Goal: Task Accomplishment & Management: Use online tool/utility

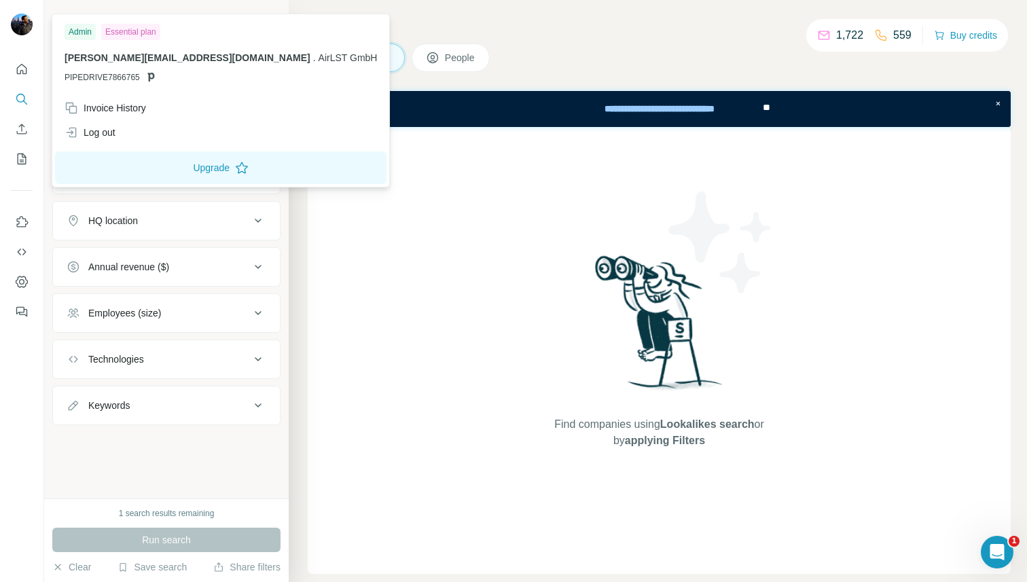
click at [20, 31] on img at bounding box center [22, 25] width 22 height 22
click at [20, 29] on img at bounding box center [22, 25] width 22 height 22
click at [18, 74] on icon "Quick start" at bounding box center [22, 69] width 14 height 14
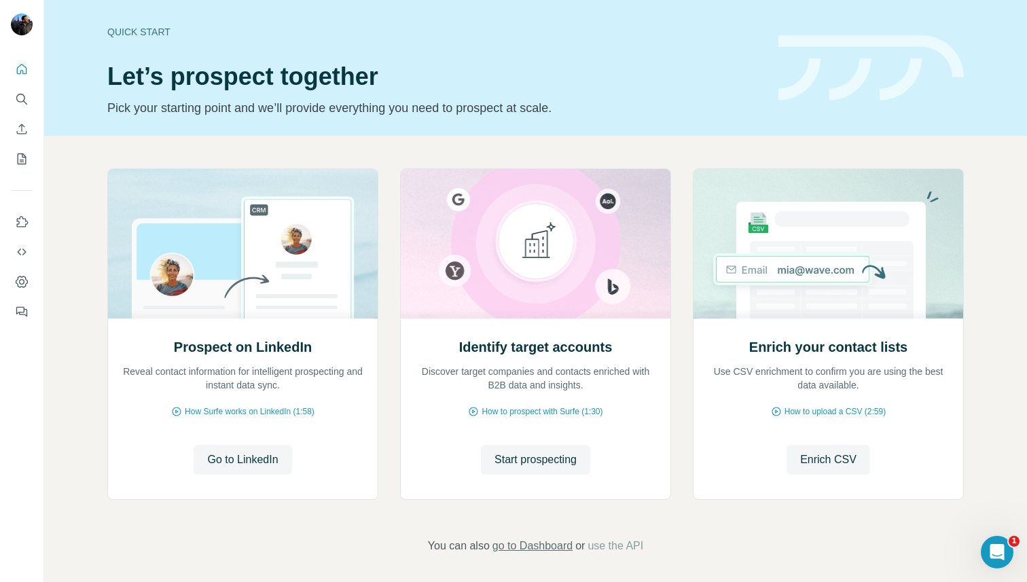
click at [515, 542] on span "go to Dashboard" at bounding box center [532, 546] width 80 height 16
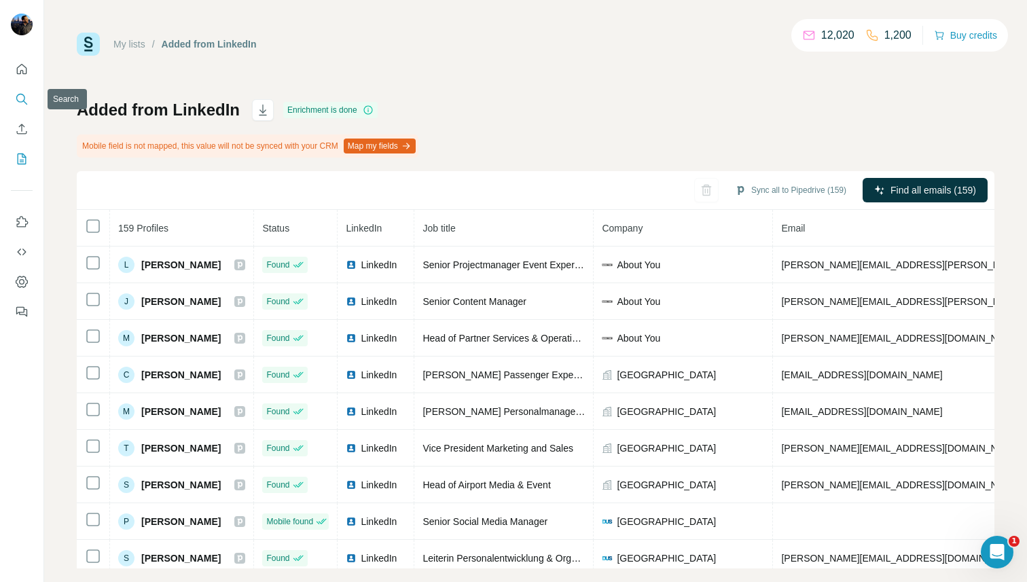
click at [22, 98] on icon "Search" at bounding box center [22, 99] width 14 height 14
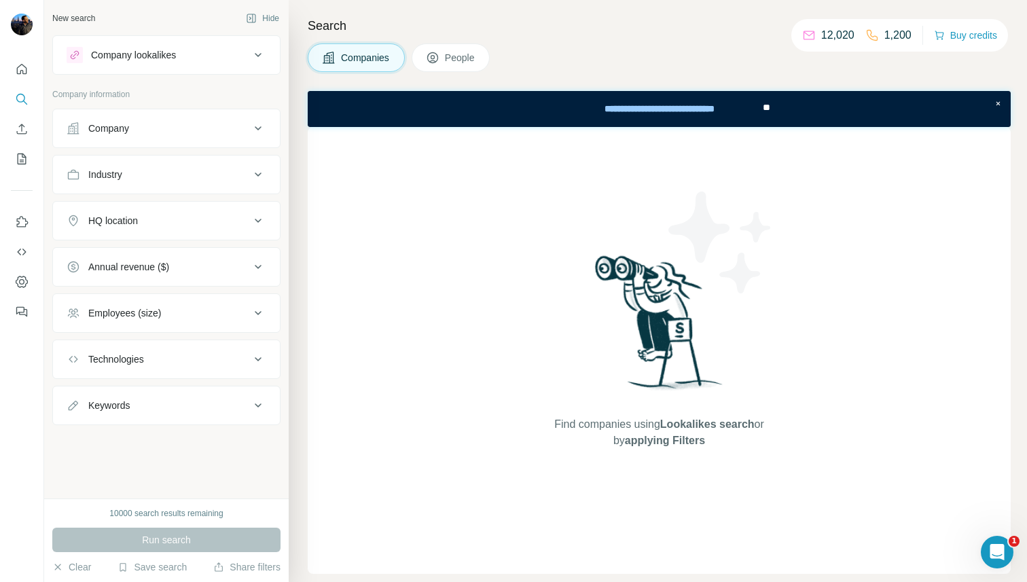
click at [449, 65] on button "People" at bounding box center [450, 57] width 79 height 29
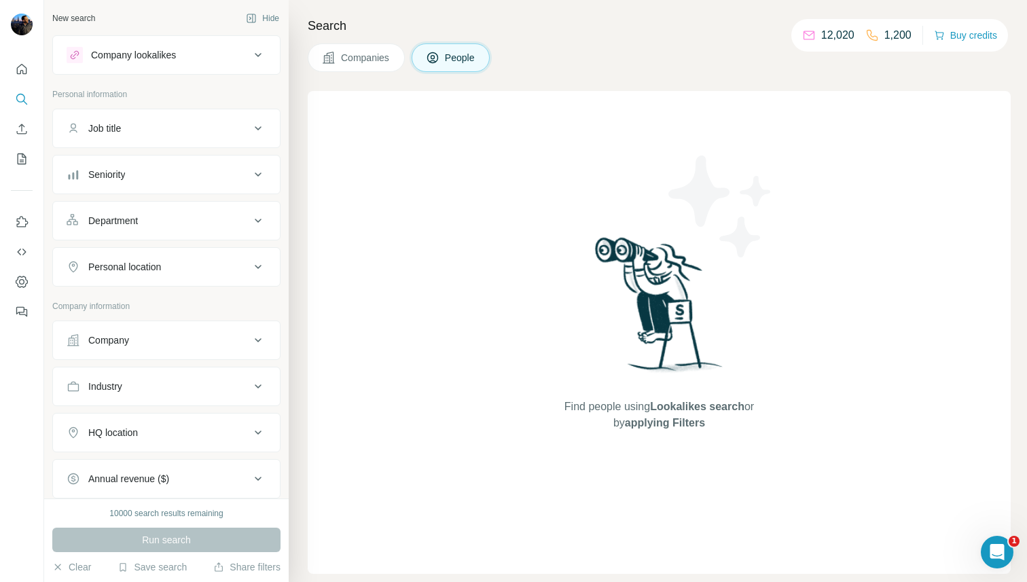
click at [215, 56] on div "Company lookalikes" at bounding box center [158, 55] width 183 height 16
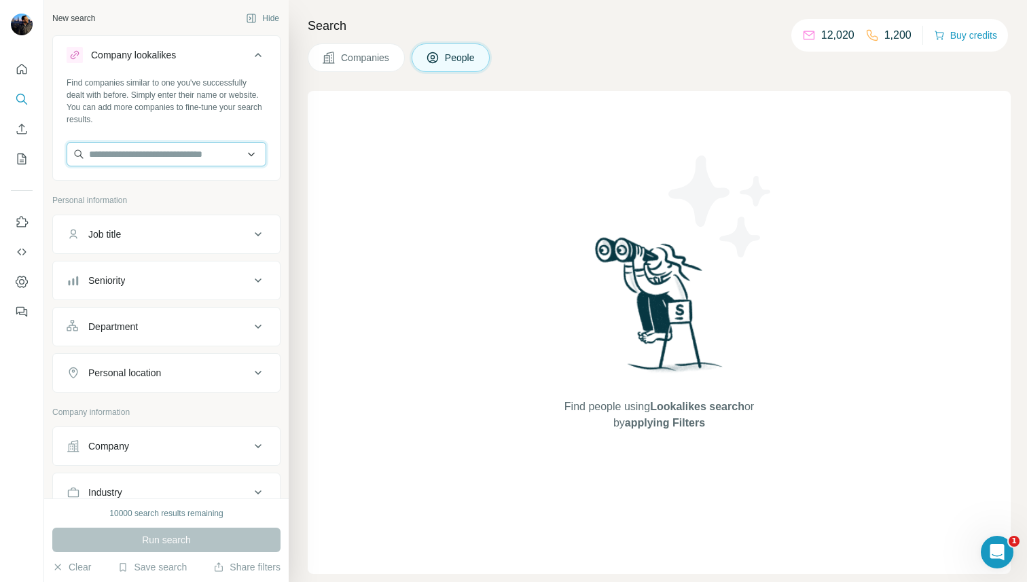
click at [174, 155] on input "text" at bounding box center [167, 154] width 200 height 24
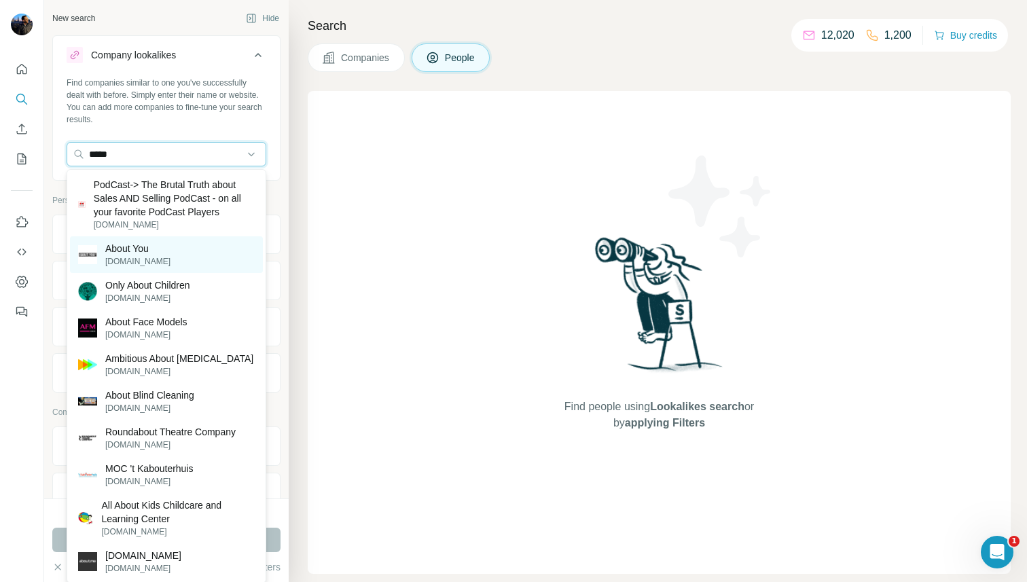
type input "*****"
click at [153, 257] on p "[DOMAIN_NAME]" at bounding box center [137, 261] width 65 height 12
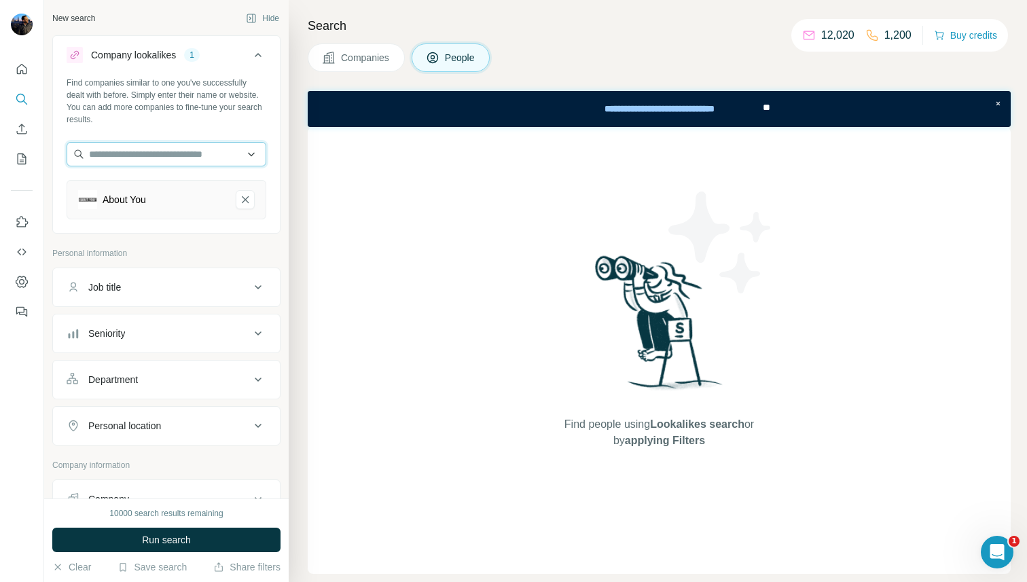
click at [162, 158] on input "text" at bounding box center [167, 154] width 200 height 24
type input "*"
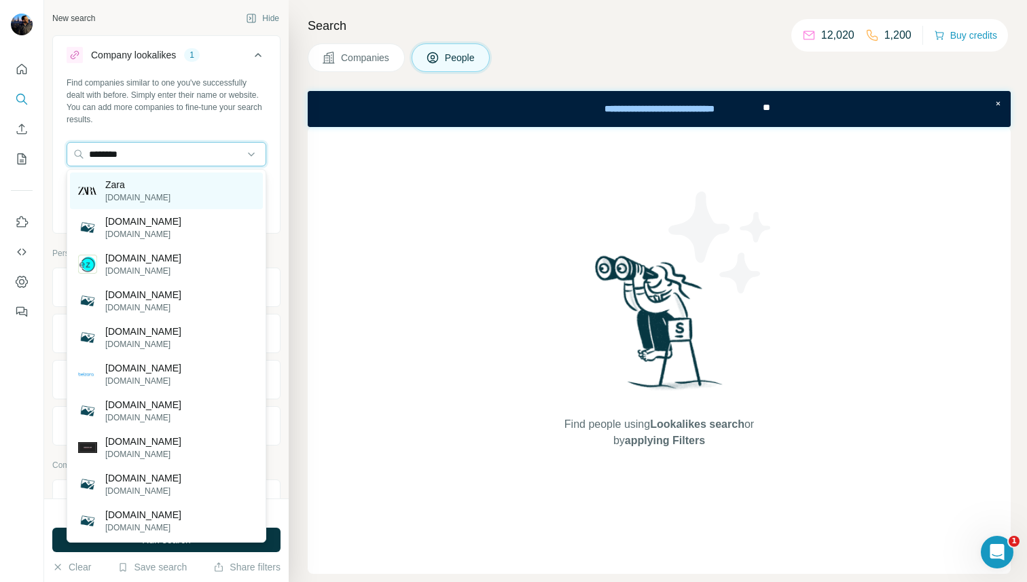
type input "********"
click at [170, 191] on div "[PERSON_NAME][DOMAIN_NAME]" at bounding box center [166, 190] width 193 height 37
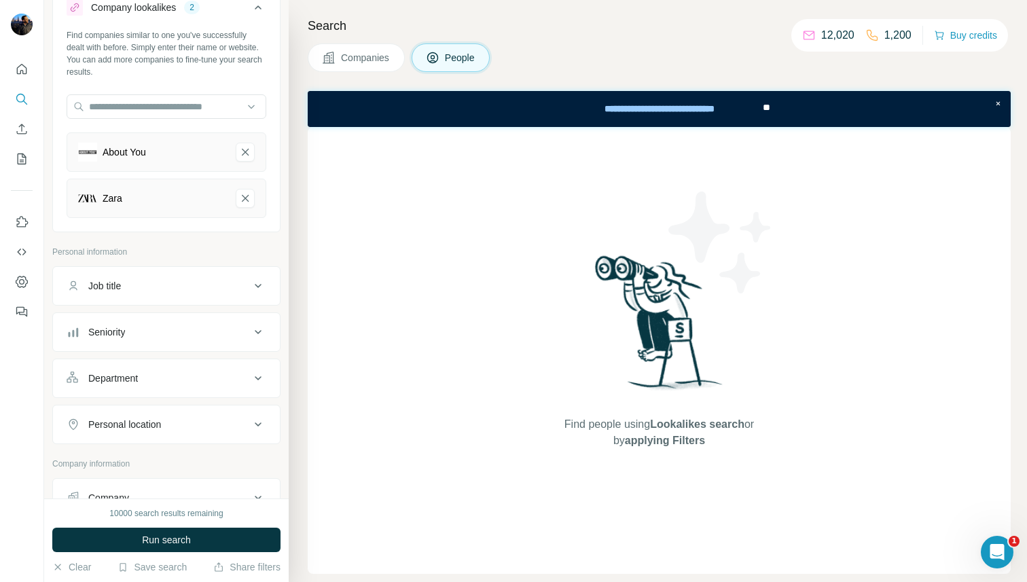
scroll to position [45, 0]
click at [242, 155] on icon "About You-remove-button" at bounding box center [245, 155] width 12 height 14
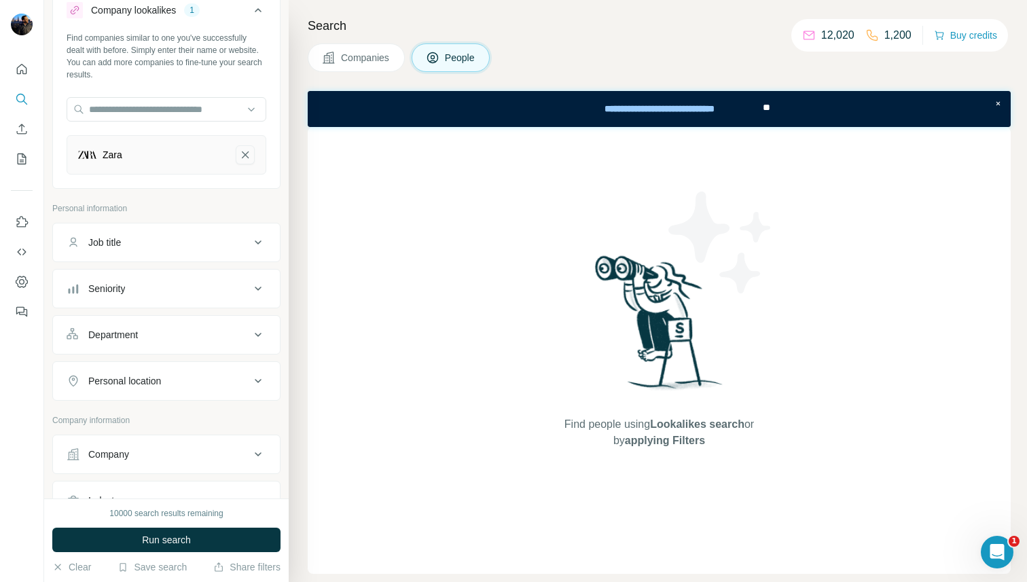
click at [246, 153] on icon "Zara-remove-button" at bounding box center [245, 154] width 7 height 7
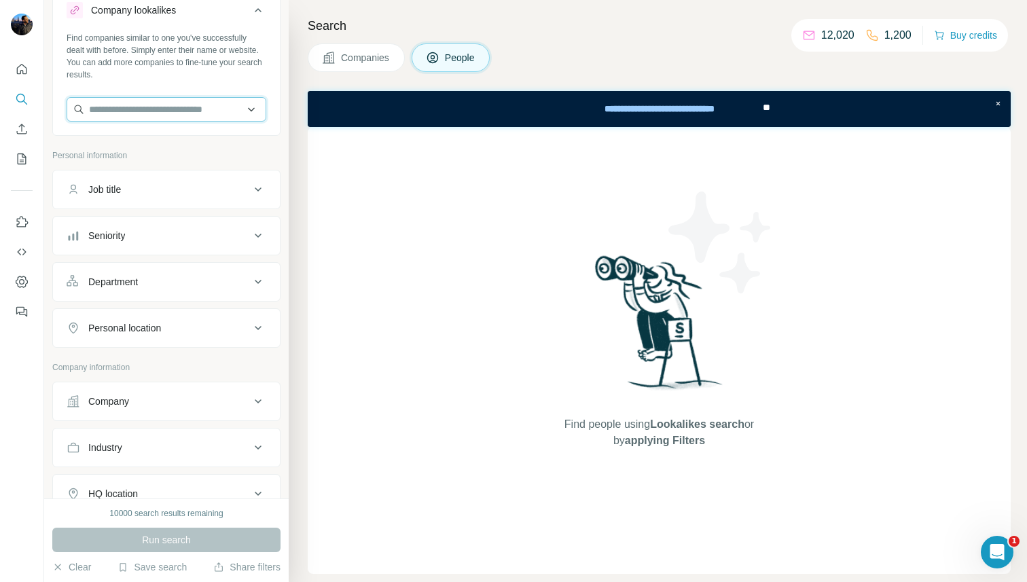
click at [180, 113] on input "text" at bounding box center [167, 109] width 200 height 24
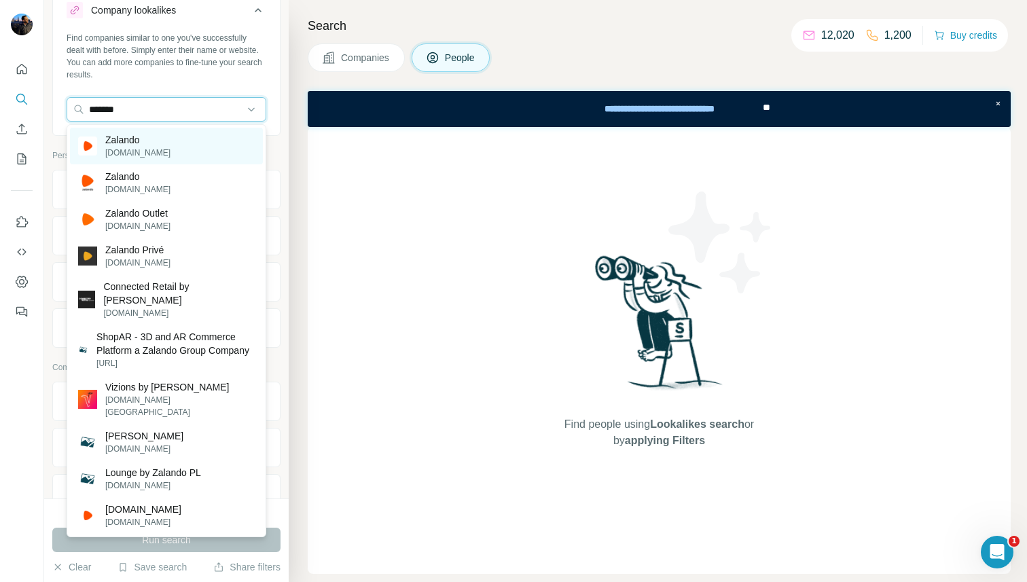
type input "*******"
click at [170, 140] on div "Zalando [DOMAIN_NAME]" at bounding box center [166, 146] width 193 height 37
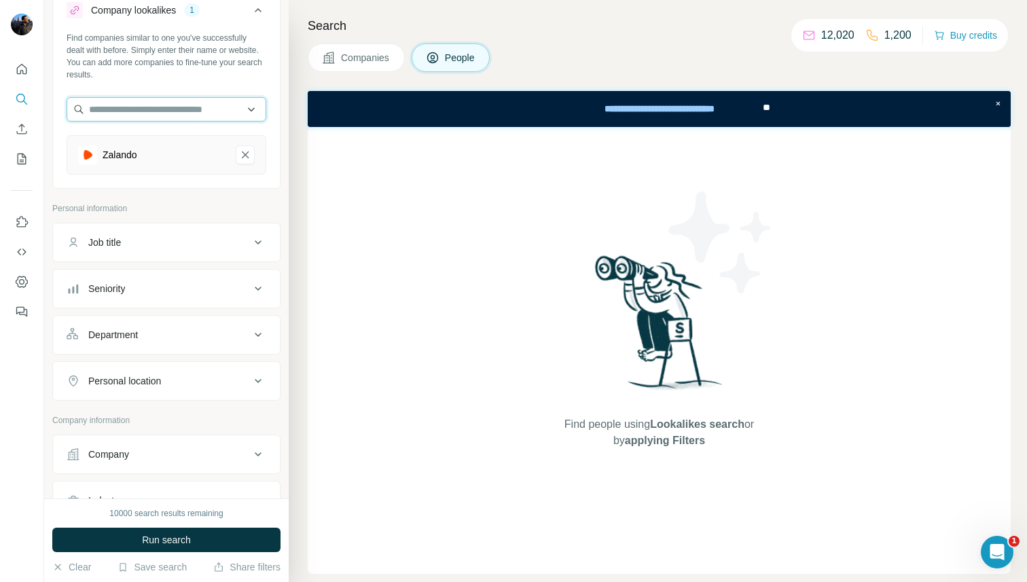
click at [165, 111] on input "text" at bounding box center [167, 109] width 200 height 24
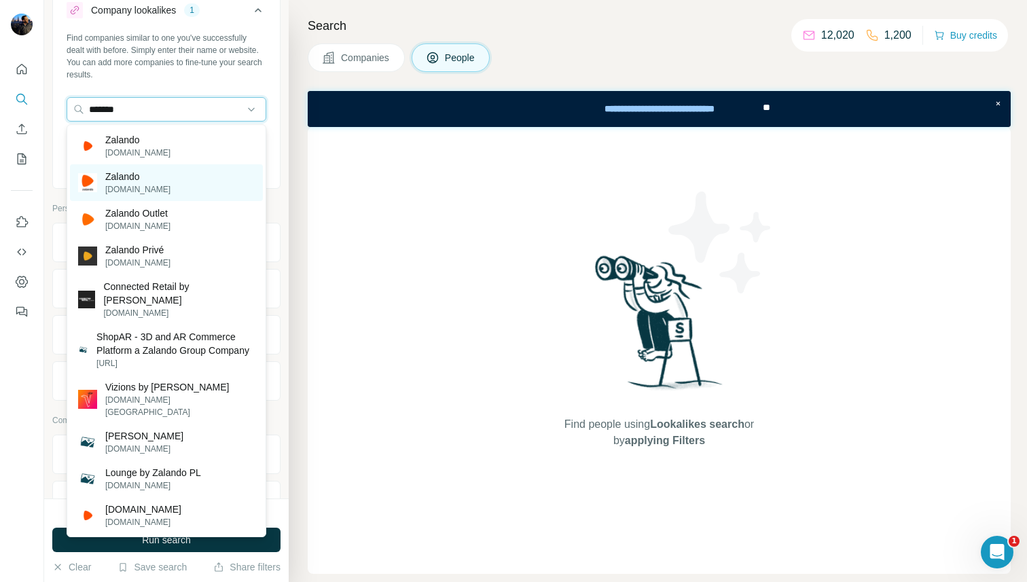
type input "*******"
click at [158, 180] on div "Zalando [DOMAIN_NAME]" at bounding box center [166, 182] width 193 height 37
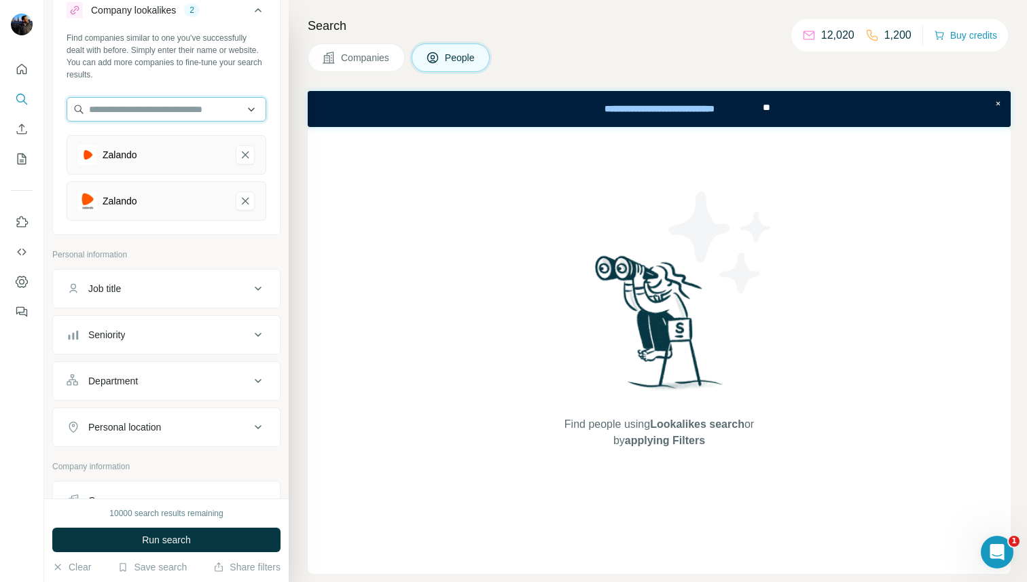
click at [161, 107] on input "text" at bounding box center [167, 109] width 200 height 24
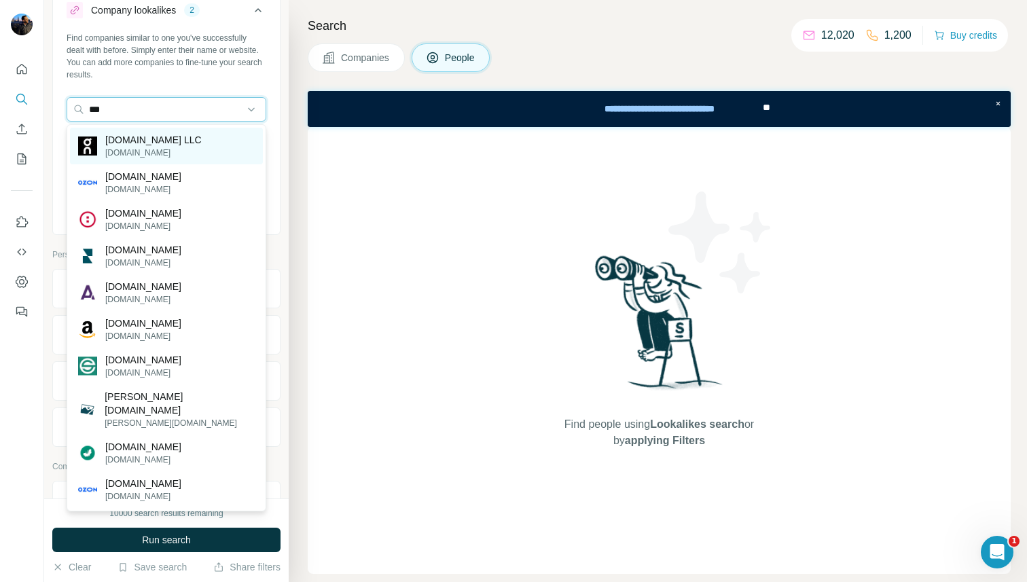
type input "***"
click at [155, 138] on p "[DOMAIN_NAME] LLC" at bounding box center [153, 140] width 96 height 14
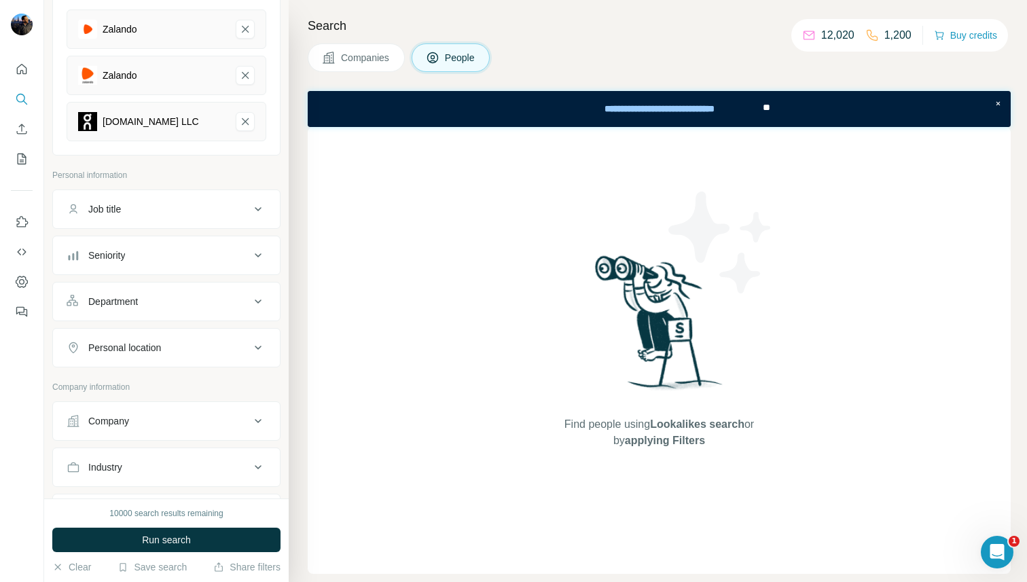
scroll to position [198, 0]
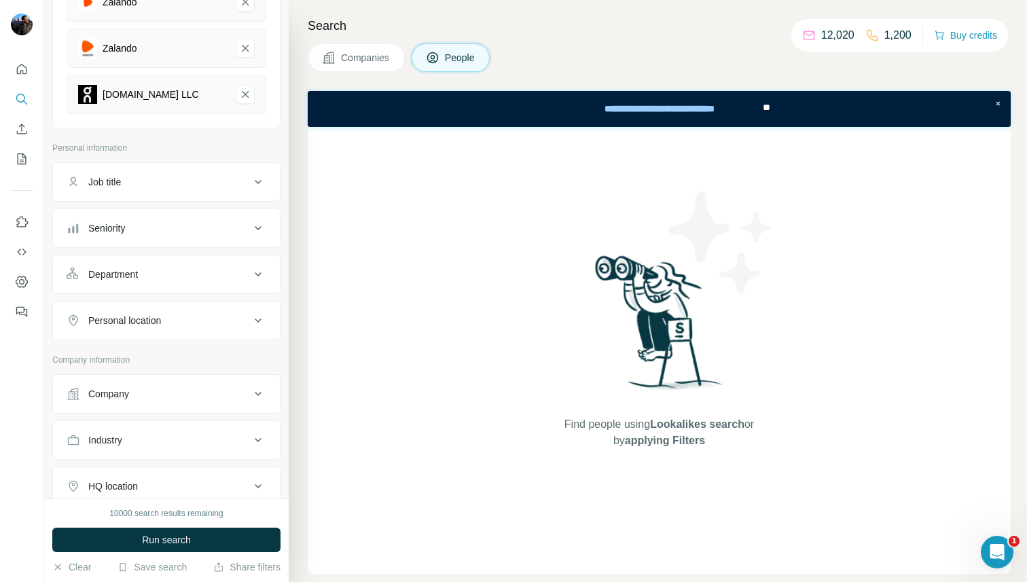
click at [194, 185] on div "Job title" at bounding box center [158, 182] width 183 height 14
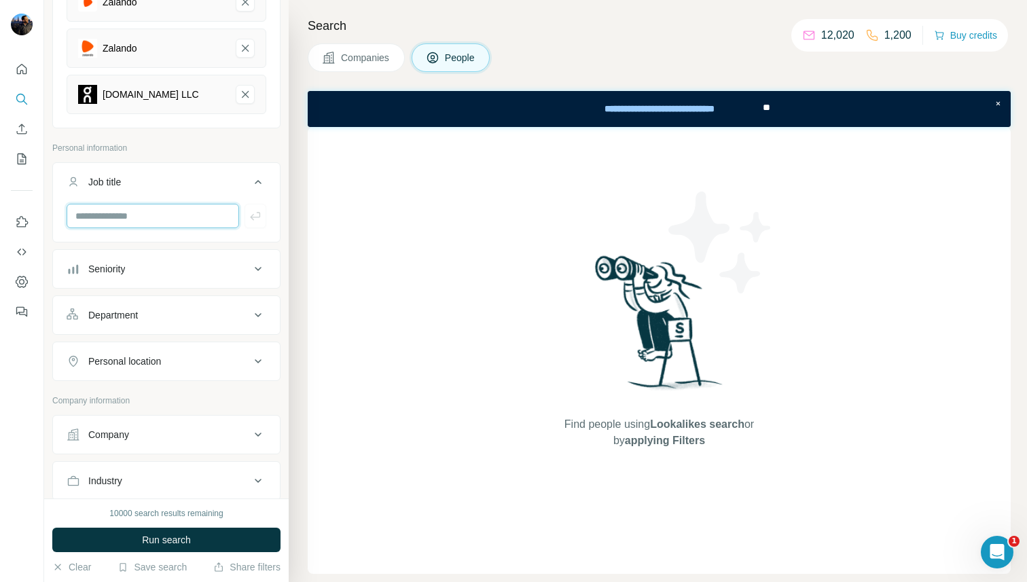
click at [162, 217] on input "text" at bounding box center [153, 216] width 172 height 24
type input "*****"
click at [261, 218] on icon "button" at bounding box center [256, 216] width 14 height 14
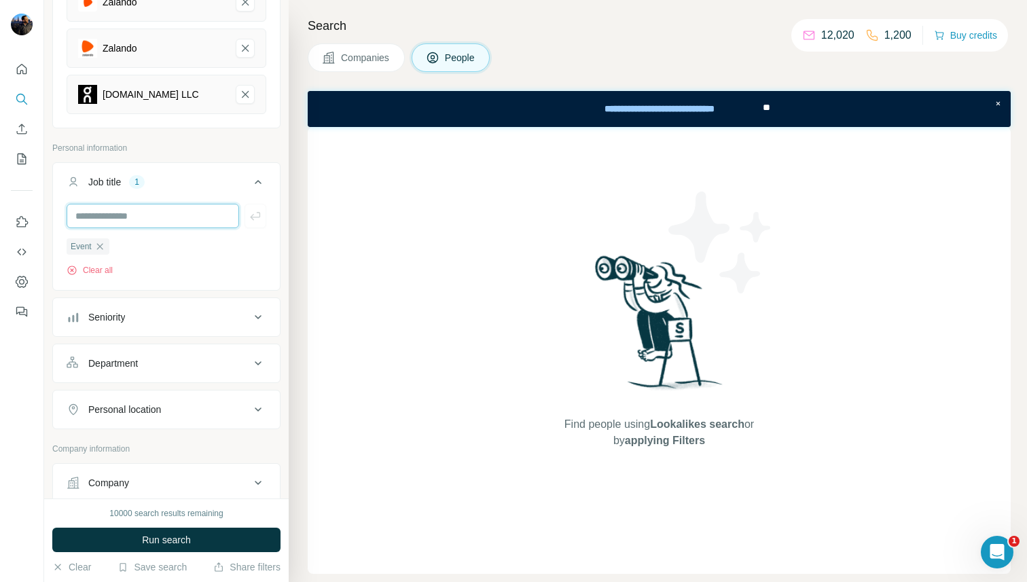
click at [156, 215] on input "text" at bounding box center [153, 216] width 172 height 24
type input "**********"
click at [257, 216] on icon "button" at bounding box center [256, 216] width 14 height 14
click at [154, 206] on input "text" at bounding box center [153, 216] width 172 height 24
type input "**********"
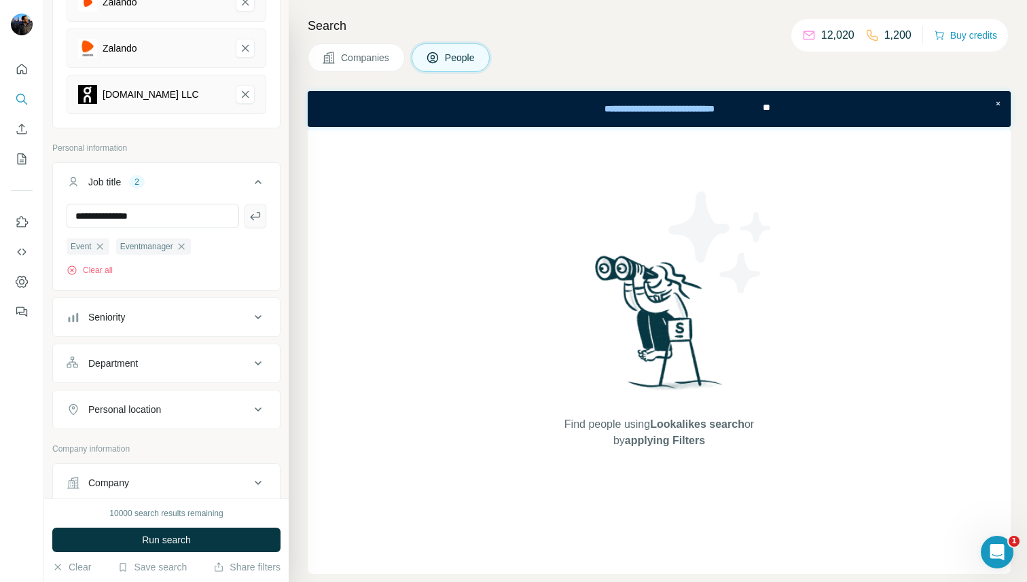
click at [249, 212] on icon "button" at bounding box center [256, 216] width 14 height 14
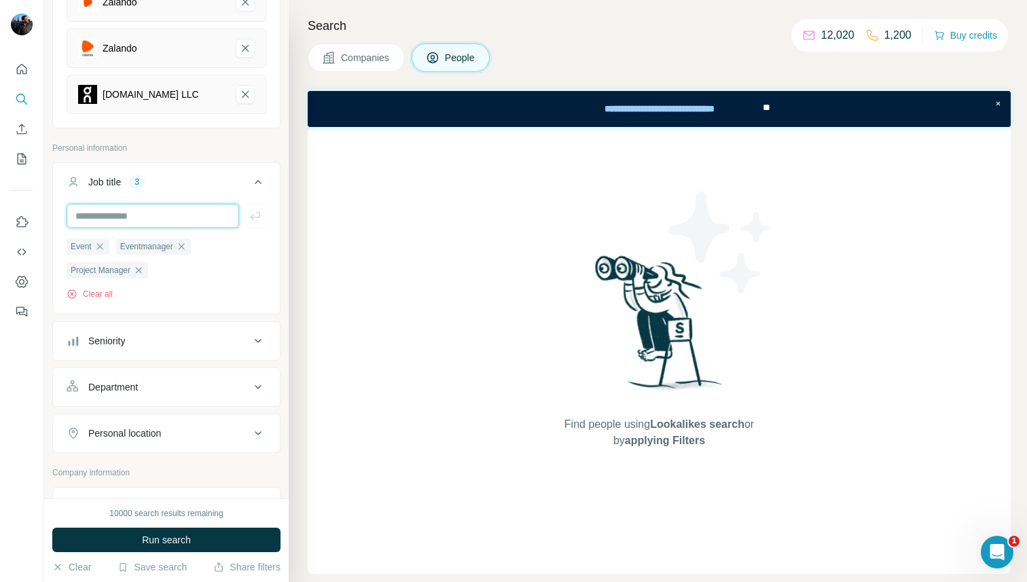
click at [159, 213] on input "text" at bounding box center [153, 216] width 172 height 24
type input "**********"
click at [259, 211] on icon "button" at bounding box center [256, 216] width 14 height 14
click at [168, 214] on input "text" at bounding box center [153, 216] width 172 height 24
type input "*********"
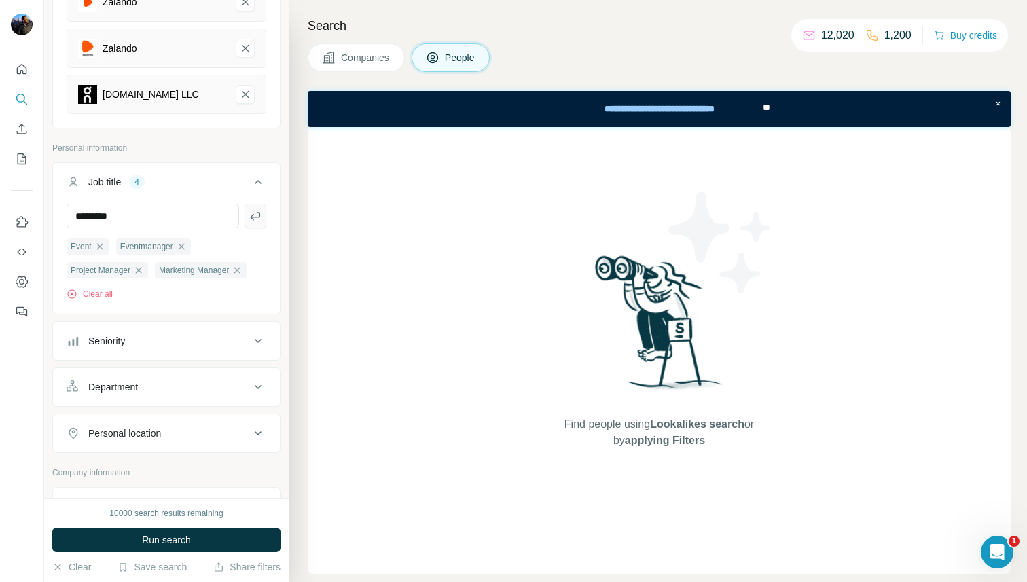
click at [257, 214] on icon "button" at bounding box center [256, 216] width 14 height 14
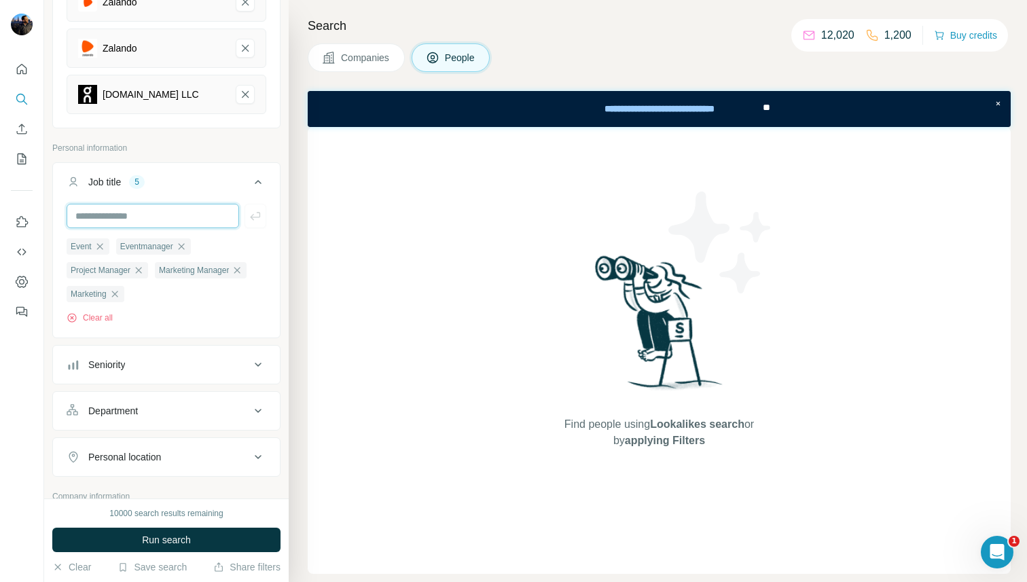
click at [162, 213] on input "text" at bounding box center [153, 216] width 172 height 24
click at [249, 178] on div "Job title 5" at bounding box center [158, 182] width 183 height 14
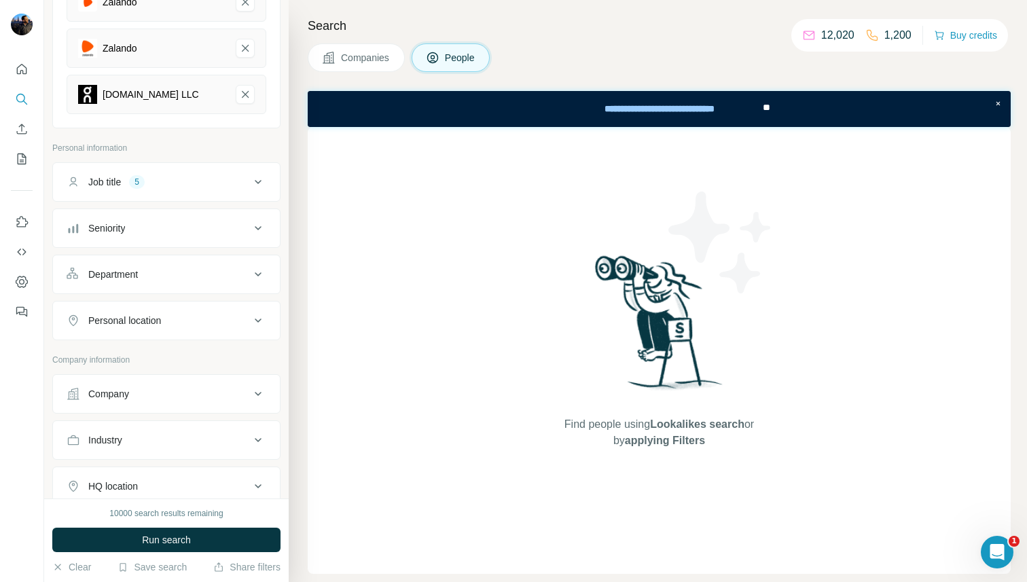
click at [184, 224] on div "Seniority" at bounding box center [158, 228] width 183 height 14
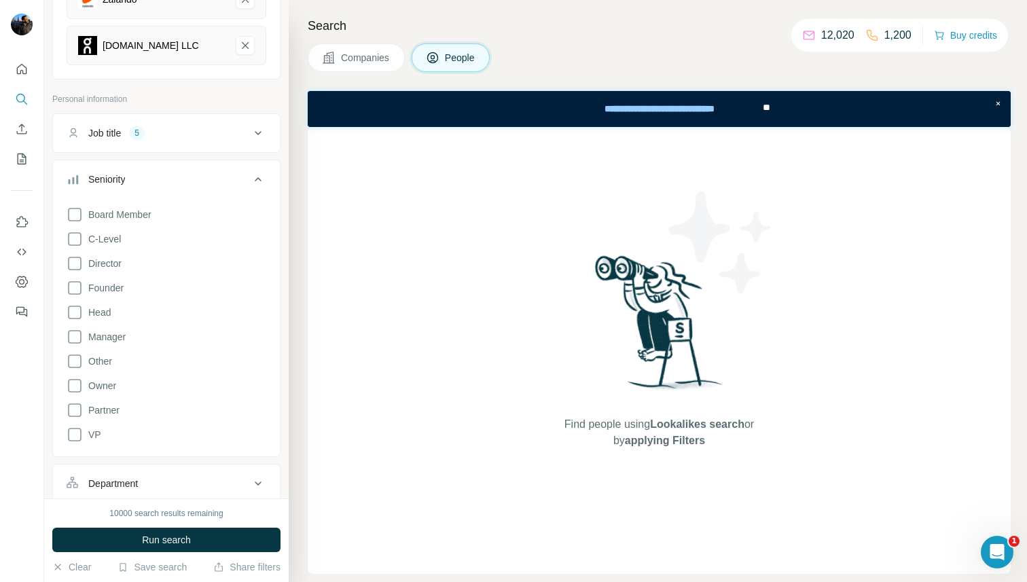
scroll to position [251, 0]
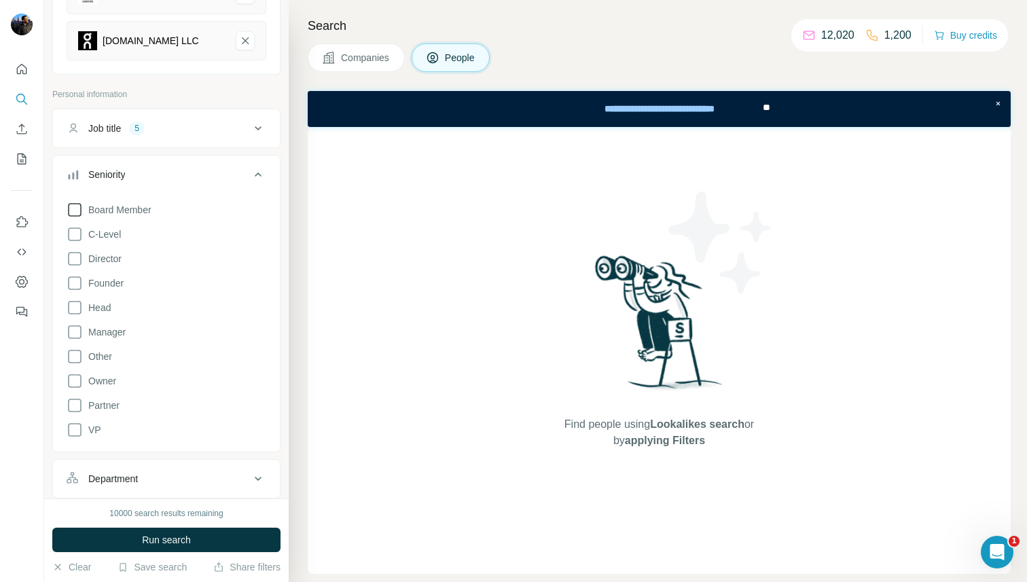
click at [73, 212] on icon at bounding box center [75, 210] width 16 height 16
click at [73, 232] on icon at bounding box center [75, 234] width 16 height 16
click at [74, 257] on icon at bounding box center [75, 259] width 16 height 16
click at [73, 278] on icon at bounding box center [75, 283] width 16 height 16
click at [77, 283] on icon at bounding box center [75, 283] width 14 height 14
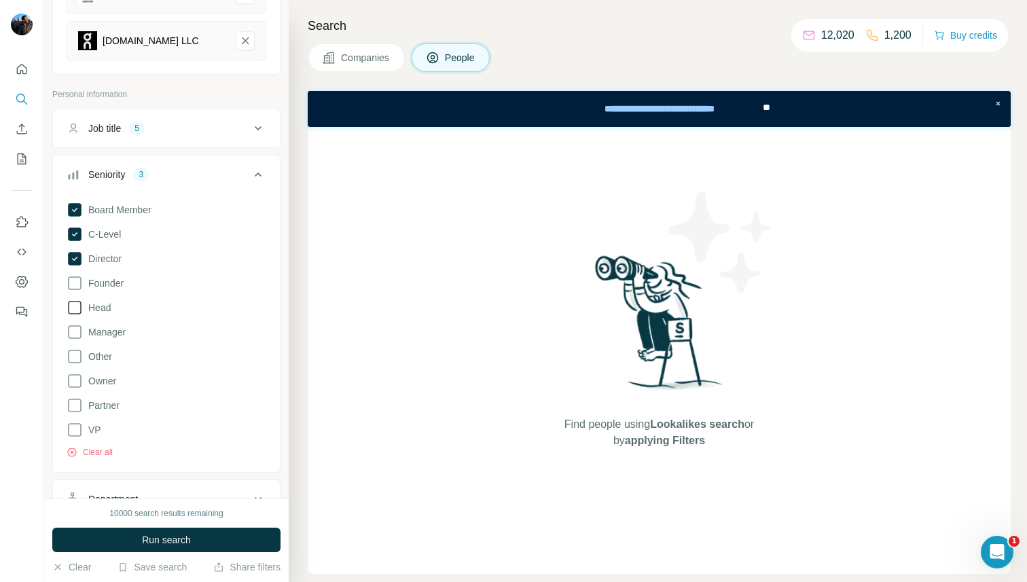
click at [73, 305] on icon at bounding box center [75, 307] width 16 height 16
click at [73, 329] on icon at bounding box center [75, 332] width 16 height 16
click at [71, 354] on icon at bounding box center [75, 356] width 16 height 16
click at [71, 380] on icon at bounding box center [75, 381] width 16 height 16
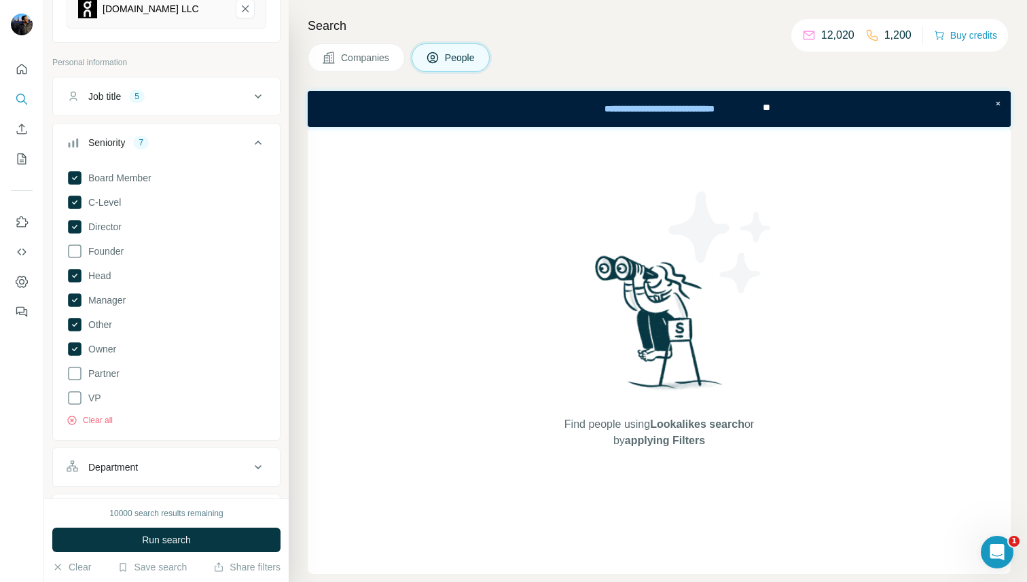
scroll to position [284, 0]
click at [261, 141] on icon at bounding box center [258, 142] width 16 height 16
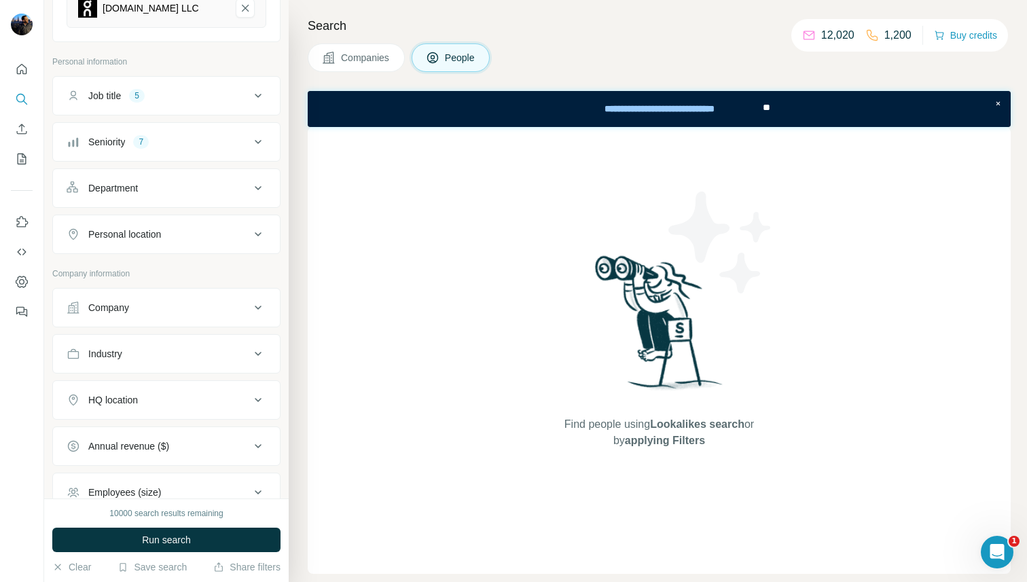
click at [249, 181] on div "Department" at bounding box center [158, 188] width 183 height 14
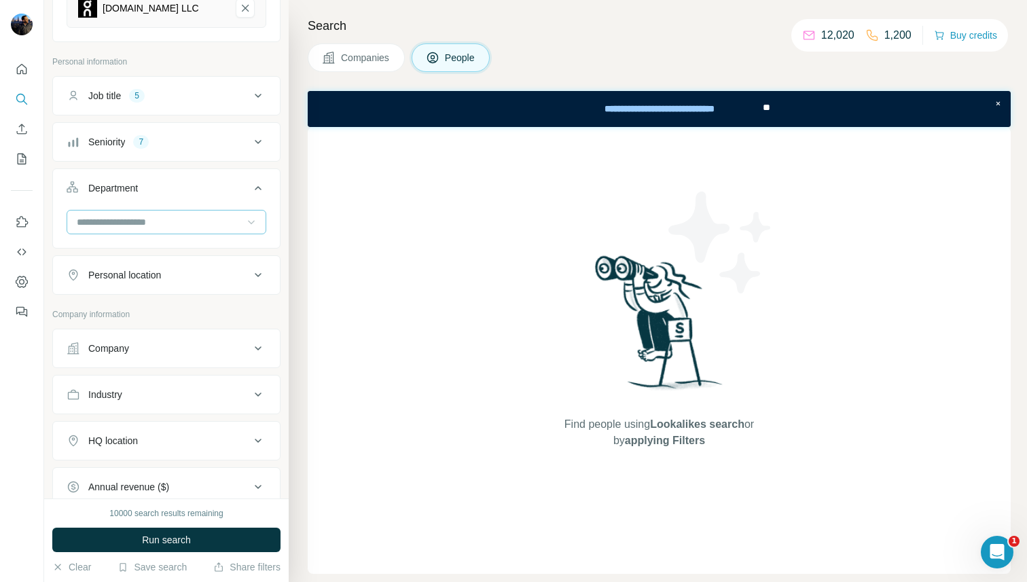
click at [255, 225] on icon at bounding box center [251, 222] width 14 height 14
click at [259, 189] on icon at bounding box center [258, 188] width 16 height 16
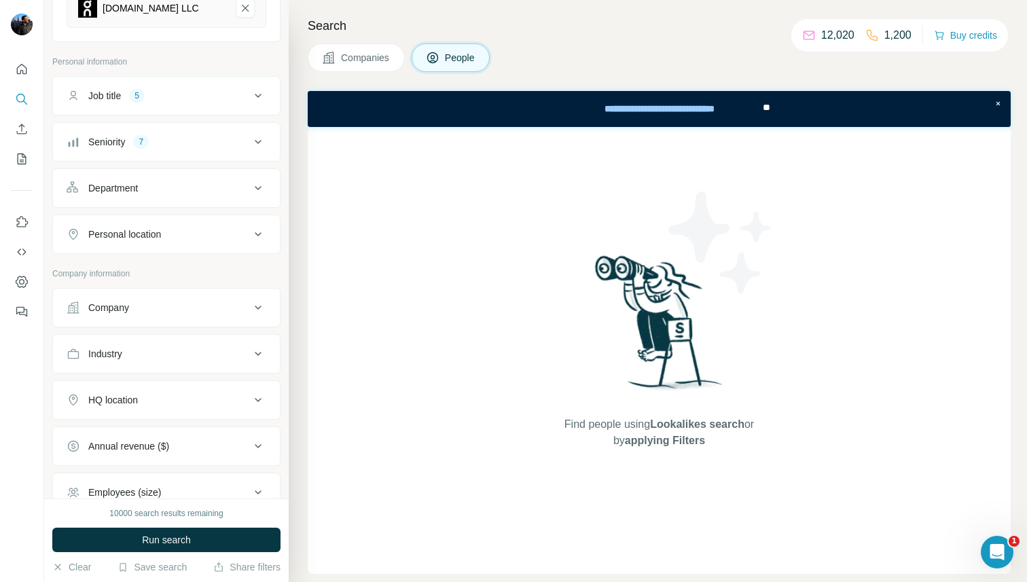
click at [249, 226] on button "Personal location" at bounding box center [166, 234] width 227 height 33
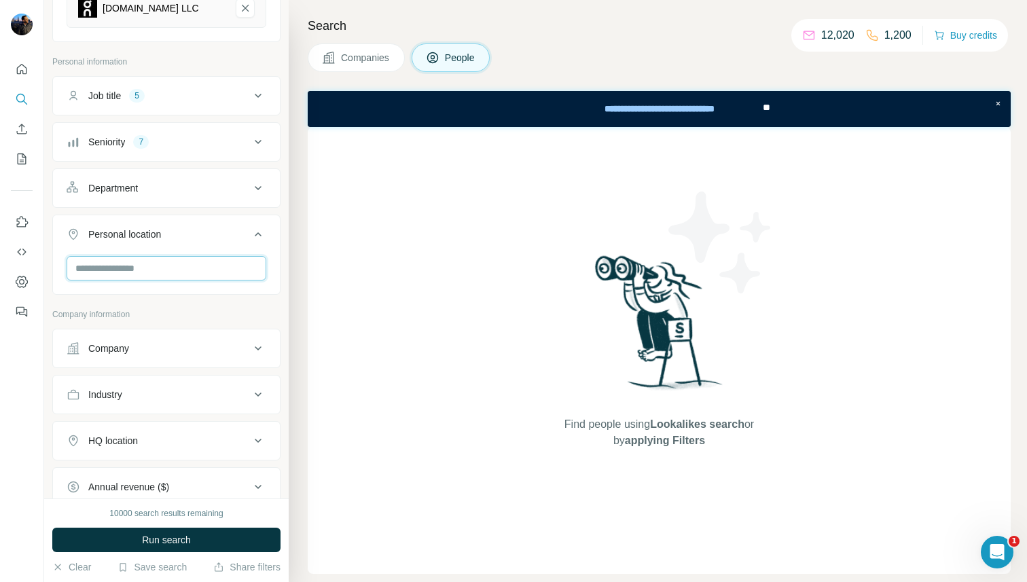
click at [196, 256] on input "text" at bounding box center [167, 268] width 200 height 24
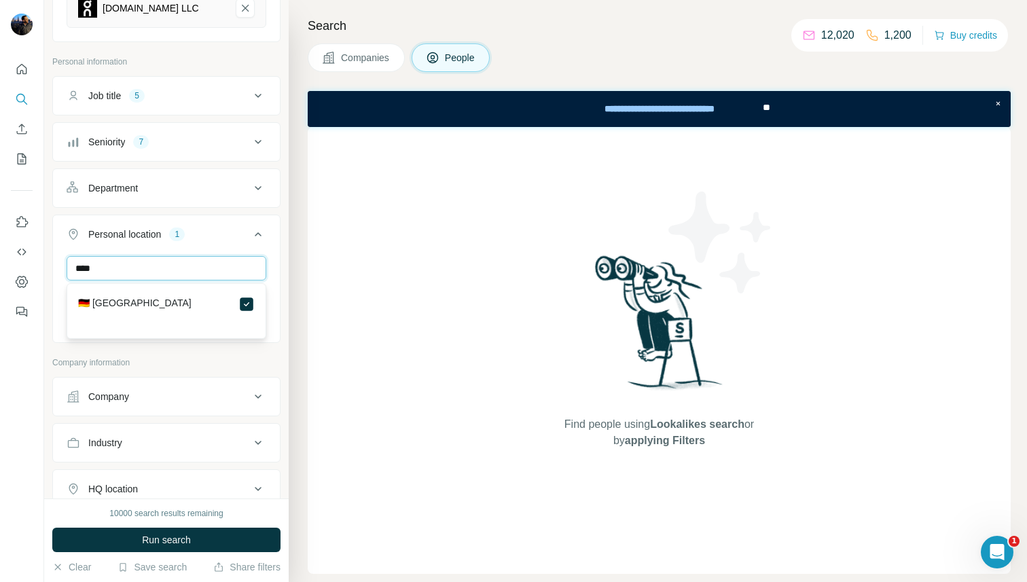
click at [206, 265] on input "****" at bounding box center [167, 268] width 200 height 24
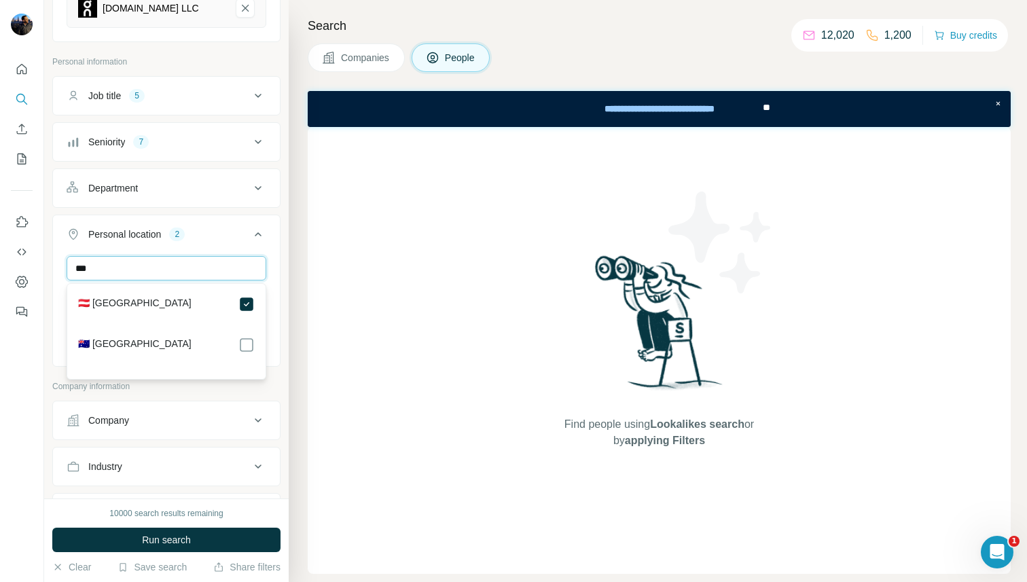
click at [198, 270] on input "***" at bounding box center [167, 268] width 200 height 24
type input "***"
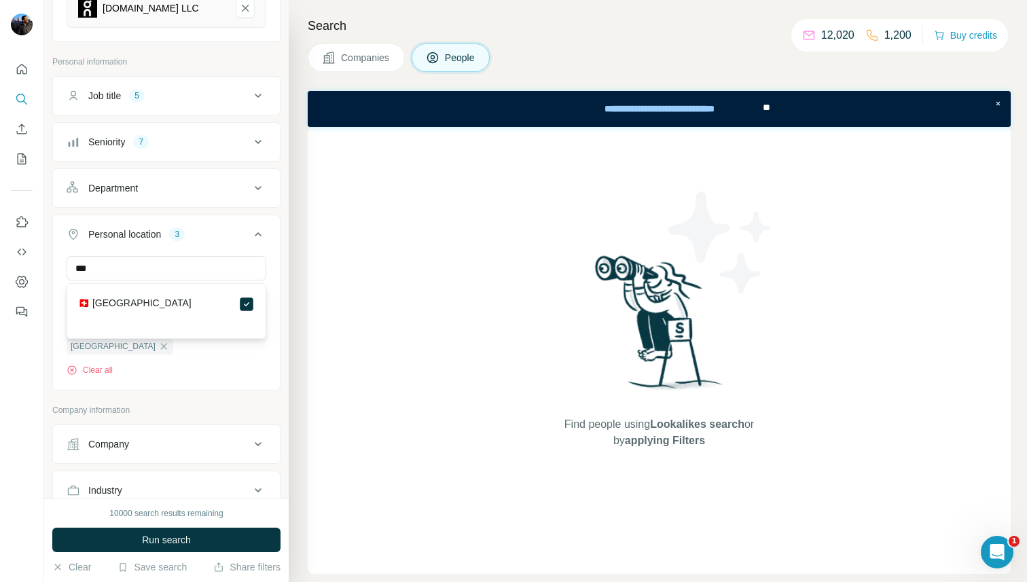
click at [278, 225] on button "Personal location 3" at bounding box center [166, 237] width 227 height 38
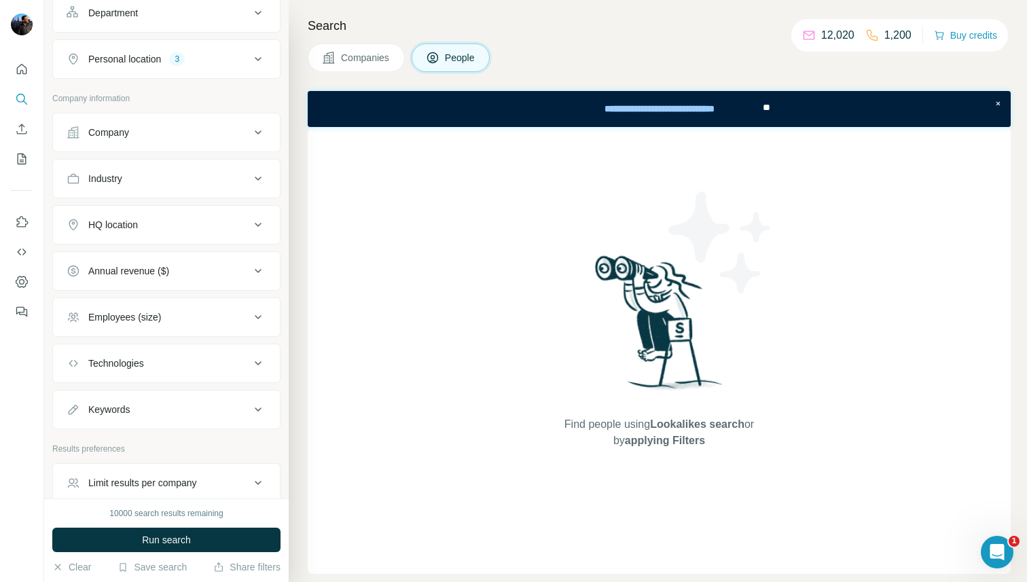
scroll to position [465, 0]
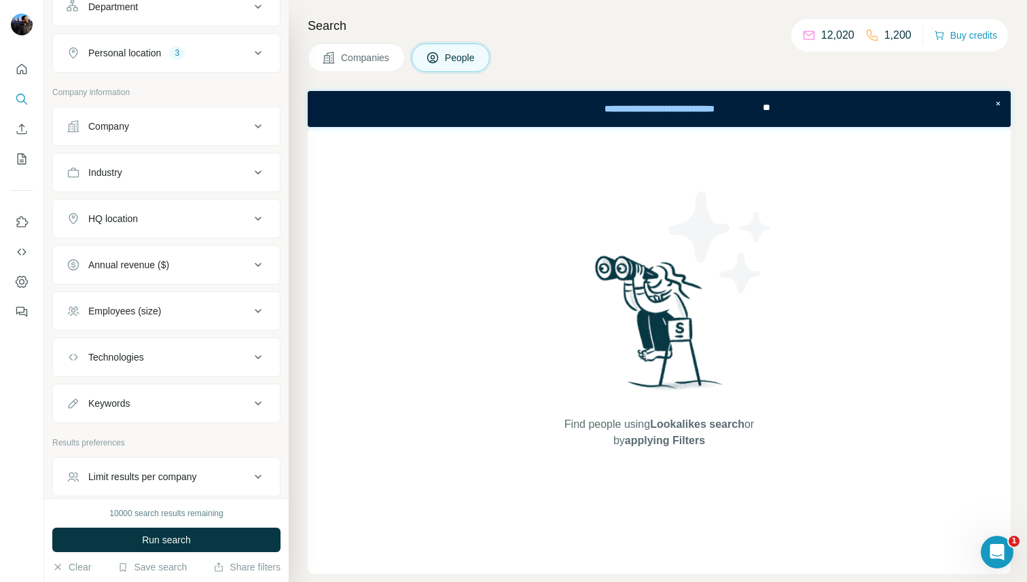
click at [258, 130] on icon at bounding box center [258, 126] width 16 height 16
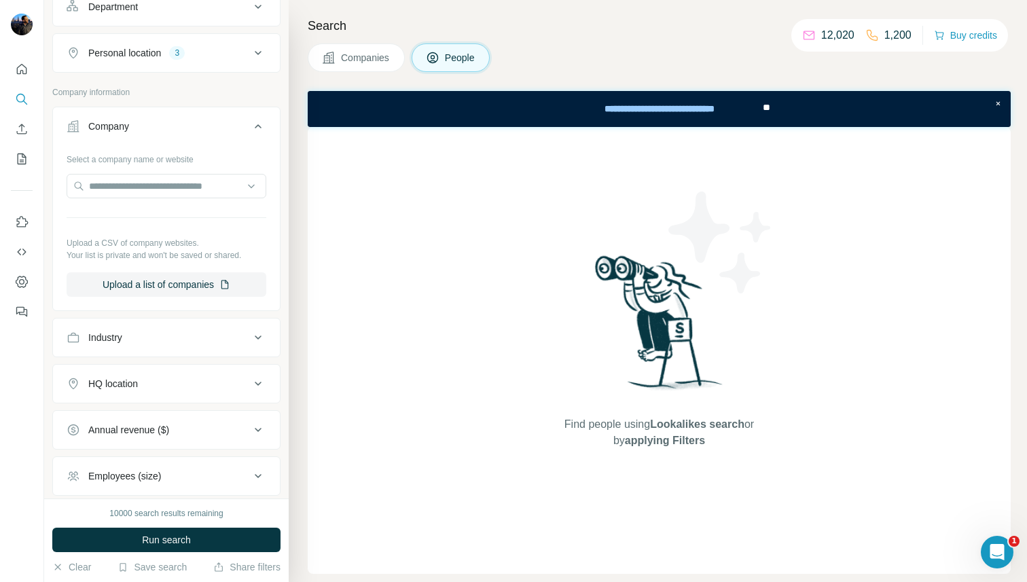
click at [258, 130] on icon at bounding box center [258, 126] width 16 height 16
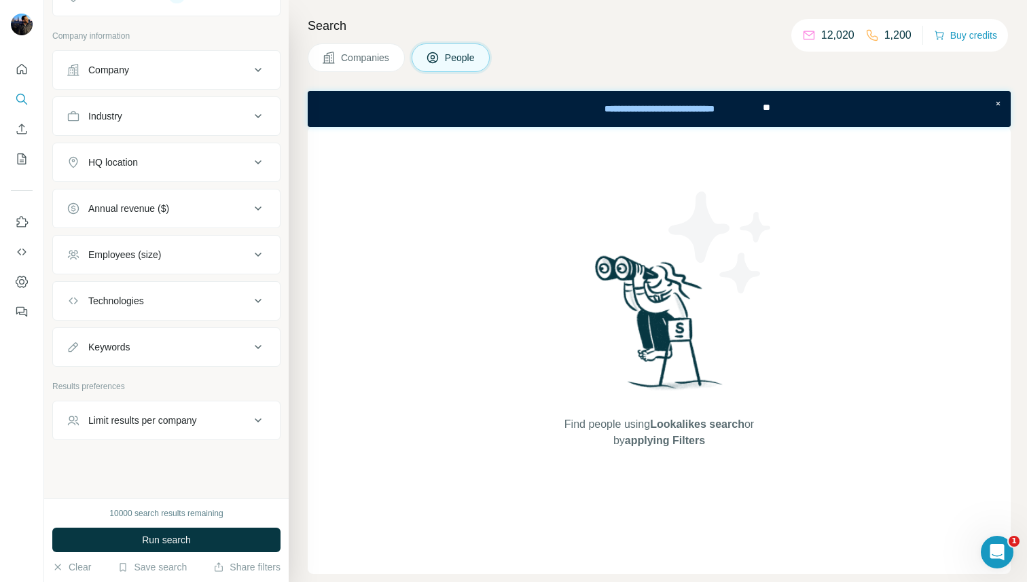
scroll to position [526, 0]
click at [257, 411] on icon at bounding box center [258, 416] width 16 height 16
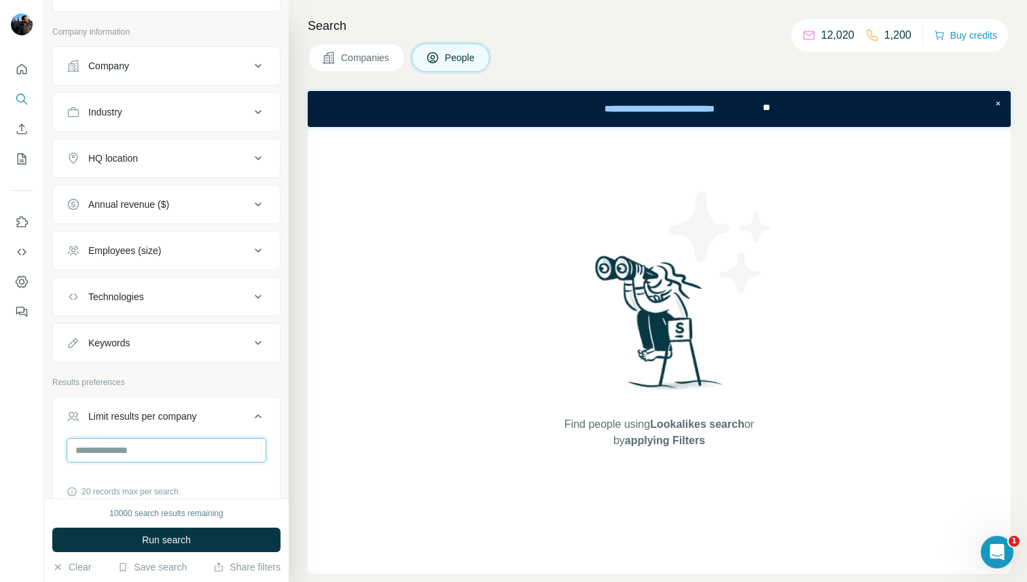
click at [218, 440] on input "number" at bounding box center [167, 450] width 200 height 24
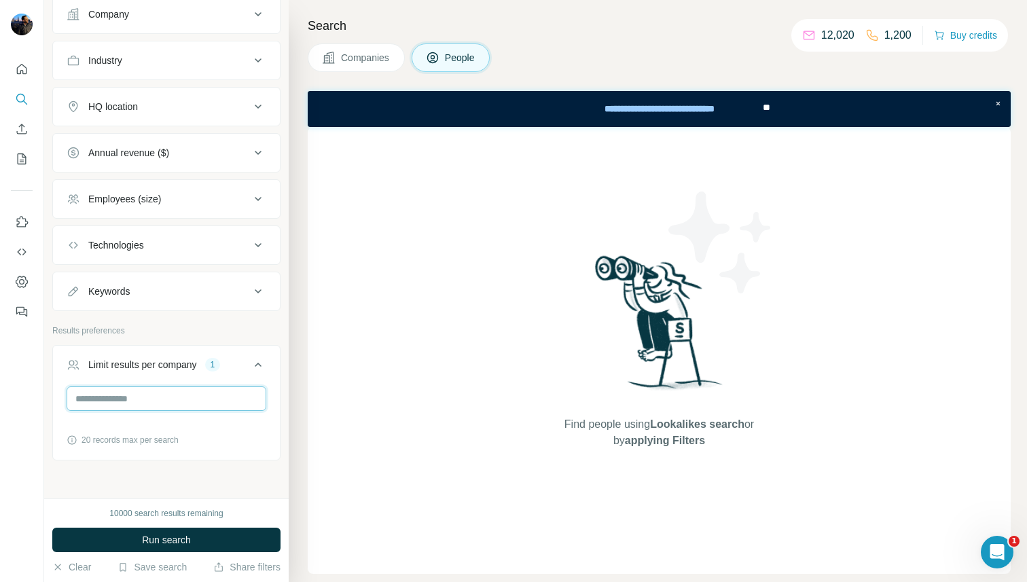
scroll to position [578, 0]
type input "*"
click at [72, 439] on icon at bounding box center [71, 439] width 1 height 4
click at [109, 403] on input "*" at bounding box center [167, 397] width 200 height 24
type input "**"
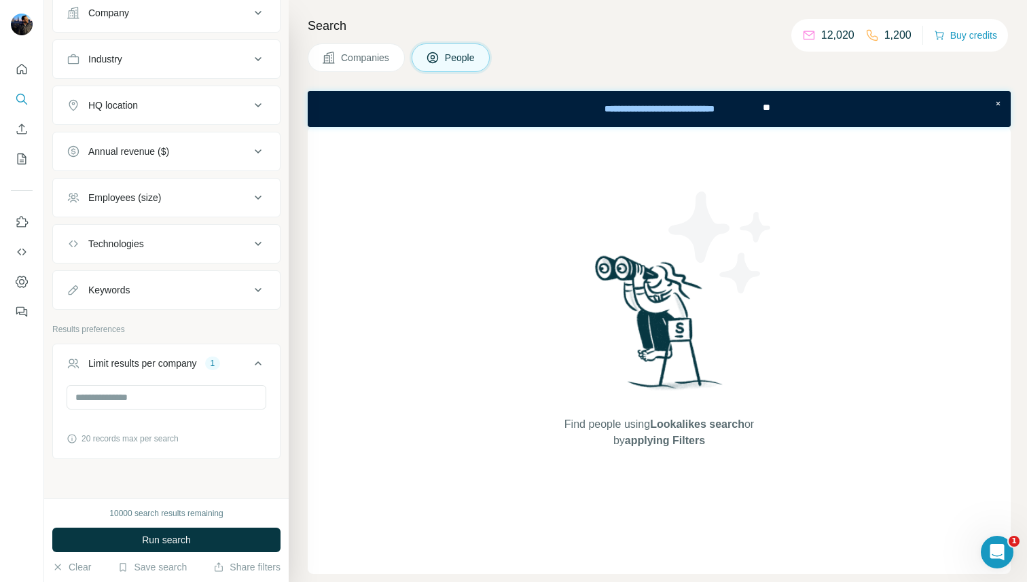
click at [212, 441] on div "20 records max per search" at bounding box center [167, 439] width 200 height 12
click at [260, 360] on icon at bounding box center [258, 363] width 16 height 16
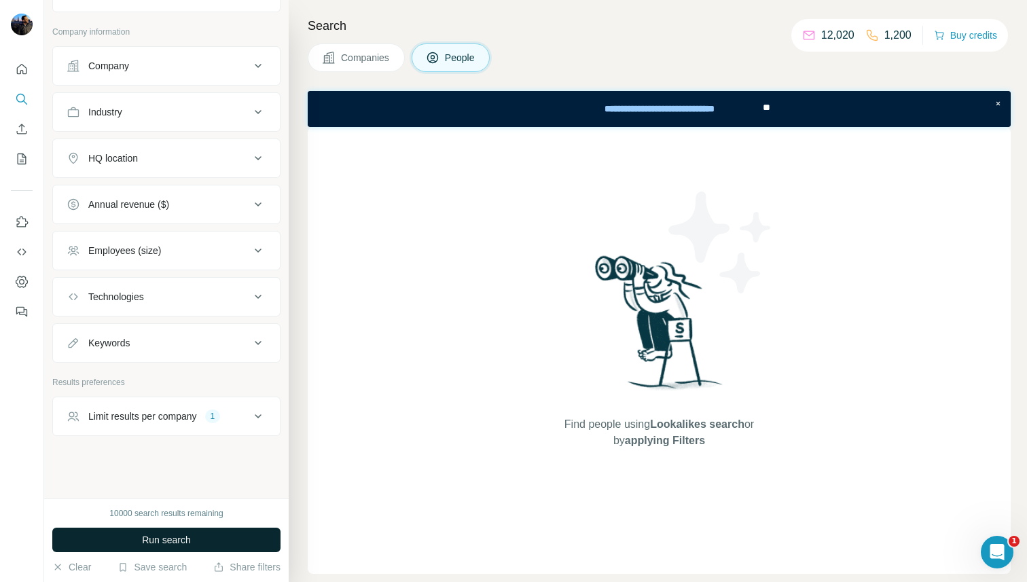
click at [173, 538] on span "Run search" at bounding box center [166, 540] width 49 height 14
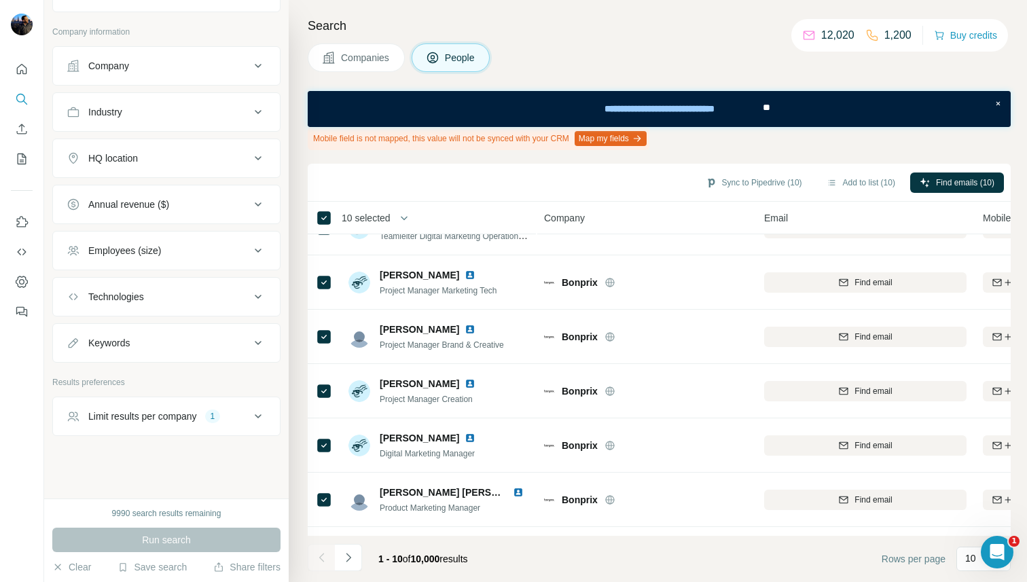
scroll to position [242, 0]
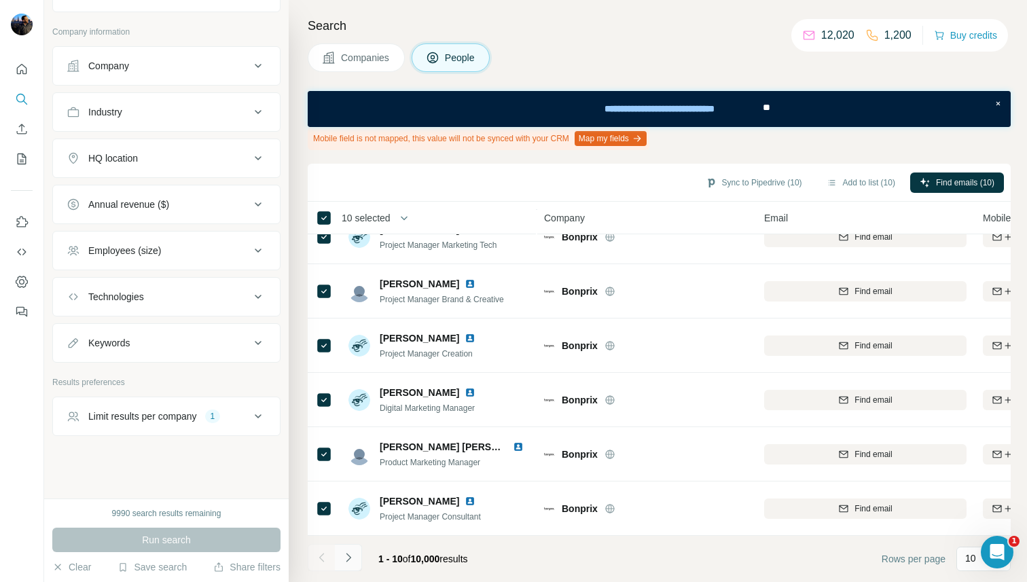
click at [347, 551] on icon "Navigate to next page" at bounding box center [349, 558] width 14 height 14
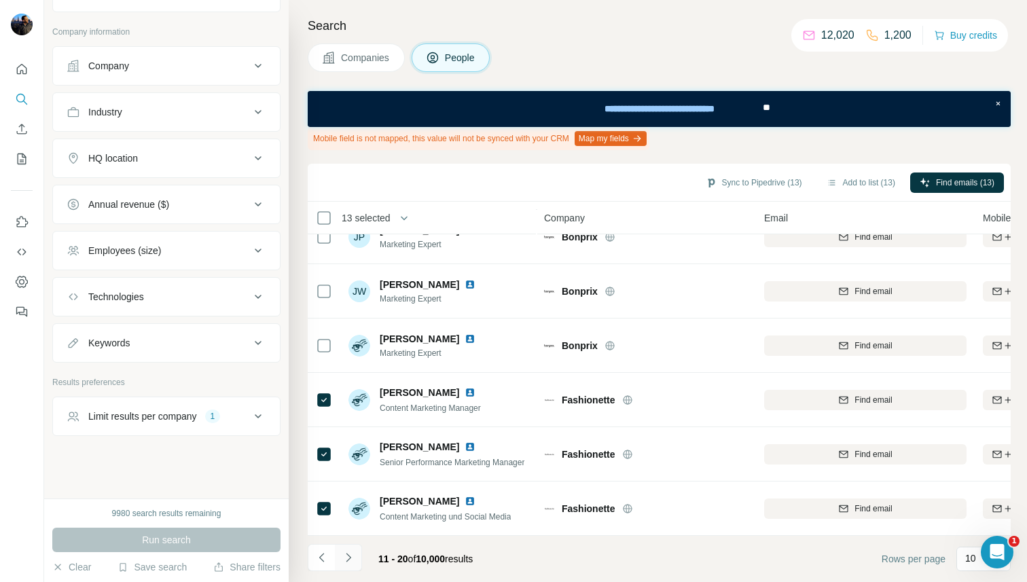
click at [348, 555] on icon "Navigate to next page" at bounding box center [348, 557] width 5 height 9
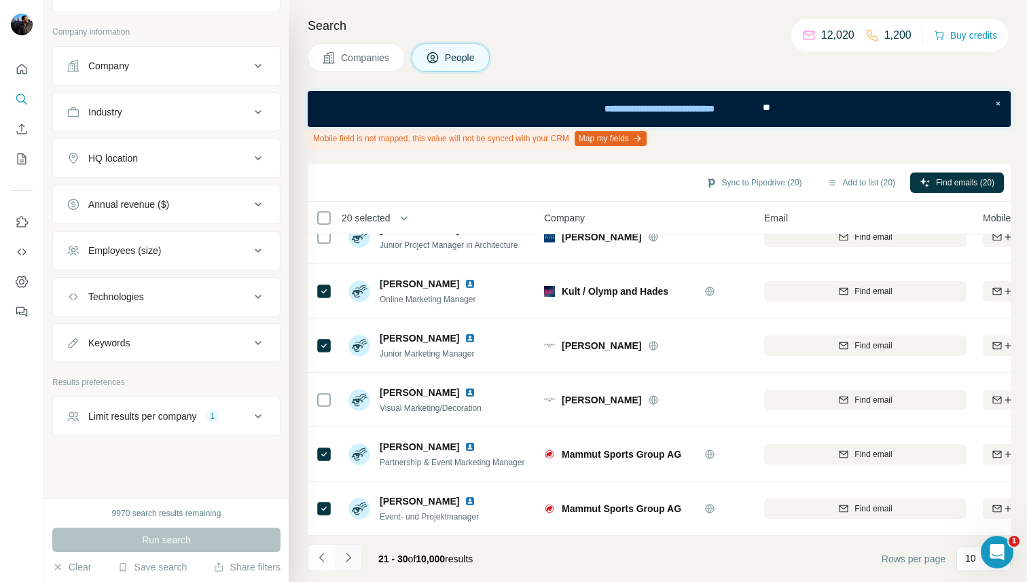
click at [352, 562] on icon "Navigate to next page" at bounding box center [349, 558] width 14 height 14
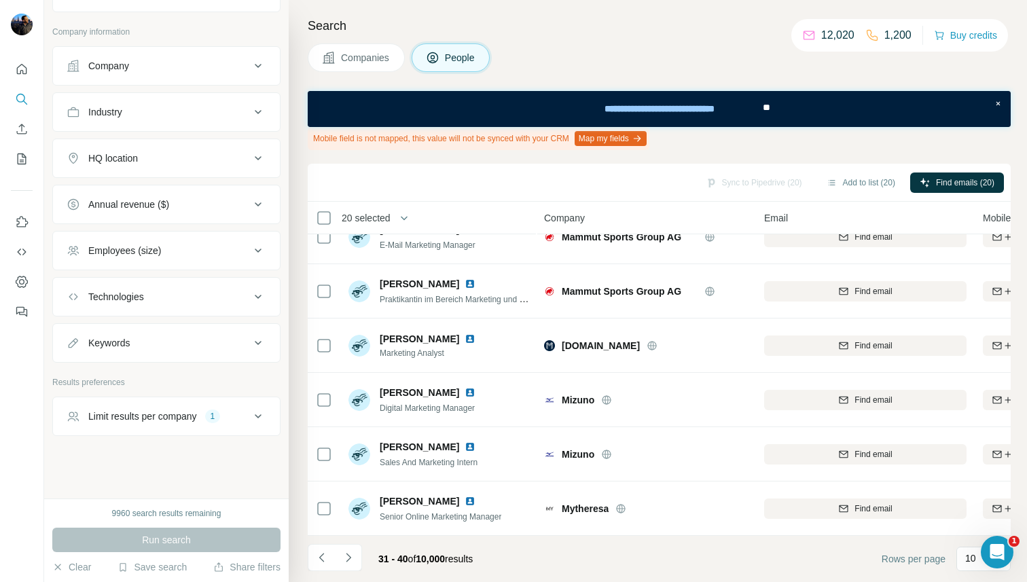
scroll to position [0, 0]
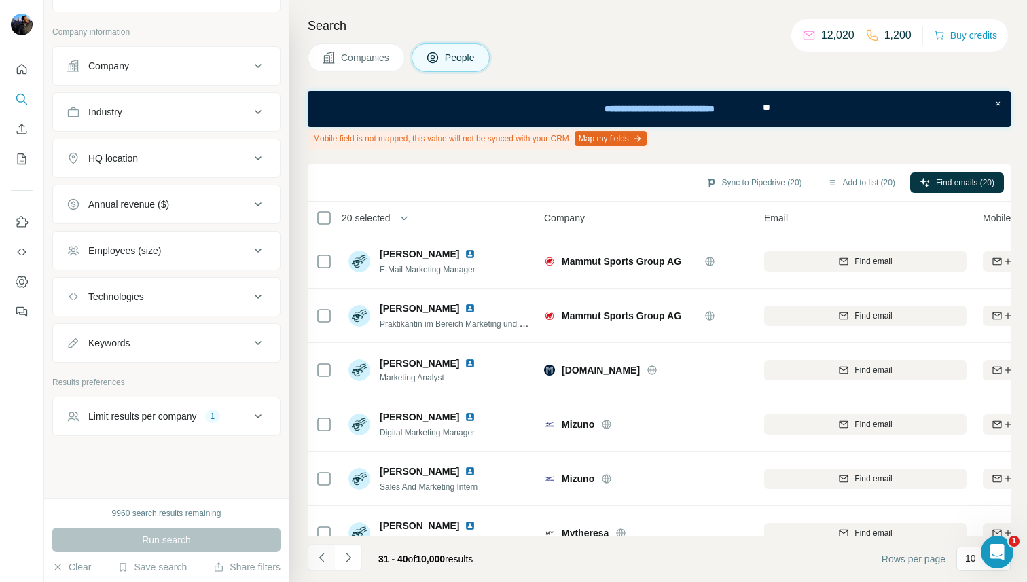
click at [323, 553] on icon "Navigate to previous page" at bounding box center [320, 557] width 5 height 9
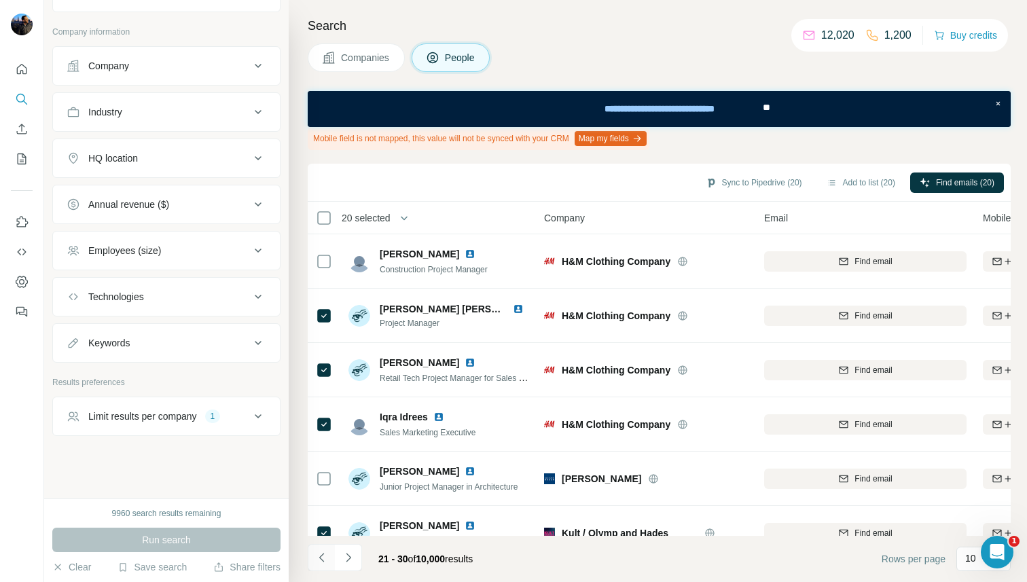
click at [323, 553] on icon "Navigate to previous page" at bounding box center [320, 557] width 5 height 9
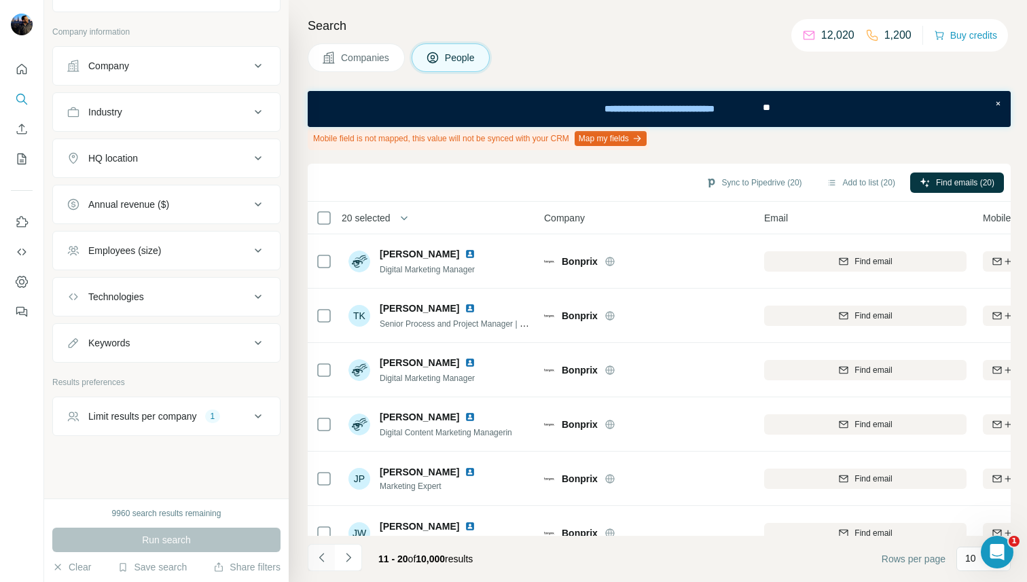
click at [323, 553] on icon "Navigate to previous page" at bounding box center [320, 557] width 5 height 9
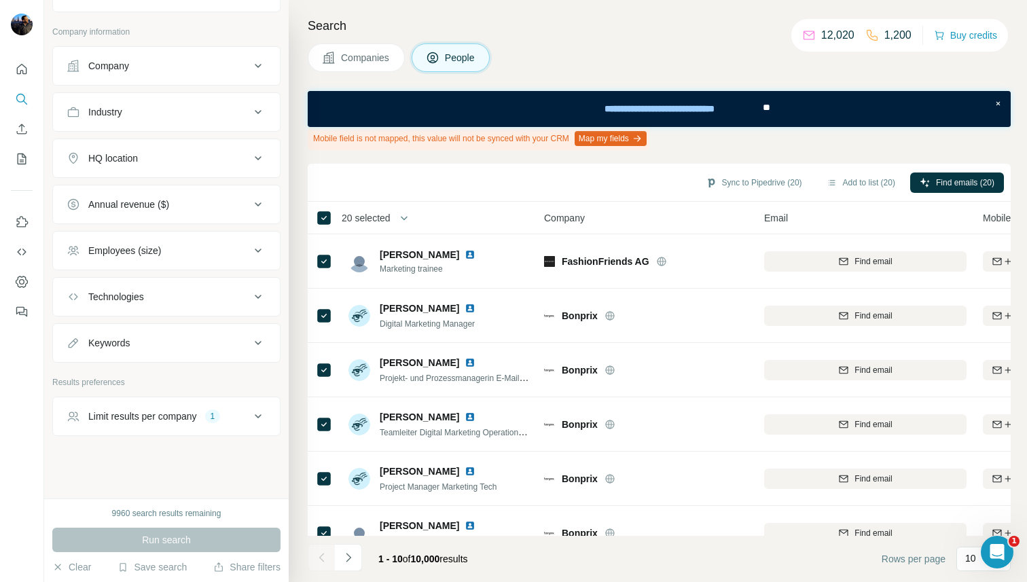
click at [323, 553] on div at bounding box center [321, 557] width 27 height 27
click at [353, 561] on icon "Navigate to next page" at bounding box center [349, 558] width 14 height 14
click at [349, 558] on icon "Navigate to next page" at bounding box center [348, 557] width 5 height 9
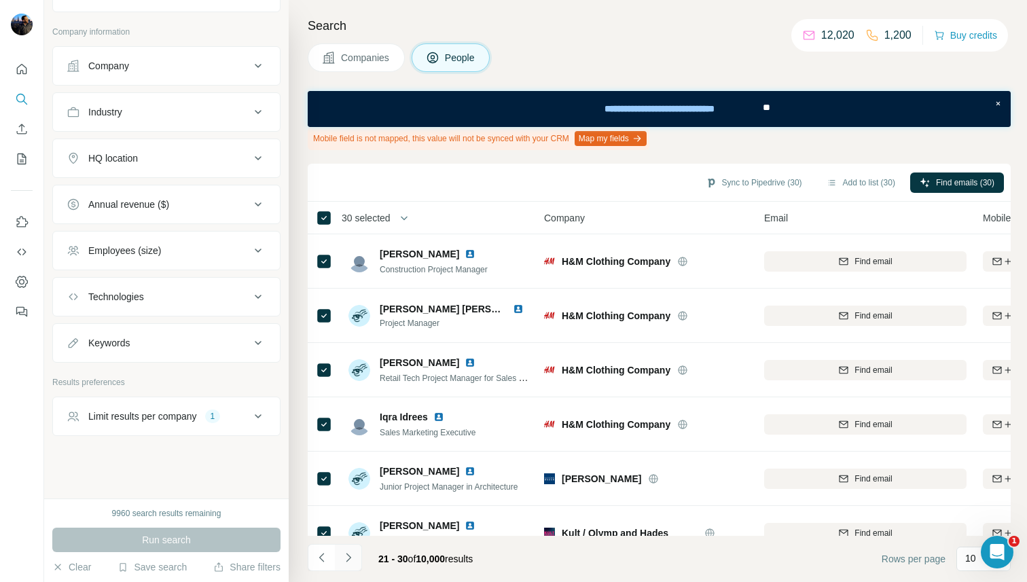
click at [346, 562] on icon "Navigate to next page" at bounding box center [349, 558] width 14 height 14
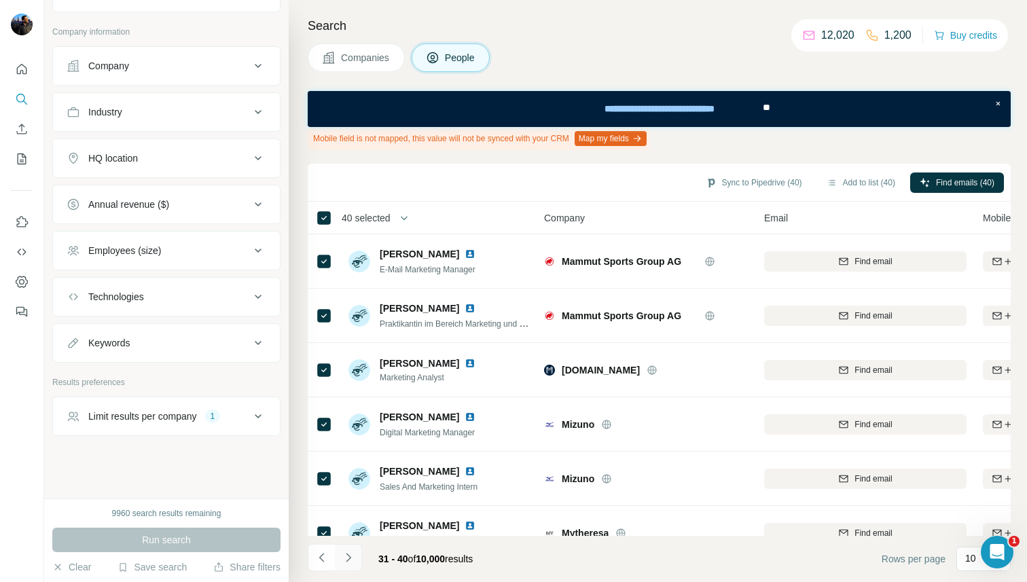
click at [348, 557] on icon "Navigate to next page" at bounding box center [349, 558] width 14 height 14
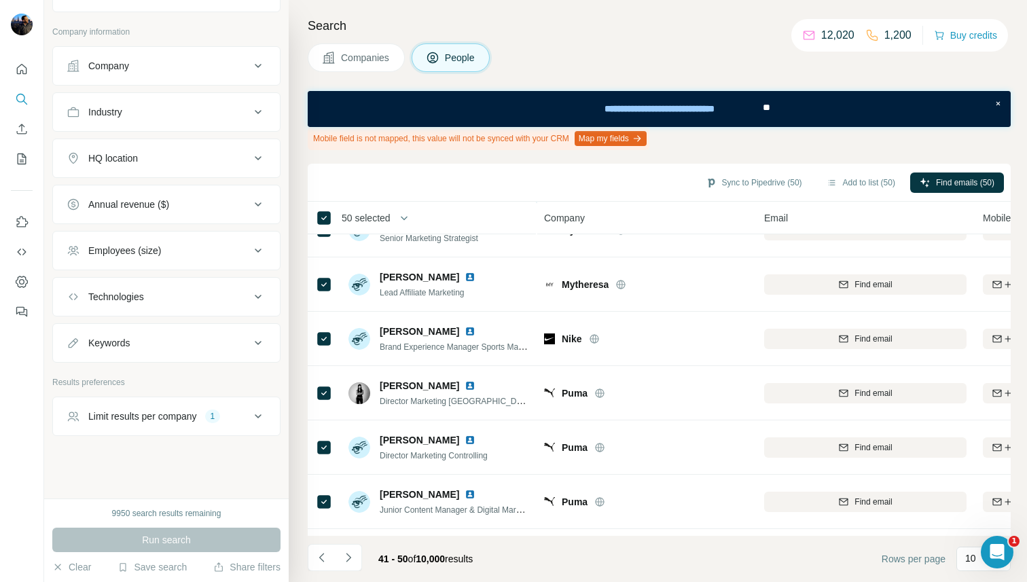
scroll to position [242, 0]
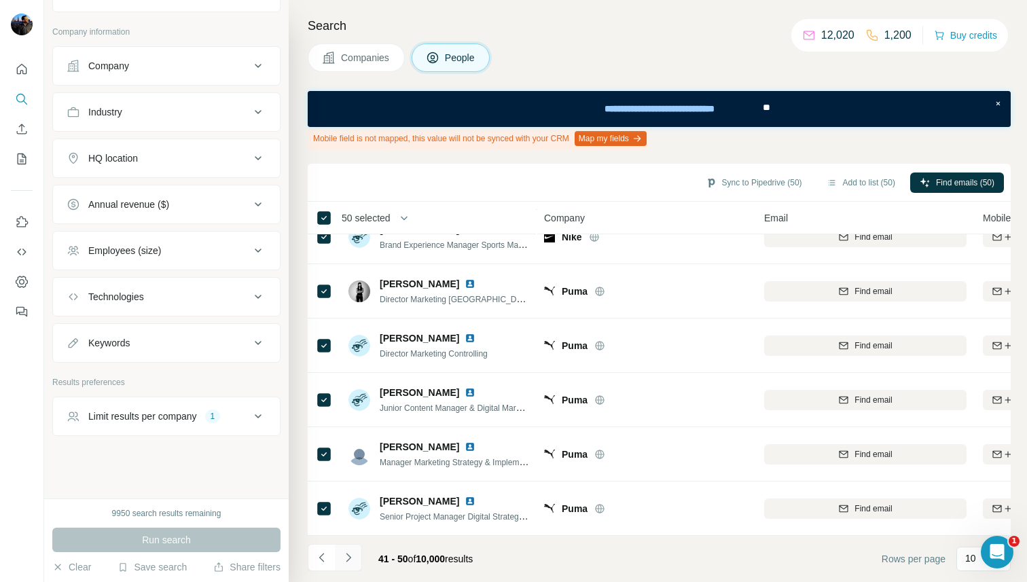
click at [350, 553] on icon "Navigate to next page" at bounding box center [349, 558] width 14 height 14
click at [348, 552] on icon "Navigate to next page" at bounding box center [349, 558] width 14 height 14
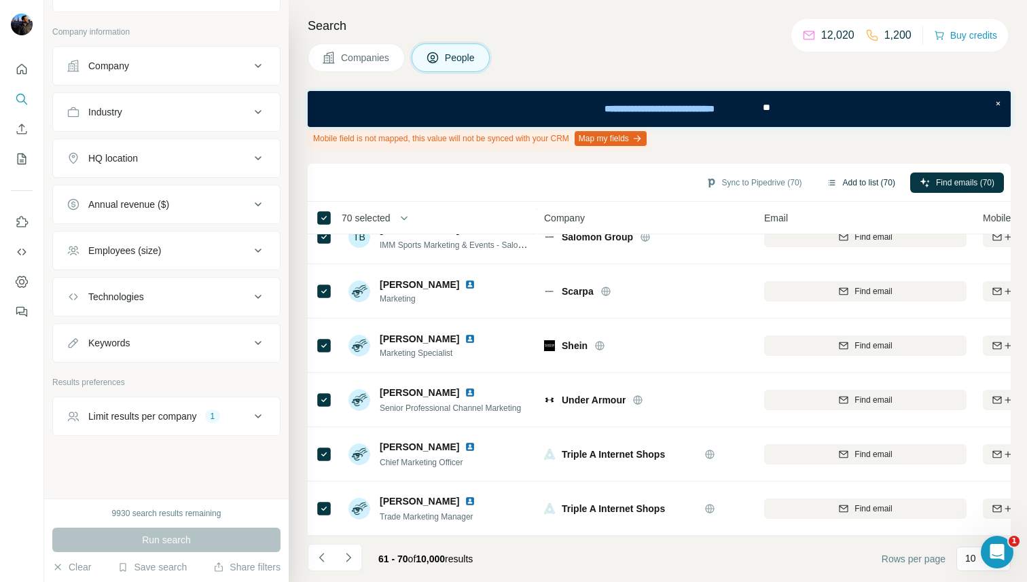
click at [832, 181] on button "Add to list (70)" at bounding box center [861, 182] width 88 height 20
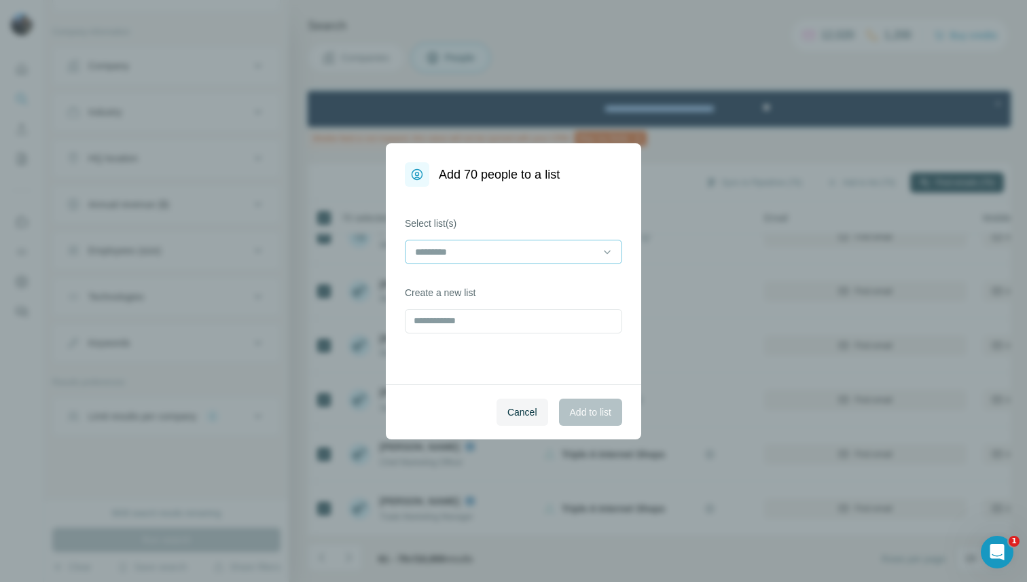
click at [597, 244] on div at bounding box center [513, 252] width 217 height 24
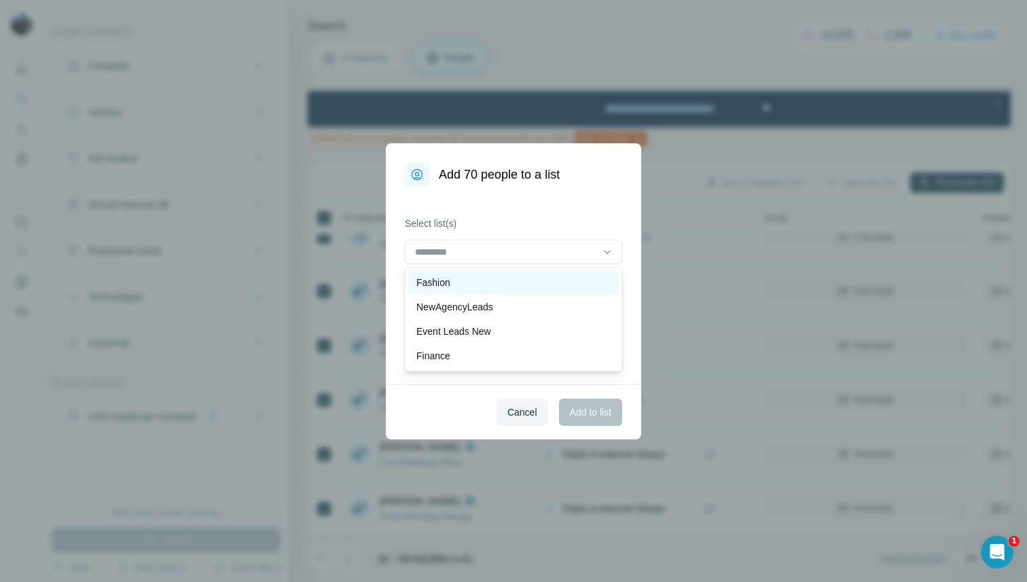
click at [499, 280] on div "Fashion" at bounding box center [513, 283] width 194 height 14
click at [574, 403] on button "Add to list" at bounding box center [590, 412] width 63 height 27
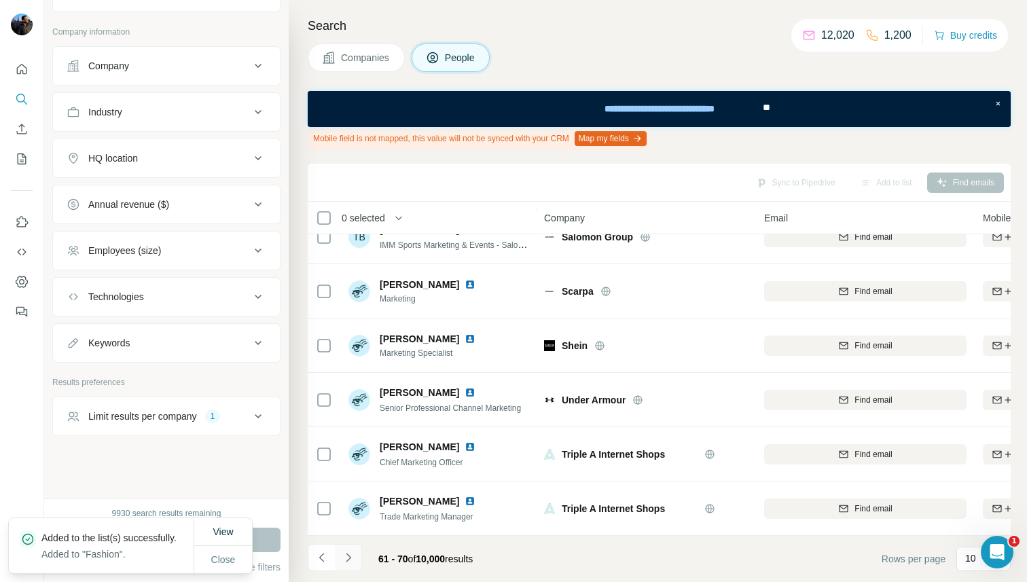
click at [348, 561] on icon "Navigate to next page" at bounding box center [349, 558] width 14 height 14
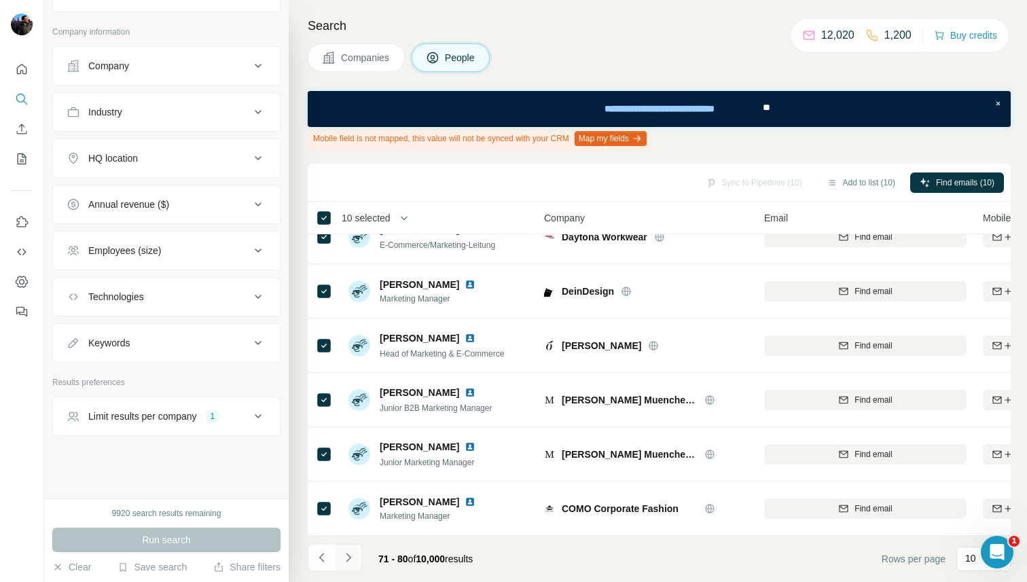
click at [355, 560] on button "Navigate to next page" at bounding box center [348, 557] width 27 height 27
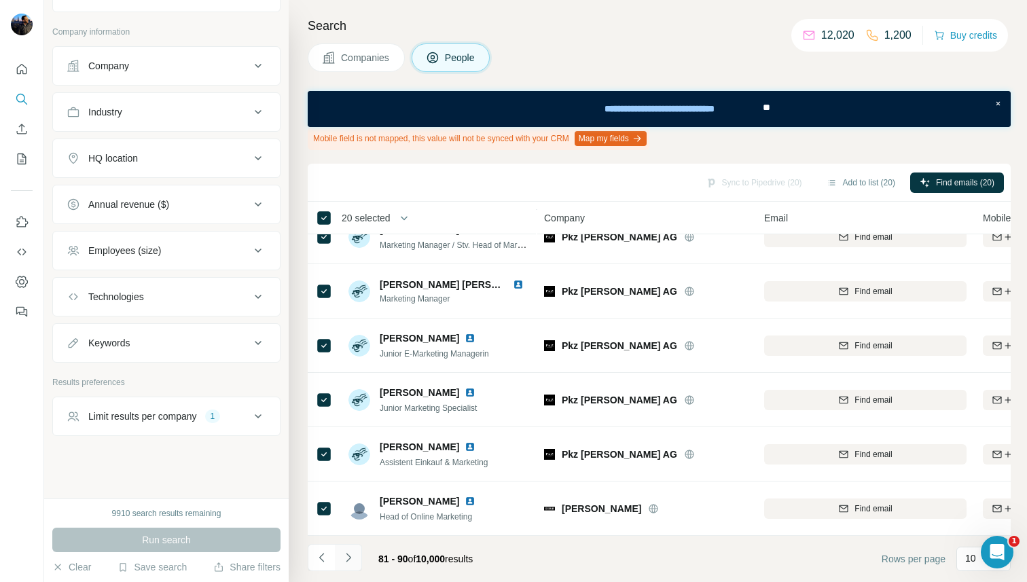
click at [352, 557] on icon "Navigate to next page" at bounding box center [349, 558] width 14 height 14
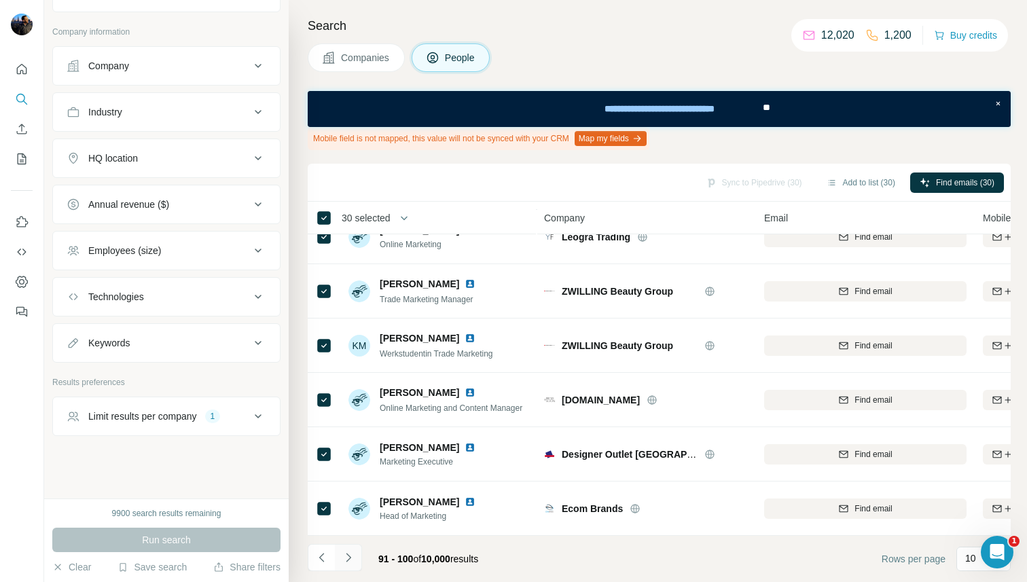
click at [350, 559] on icon "Navigate to next page" at bounding box center [349, 558] width 14 height 14
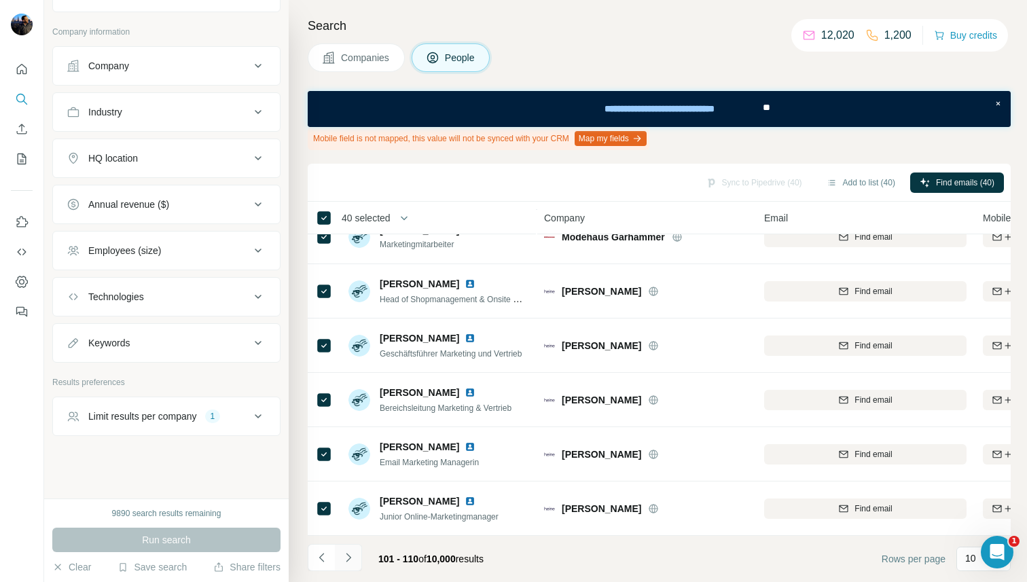
click at [356, 555] on button "Navigate to next page" at bounding box center [348, 557] width 27 height 27
click at [353, 558] on icon "Navigate to next page" at bounding box center [349, 558] width 14 height 14
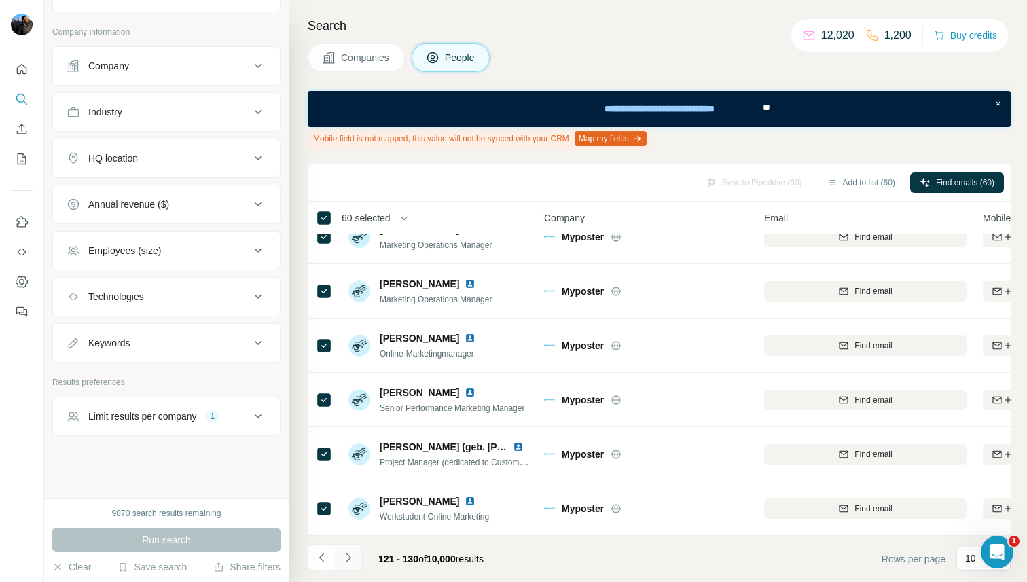
click at [353, 553] on icon "Navigate to next page" at bounding box center [349, 558] width 14 height 14
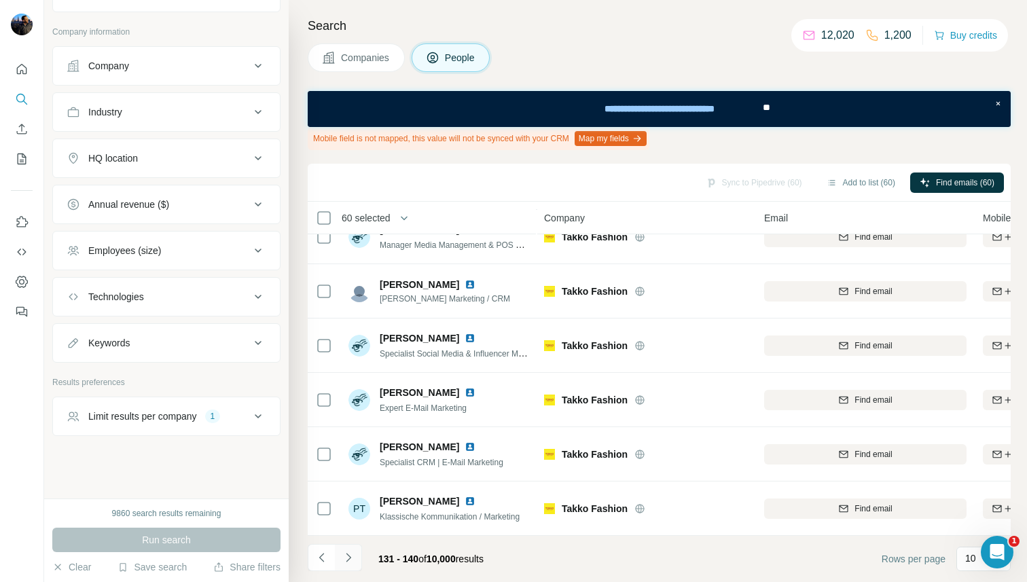
click at [350, 558] on icon "Navigate to next page" at bounding box center [349, 558] width 14 height 14
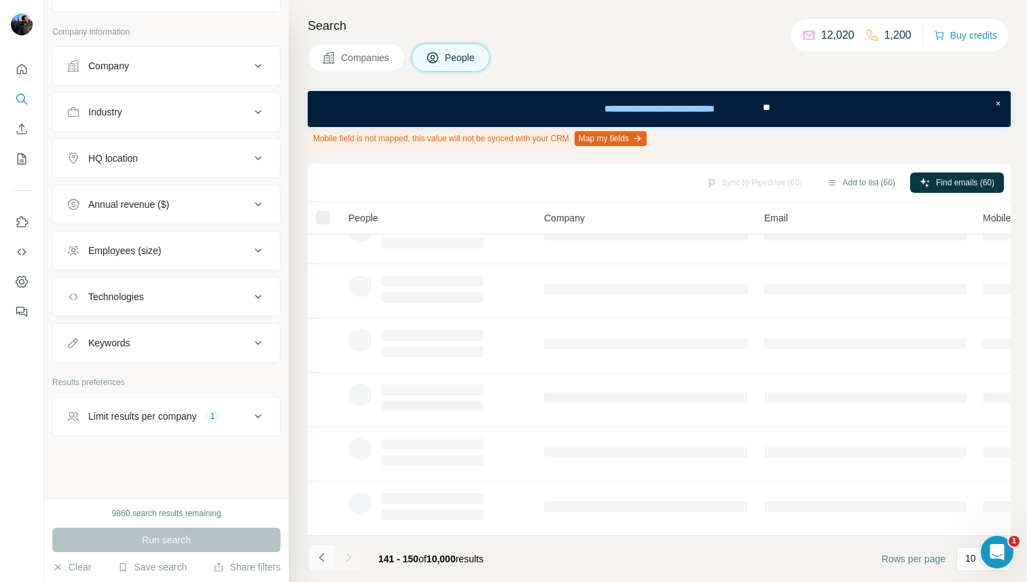
click at [316, 560] on icon "Navigate to previous page" at bounding box center [322, 558] width 14 height 14
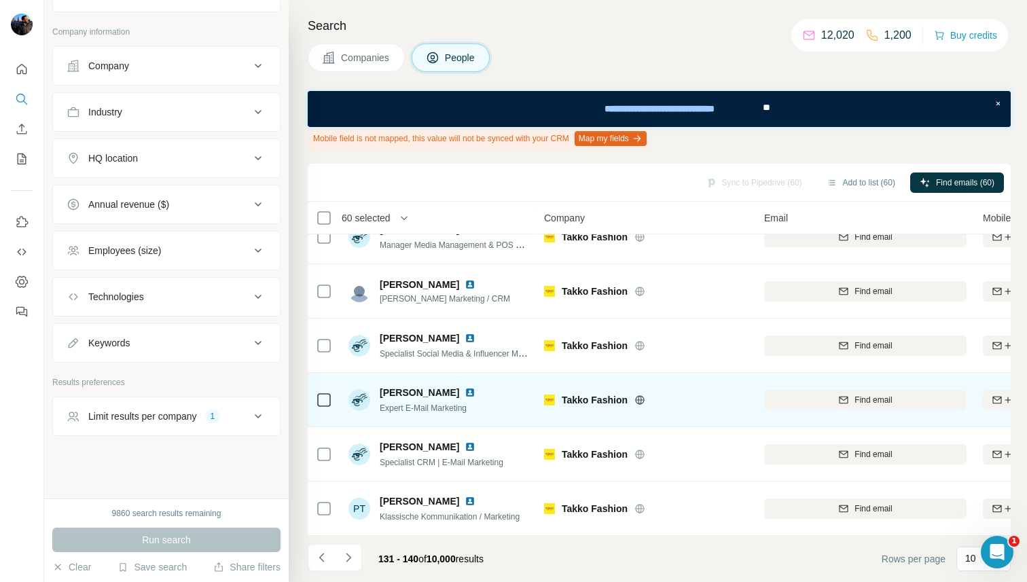
scroll to position [0, 0]
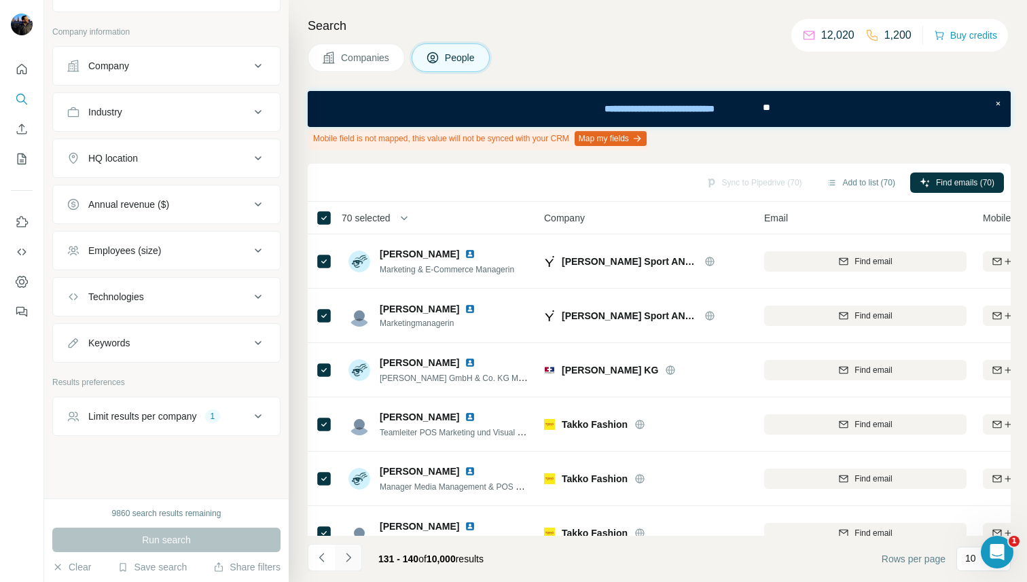
click at [353, 551] on icon "Navigate to next page" at bounding box center [349, 558] width 14 height 14
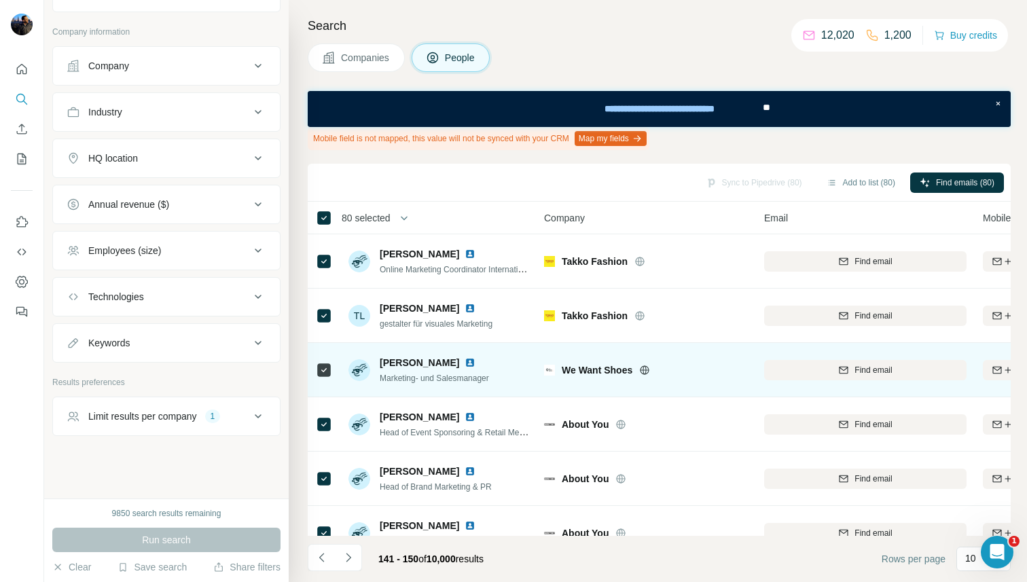
scroll to position [242, 0]
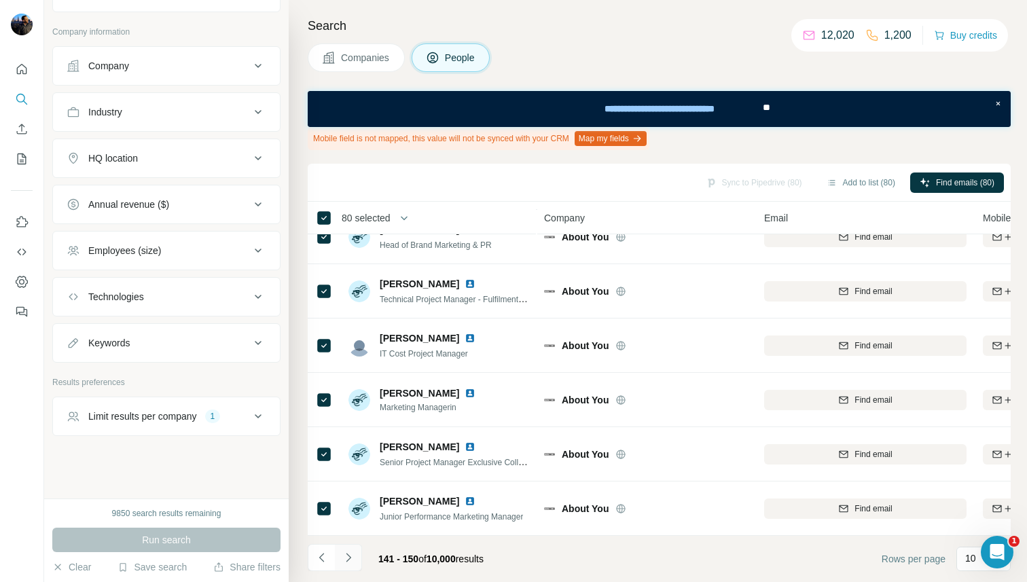
click at [350, 555] on icon "Navigate to next page" at bounding box center [349, 558] width 14 height 14
click at [348, 559] on icon "Navigate to next page" at bounding box center [348, 557] width 5 height 9
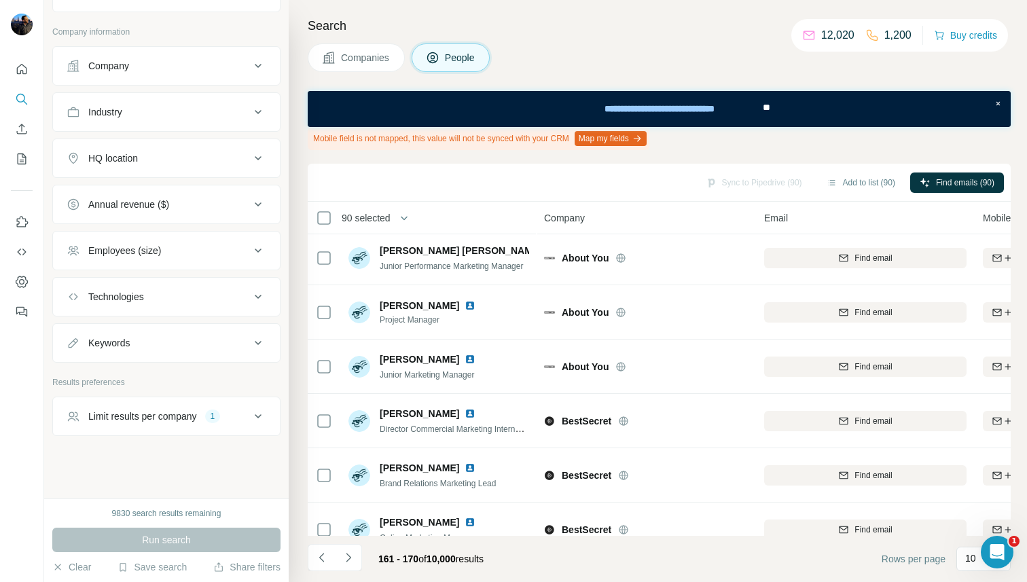
scroll to position [0, 0]
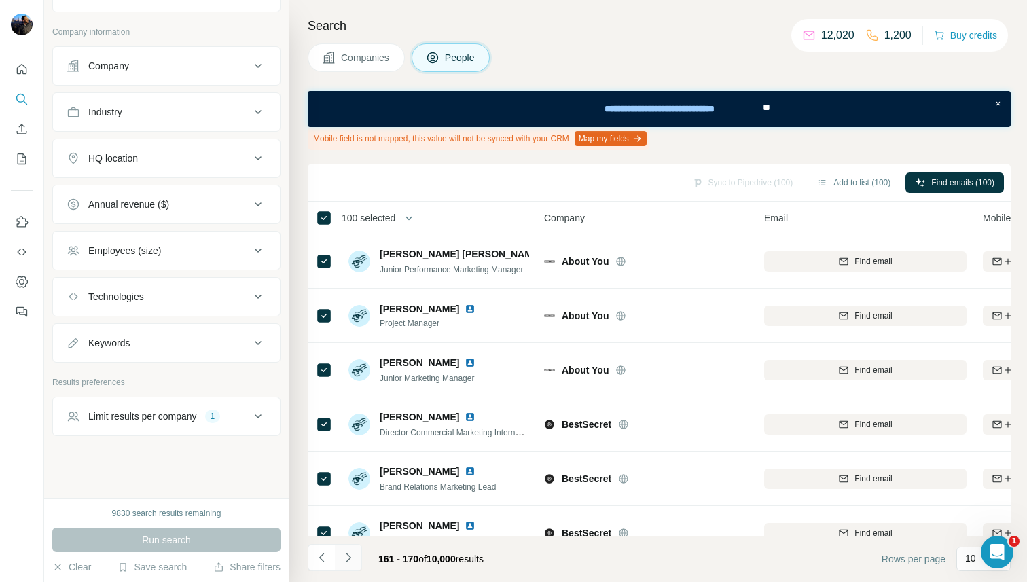
click at [352, 555] on icon "Navigate to next page" at bounding box center [349, 558] width 14 height 14
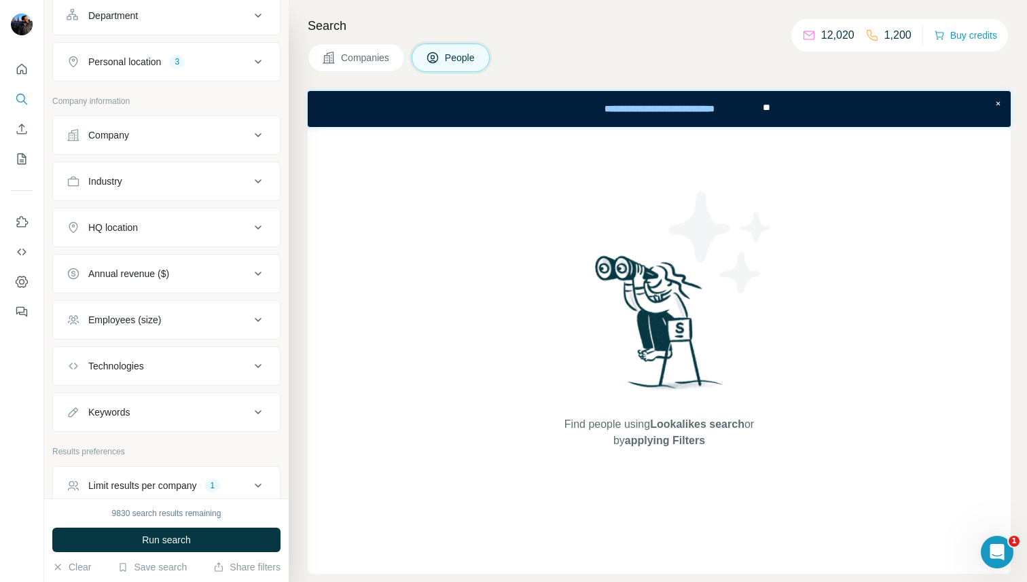
scroll to position [526, 0]
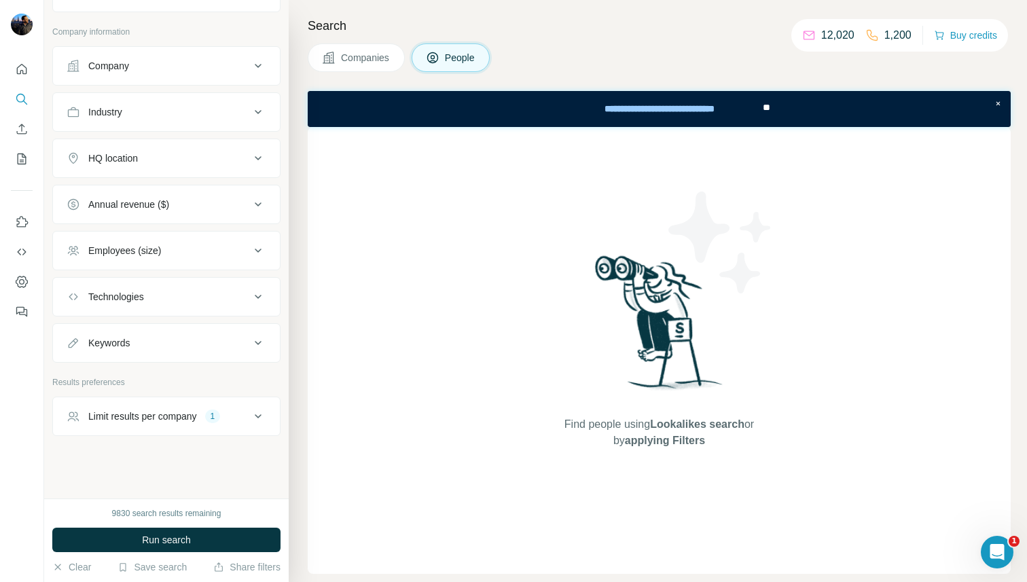
click at [257, 408] on icon at bounding box center [258, 416] width 16 height 16
click at [172, 447] on input "**" at bounding box center [167, 450] width 200 height 24
type input "*"
type input "**"
click at [208, 476] on div "** 20 records max per search" at bounding box center [167, 468] width 200 height 60
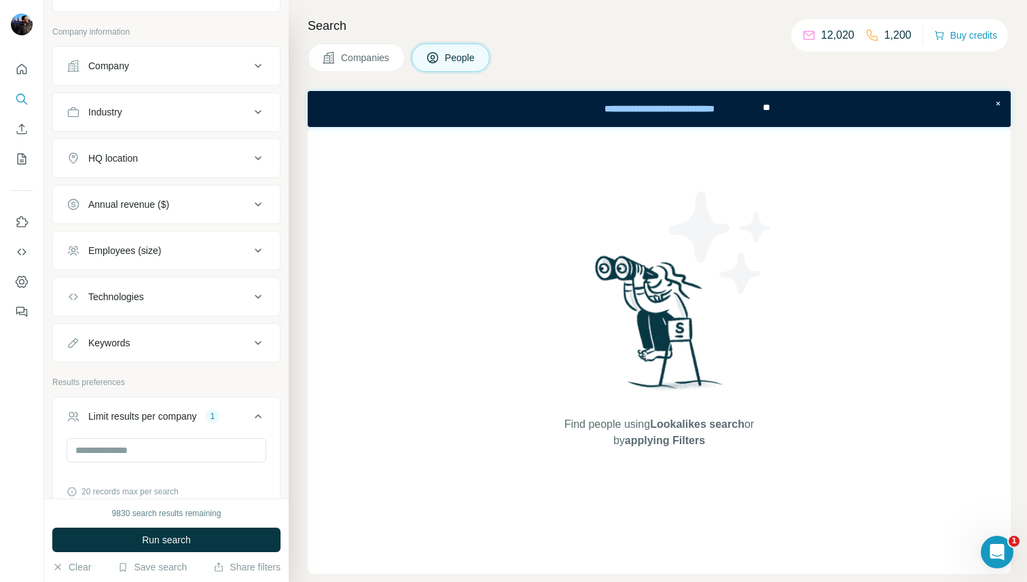
scroll to position [602, 0]
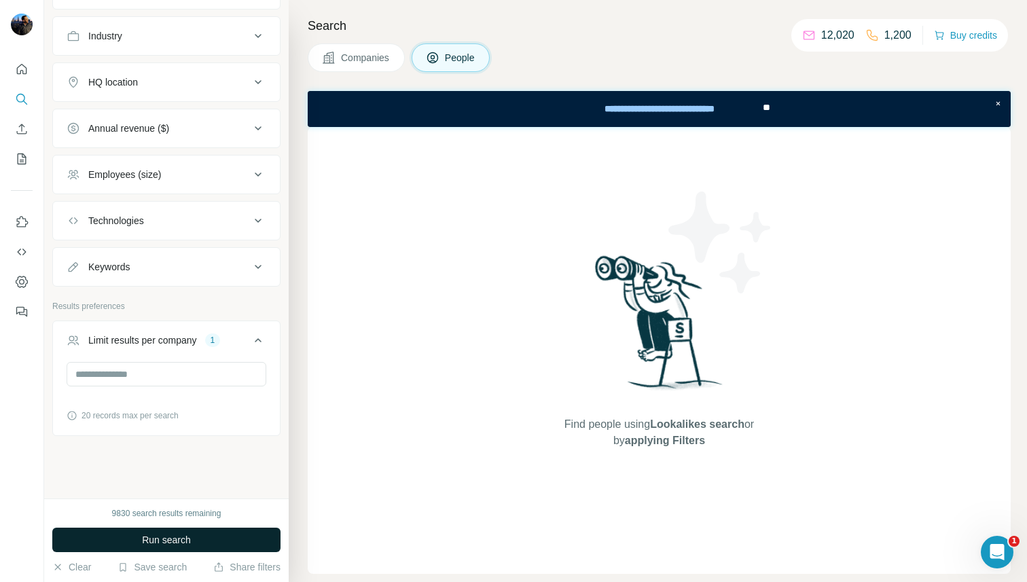
click at [188, 542] on span "Run search" at bounding box center [166, 540] width 49 height 14
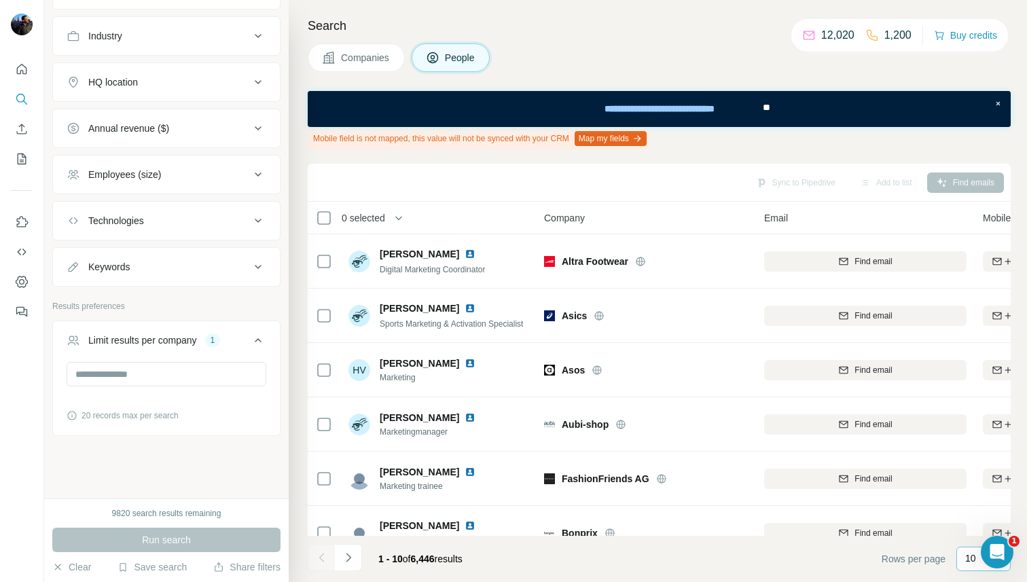
click at [972, 557] on p "10" at bounding box center [970, 558] width 11 height 14
click at [972, 462] on div "60" at bounding box center [983, 455] width 48 height 24
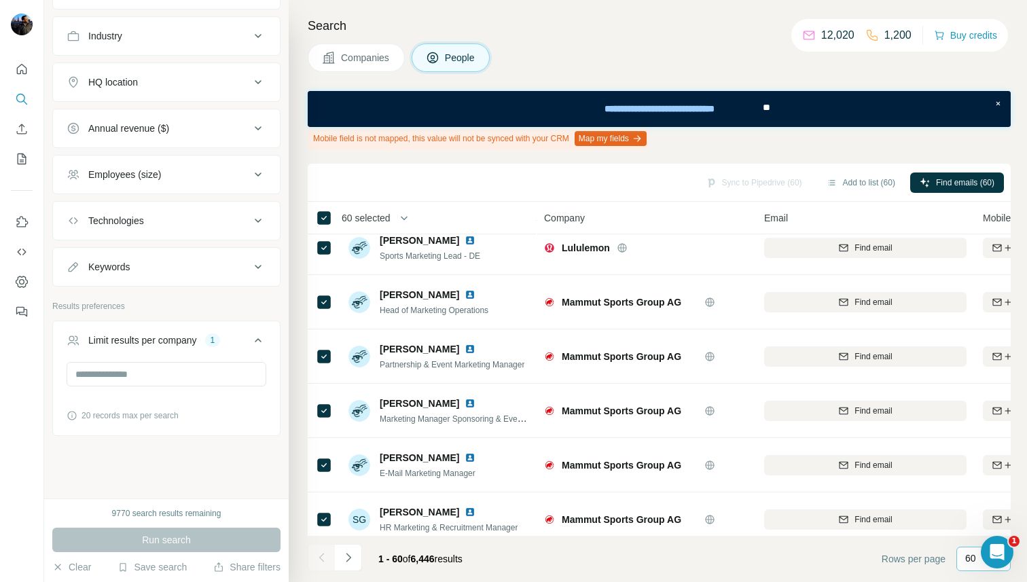
scroll to position [2958, 0]
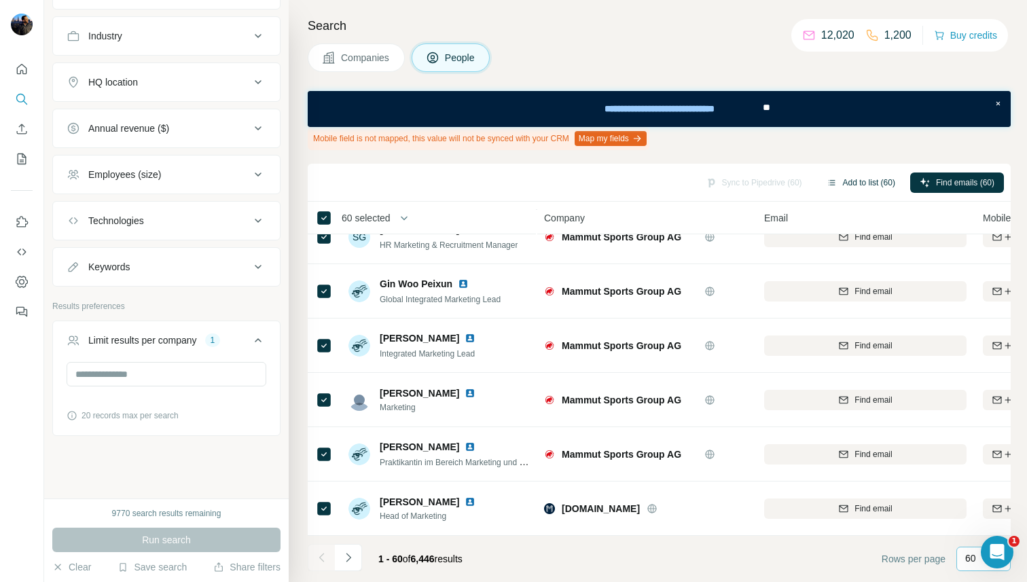
click at [838, 183] on button "Add to list (60)" at bounding box center [861, 182] width 88 height 20
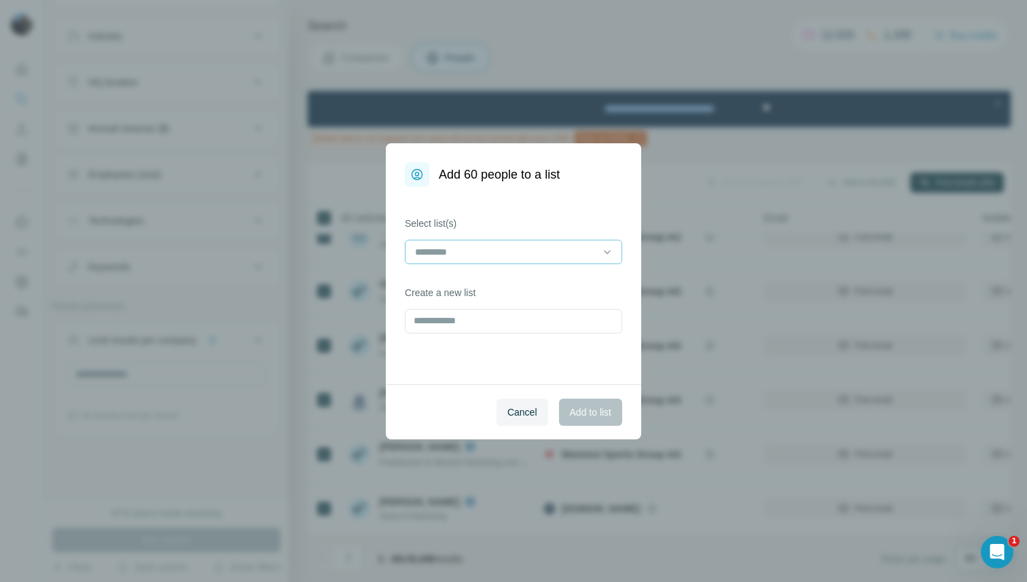
click at [599, 247] on div at bounding box center [513, 252] width 217 height 24
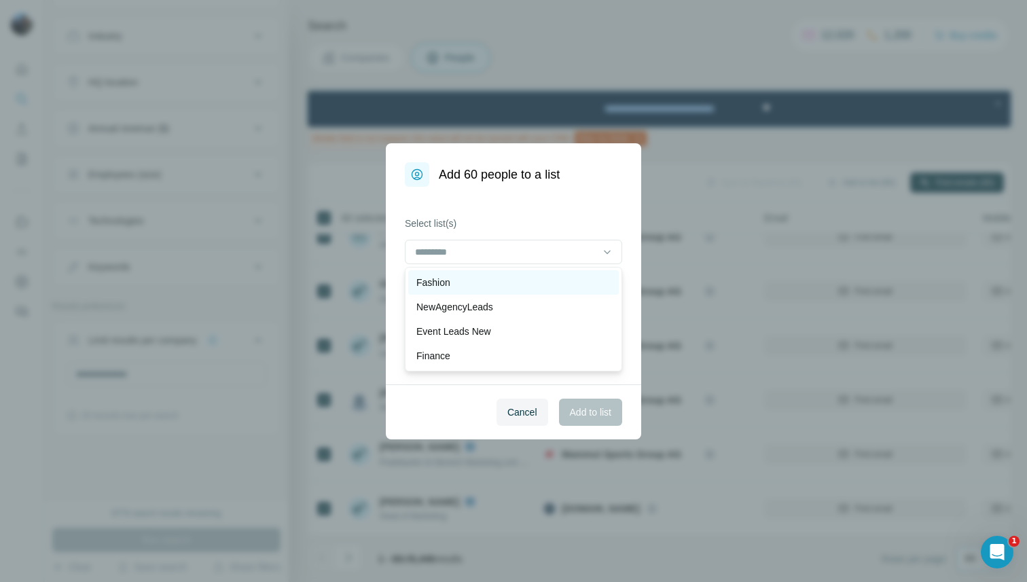
click at [553, 277] on div "Fashion" at bounding box center [513, 283] width 194 height 14
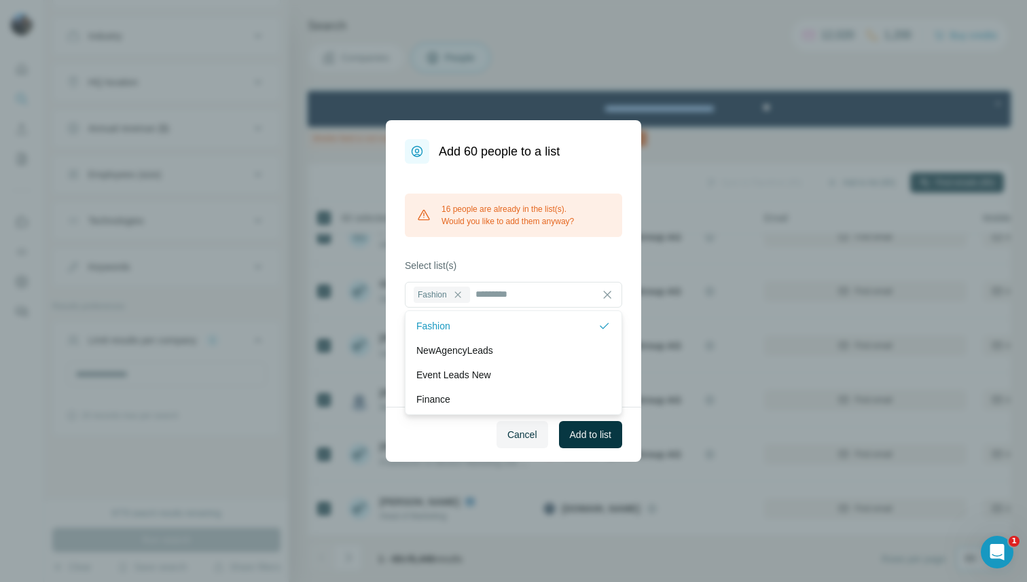
click at [513, 215] on div "16 people are already in the list(s). Would you like to add them anyway?" at bounding box center [513, 215] width 217 height 43
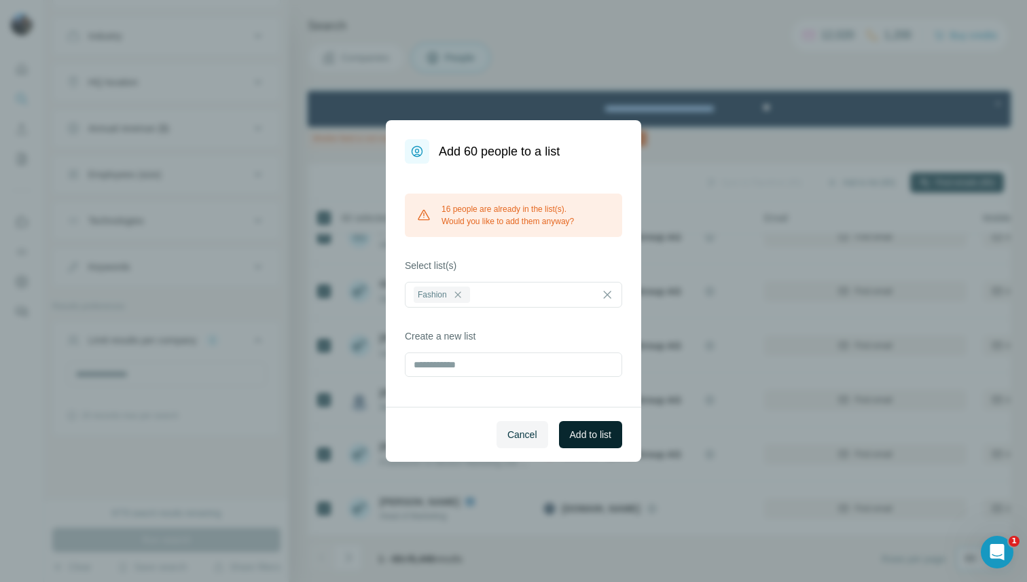
click at [583, 430] on span "Add to list" at bounding box center [590, 435] width 41 height 14
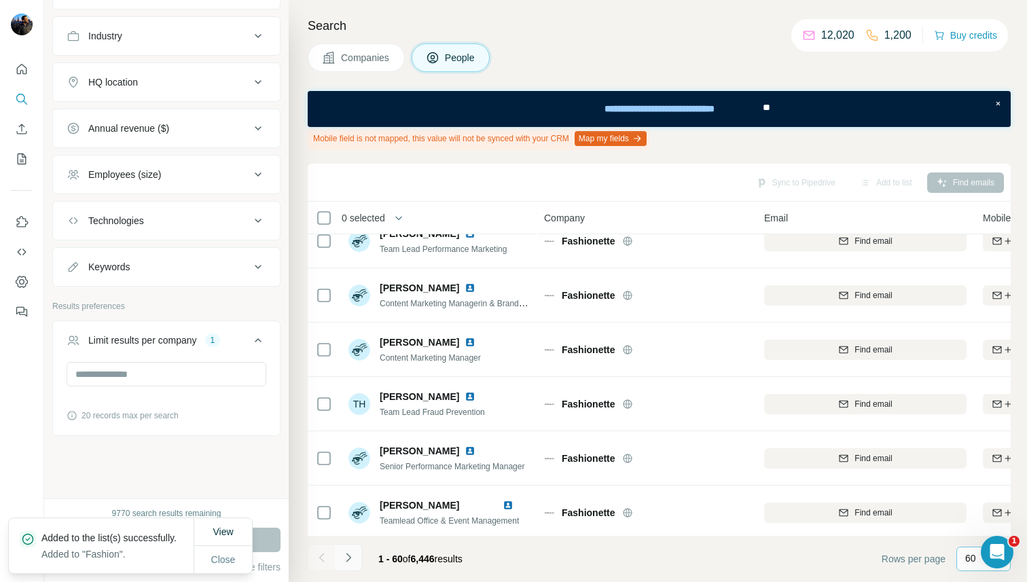
click at [346, 557] on icon "Navigate to next page" at bounding box center [349, 558] width 14 height 14
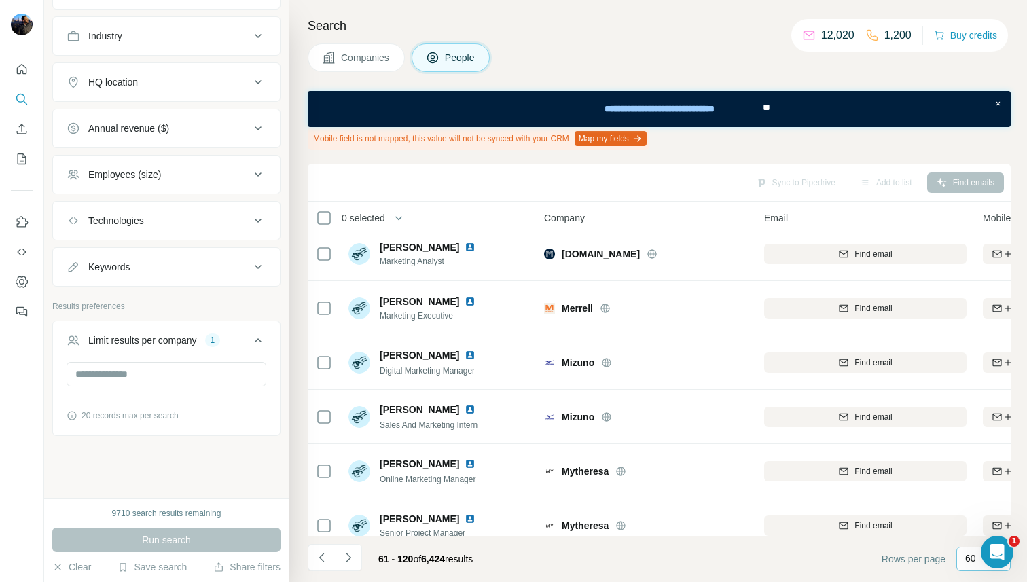
scroll to position [0, 0]
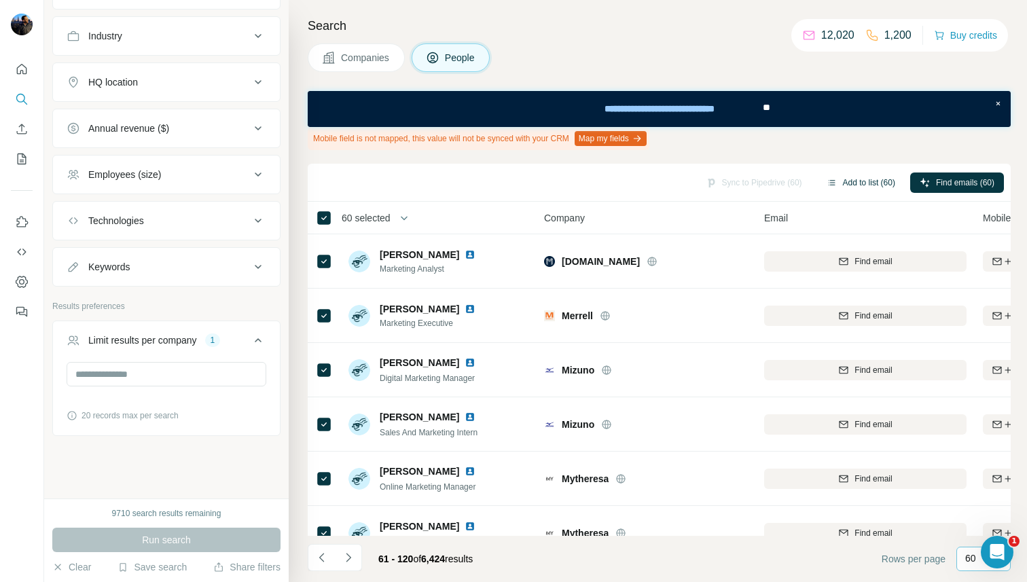
click at [849, 183] on button "Add to list (60)" at bounding box center [861, 182] width 88 height 20
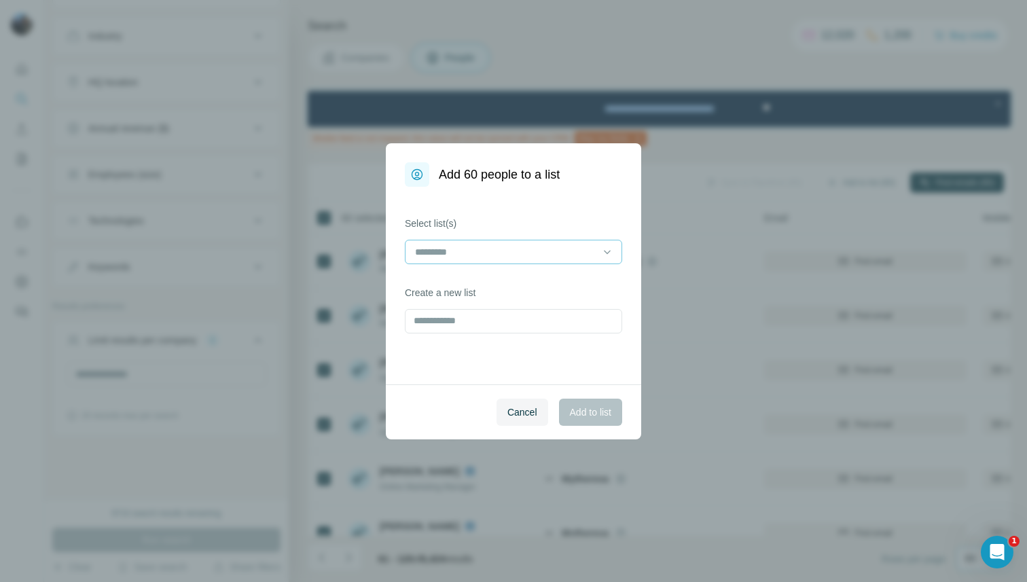
click at [547, 249] on input at bounding box center [504, 251] width 183 height 15
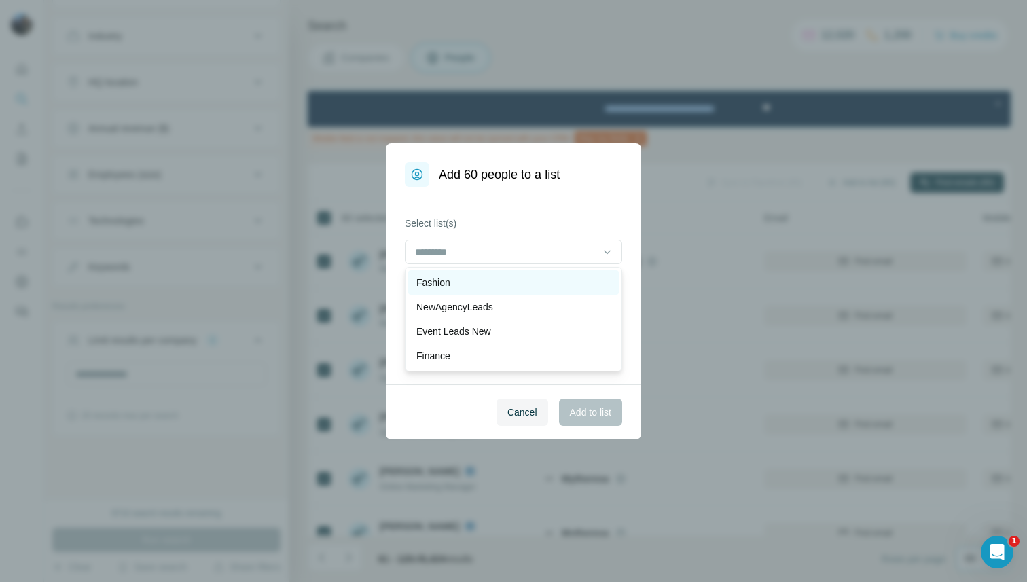
click at [515, 278] on div "Fashion" at bounding box center [513, 283] width 194 height 14
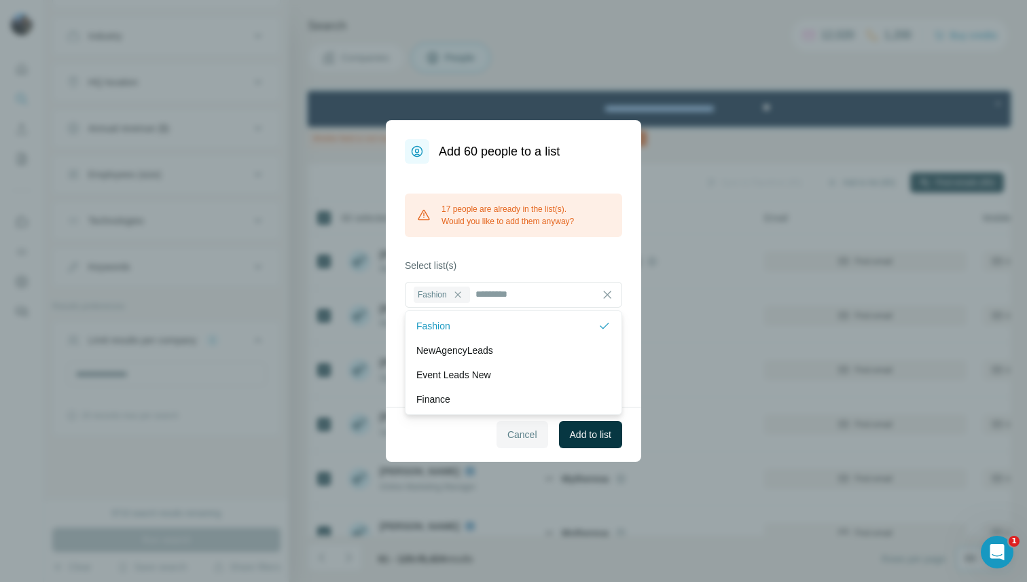
click at [513, 435] on span "Cancel" at bounding box center [522, 435] width 30 height 14
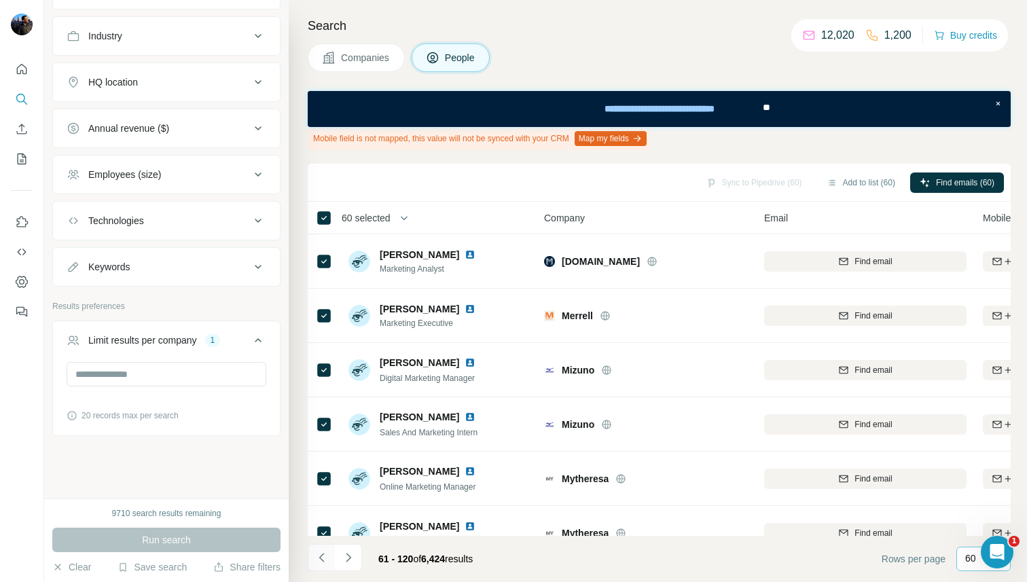
click at [322, 559] on icon "Navigate to previous page" at bounding box center [322, 558] width 14 height 14
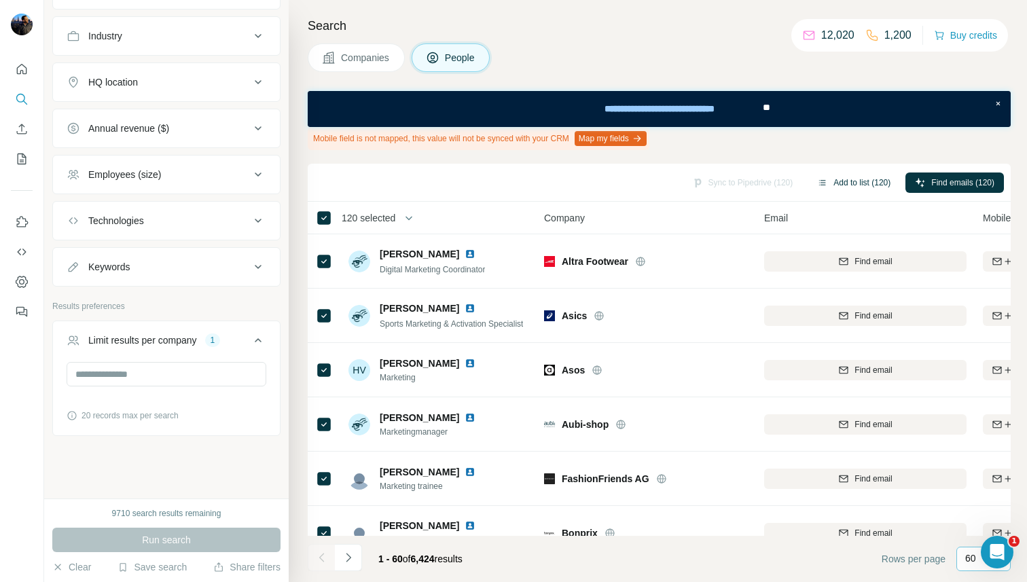
click at [842, 175] on button "Add to list (120)" at bounding box center [853, 182] width 92 height 20
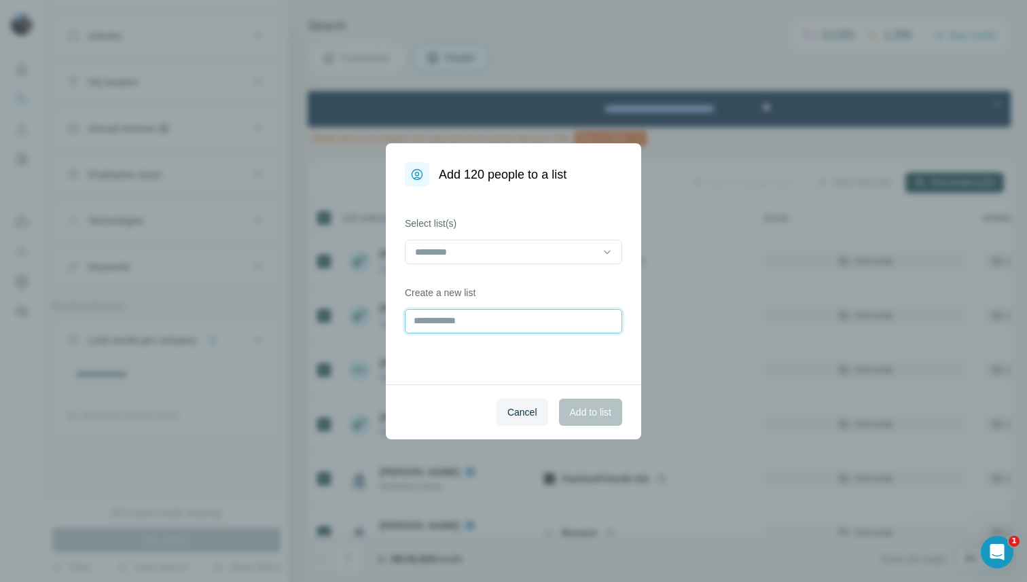
click at [481, 322] on input "text" at bounding box center [513, 321] width 217 height 24
type input "**********"
click at [583, 408] on span "Add to list" at bounding box center [590, 412] width 41 height 14
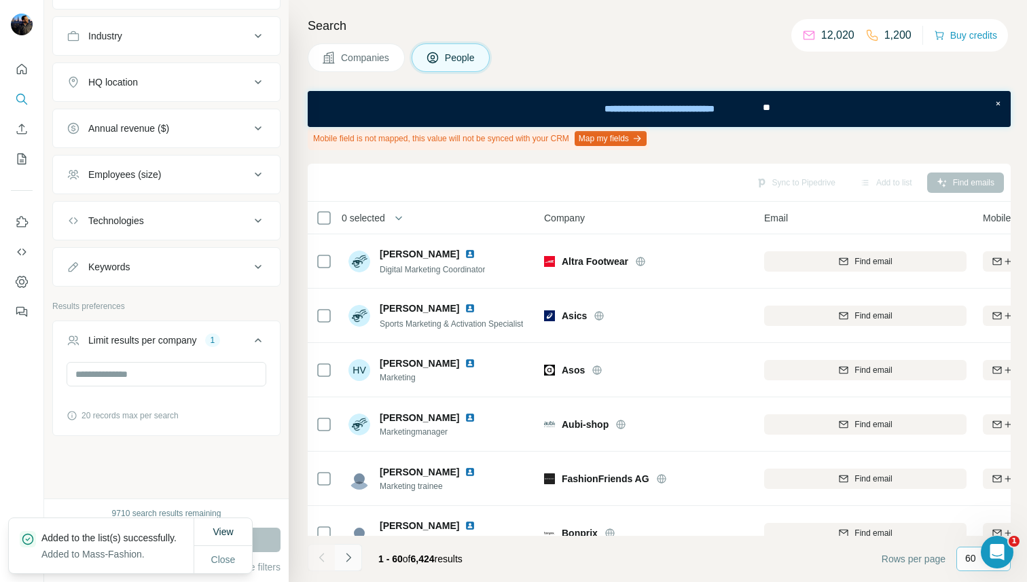
click at [350, 553] on icon "Navigate to next page" at bounding box center [349, 558] width 14 height 14
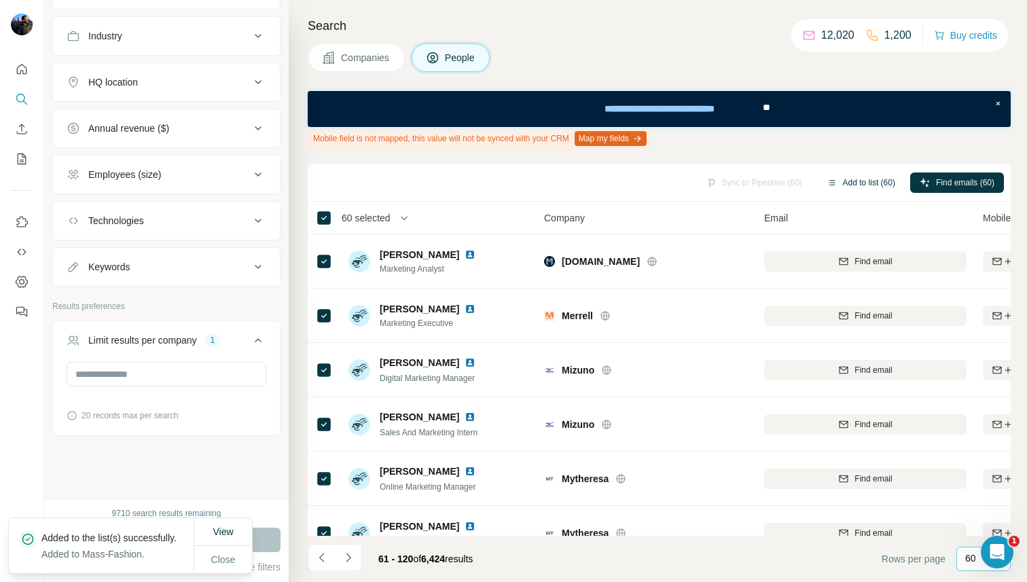
click at [849, 185] on button "Add to list (60)" at bounding box center [861, 182] width 88 height 20
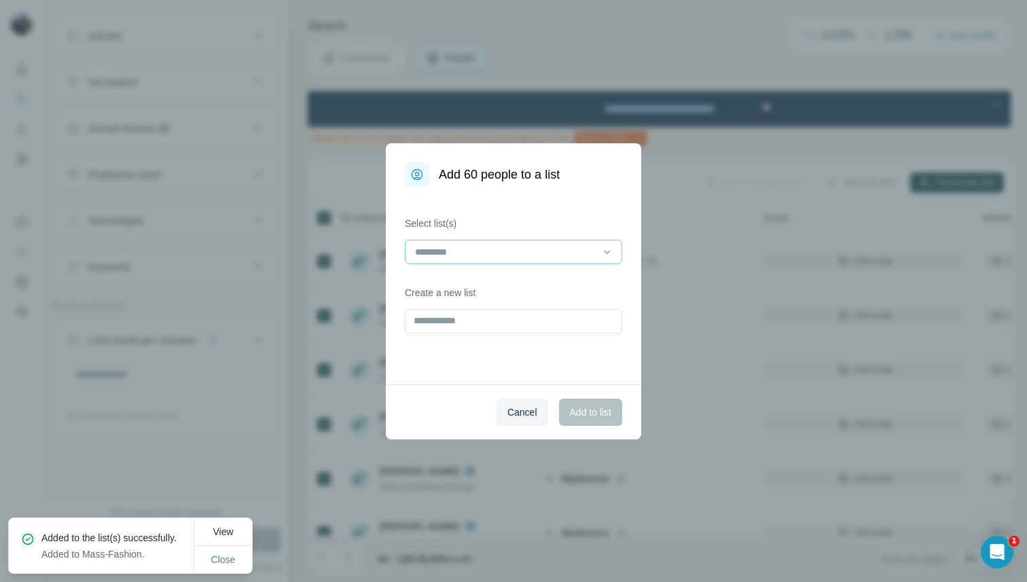
click at [519, 252] on input at bounding box center [504, 251] width 183 height 15
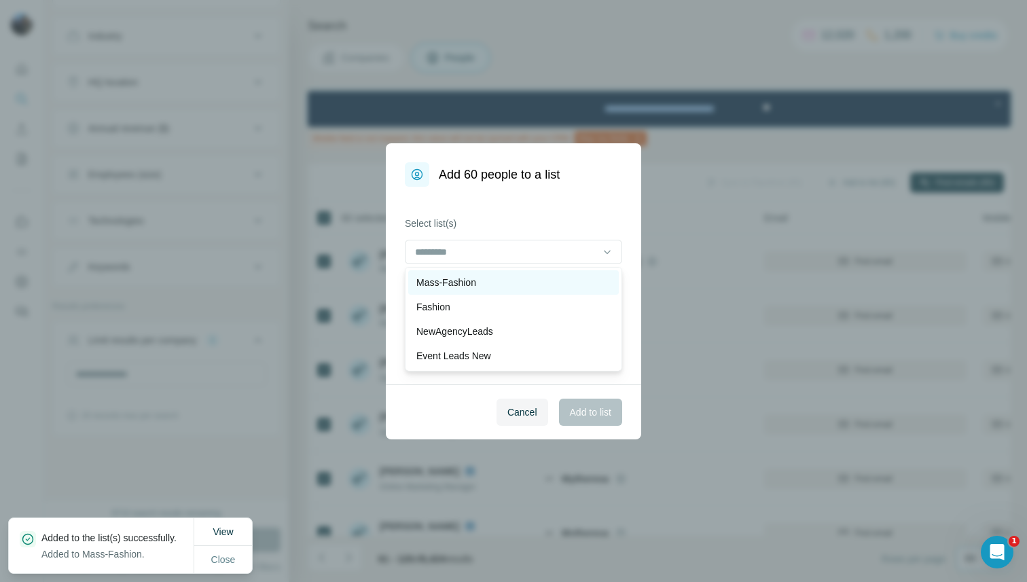
click at [489, 286] on div "Mass-Fashion" at bounding box center [513, 283] width 194 height 14
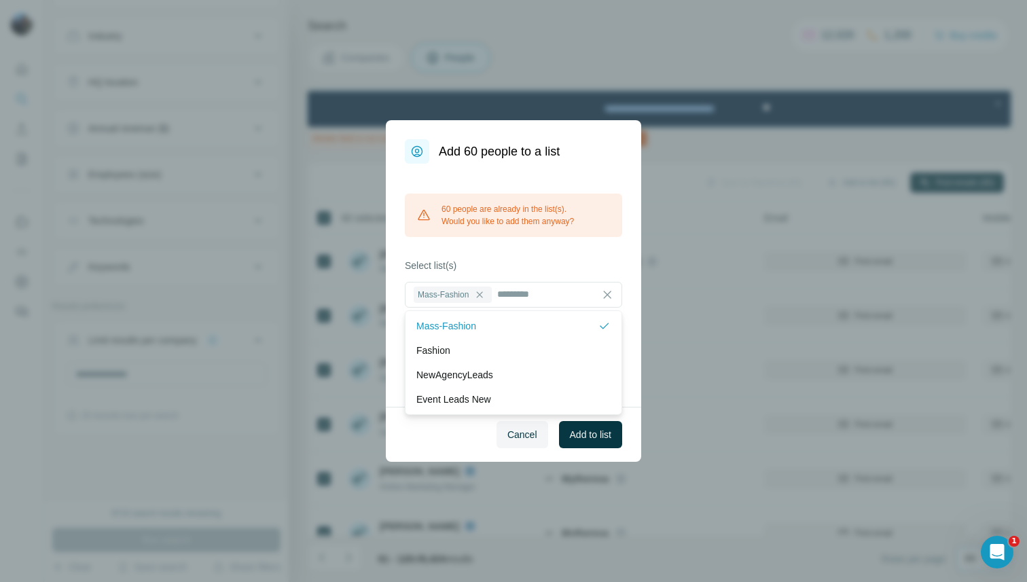
click at [522, 428] on span "Cancel" at bounding box center [522, 435] width 30 height 14
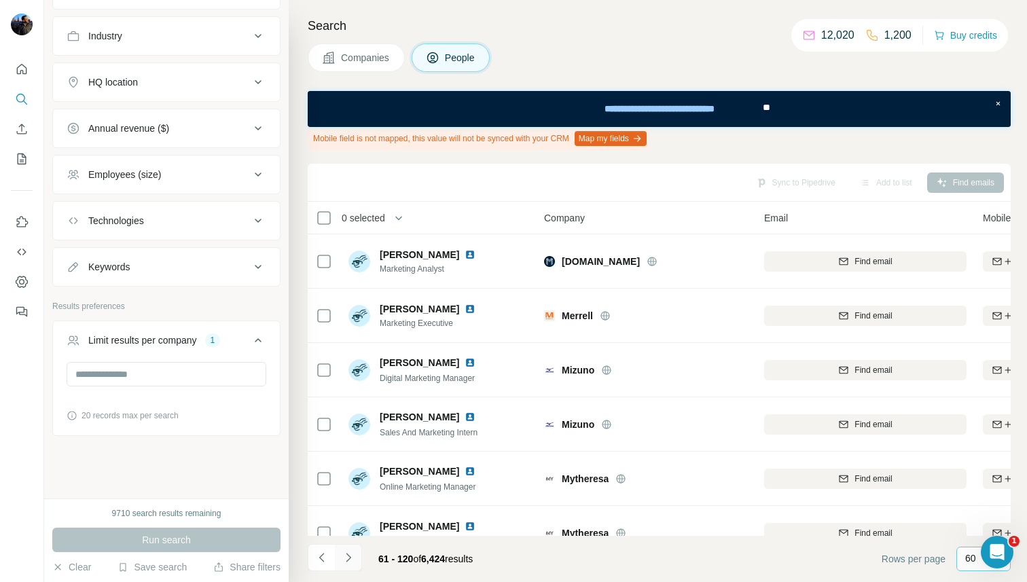
click at [348, 555] on icon "Navigate to next page" at bounding box center [348, 557] width 5 height 9
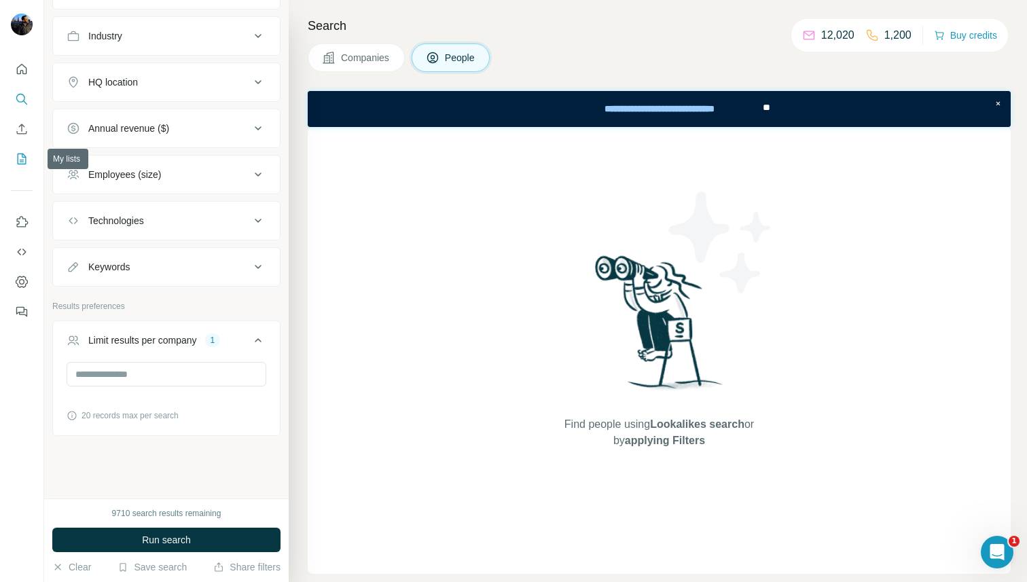
click at [20, 158] on icon "My lists" at bounding box center [22, 159] width 14 height 14
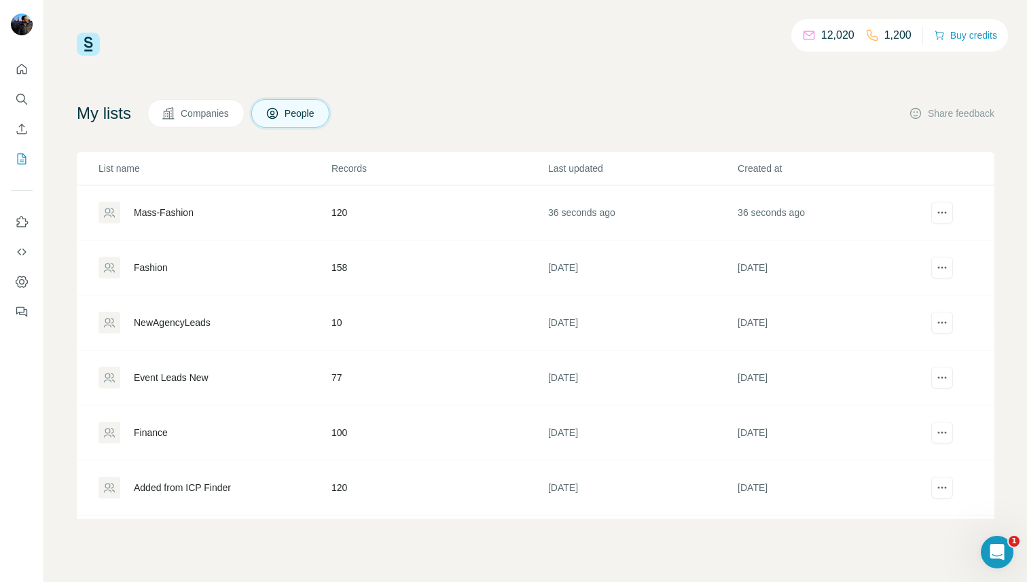
click at [161, 263] on div "Fashion" at bounding box center [151, 268] width 34 height 14
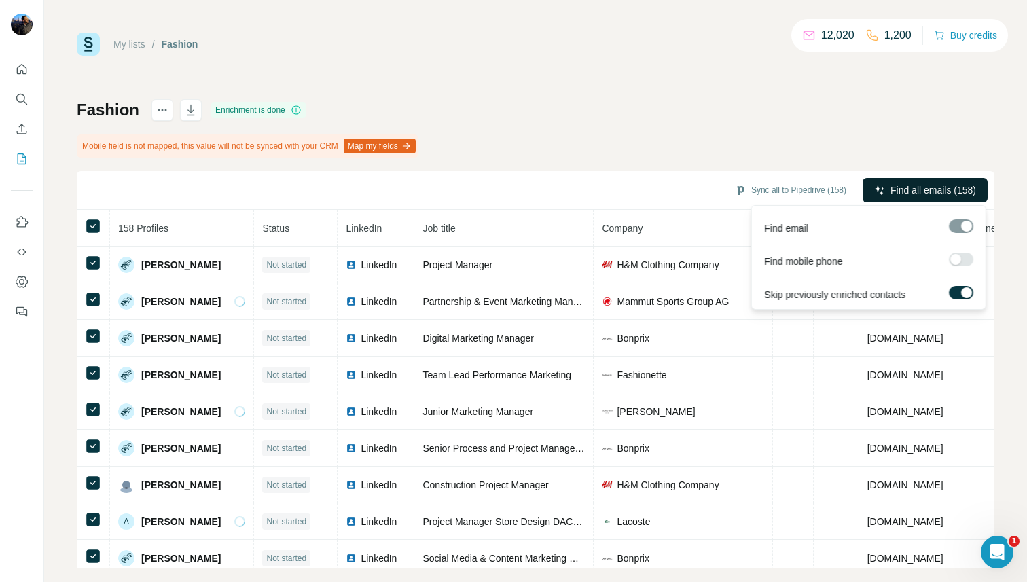
click at [923, 196] on span "Find all emails (158)" at bounding box center [933, 190] width 86 height 14
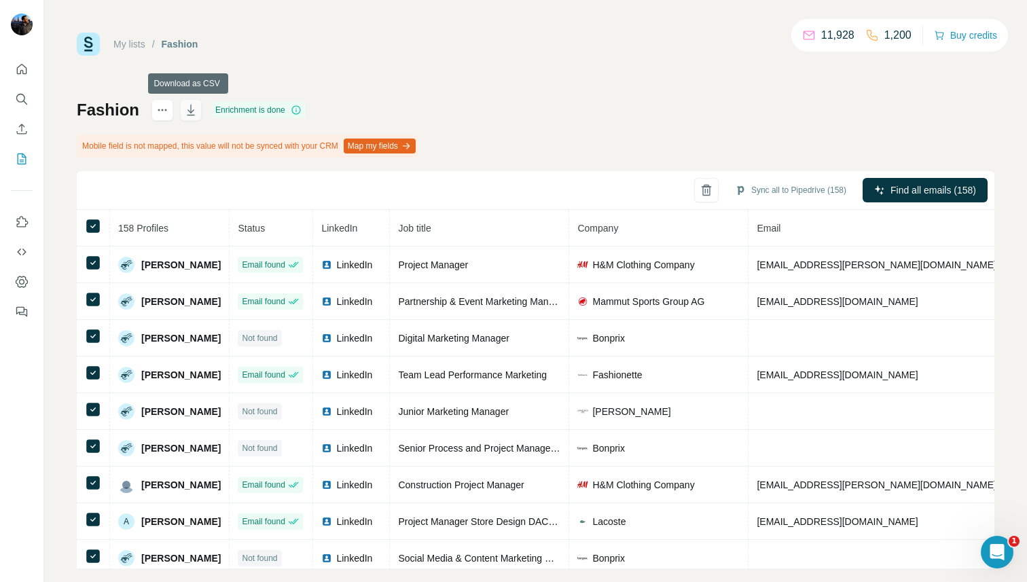
click at [189, 108] on icon "button" at bounding box center [190, 110] width 7 height 11
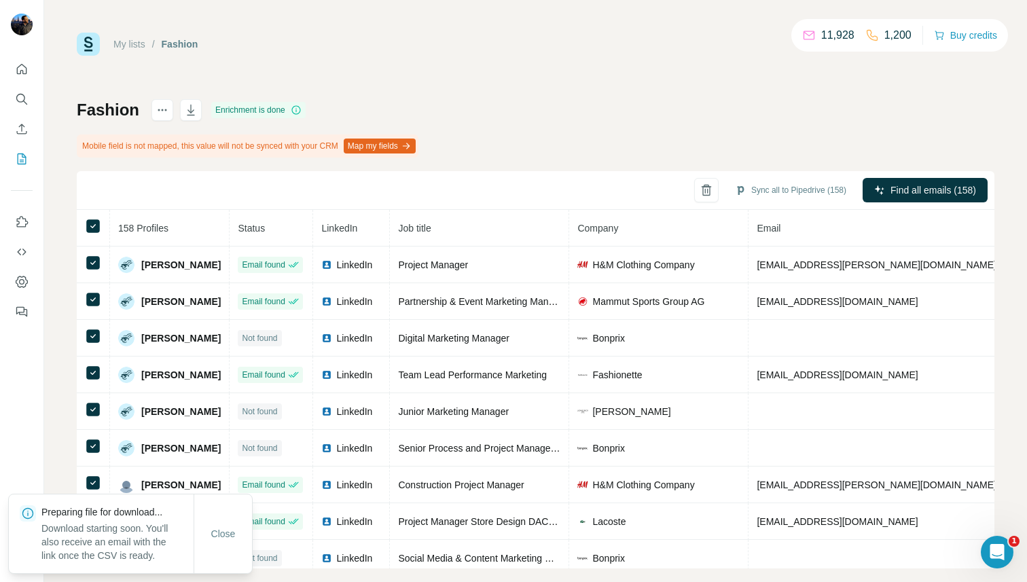
click at [132, 45] on link "My lists" at bounding box center [129, 44] width 32 height 11
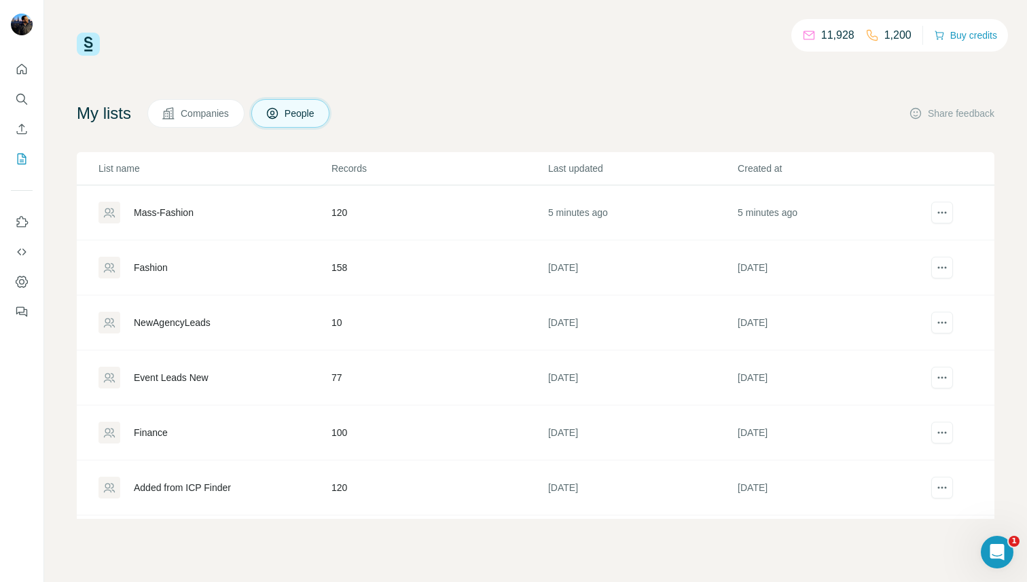
click at [182, 209] on div "Mass-Fashion" at bounding box center [164, 213] width 60 height 14
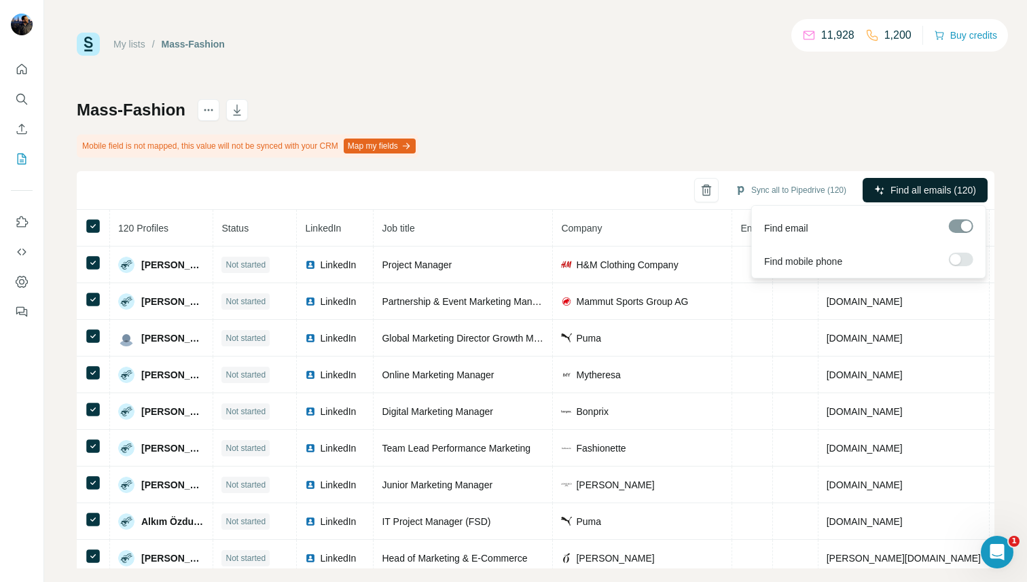
click at [904, 185] on span "Find all emails (120)" at bounding box center [933, 190] width 86 height 14
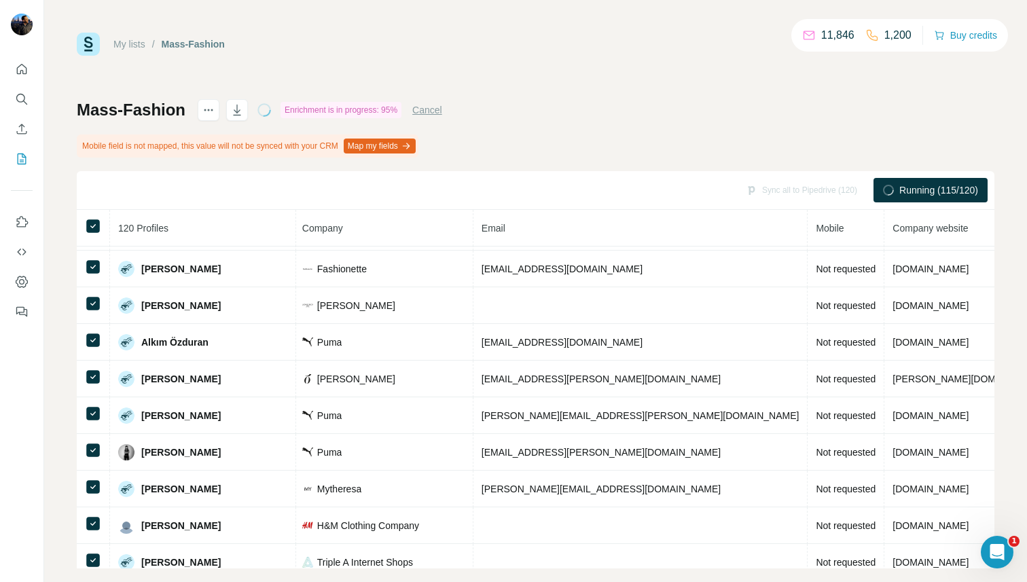
scroll to position [0, 342]
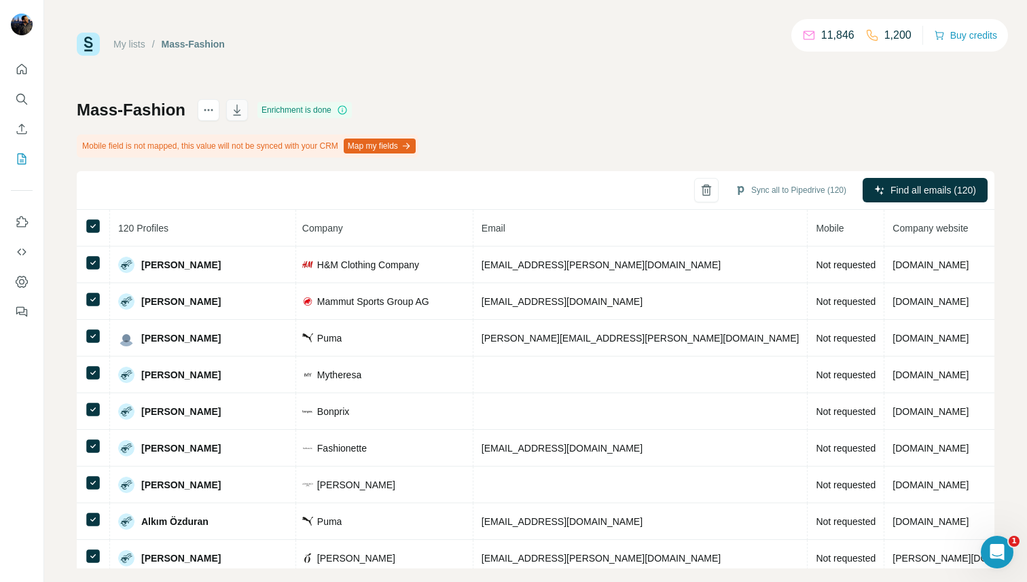
click at [239, 100] on button "button" at bounding box center [237, 110] width 22 height 22
click at [22, 104] on icon "Search" at bounding box center [22, 99] width 14 height 14
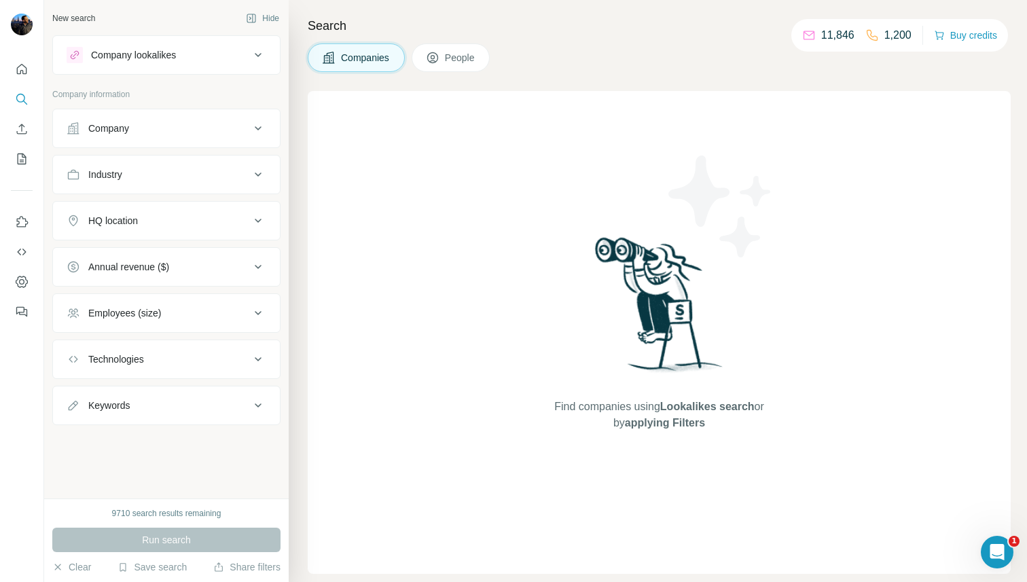
click at [442, 54] on button "People" at bounding box center [450, 57] width 79 height 29
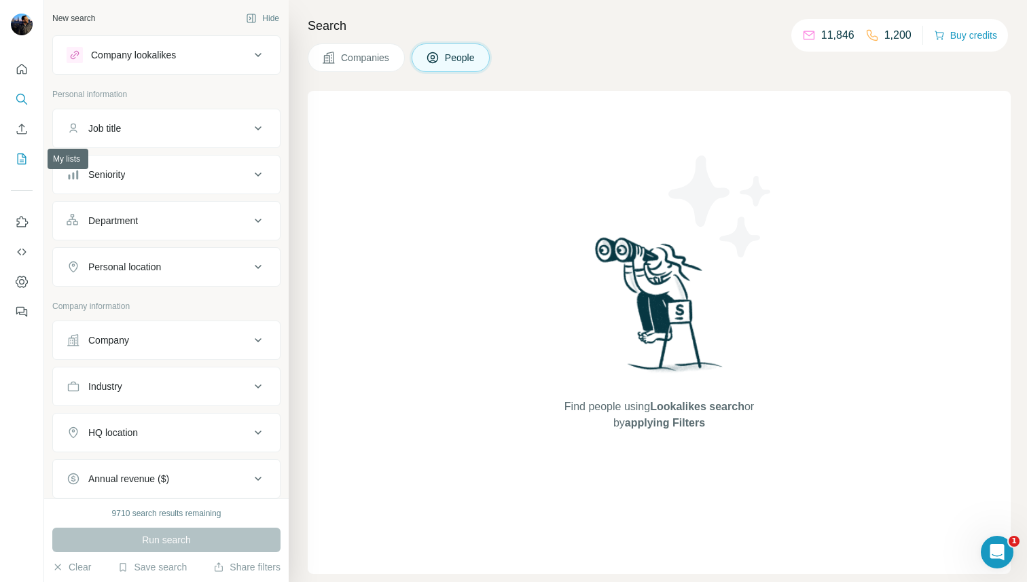
click at [18, 158] on icon "My lists" at bounding box center [22, 158] width 9 height 11
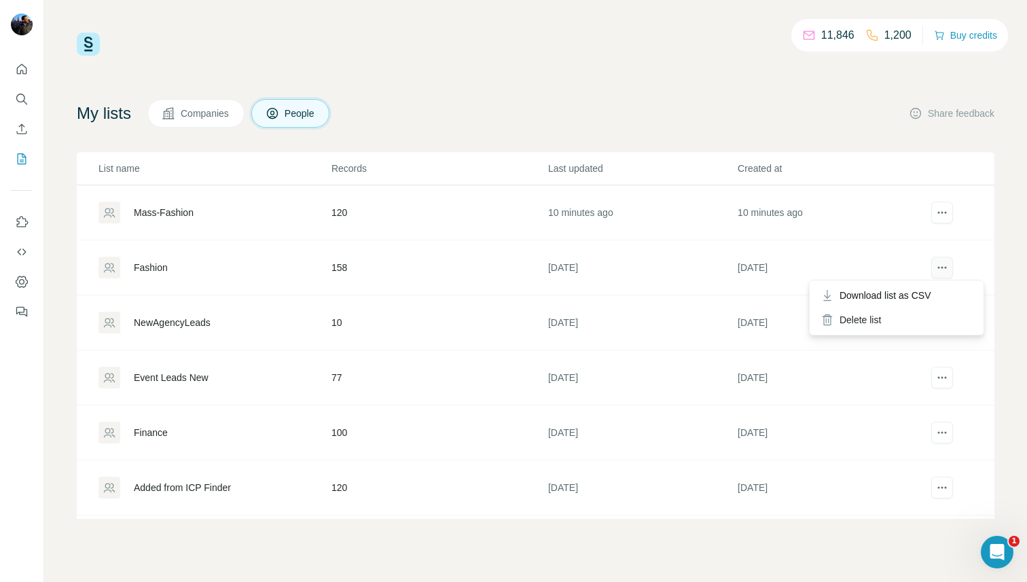
click at [944, 264] on icon "actions" at bounding box center [942, 268] width 14 height 14
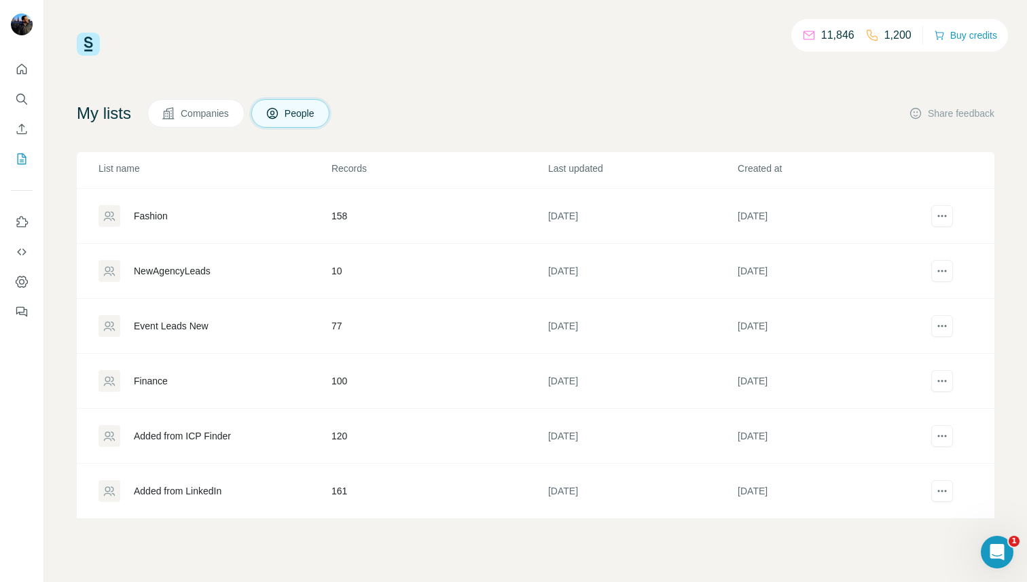
click at [211, 104] on button "Companies" at bounding box center [195, 113] width 97 height 29
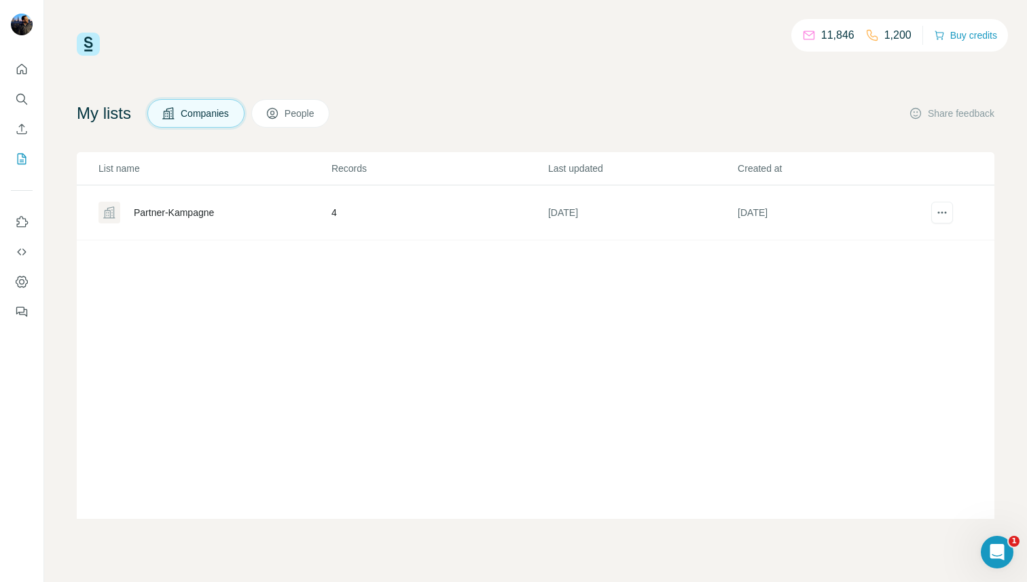
click at [313, 117] on span "People" at bounding box center [299, 114] width 31 height 14
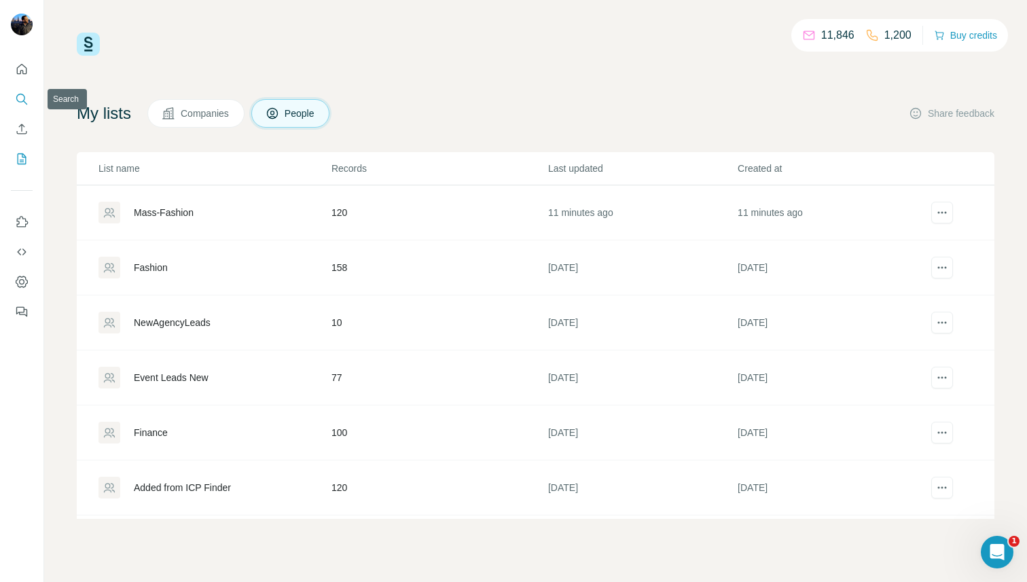
click at [22, 97] on icon "Search" at bounding box center [22, 99] width 14 height 14
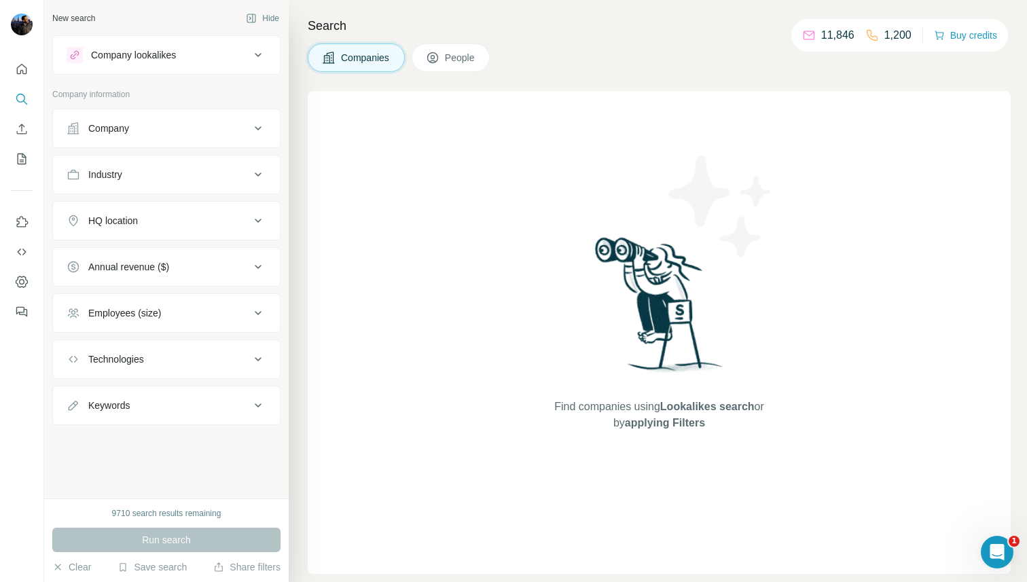
click at [171, 130] on div "Company" at bounding box center [158, 129] width 183 height 14
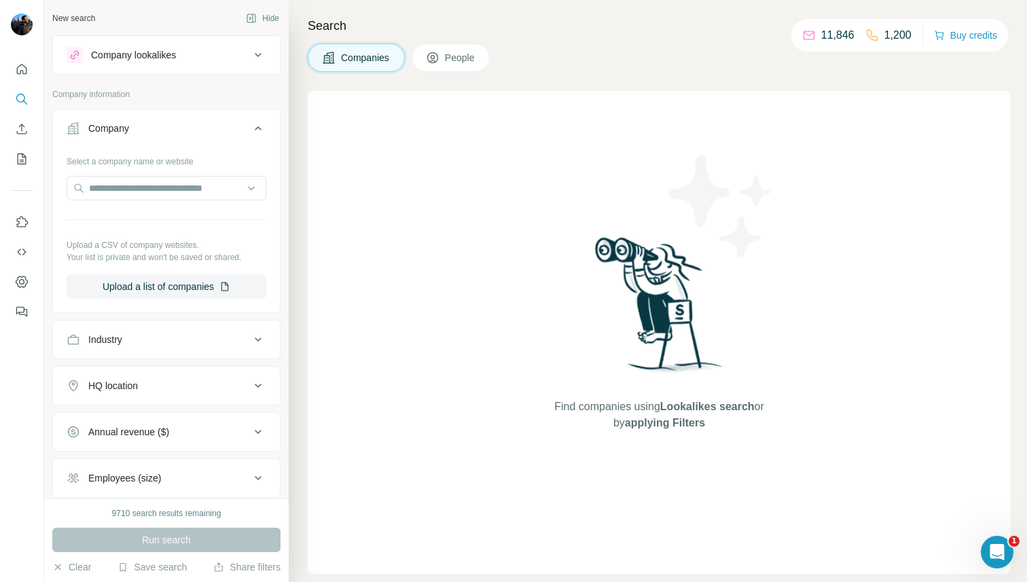
click at [171, 130] on div "Company" at bounding box center [158, 129] width 183 height 14
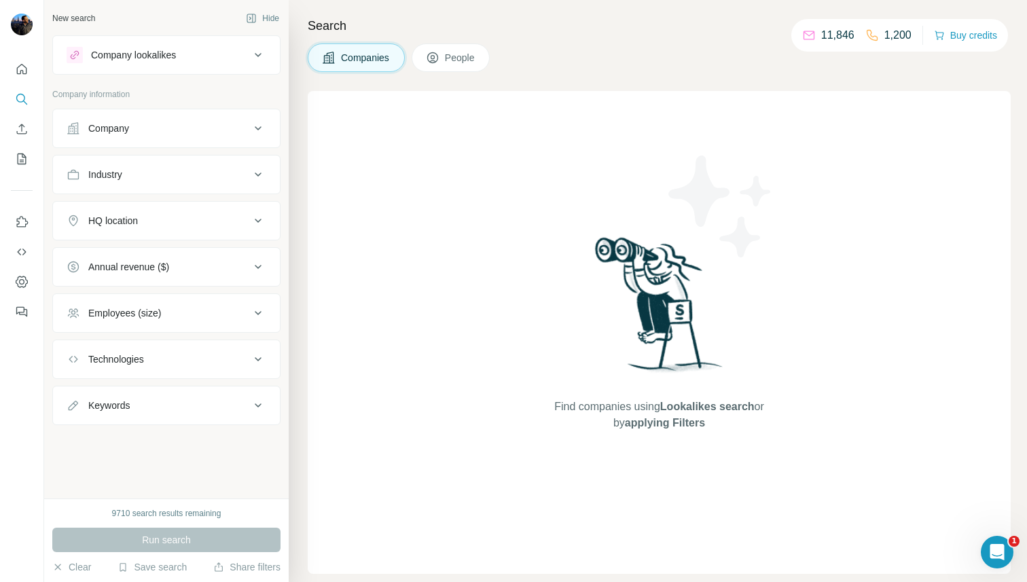
click at [184, 56] on div "Company lookalikes" at bounding box center [158, 55] width 183 height 16
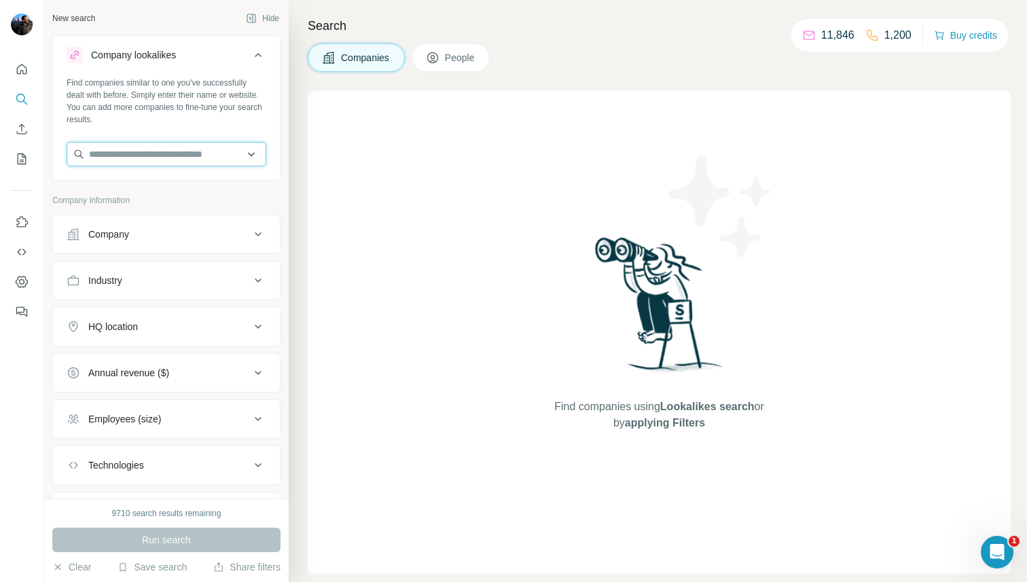
click at [151, 155] on input "text" at bounding box center [167, 154] width 200 height 24
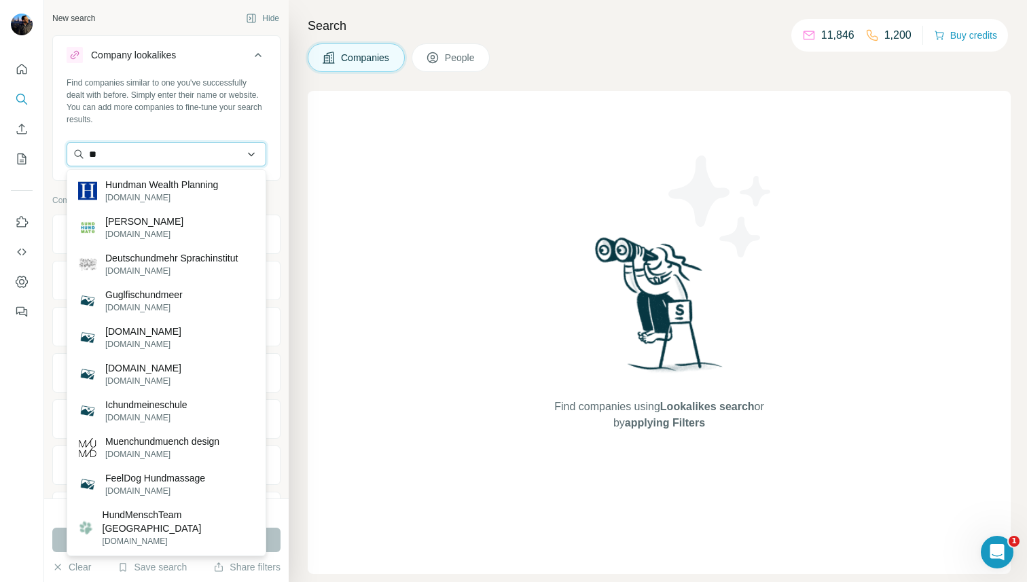
type input "*"
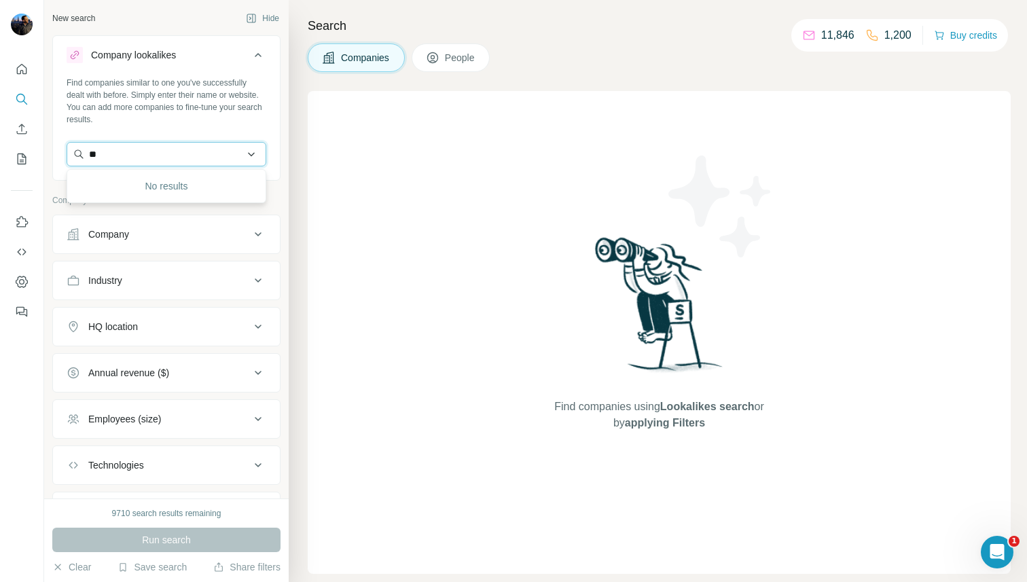
type input "*"
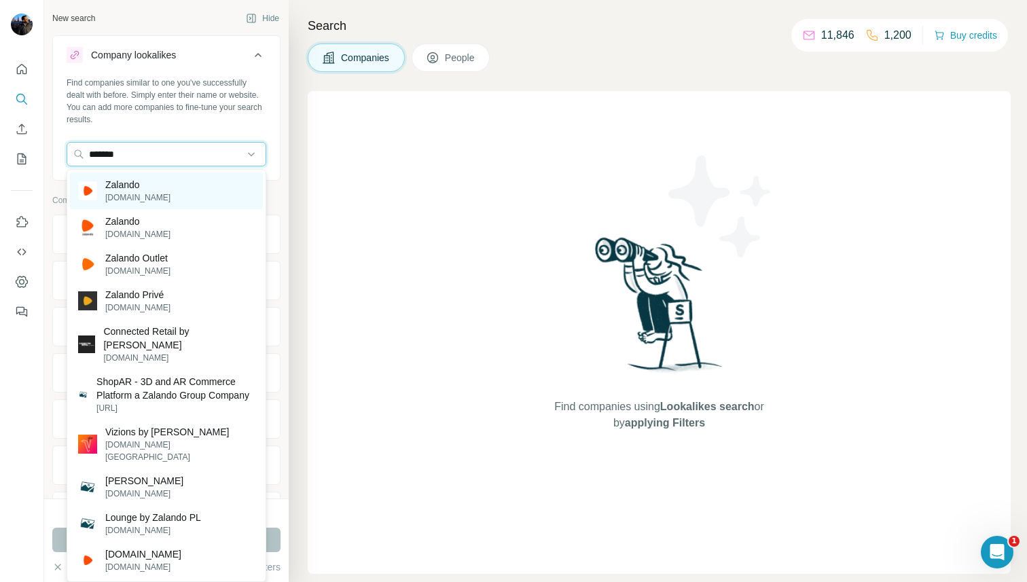
type input "*******"
click at [149, 183] on div "Zalando [DOMAIN_NAME]" at bounding box center [166, 190] width 193 height 37
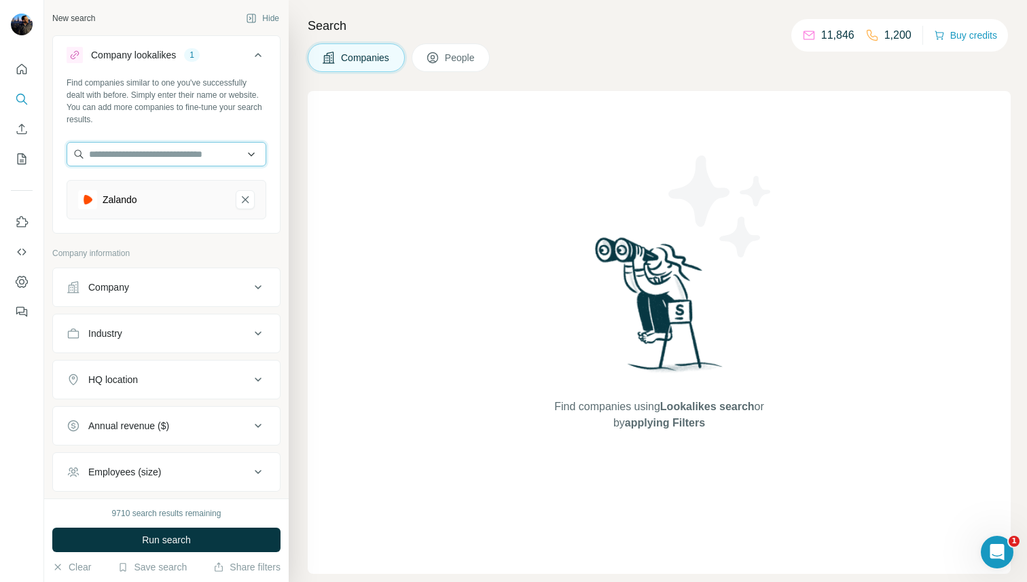
click at [158, 158] on input "text" at bounding box center [167, 154] width 200 height 24
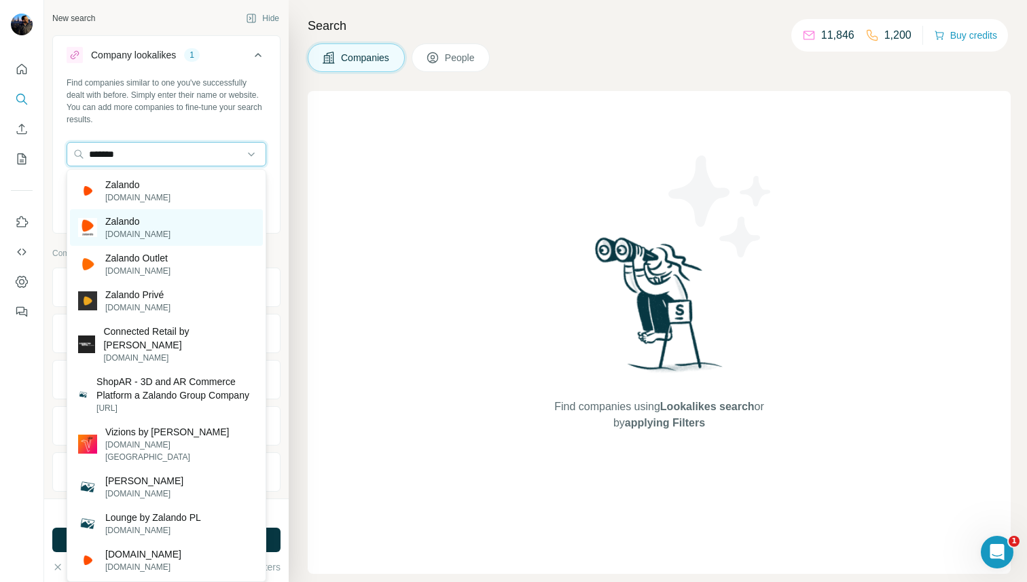
type input "*******"
click at [153, 225] on div "Zalando [DOMAIN_NAME]" at bounding box center [166, 227] width 193 height 37
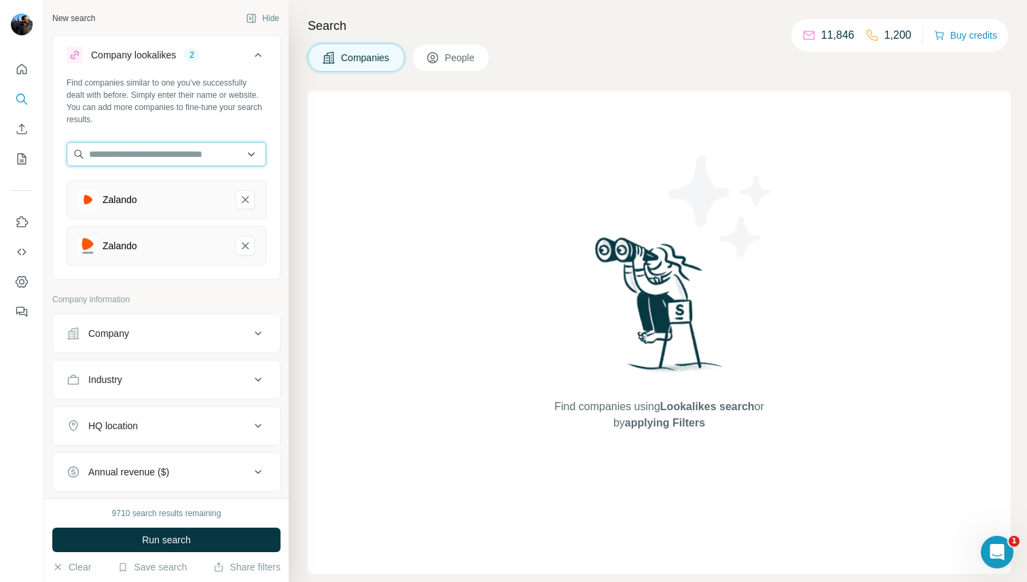
click at [155, 158] on input "text" at bounding box center [167, 154] width 200 height 24
click at [172, 117] on div "Find companies similar to one you've successfully dealt with before. Simply ent…" at bounding box center [167, 101] width 200 height 49
click at [459, 65] on button "People" at bounding box center [450, 57] width 79 height 29
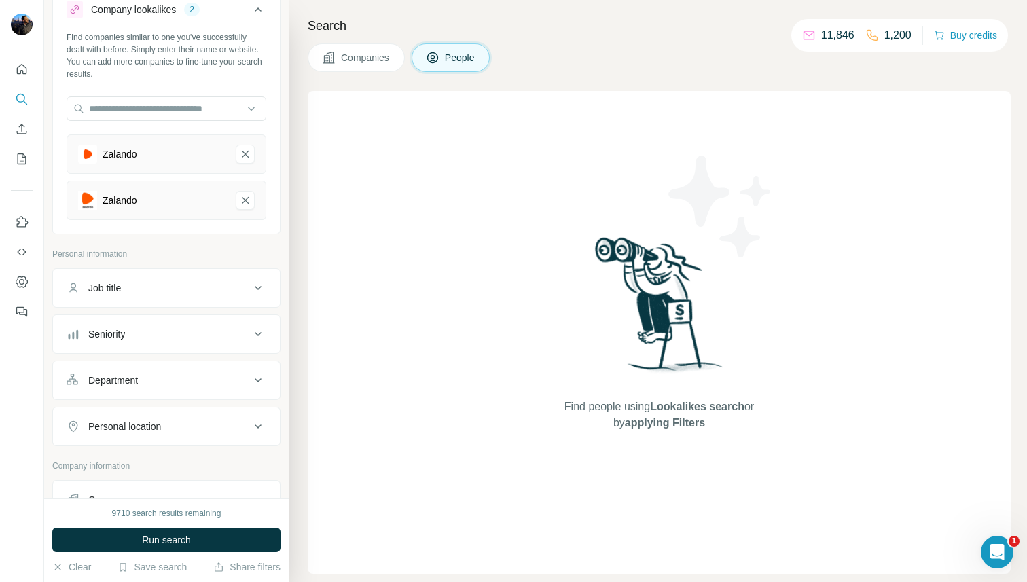
scroll to position [48, 0]
click at [183, 288] on div "Job title" at bounding box center [158, 286] width 183 height 14
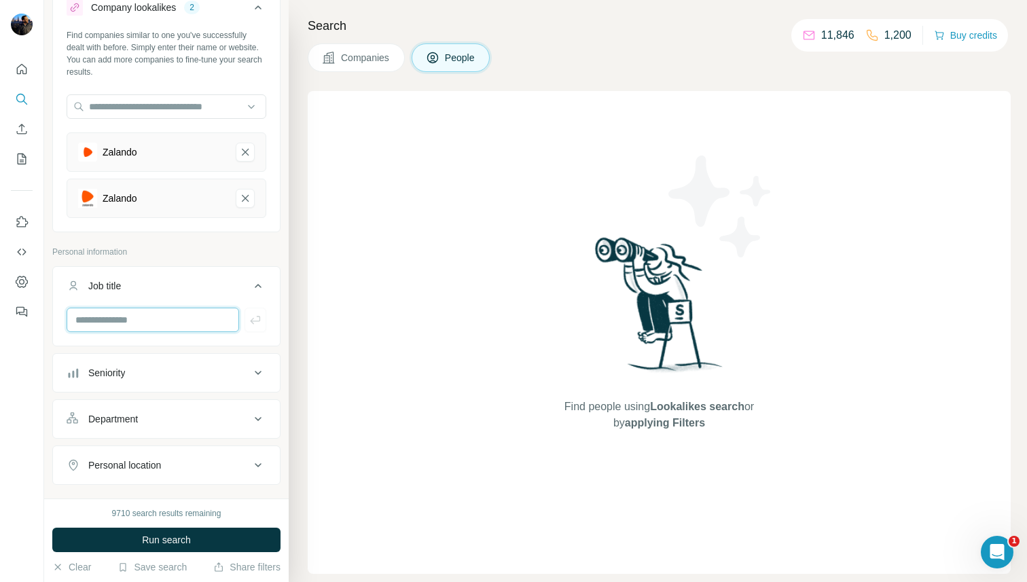
click at [163, 313] on input "text" at bounding box center [153, 320] width 172 height 24
type input "*****"
click at [264, 318] on button "button" at bounding box center [255, 320] width 22 height 24
click at [164, 313] on input "text" at bounding box center [153, 320] width 172 height 24
type input "**********"
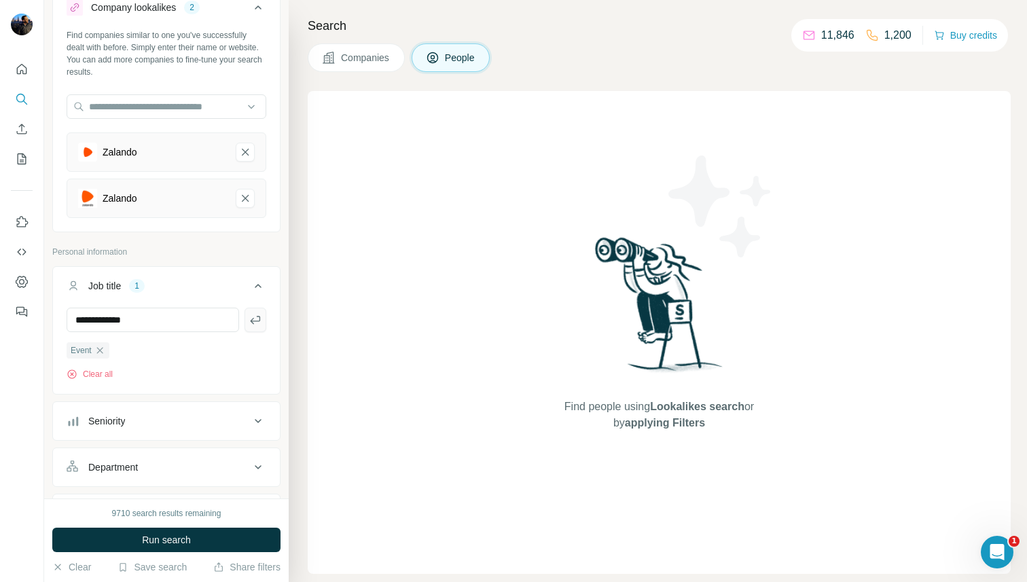
click at [257, 322] on icon "button" at bounding box center [256, 320] width 14 height 14
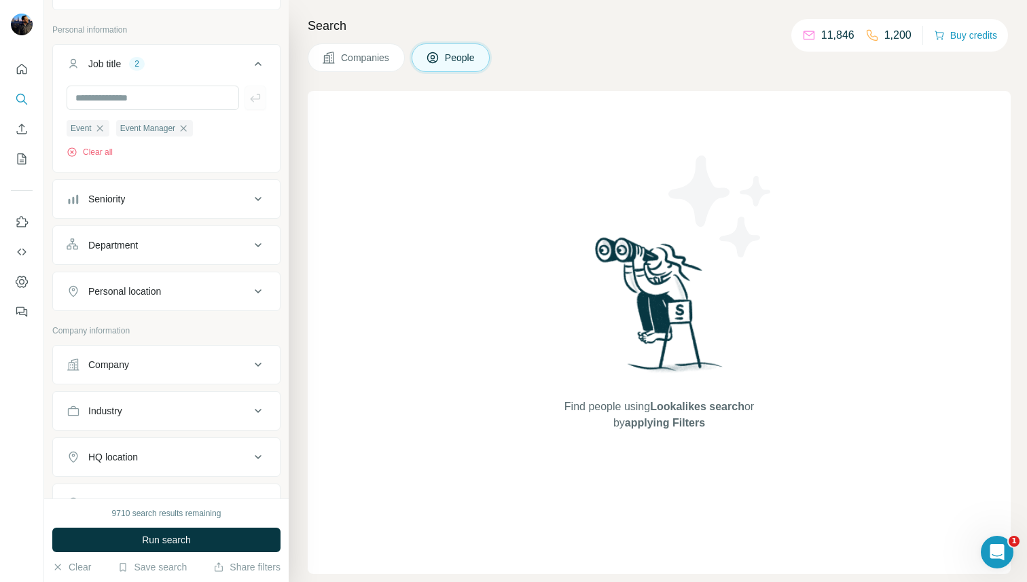
scroll to position [283, 0]
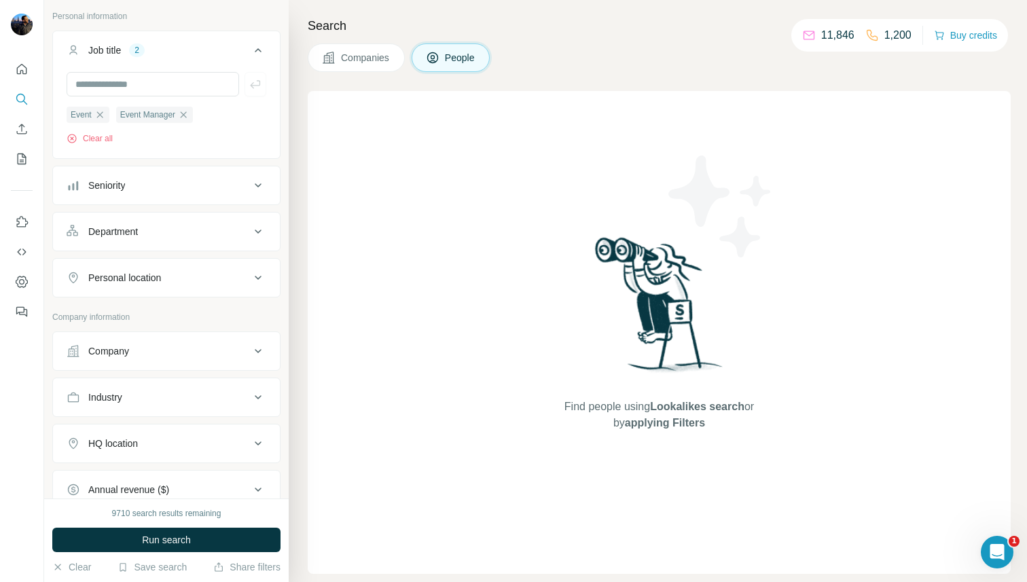
click at [227, 275] on div "Personal location" at bounding box center [158, 278] width 183 height 14
click at [181, 310] on input "text" at bounding box center [167, 311] width 200 height 24
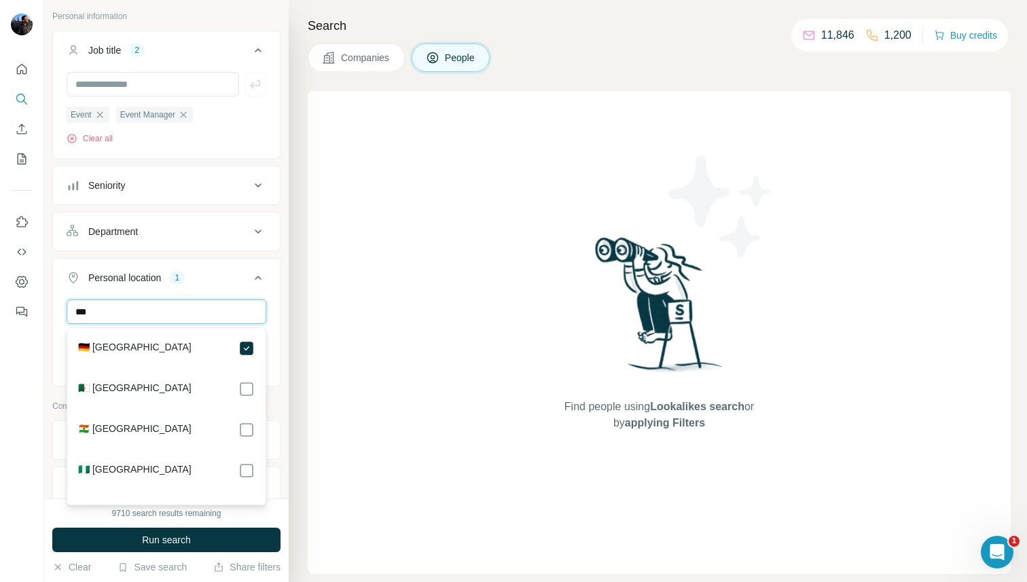
click at [194, 307] on input "***" at bounding box center [167, 311] width 200 height 24
click at [198, 316] on input "***" at bounding box center [167, 311] width 200 height 24
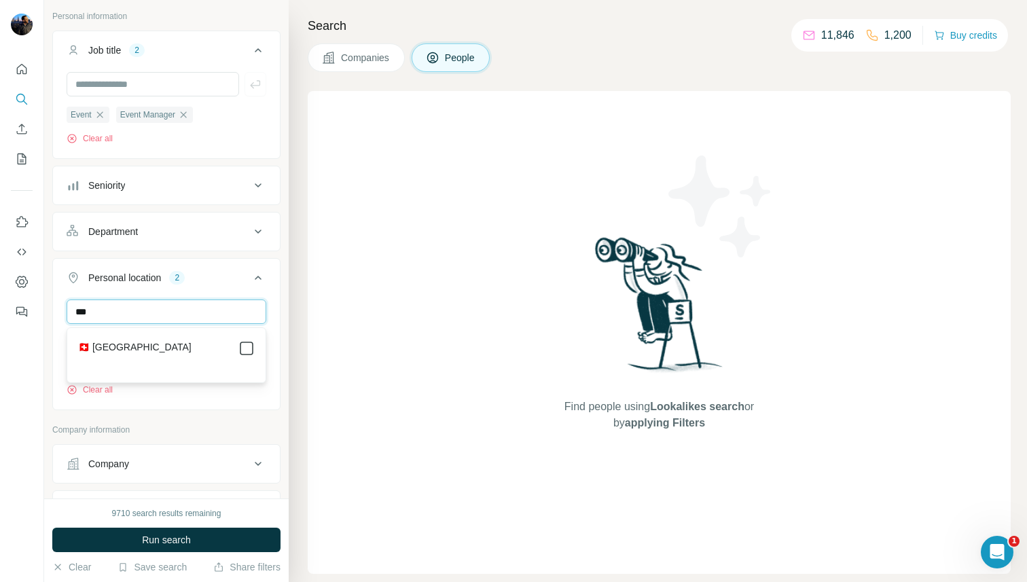
type input "***"
click at [251, 278] on icon at bounding box center [258, 278] width 16 height 16
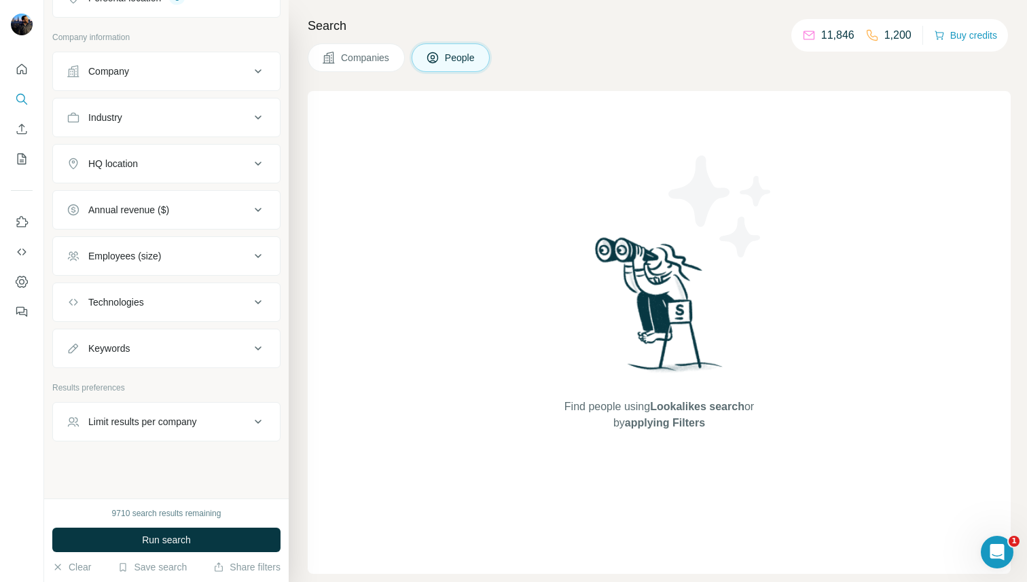
scroll to position [568, 0]
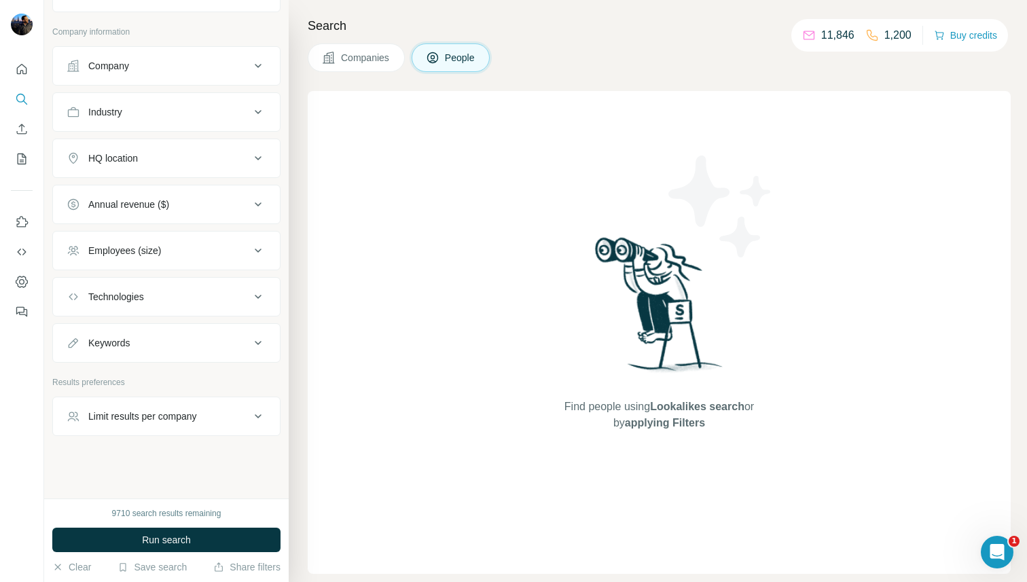
click at [227, 419] on div "Limit results per company" at bounding box center [158, 416] width 183 height 14
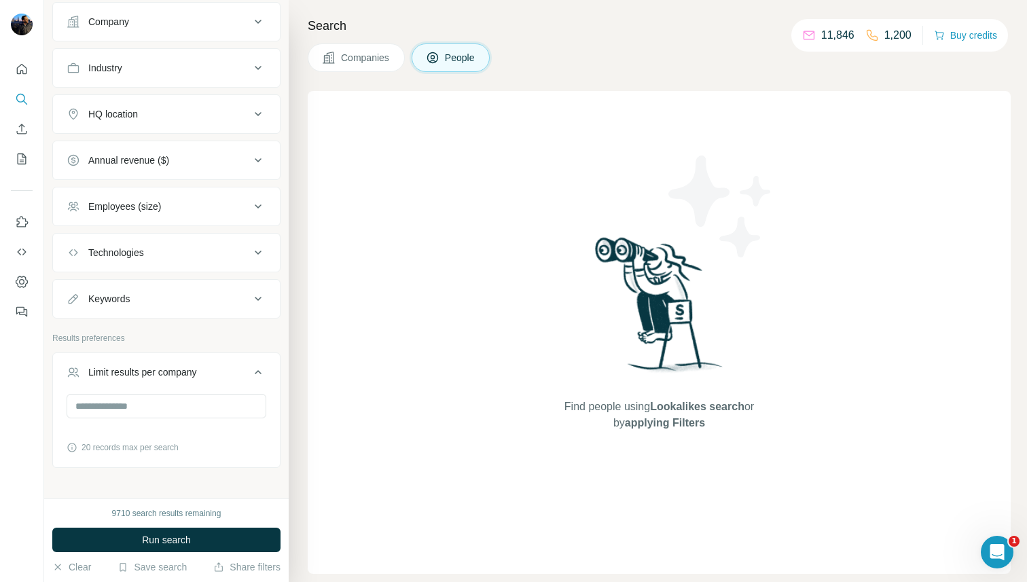
scroll to position [644, 0]
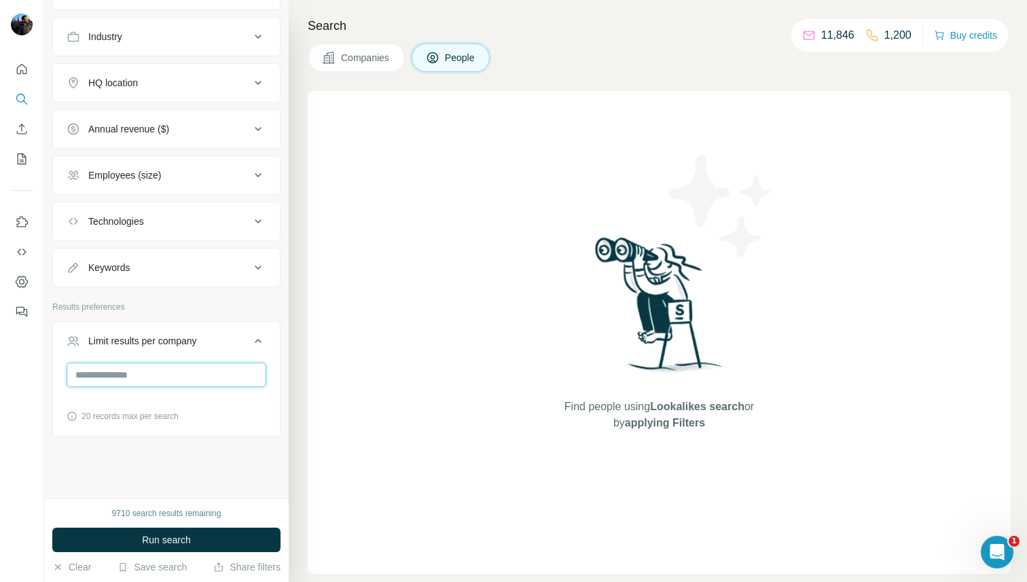
click at [200, 375] on input "number" at bounding box center [167, 375] width 200 height 24
type input "*"
click at [257, 340] on icon at bounding box center [258, 341] width 7 height 4
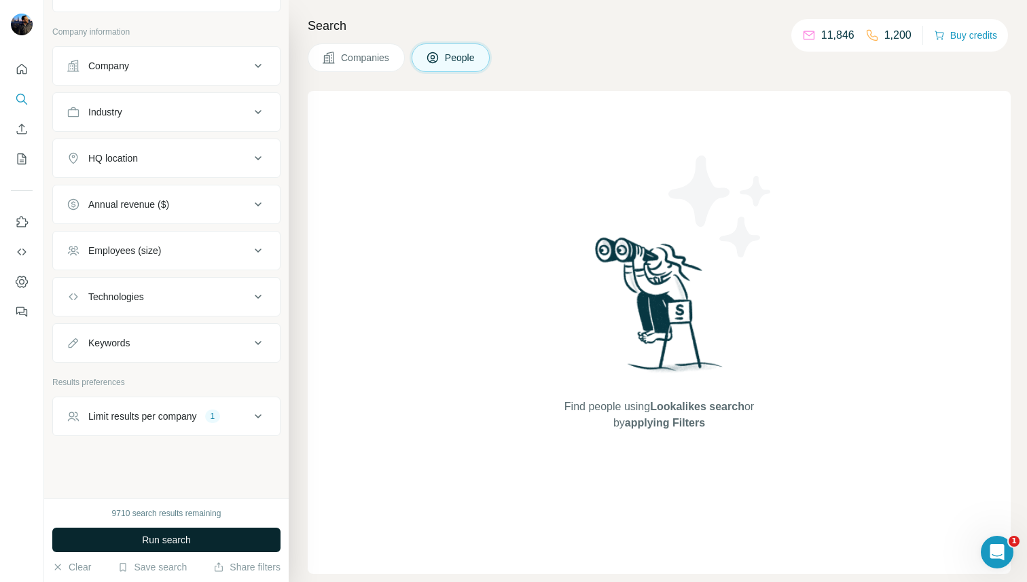
click at [200, 538] on button "Run search" at bounding box center [166, 540] width 228 height 24
click at [995, 534] on div "Open Intercom Messenger" at bounding box center [994, 550] width 45 height 45
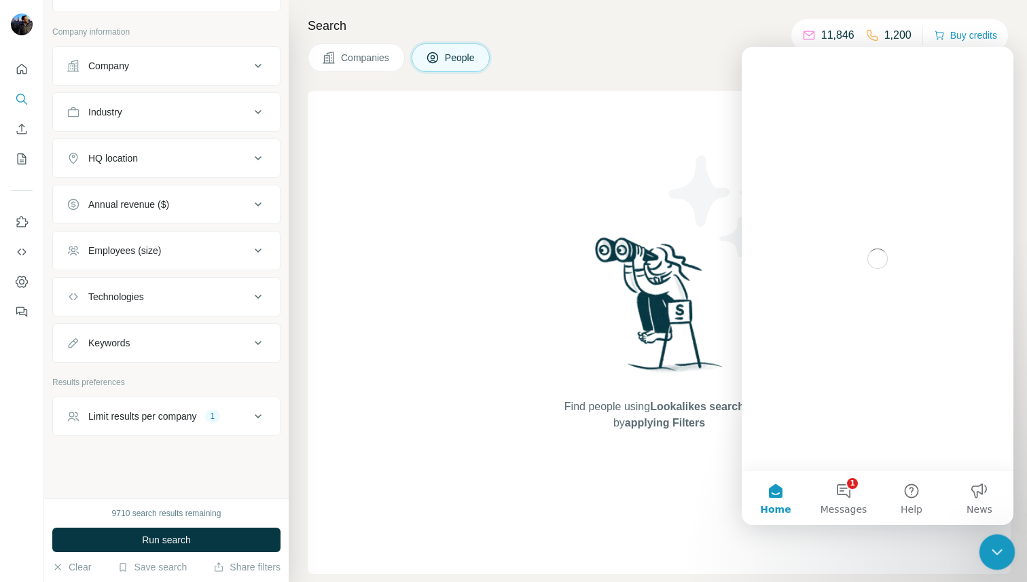
scroll to position [0, 0]
click at [851, 491] on button "1 Messages" at bounding box center [843, 498] width 68 height 54
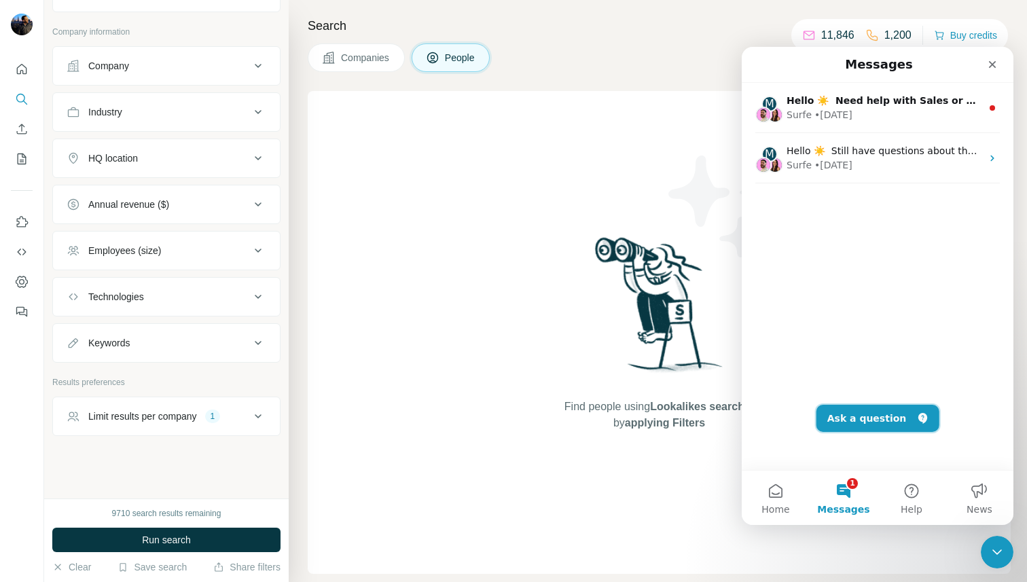
click at [887, 416] on button "Ask a question" at bounding box center [877, 418] width 123 height 27
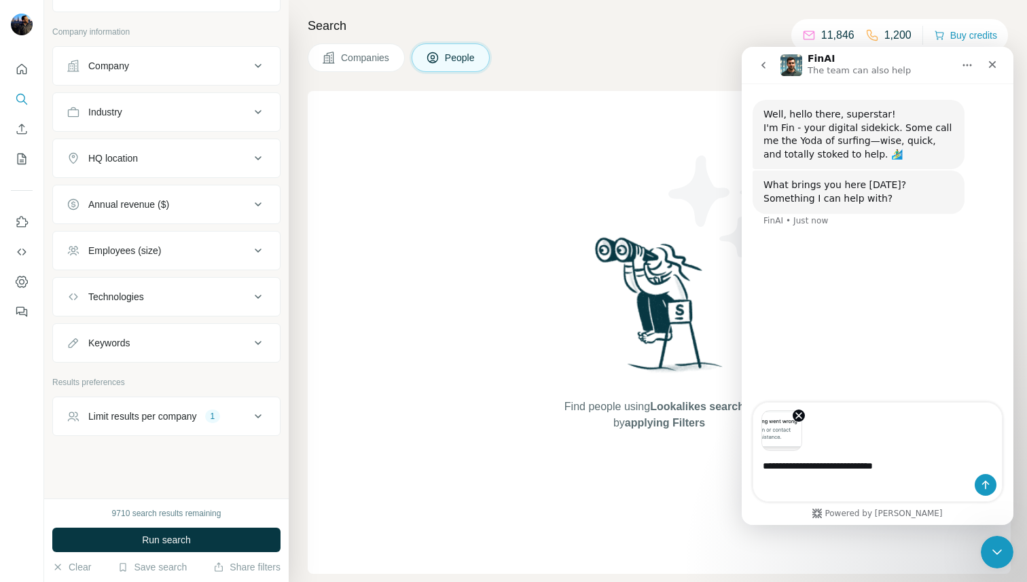
type textarea "**********"
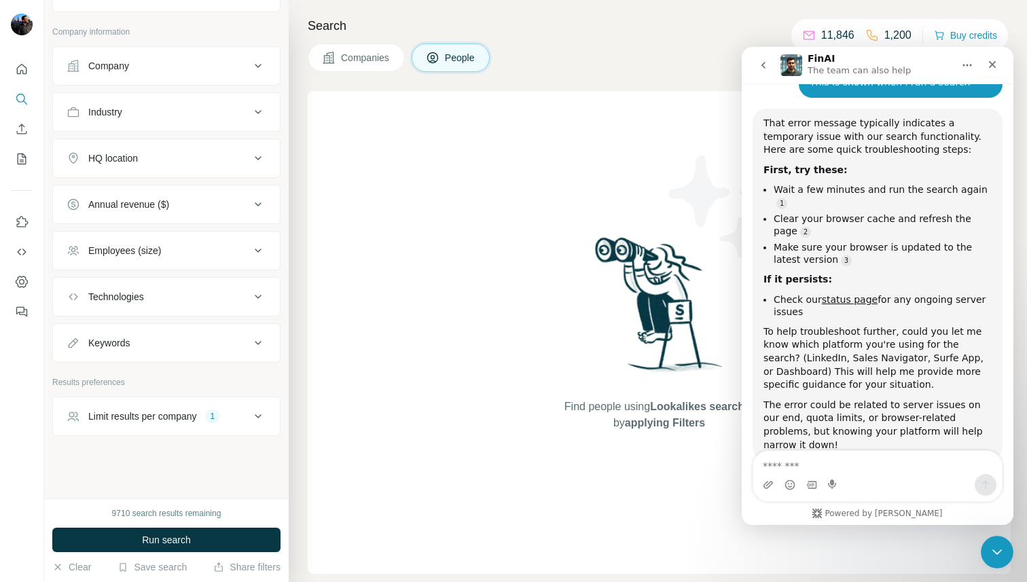
scroll to position [221, 0]
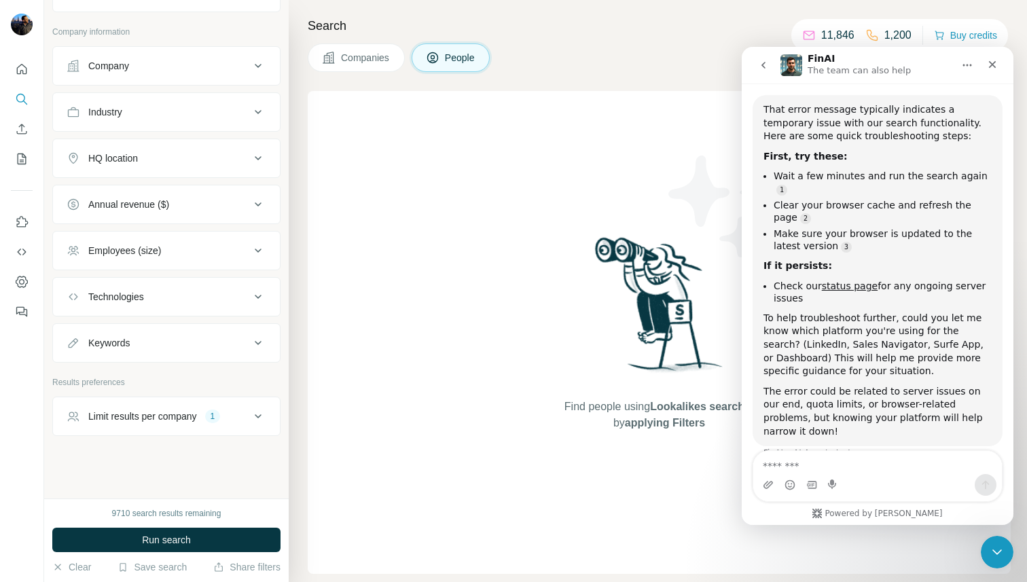
click at [834, 458] on textarea "Message…" at bounding box center [877, 462] width 249 height 23
type textarea "**********"
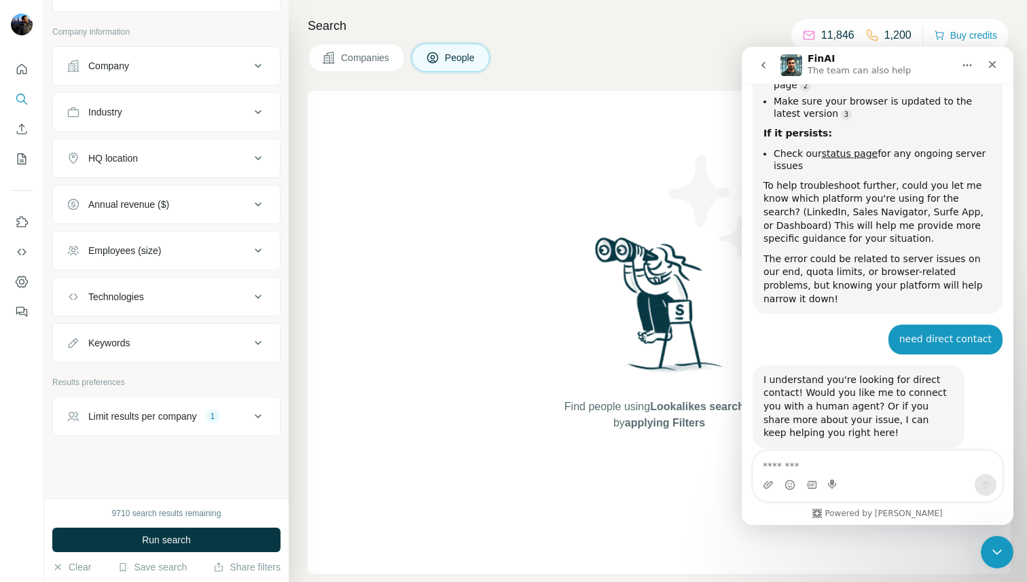
scroll to position [355, 0]
type textarea "***"
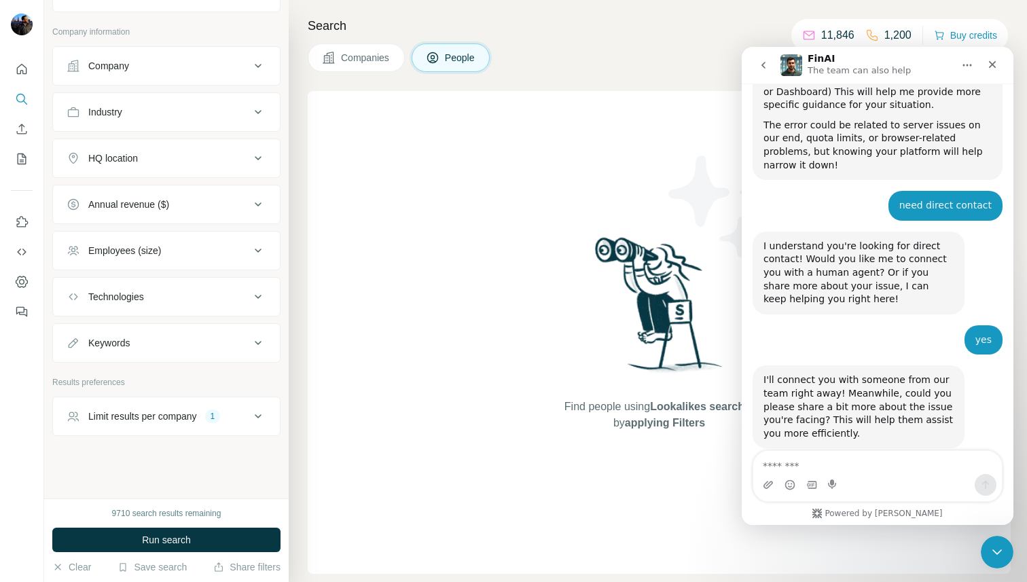
scroll to position [490, 0]
type textarea "**********"
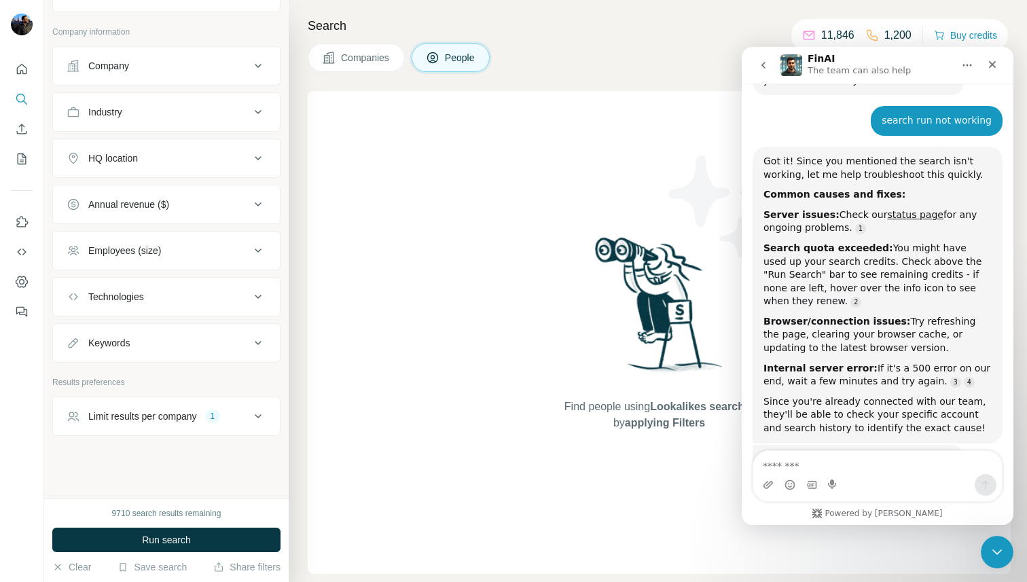
scroll to position [873, 0]
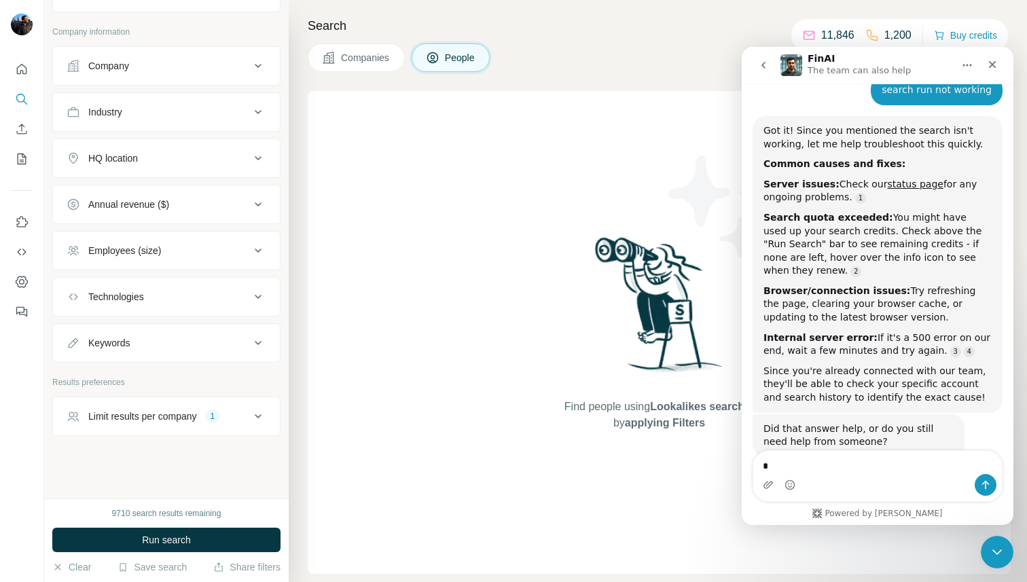
type textarea "**"
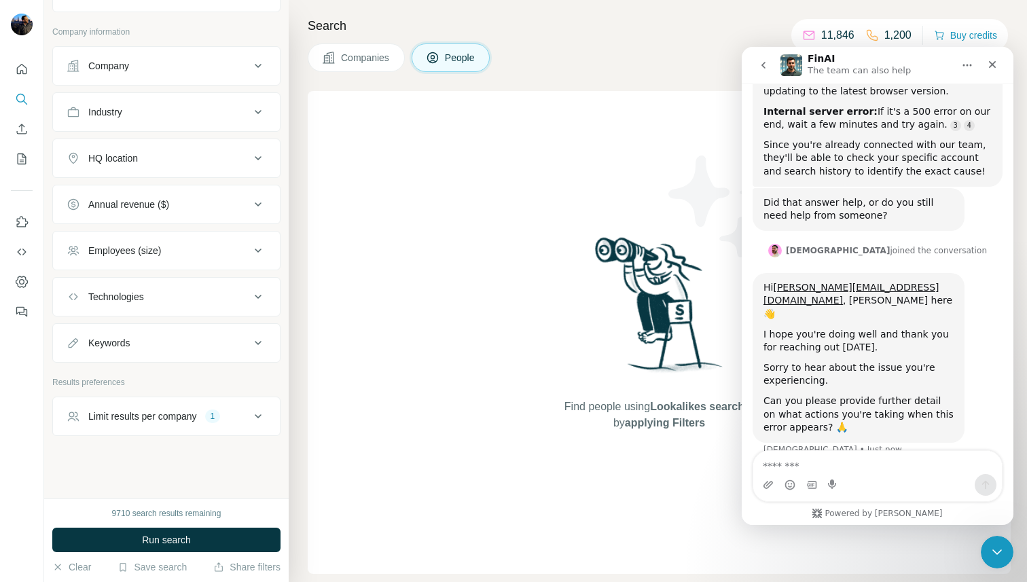
scroll to position [1138, 0]
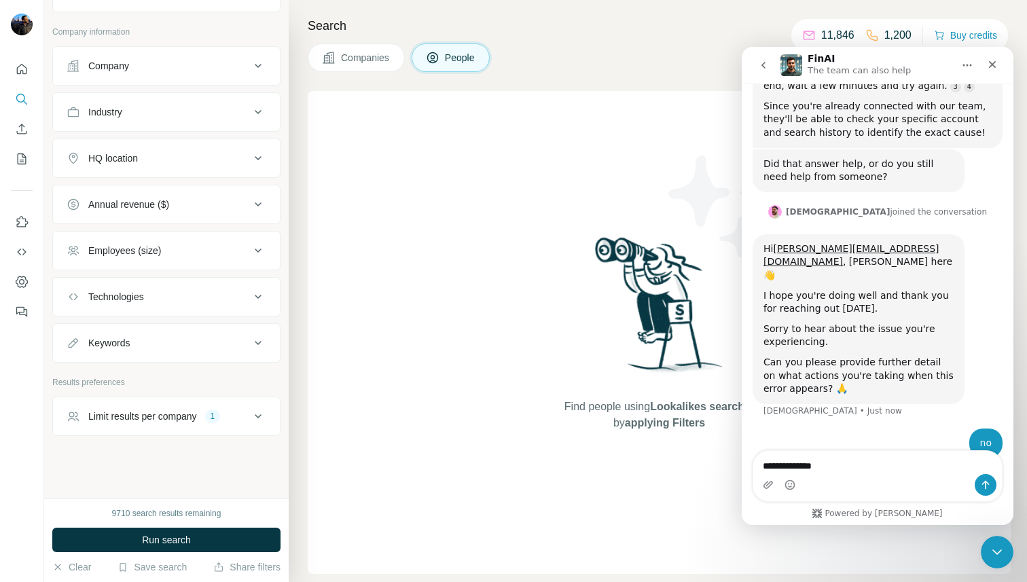
type textarea "**********"
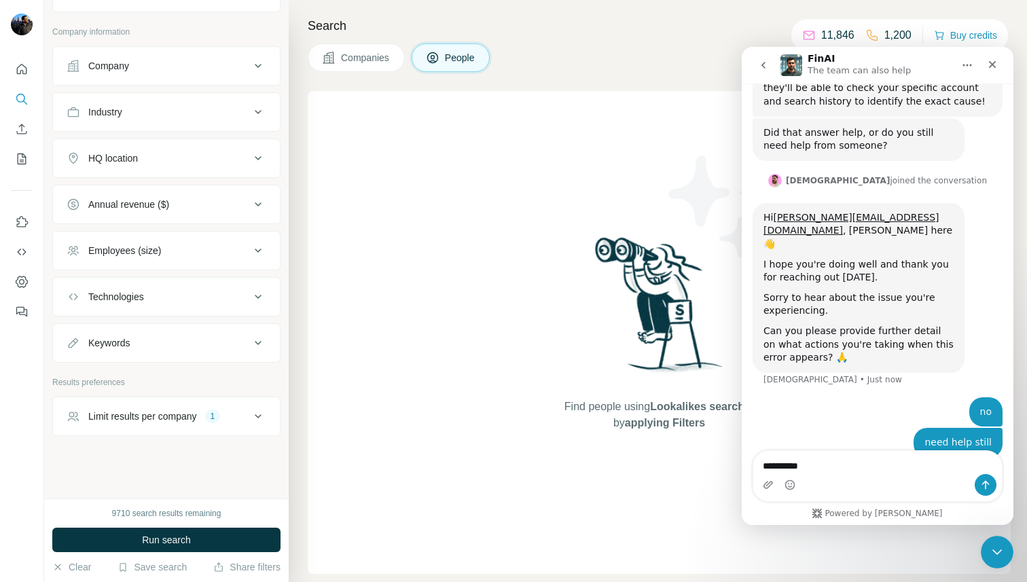
type textarea "**********"
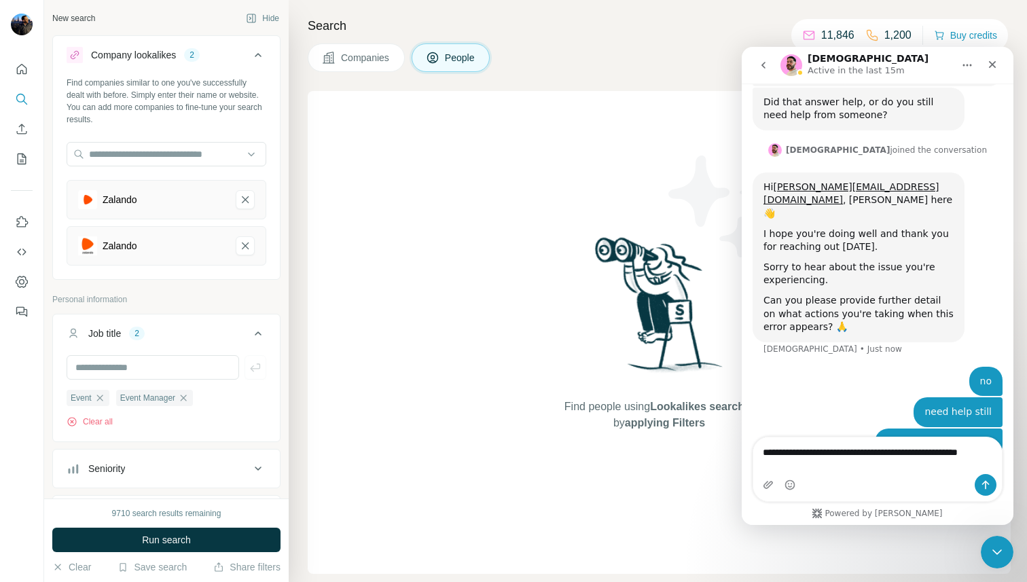
scroll to position [1213, 0]
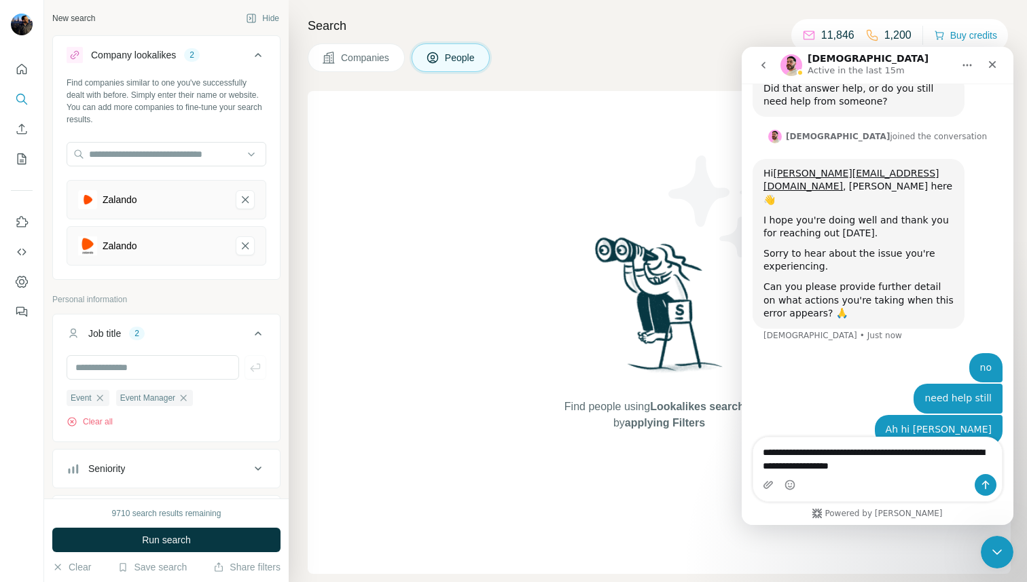
type textarea "**********"
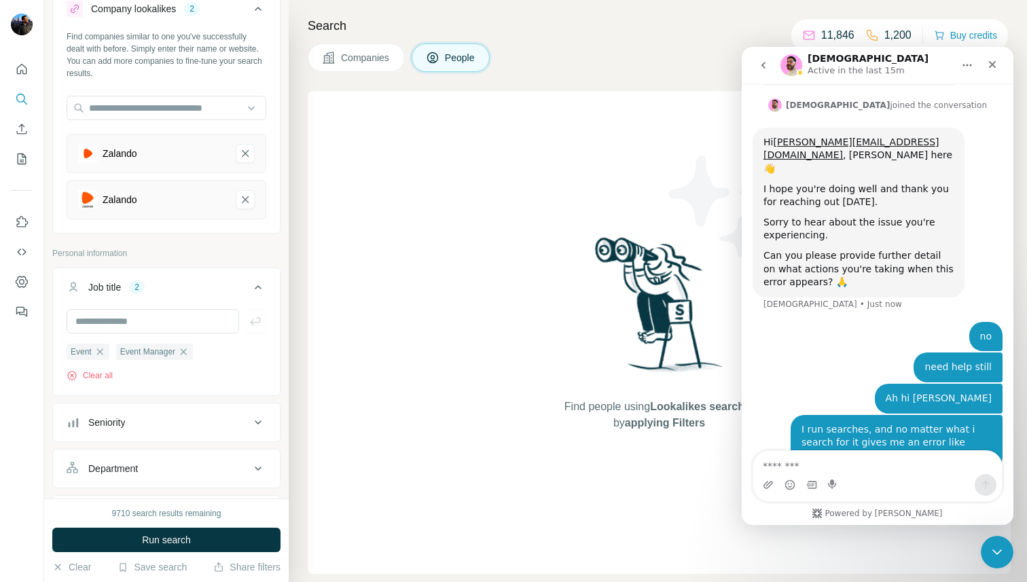
scroll to position [0, 0]
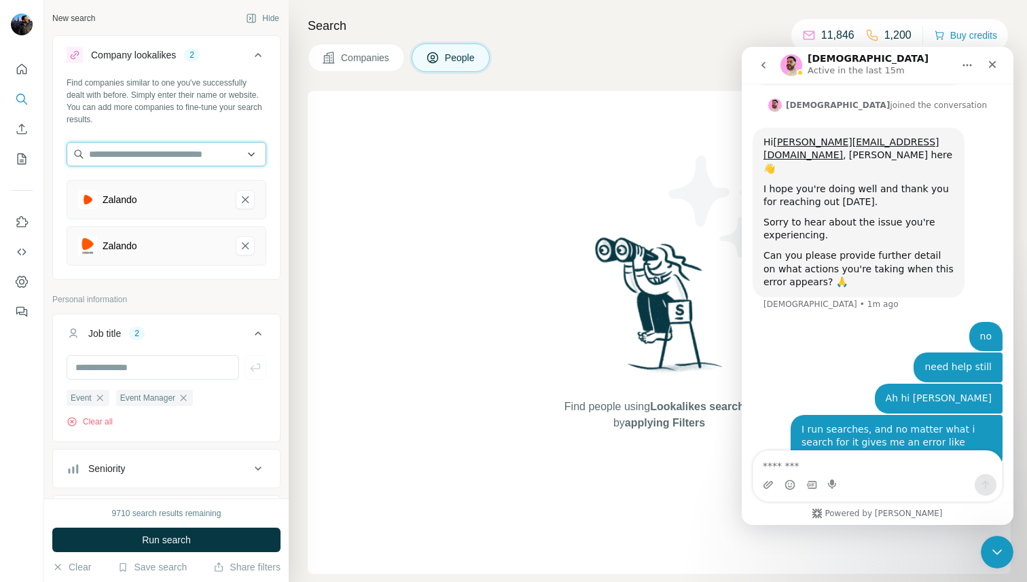
click at [162, 151] on input "text" at bounding box center [167, 154] width 200 height 24
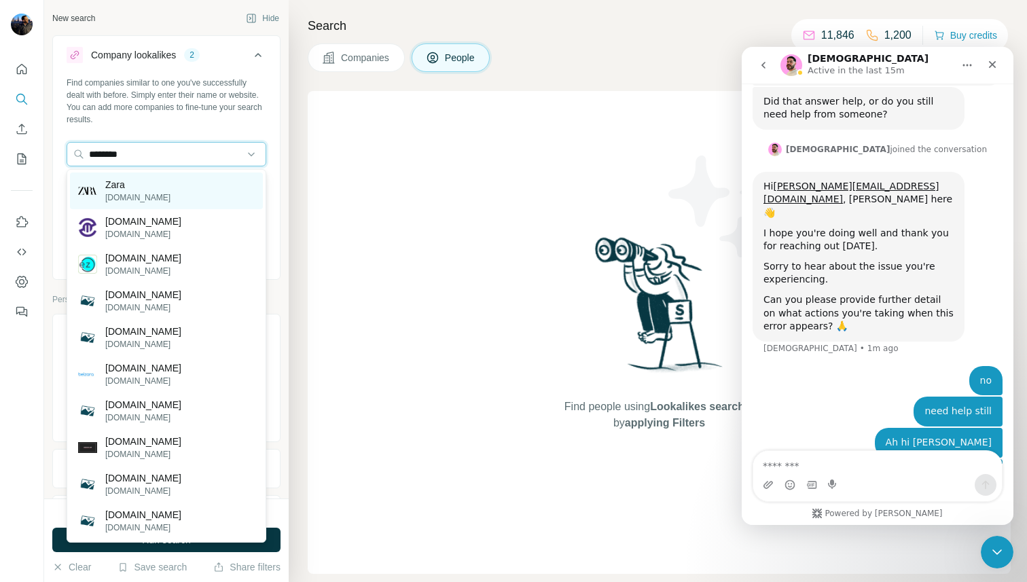
type input "********"
click at [162, 195] on div "[PERSON_NAME][DOMAIN_NAME]" at bounding box center [166, 190] width 193 height 37
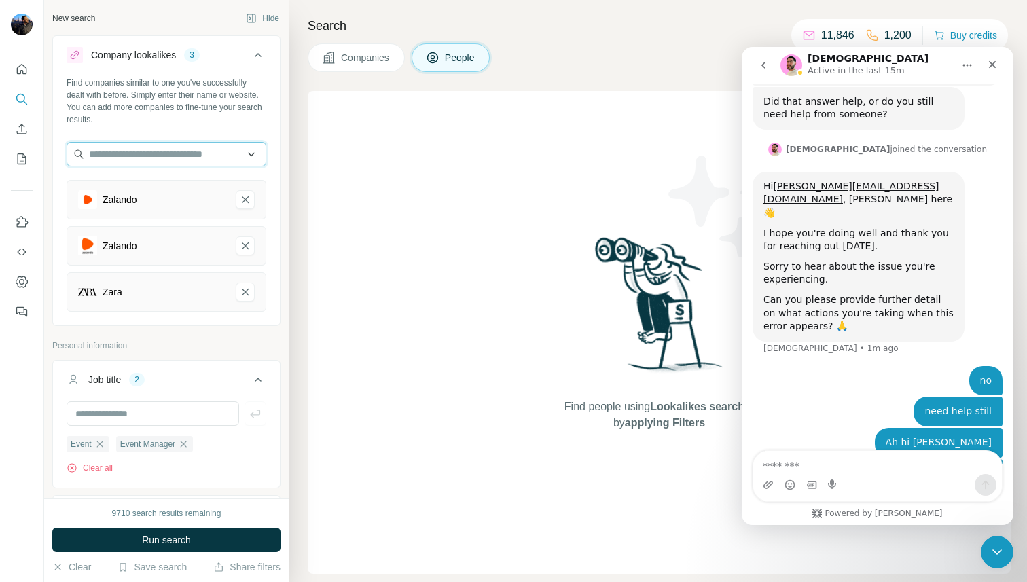
click at [156, 158] on input "text" at bounding box center [167, 154] width 200 height 24
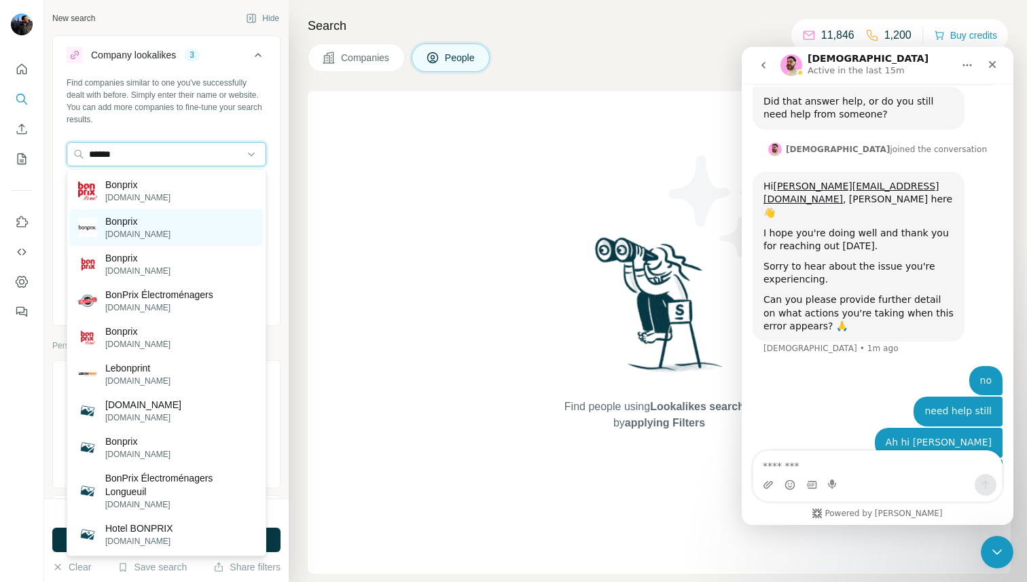
type input "******"
click at [159, 222] on div "Bonprix [DOMAIN_NAME]" at bounding box center [166, 227] width 193 height 37
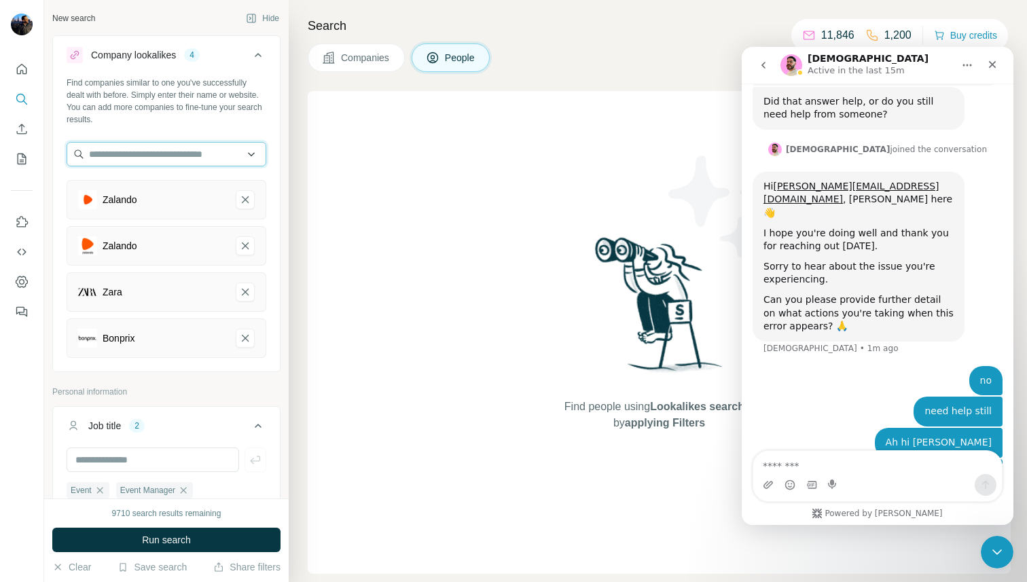
click at [167, 151] on input "text" at bounding box center [167, 154] width 200 height 24
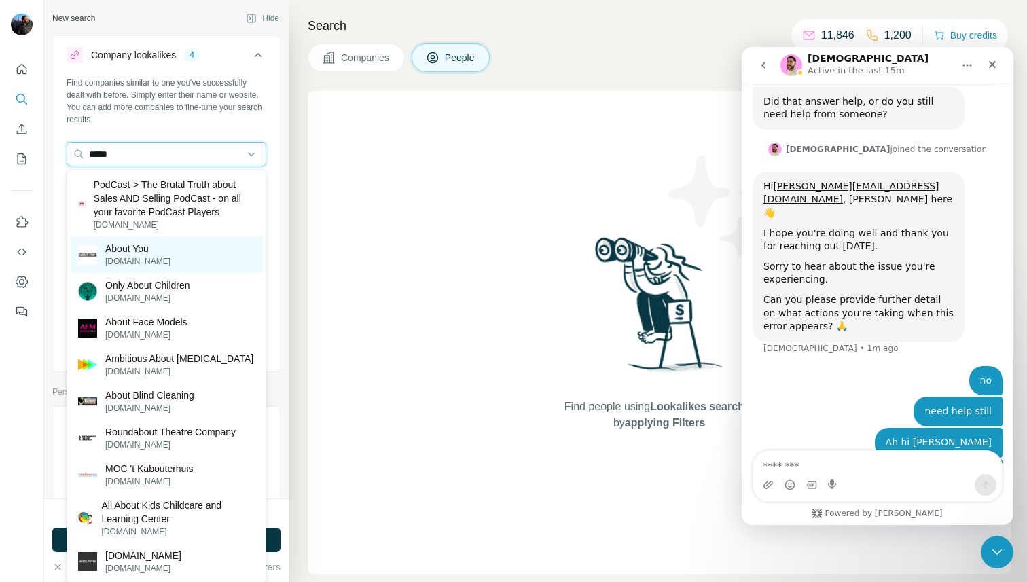
type input "*****"
click at [153, 253] on p "About You" at bounding box center [137, 249] width 65 height 14
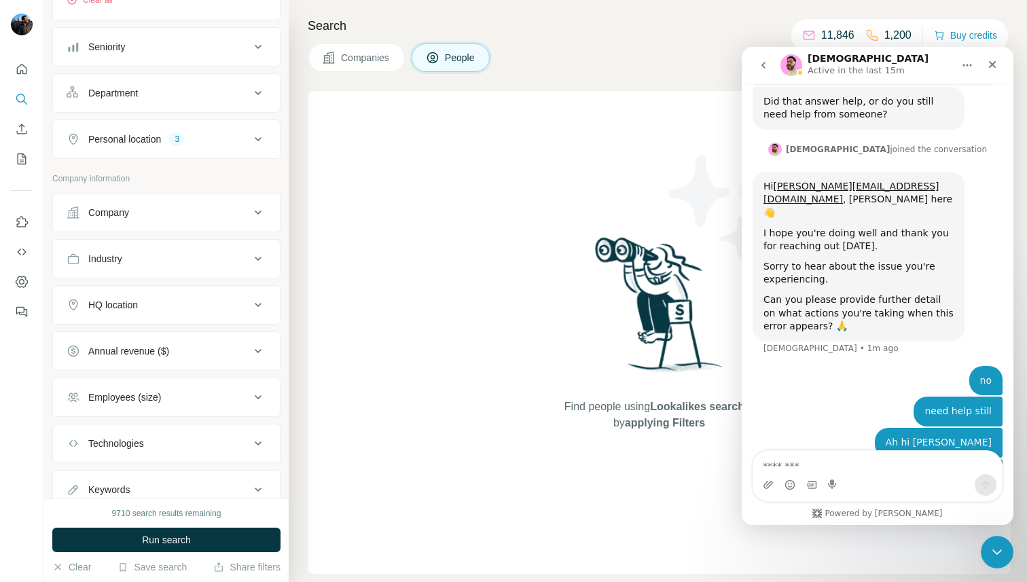
scroll to position [707, 0]
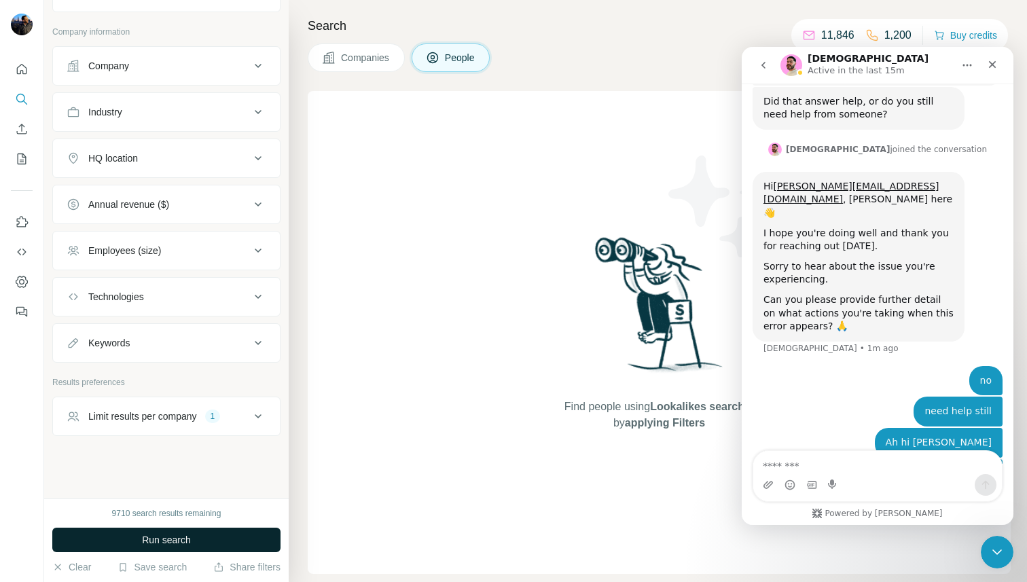
click at [163, 536] on span "Run search" at bounding box center [166, 540] width 49 height 14
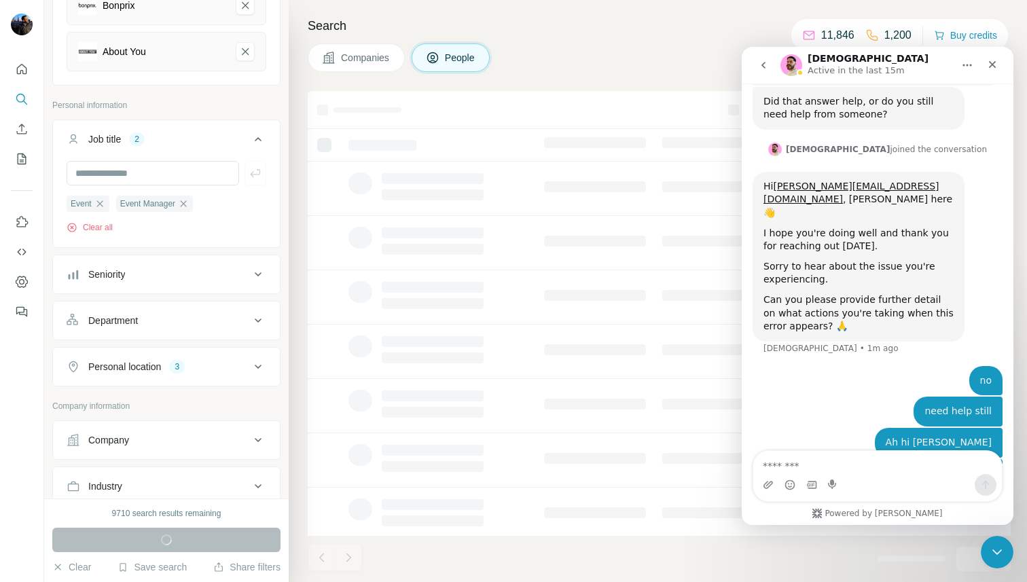
scroll to position [332, 0]
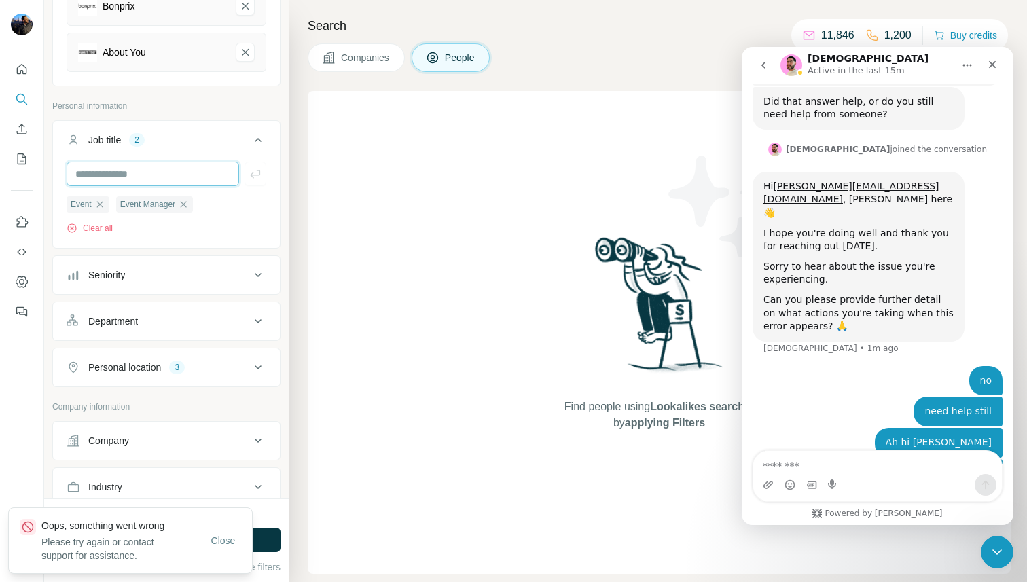
click at [147, 168] on input "text" at bounding box center [153, 174] width 172 height 24
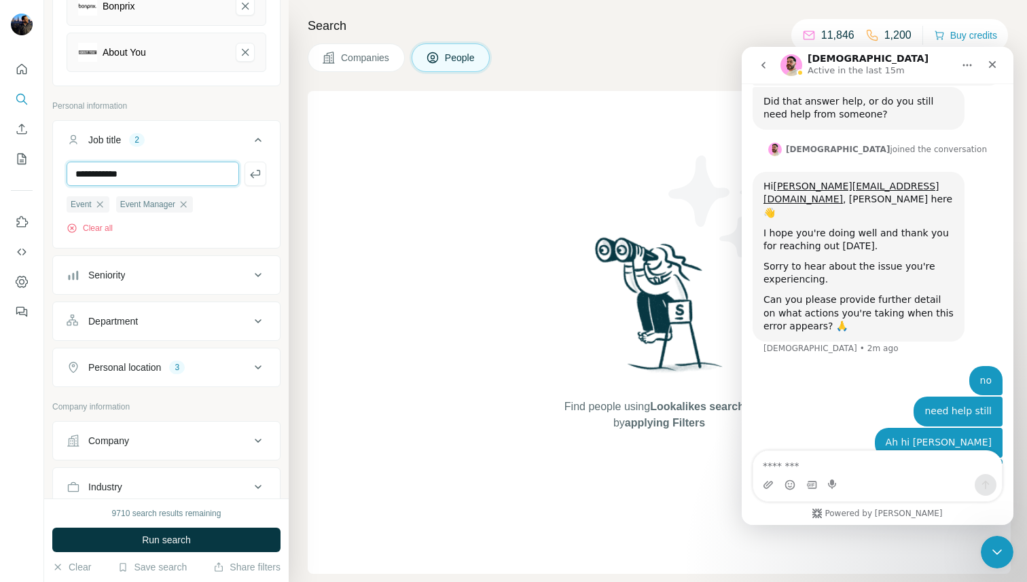
type input "**********"
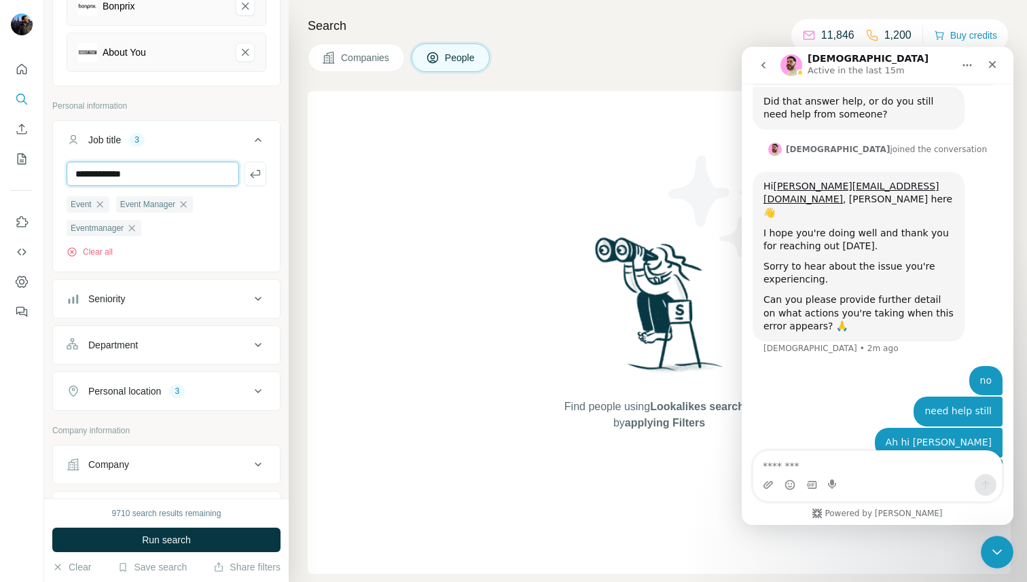
type input "**********"
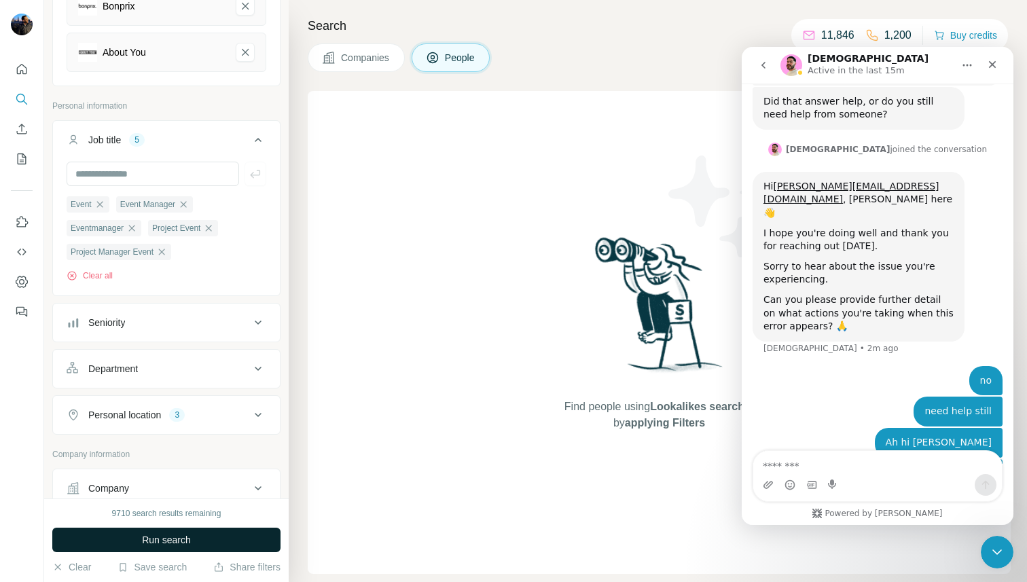
click at [161, 538] on span "Run search" at bounding box center [166, 540] width 49 height 14
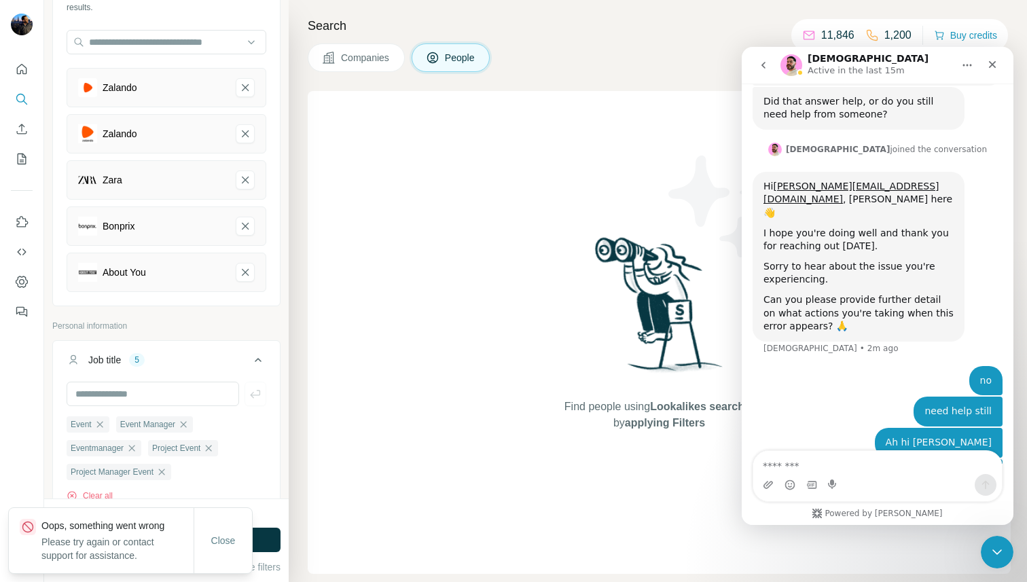
scroll to position [109, 0]
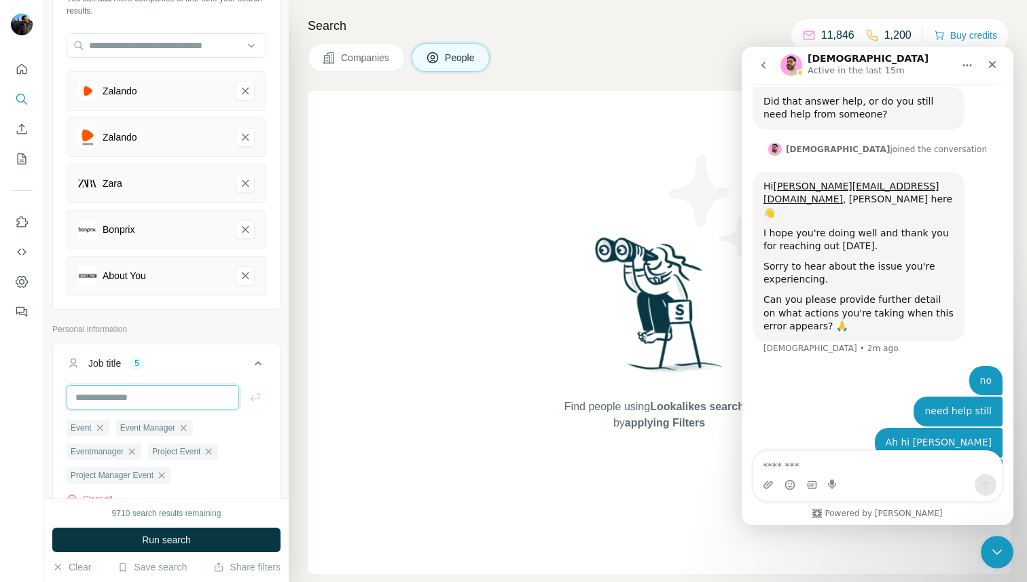
click at [210, 403] on input "text" at bounding box center [153, 397] width 172 height 24
type input "*********"
click at [210, 403] on input "text" at bounding box center [153, 397] width 172 height 24
type input "**********"
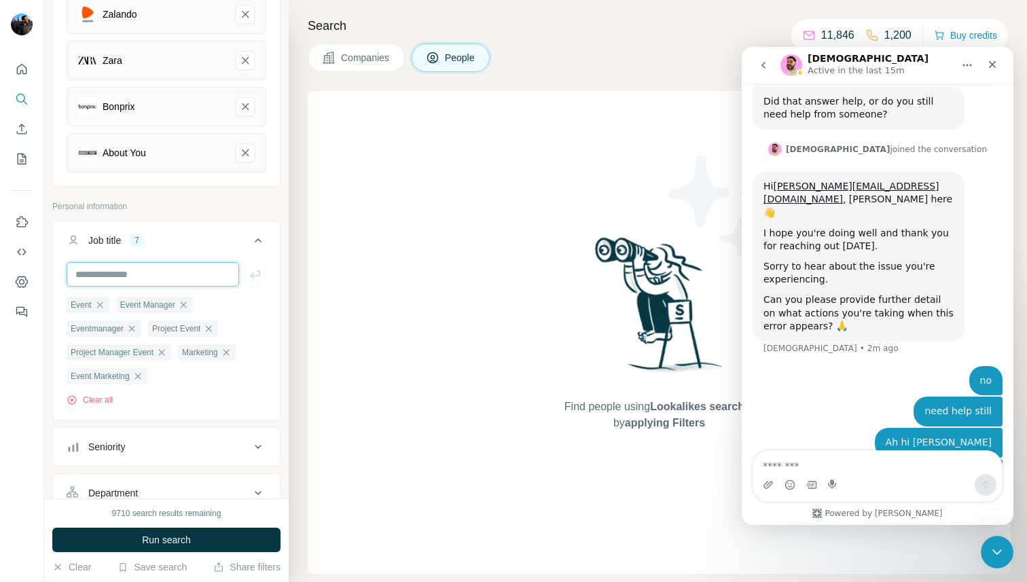
scroll to position [257, 0]
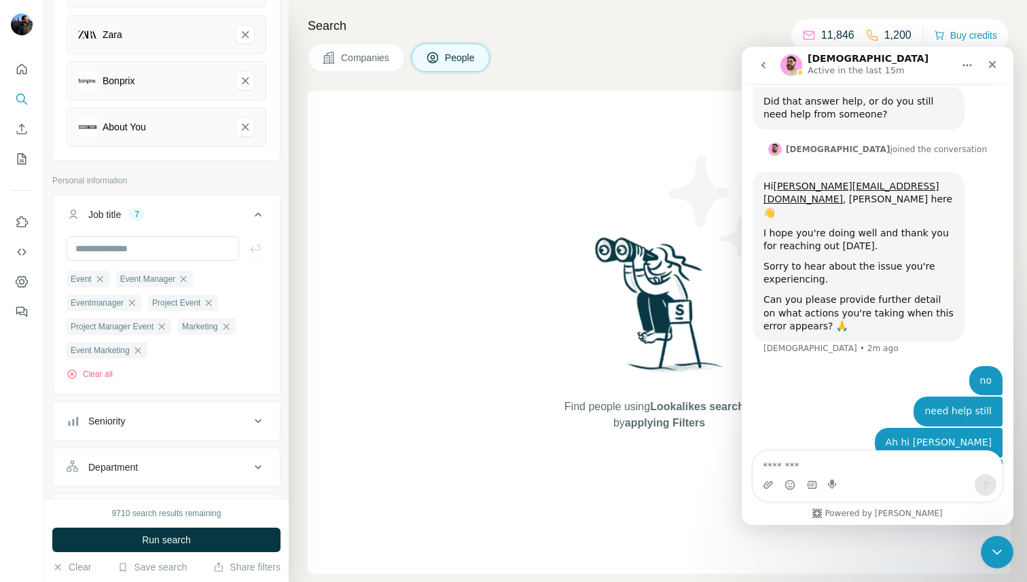
click at [257, 213] on icon at bounding box center [258, 215] width 7 height 4
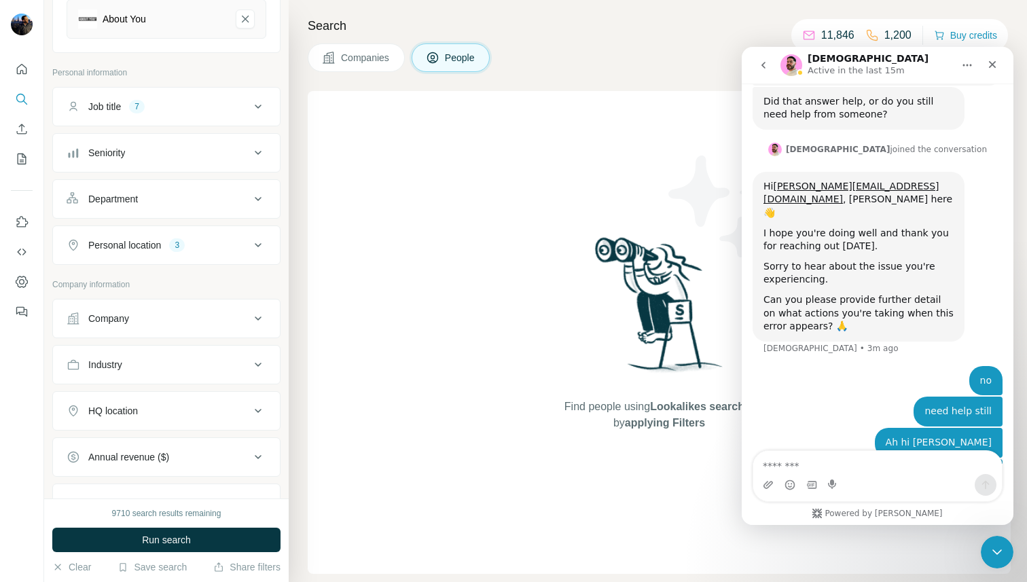
scroll to position [618, 0]
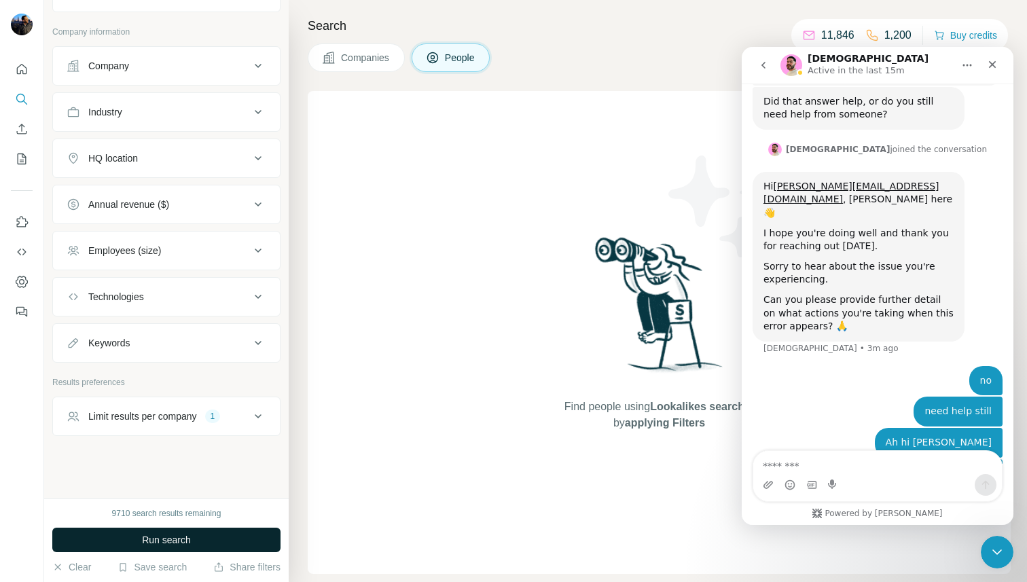
click at [205, 536] on button "Run search" at bounding box center [166, 540] width 228 height 24
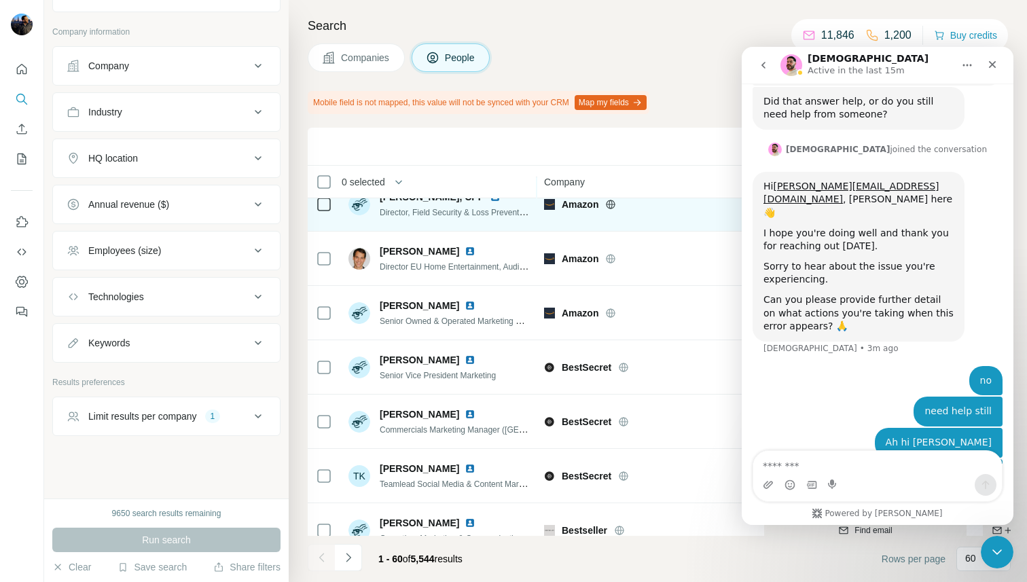
scroll to position [0, 0]
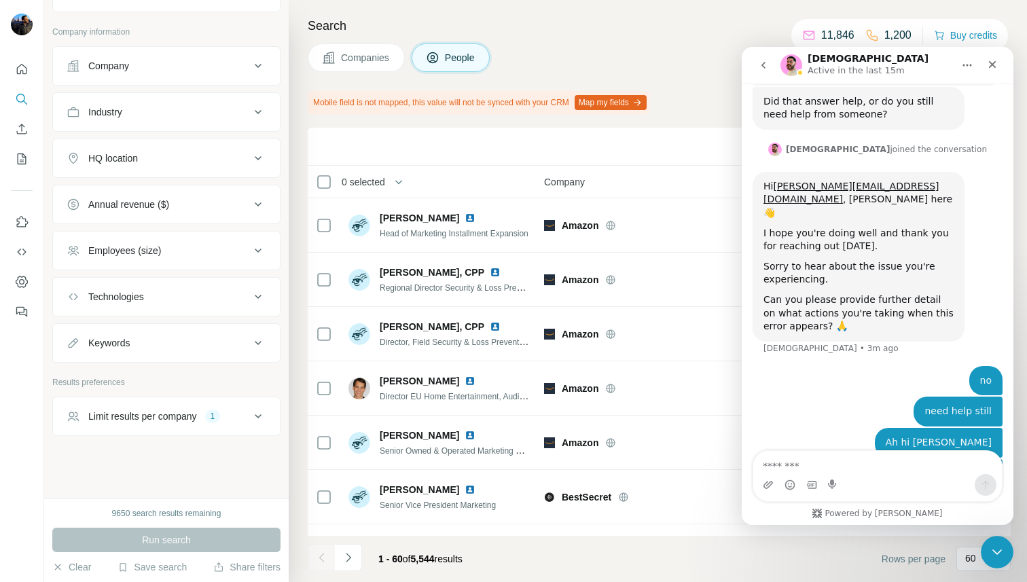
click at [967, 65] on icon "Home" at bounding box center [967, 66] width 9 height 2
click at [987, 66] on icon "Close" at bounding box center [992, 64] width 11 height 11
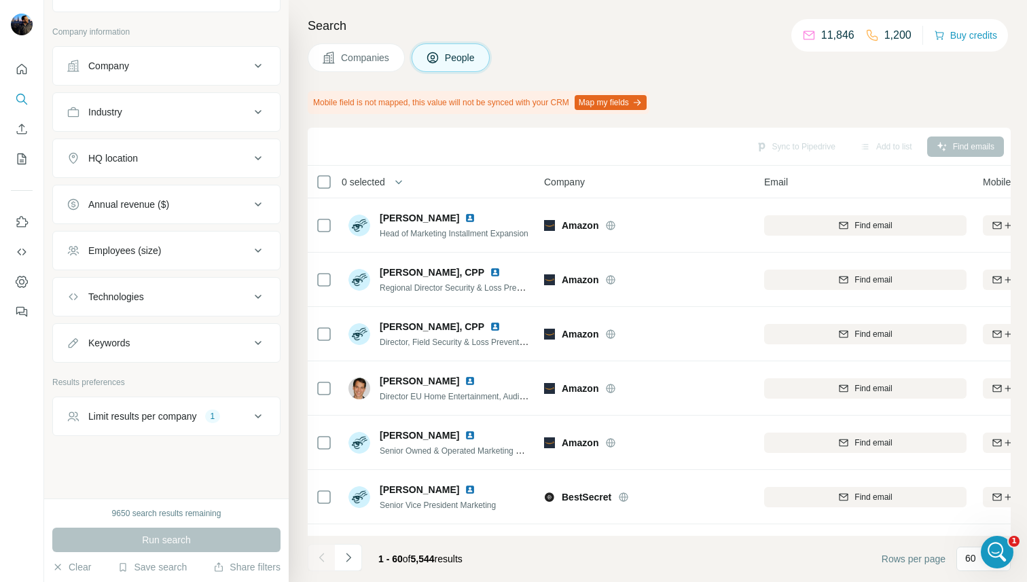
scroll to position [1200, 0]
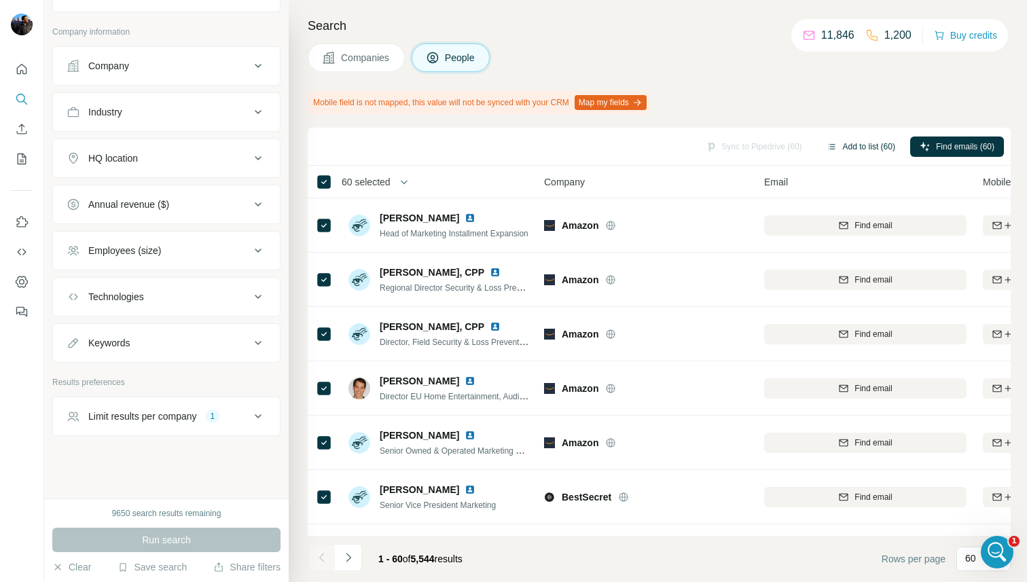
click at [844, 144] on button "Add to list (60)" at bounding box center [861, 146] width 88 height 20
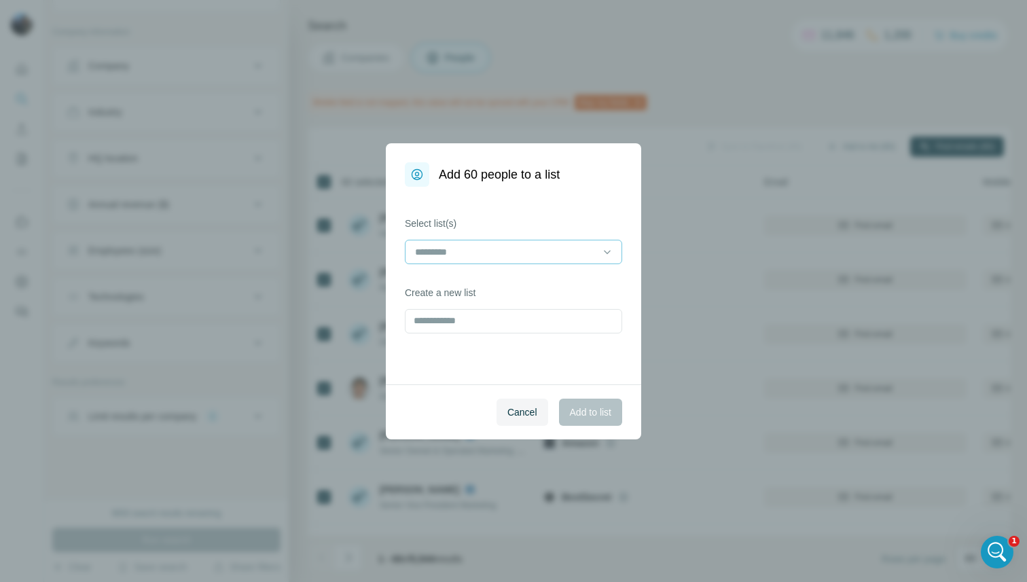
click at [578, 251] on input at bounding box center [504, 251] width 183 height 15
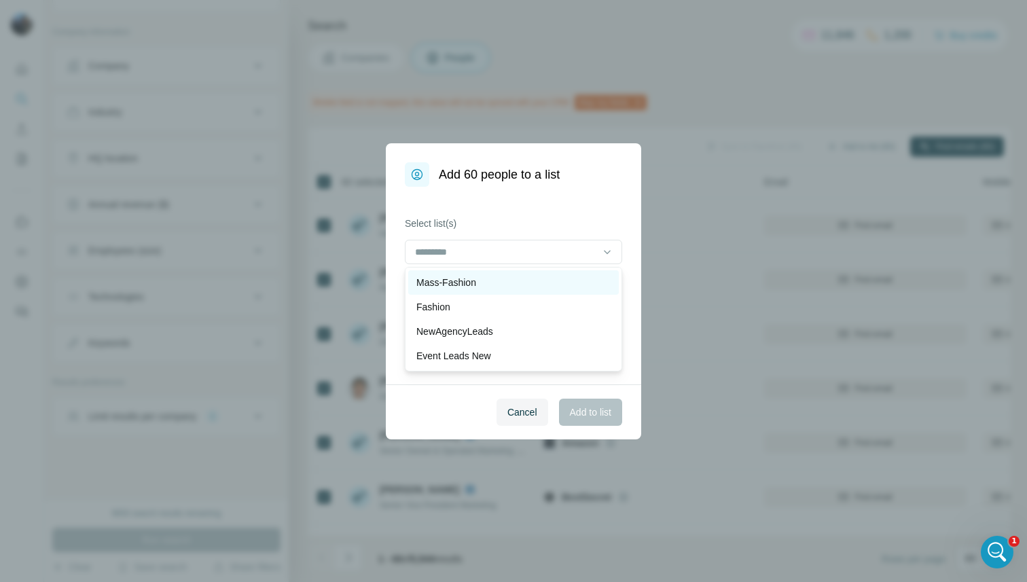
click at [541, 278] on div "Mass-Fashion" at bounding box center [513, 283] width 194 height 14
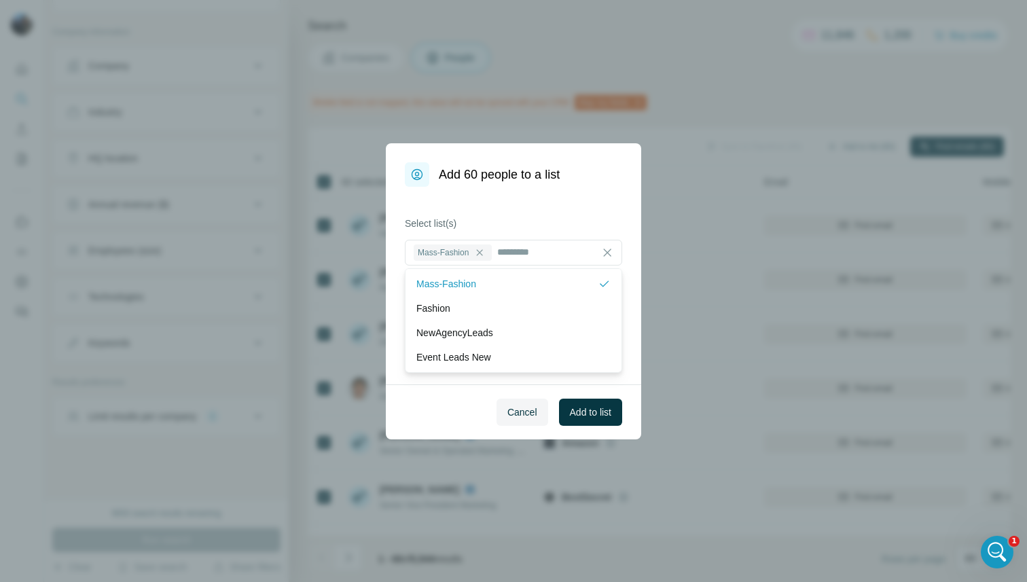
click at [549, 217] on label "Select list(s)" at bounding box center [513, 224] width 217 height 14
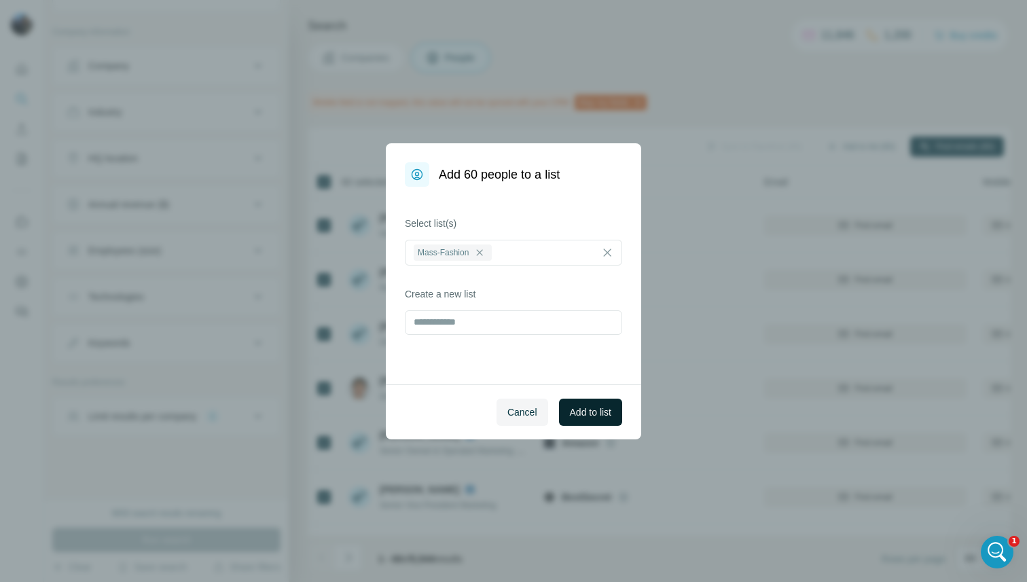
click at [587, 408] on span "Add to list" at bounding box center [590, 412] width 41 height 14
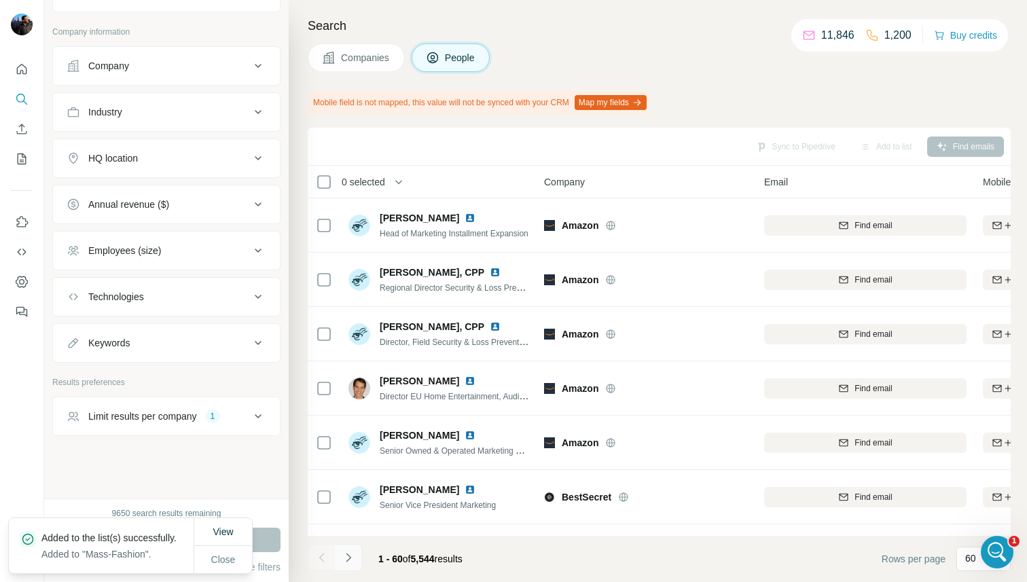
click at [348, 556] on icon "Navigate to next page" at bounding box center [349, 558] width 14 height 14
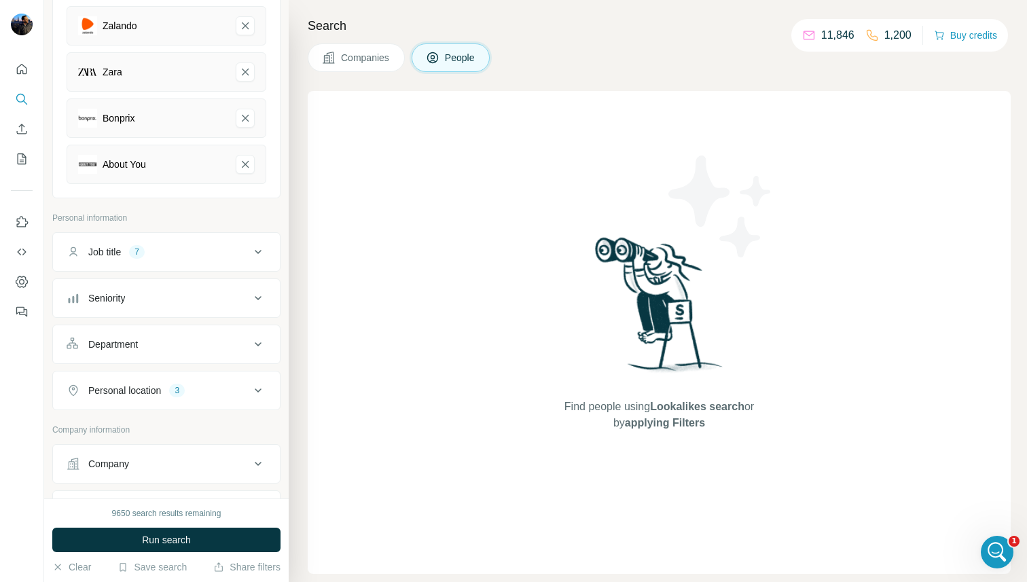
scroll to position [0, 0]
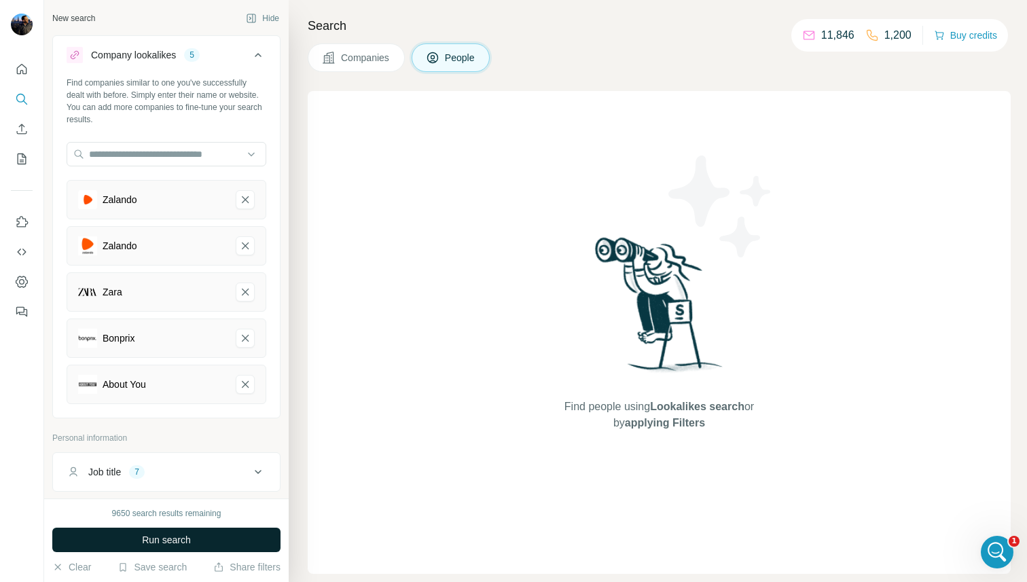
click at [185, 537] on span "Run search" at bounding box center [166, 540] width 49 height 14
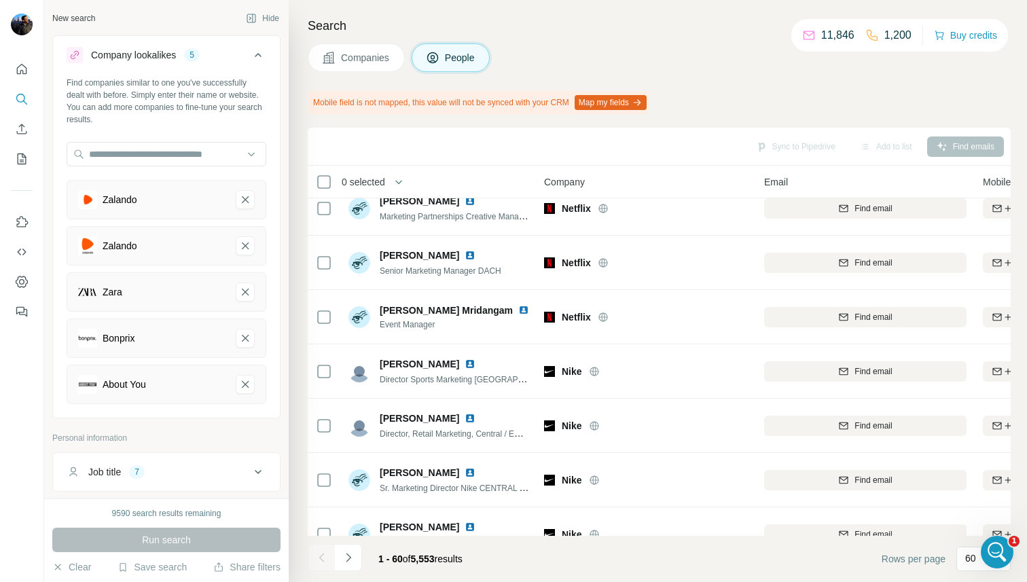
scroll to position [2922, 0]
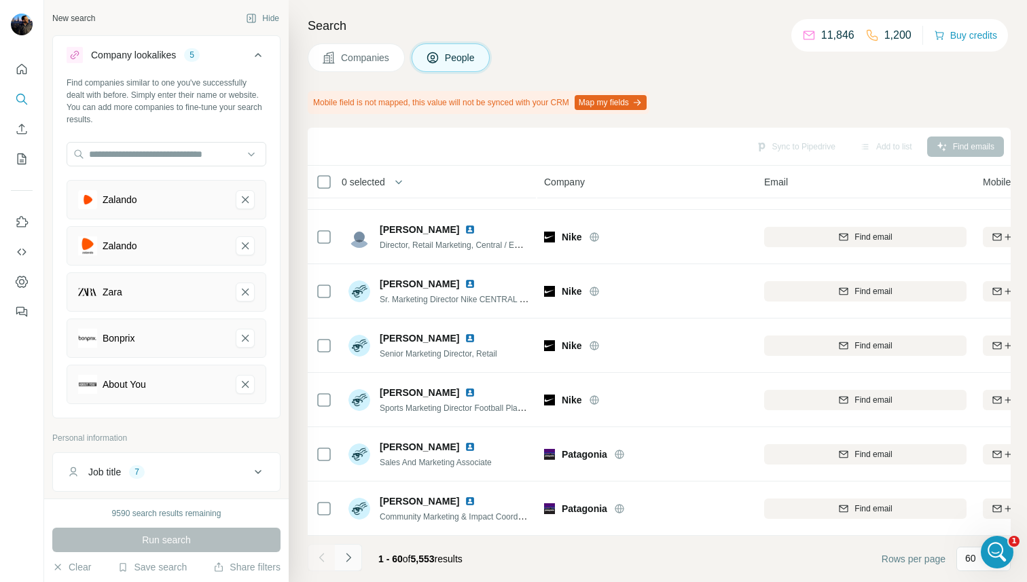
click at [343, 555] on icon "Navigate to next page" at bounding box center [349, 558] width 14 height 14
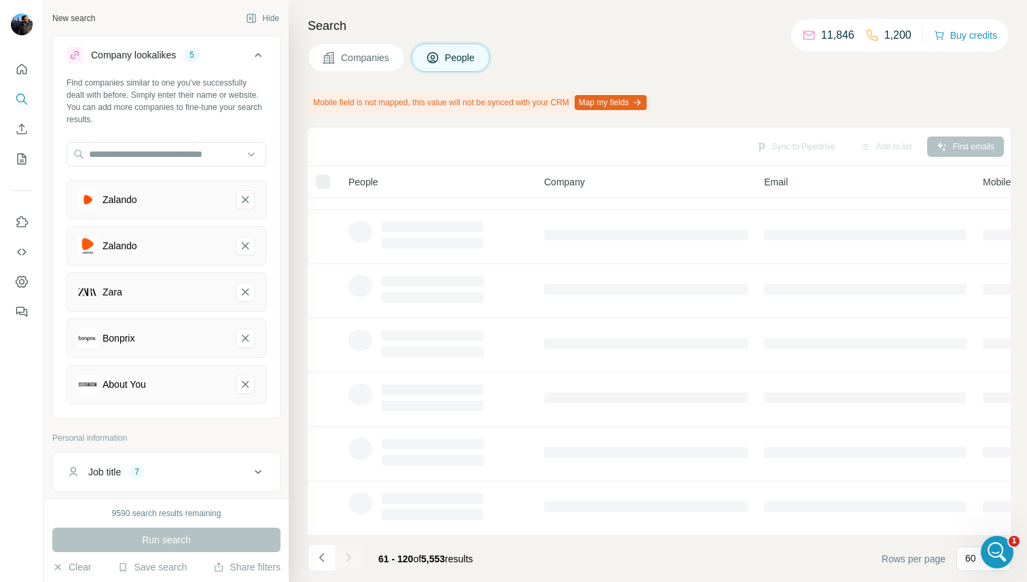
scroll to position [206, 0]
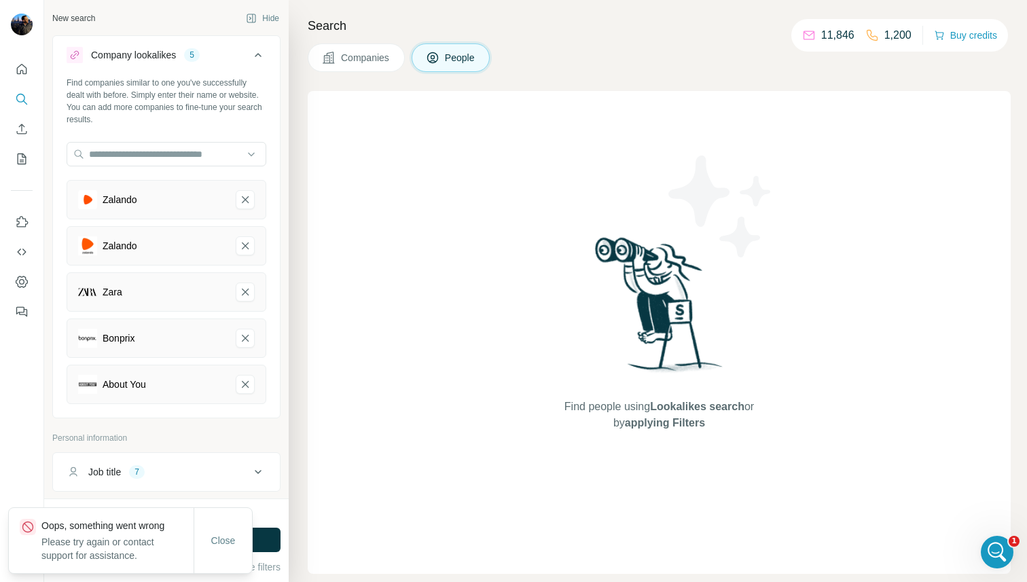
click at [196, 548] on div "Close" at bounding box center [223, 540] width 58 height 27
click at [227, 534] on span "Close" at bounding box center [223, 541] width 24 height 14
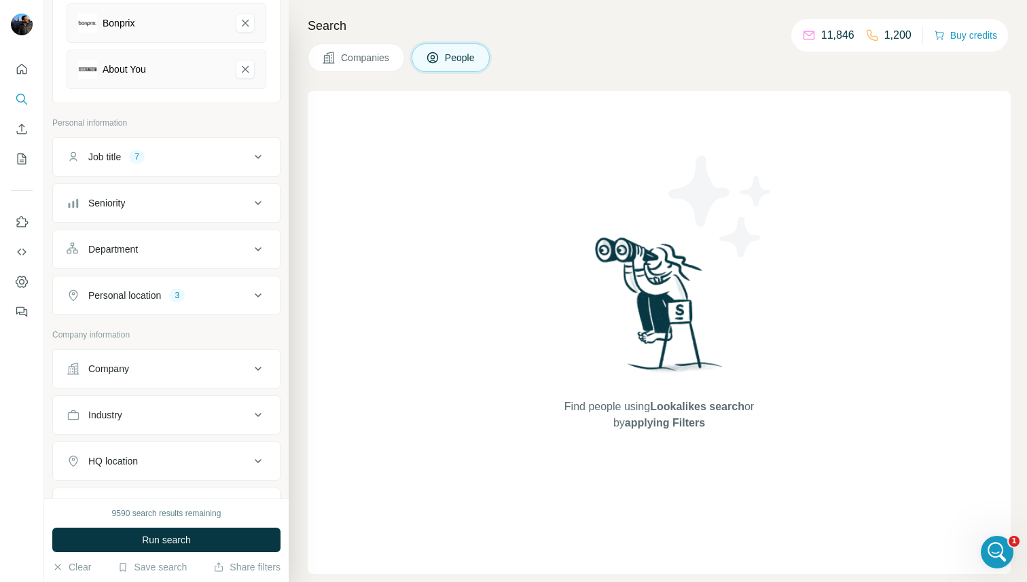
scroll to position [316, 0]
click at [170, 549] on button "Run search" at bounding box center [166, 540] width 228 height 24
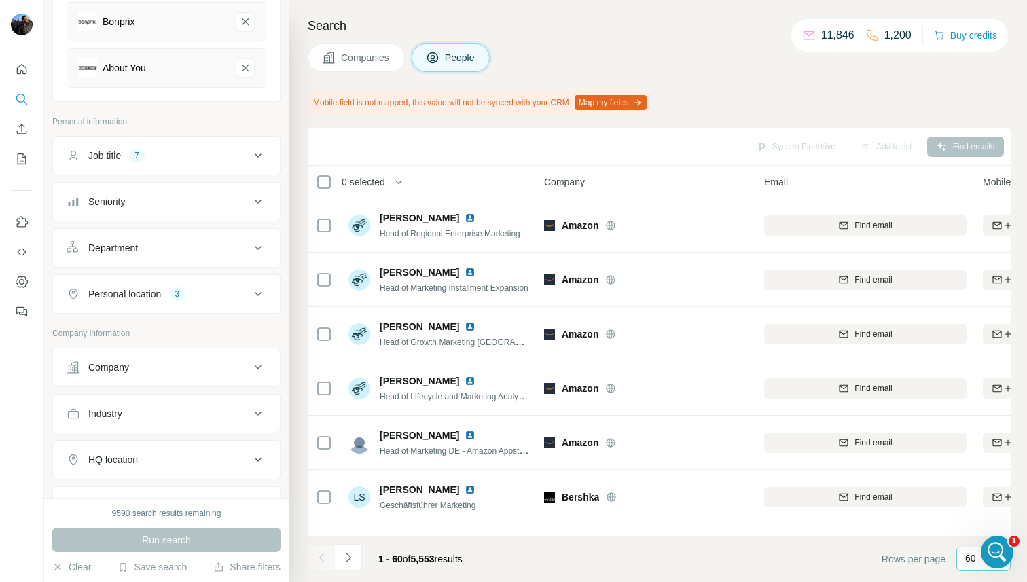
click at [970, 557] on p "60" at bounding box center [970, 558] width 11 height 14
click at [968, 497] on p "20" at bounding box center [973, 504] width 11 height 14
click at [354, 564] on button "Navigate to next page" at bounding box center [348, 557] width 27 height 27
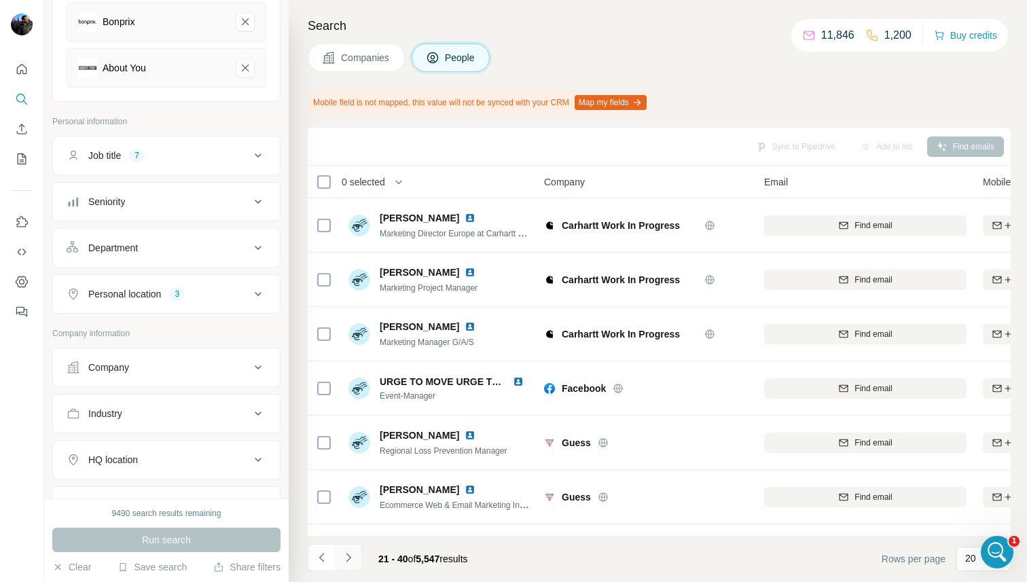
click at [354, 564] on button "Navigate to next page" at bounding box center [348, 557] width 27 height 27
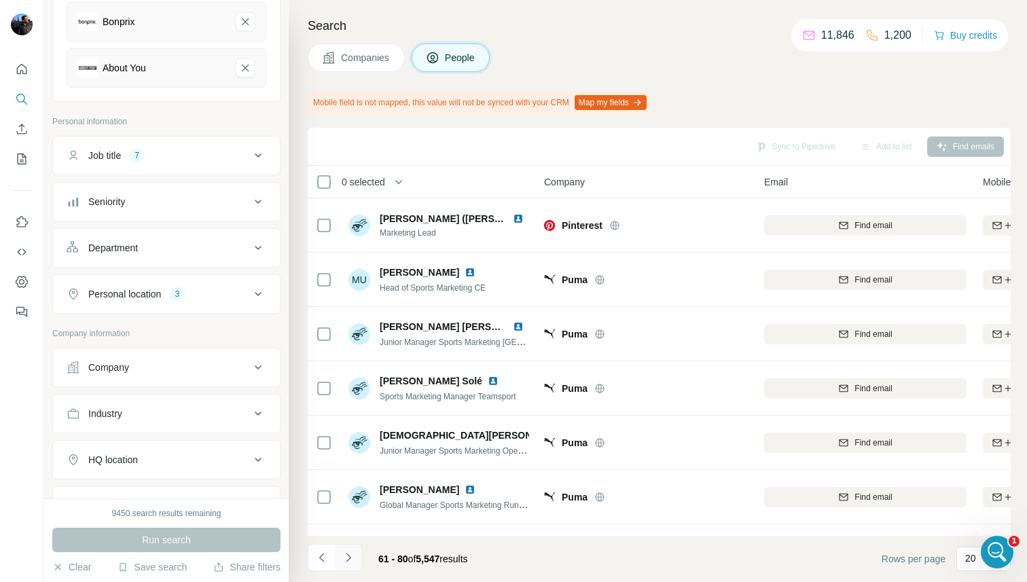
click at [354, 564] on button "Navigate to next page" at bounding box center [348, 557] width 27 height 27
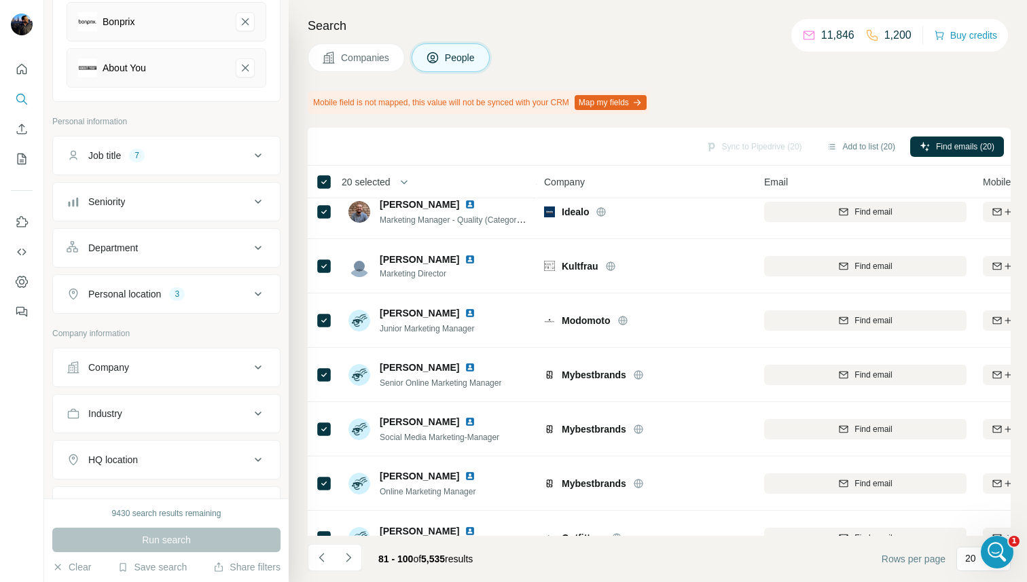
scroll to position [749, 0]
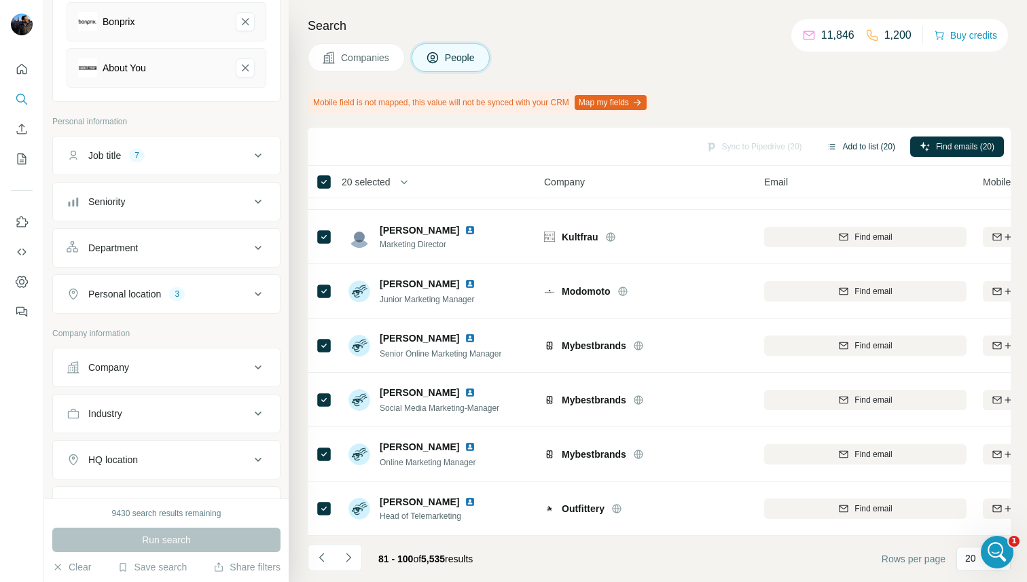
click at [844, 147] on button "Add to list (20)" at bounding box center [861, 146] width 88 height 20
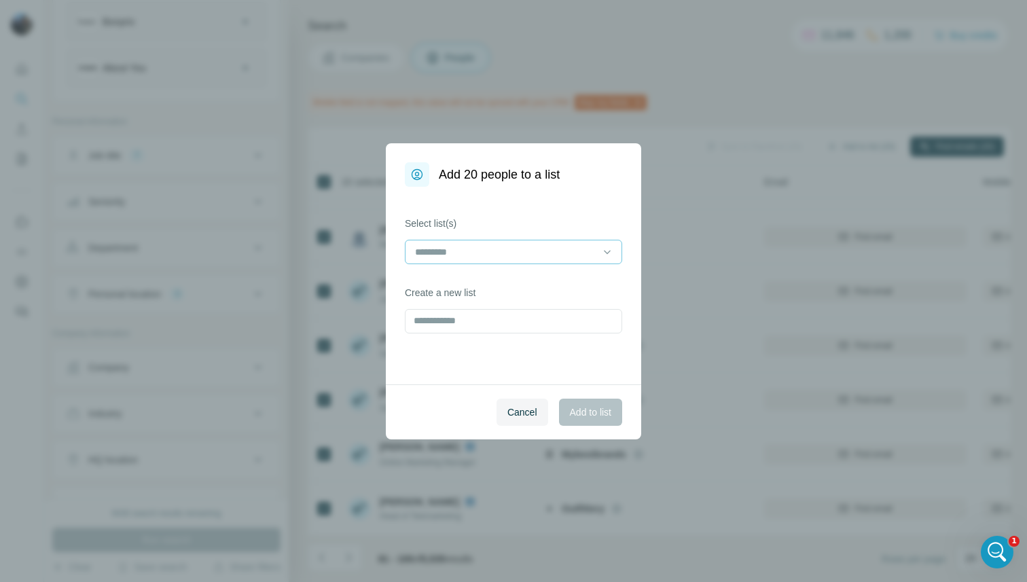
click at [542, 256] on input at bounding box center [504, 251] width 183 height 15
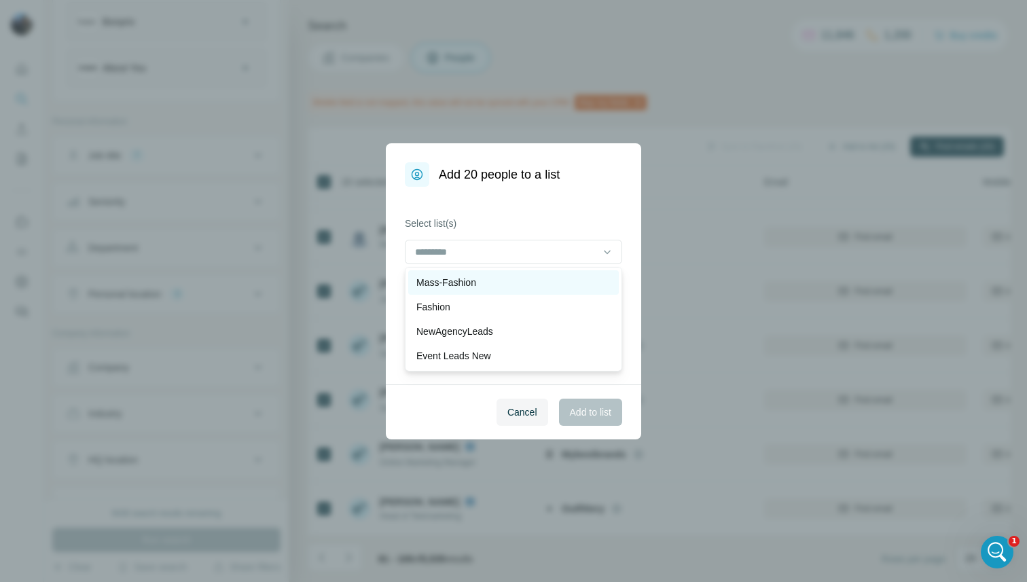
click at [515, 279] on div "Mass-Fashion" at bounding box center [513, 283] width 194 height 14
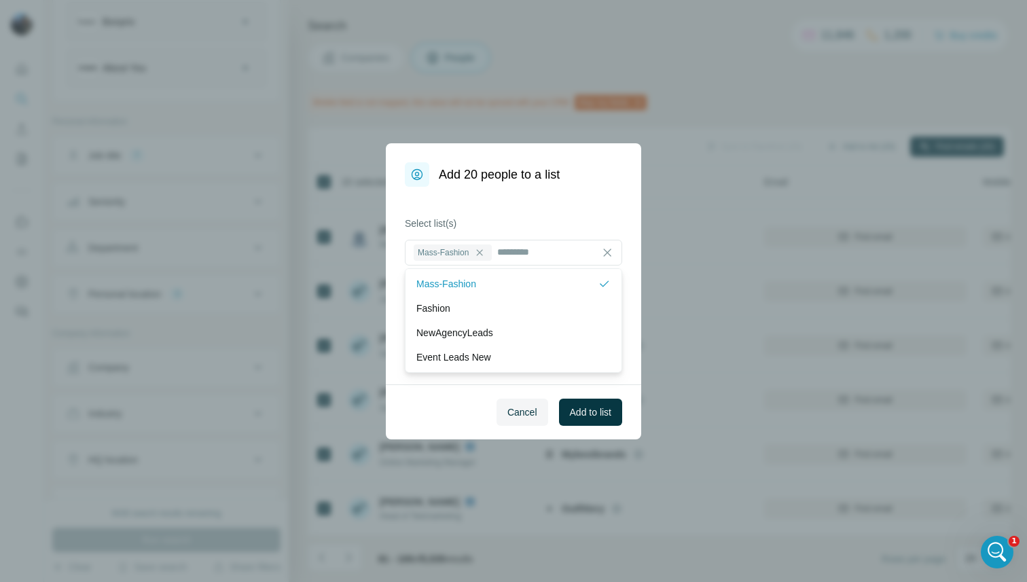
click at [538, 215] on div "Select list(s) Mass-Fashion Create a new list" at bounding box center [513, 286] width 255 height 198
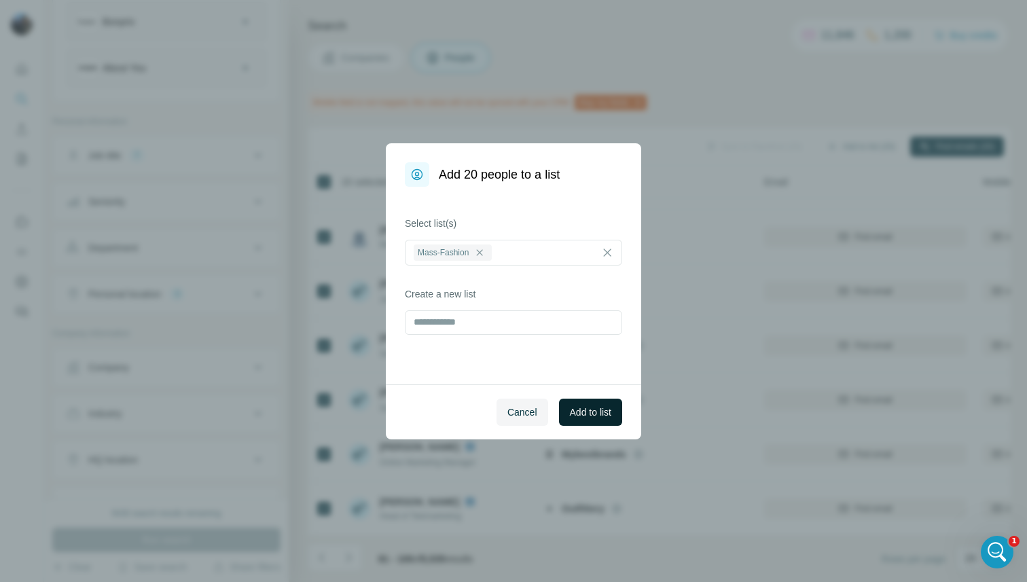
click at [580, 410] on span "Add to list" at bounding box center [590, 412] width 41 height 14
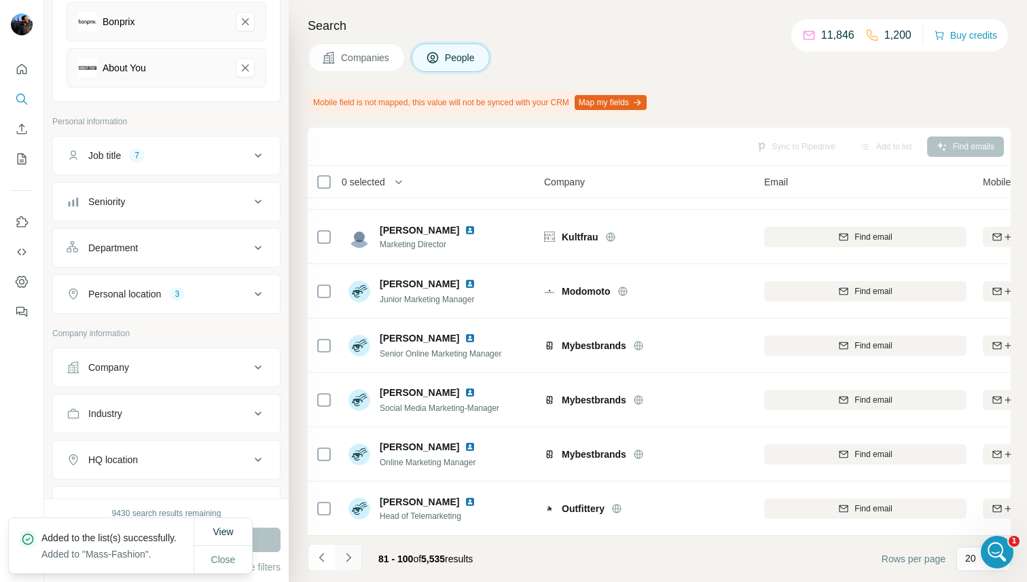
click at [350, 555] on icon "Navigate to next page" at bounding box center [349, 558] width 14 height 14
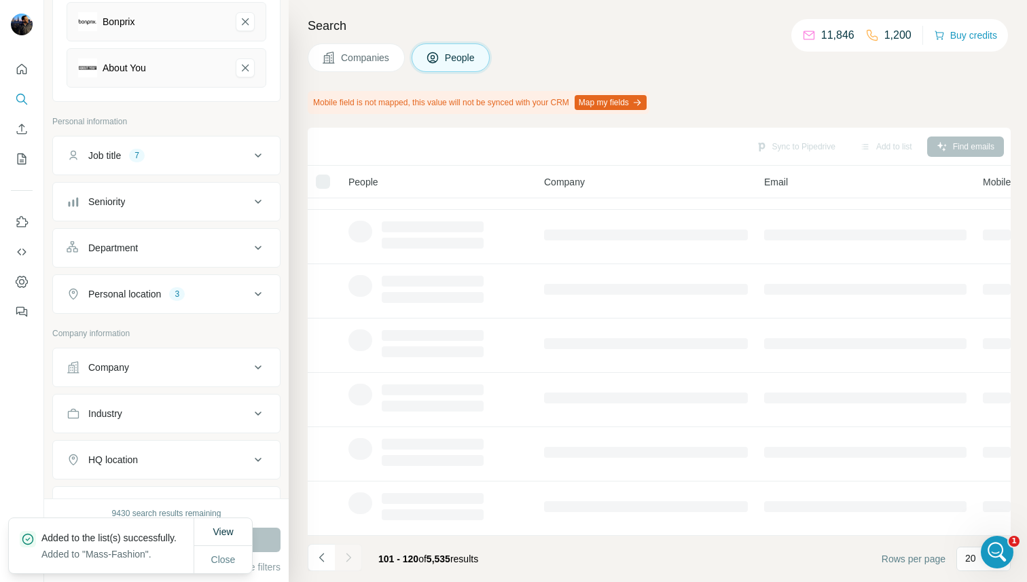
scroll to position [206, 0]
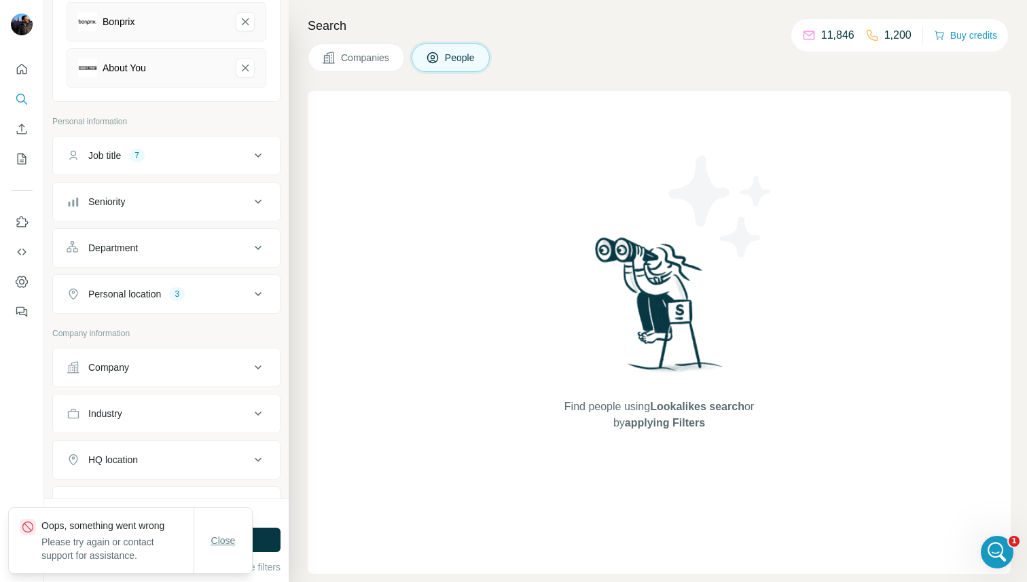
click at [237, 536] on button "Close" at bounding box center [223, 540] width 43 height 24
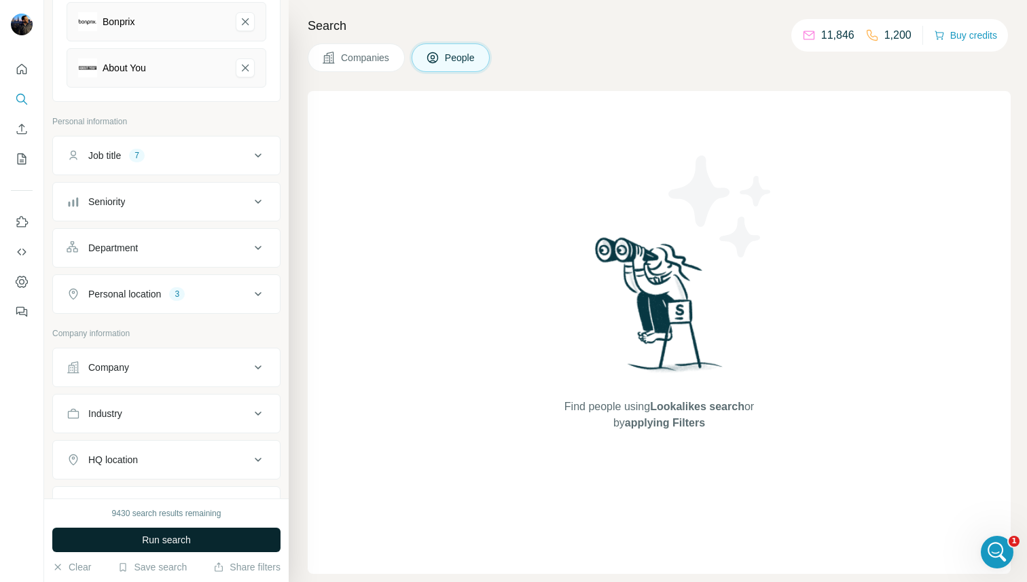
click at [254, 536] on button "Run search" at bounding box center [166, 540] width 228 height 24
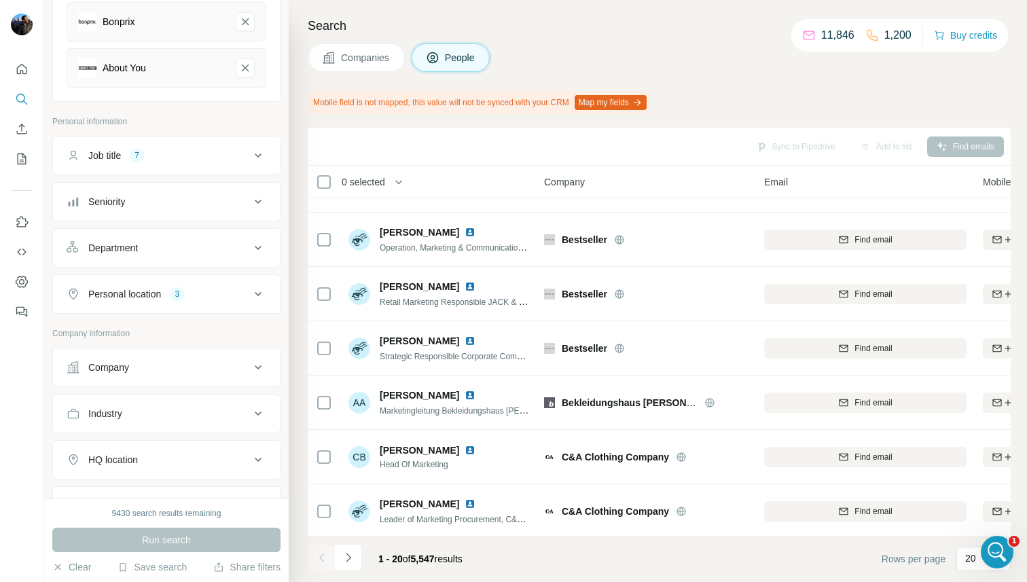
scroll to position [749, 0]
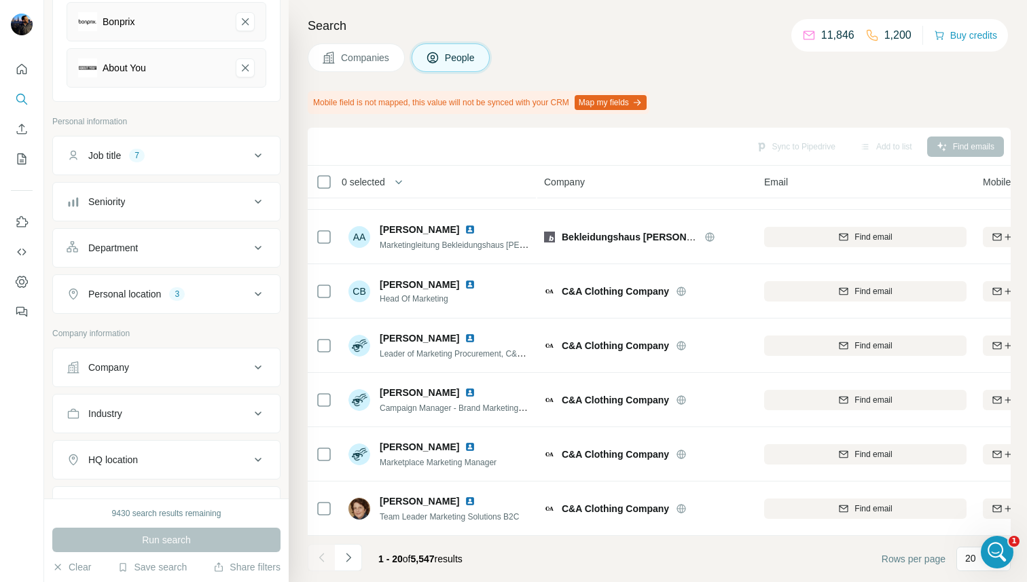
click at [392, 559] on span "1 - 20" at bounding box center [390, 558] width 24 height 11
click at [352, 560] on icon "Navigate to next page" at bounding box center [349, 558] width 14 height 14
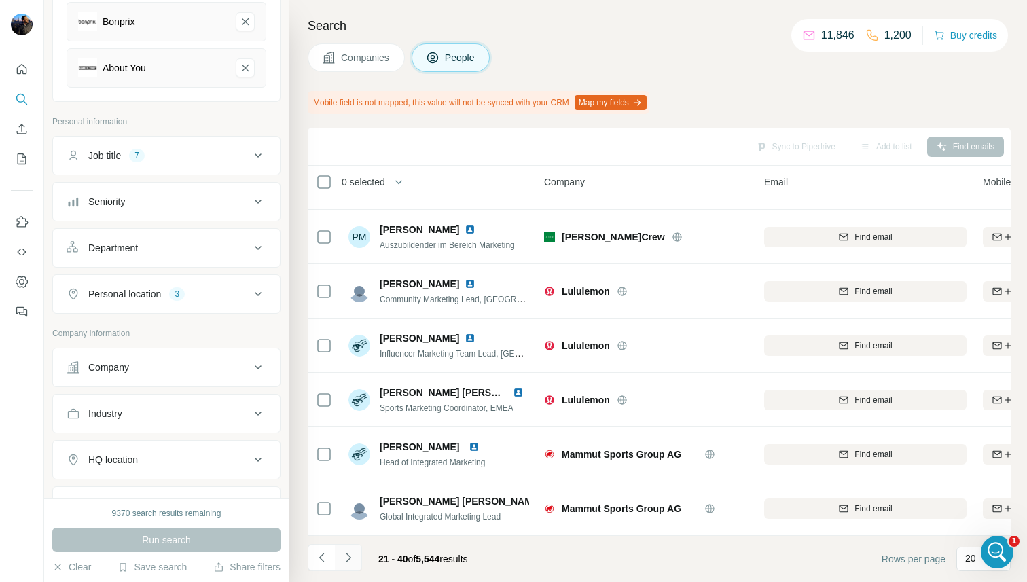
click at [352, 554] on icon "Navigate to next page" at bounding box center [349, 558] width 14 height 14
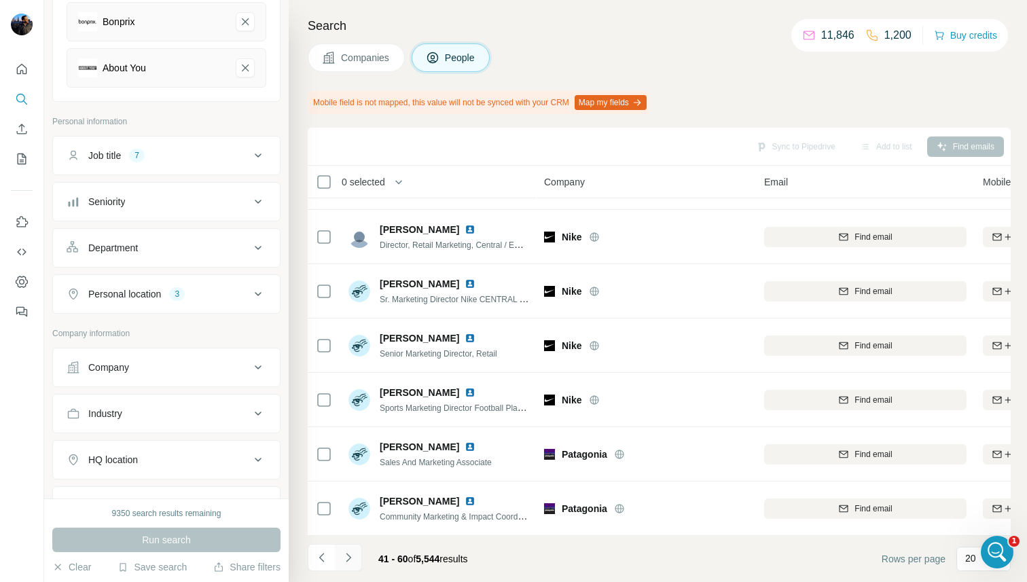
click at [353, 557] on icon "Navigate to next page" at bounding box center [349, 558] width 14 height 14
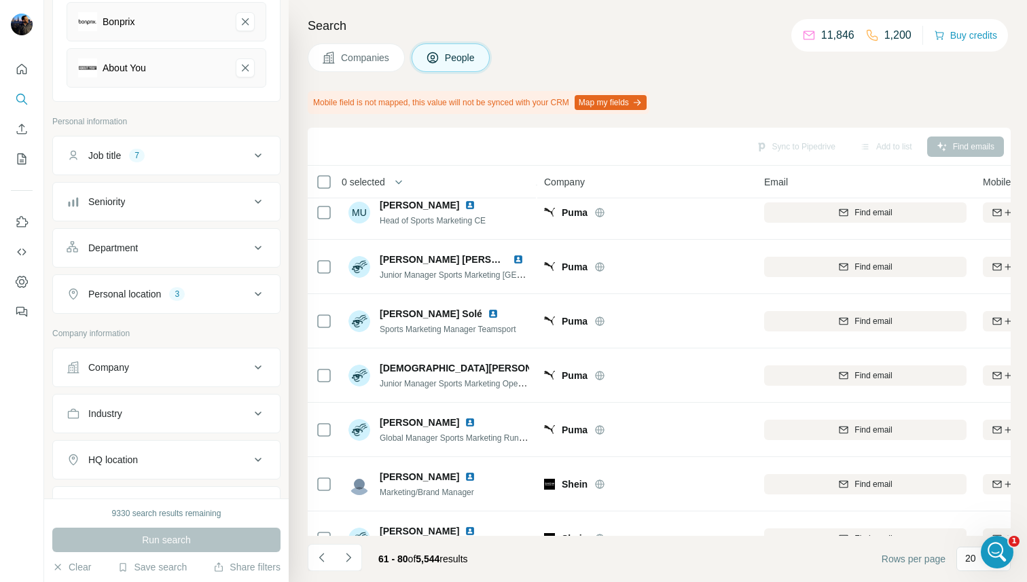
scroll to position [0, 0]
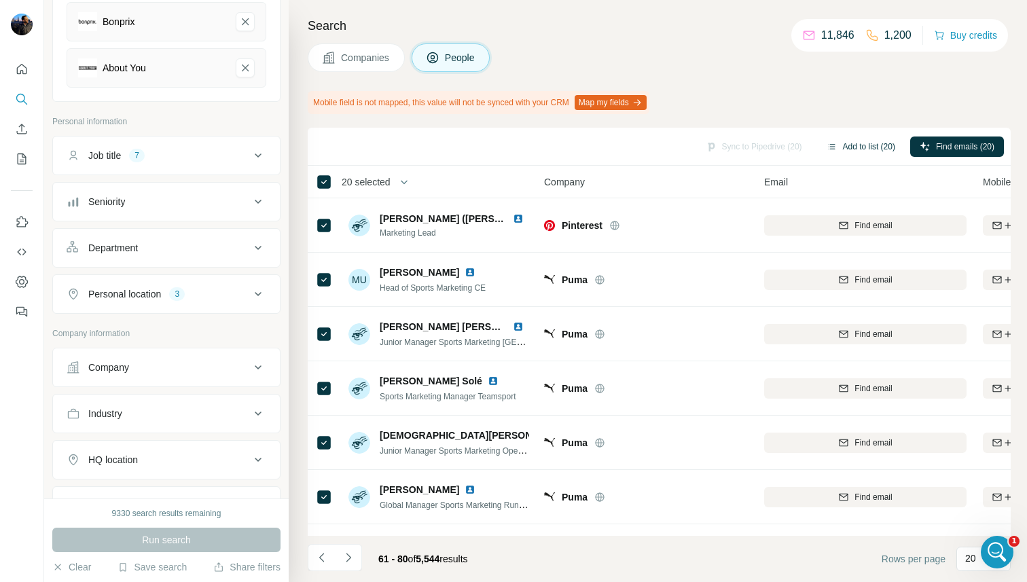
click at [856, 145] on button "Add to list (20)" at bounding box center [861, 146] width 88 height 20
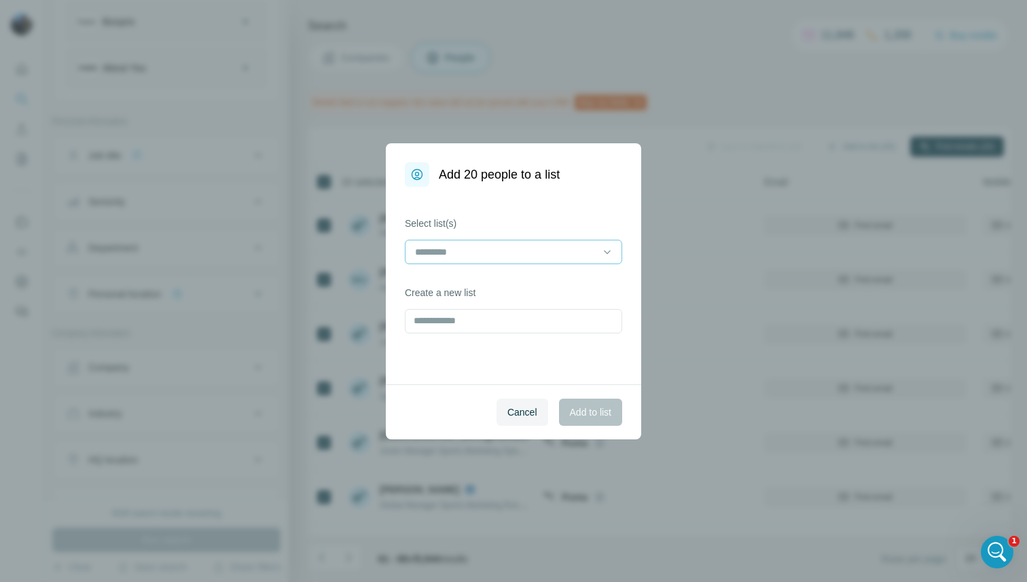
click at [525, 257] on input at bounding box center [504, 251] width 183 height 15
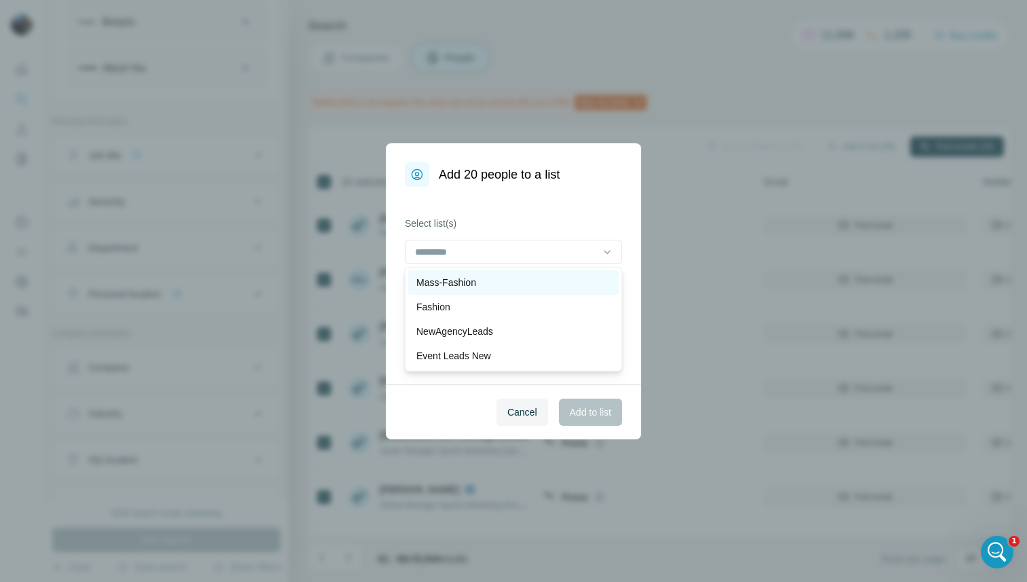
click at [510, 276] on div "Mass-Fashion" at bounding box center [513, 283] width 194 height 14
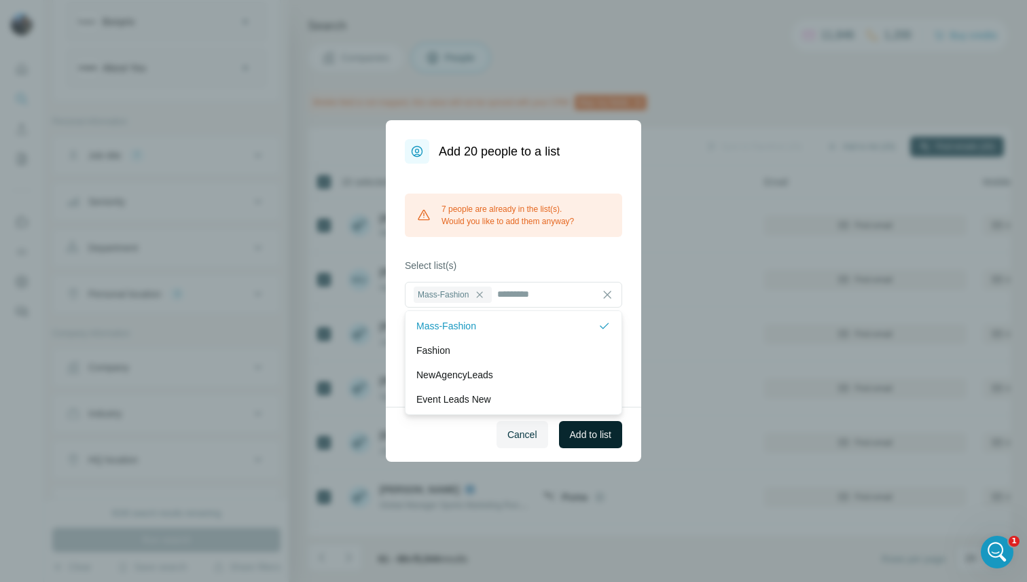
click at [587, 431] on span "Add to list" at bounding box center [590, 435] width 41 height 14
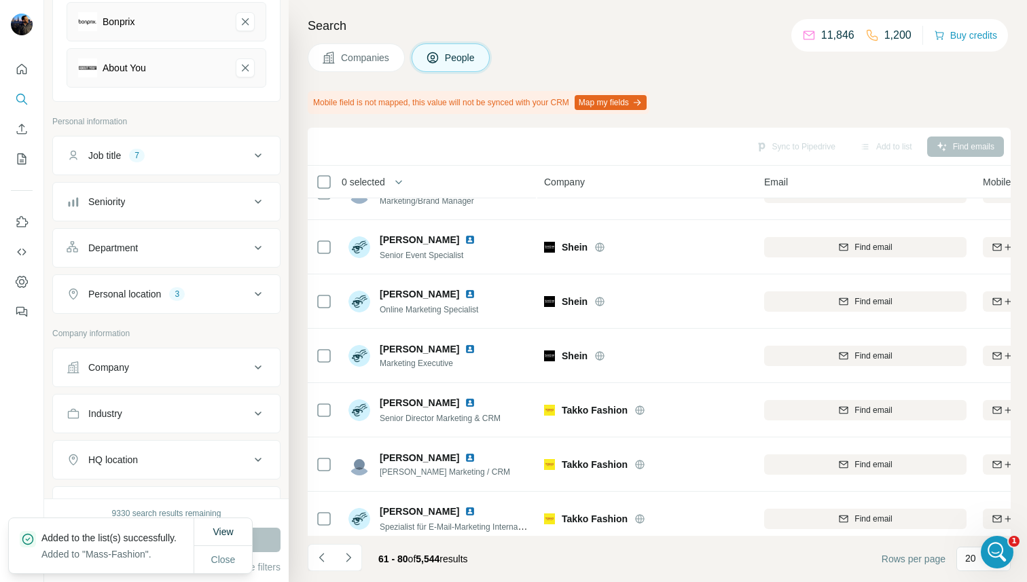
scroll to position [749, 0]
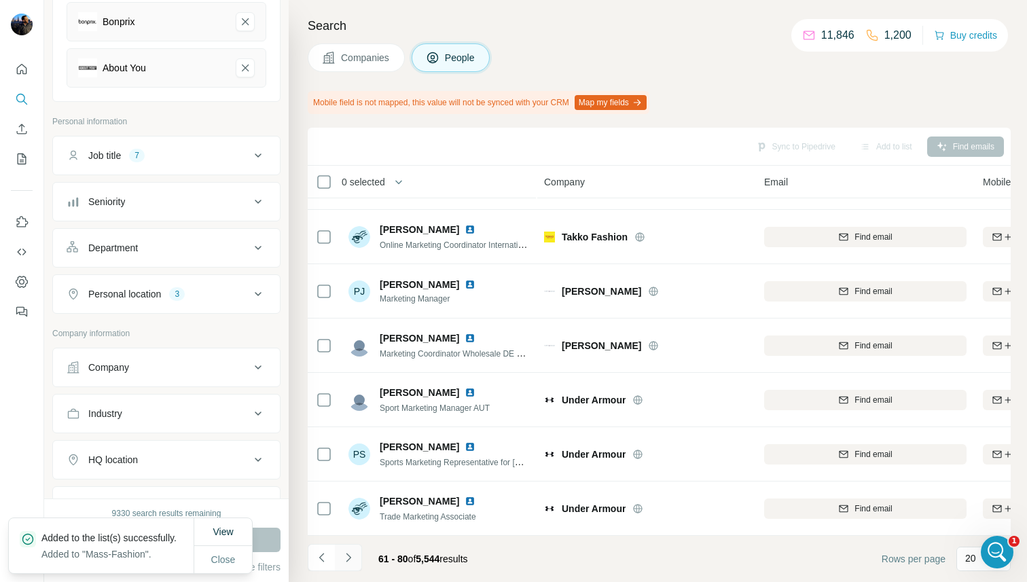
click at [352, 555] on icon "Navigate to next page" at bounding box center [349, 558] width 14 height 14
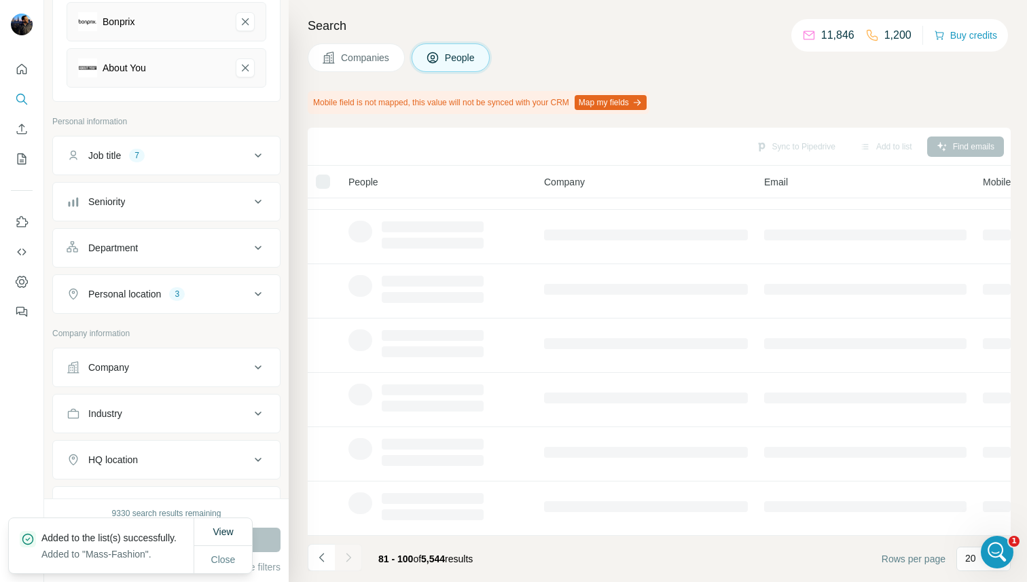
scroll to position [206, 0]
click at [223, 557] on span "Close" at bounding box center [223, 560] width 24 height 14
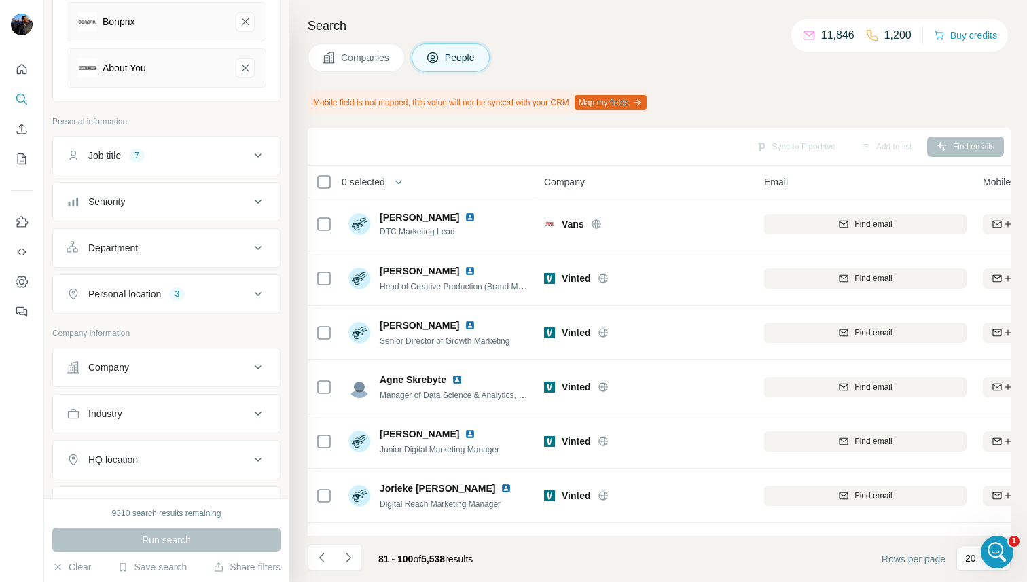
scroll to position [0, 0]
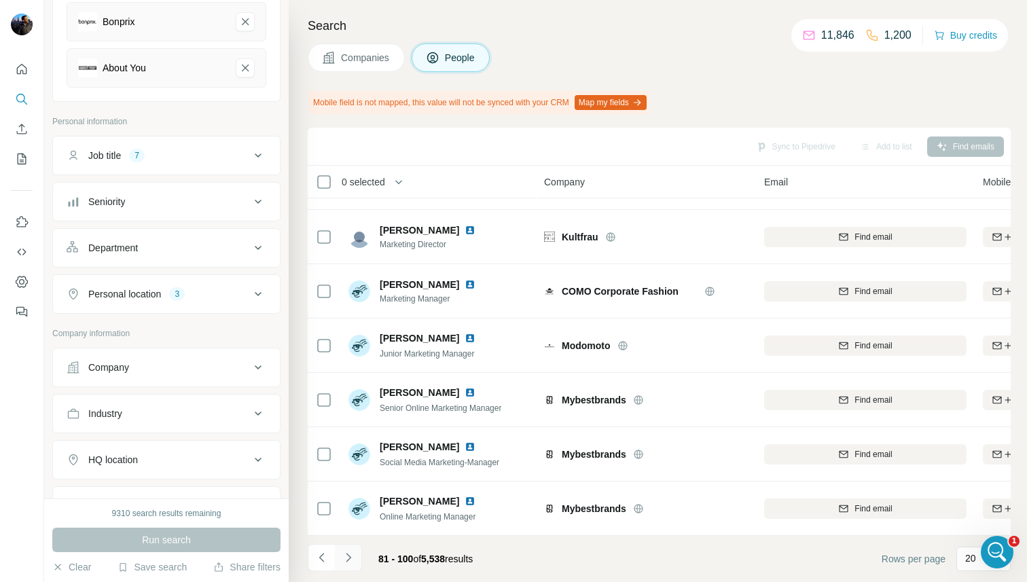
click at [348, 555] on icon "Navigate to next page" at bounding box center [348, 557] width 5 height 9
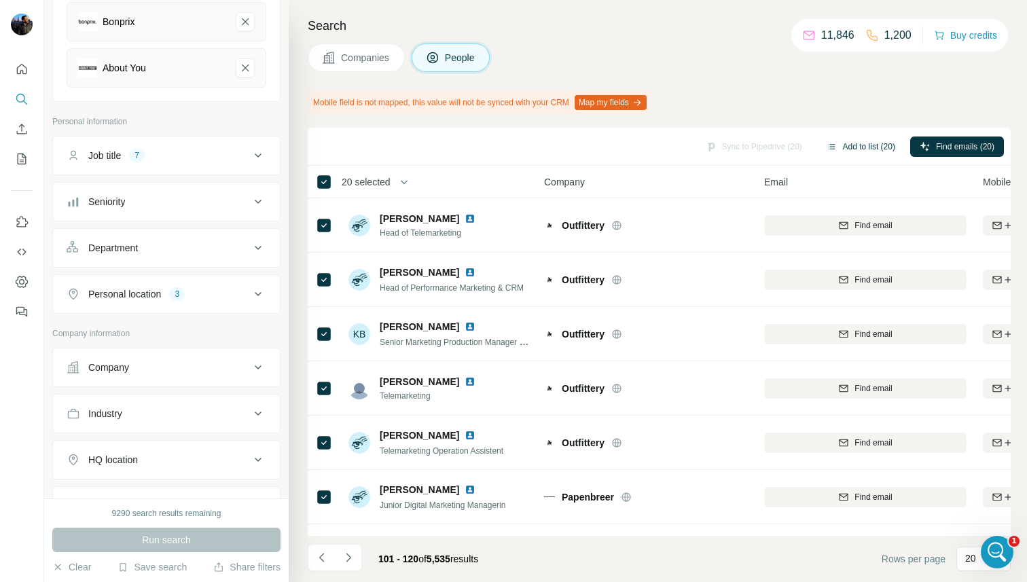
click at [849, 140] on button "Add to list (20)" at bounding box center [861, 146] width 88 height 20
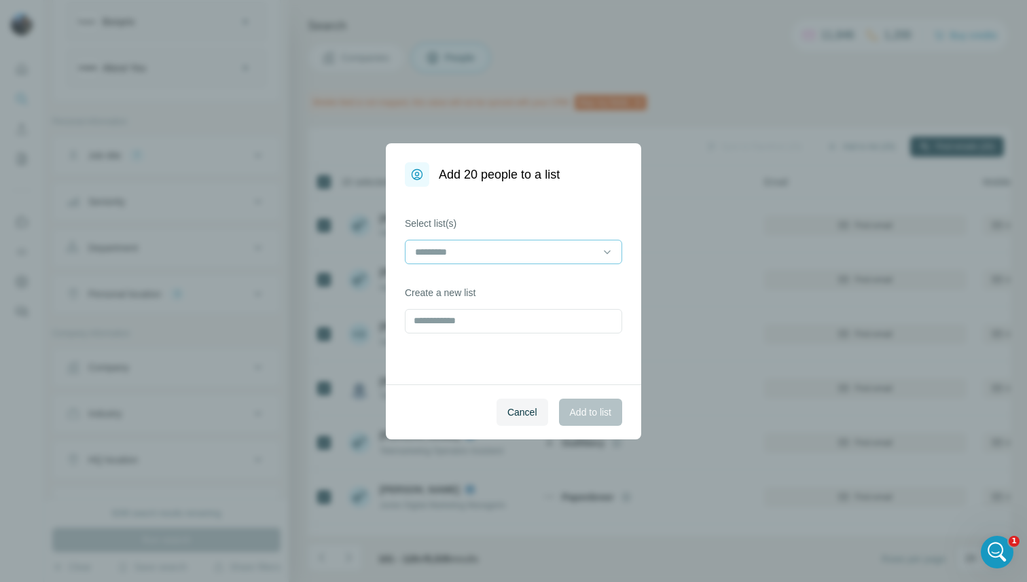
click at [579, 252] on input at bounding box center [504, 251] width 183 height 15
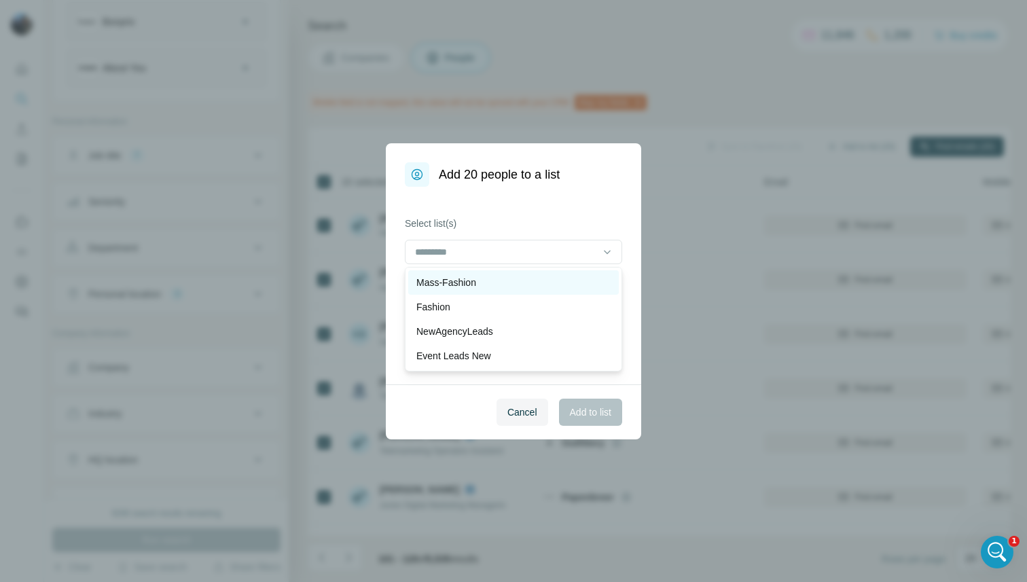
click at [556, 272] on div "Mass-Fashion" at bounding box center [513, 282] width 210 height 24
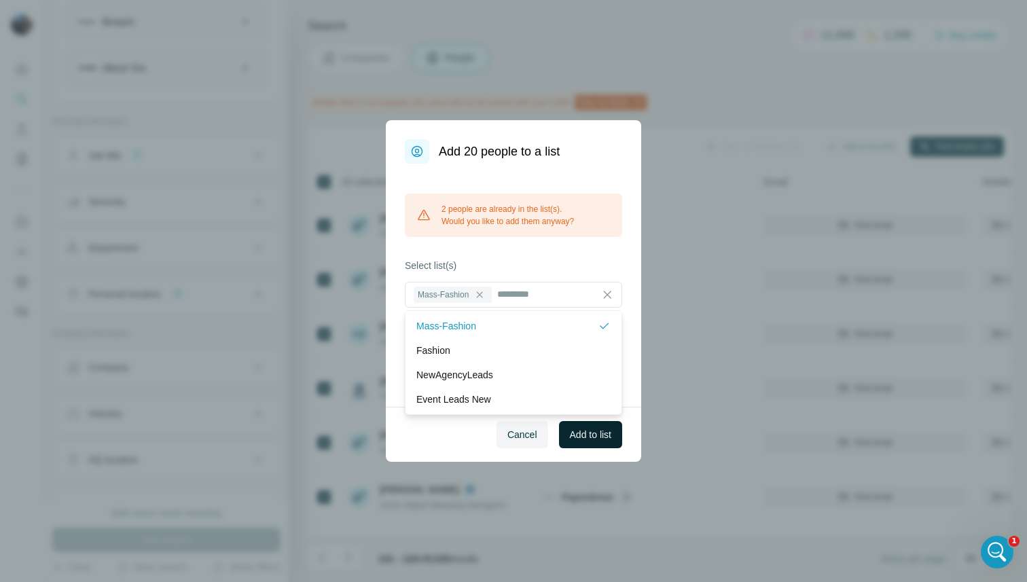
click at [582, 431] on span "Add to list" at bounding box center [590, 435] width 41 height 14
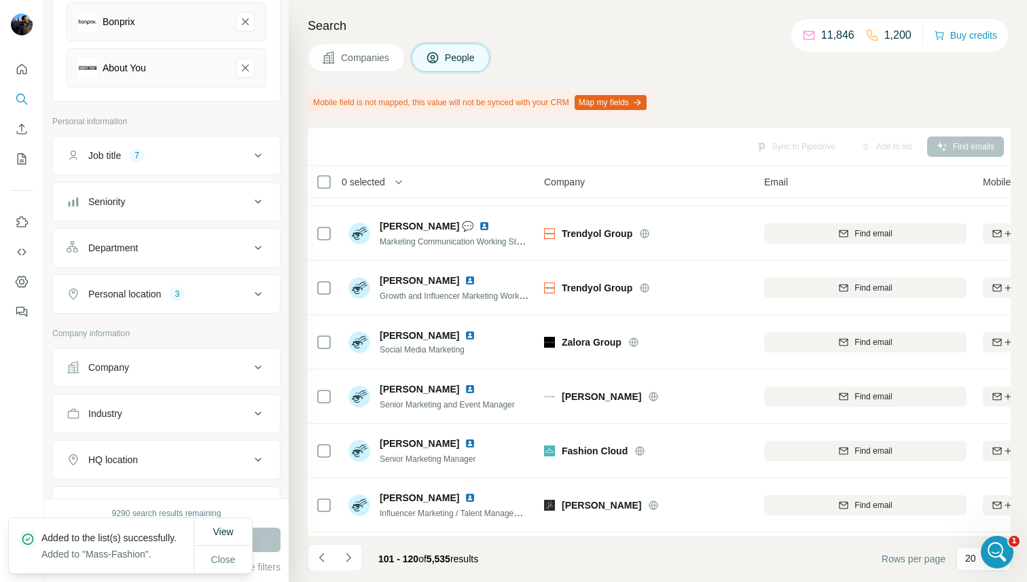
scroll to position [749, 0]
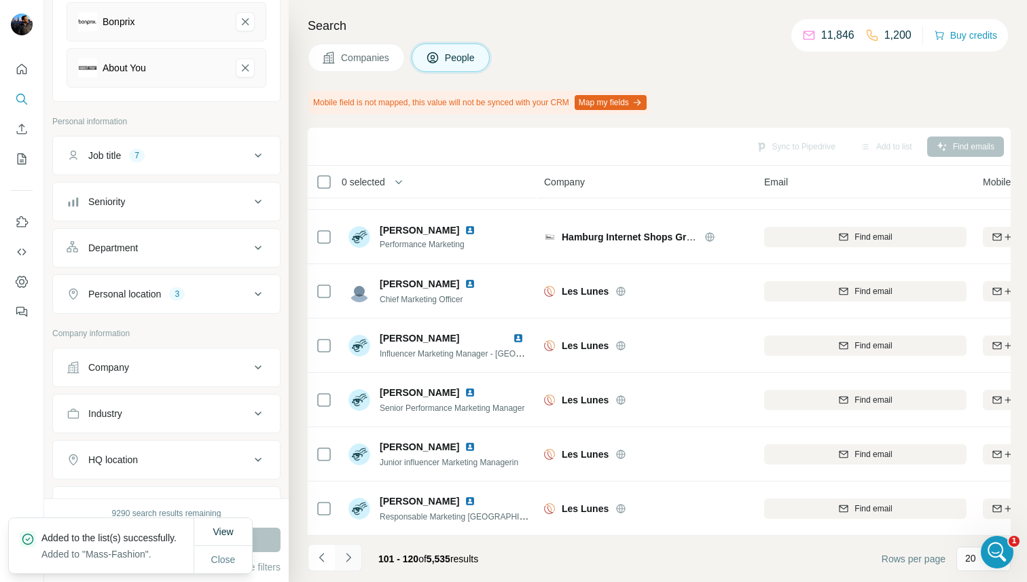
click at [347, 562] on icon "Navigate to next page" at bounding box center [349, 558] width 14 height 14
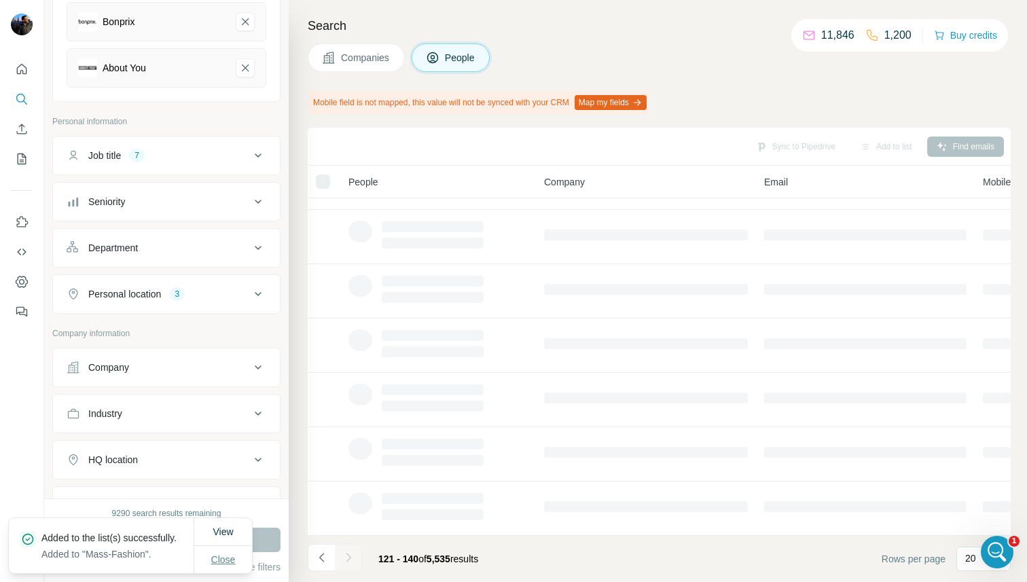
click at [226, 558] on span "Close" at bounding box center [223, 560] width 24 height 14
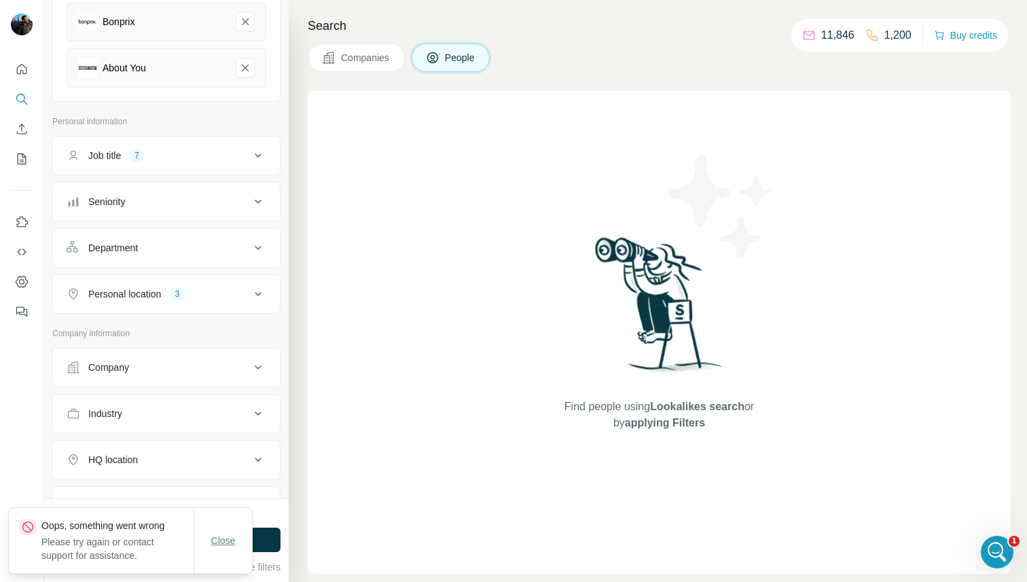
click at [229, 534] on span "Close" at bounding box center [223, 541] width 24 height 14
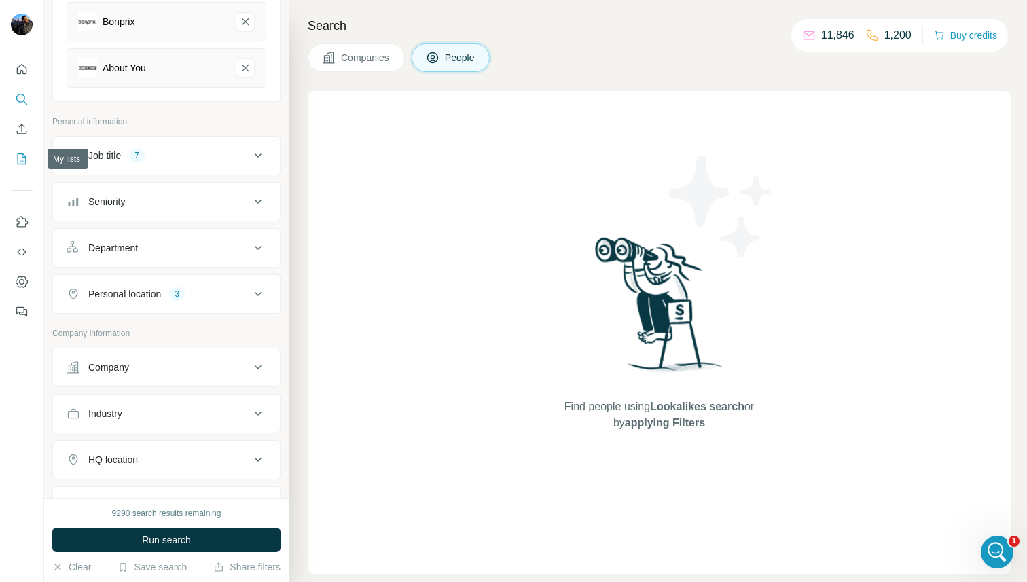
click at [20, 160] on icon "My lists" at bounding box center [22, 159] width 14 height 14
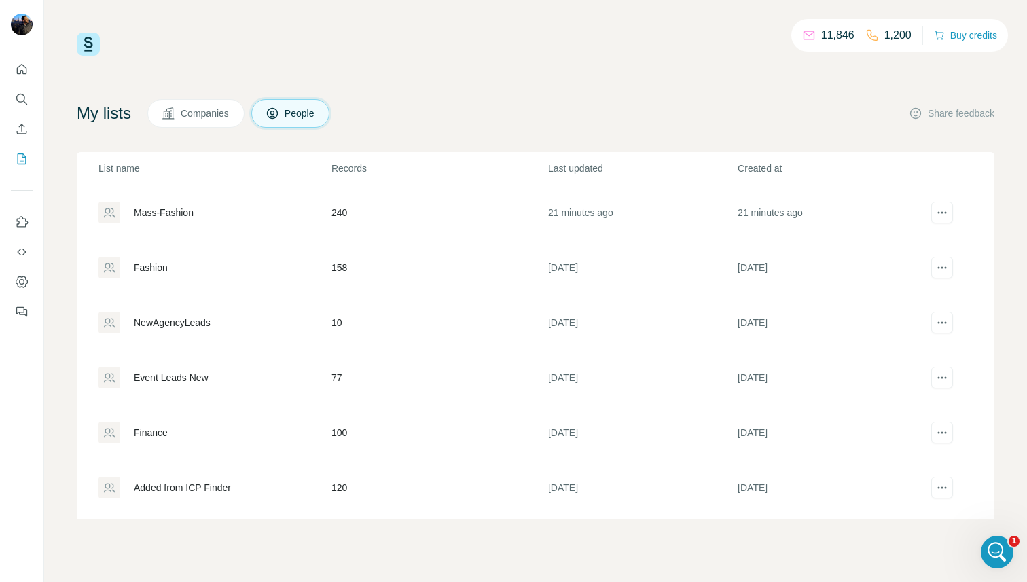
click at [156, 208] on div "Mass-Fashion" at bounding box center [164, 213] width 60 height 14
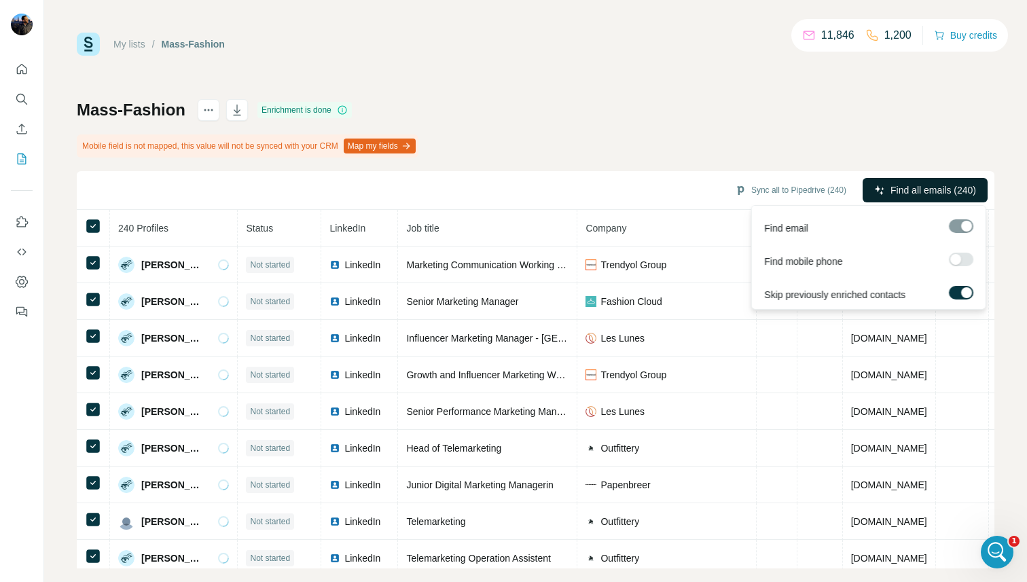
click at [908, 194] on span "Find all emails (240)" at bounding box center [933, 190] width 86 height 14
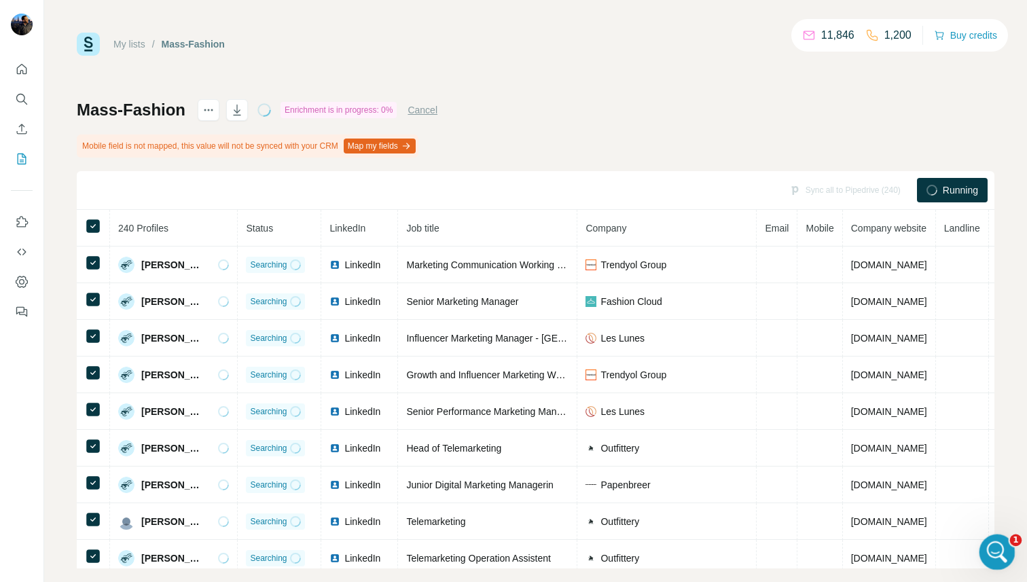
click at [999, 545] on icon "Open Intercom Messenger" at bounding box center [995, 550] width 22 height 22
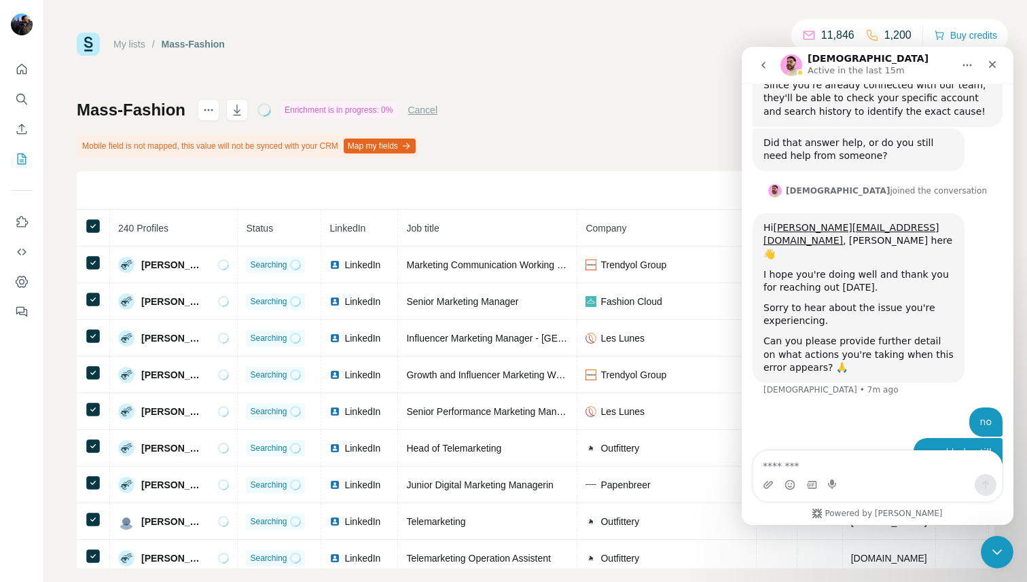
scroll to position [1200, 0]
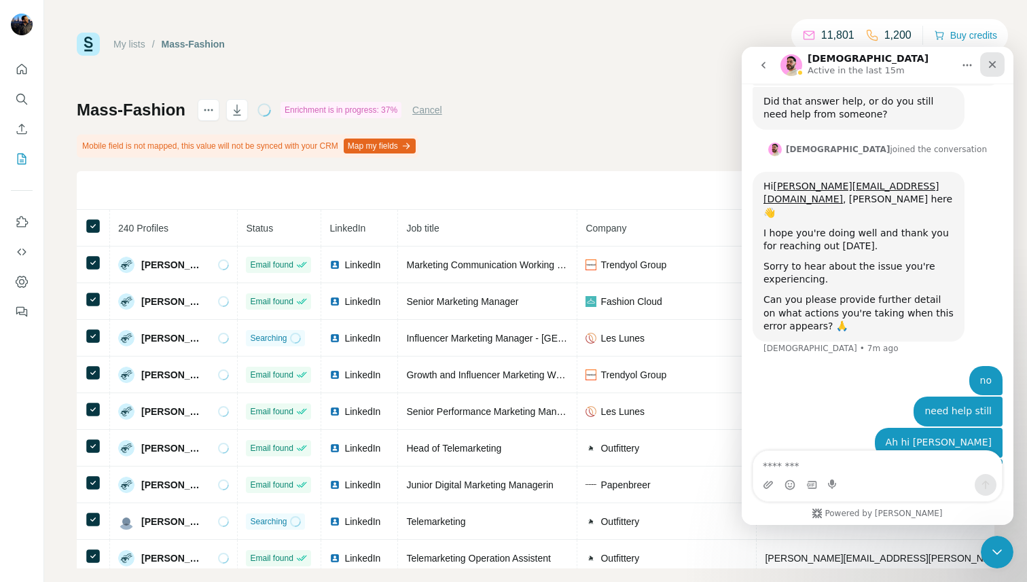
click at [993, 65] on icon "Close" at bounding box center [992, 64] width 11 height 11
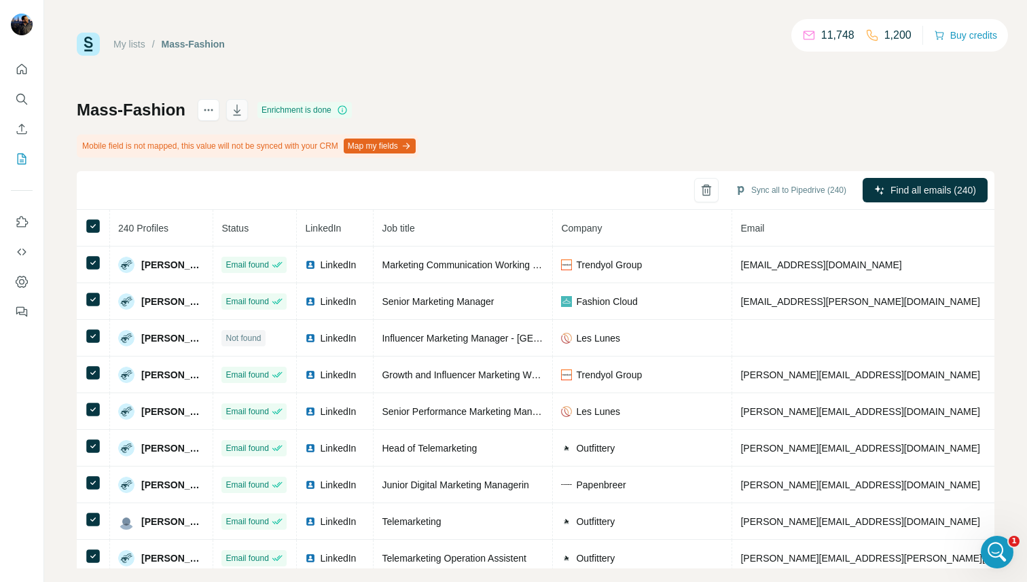
click at [242, 108] on icon "button" at bounding box center [237, 110] width 14 height 14
